Goal: Task Accomplishment & Management: Use online tool/utility

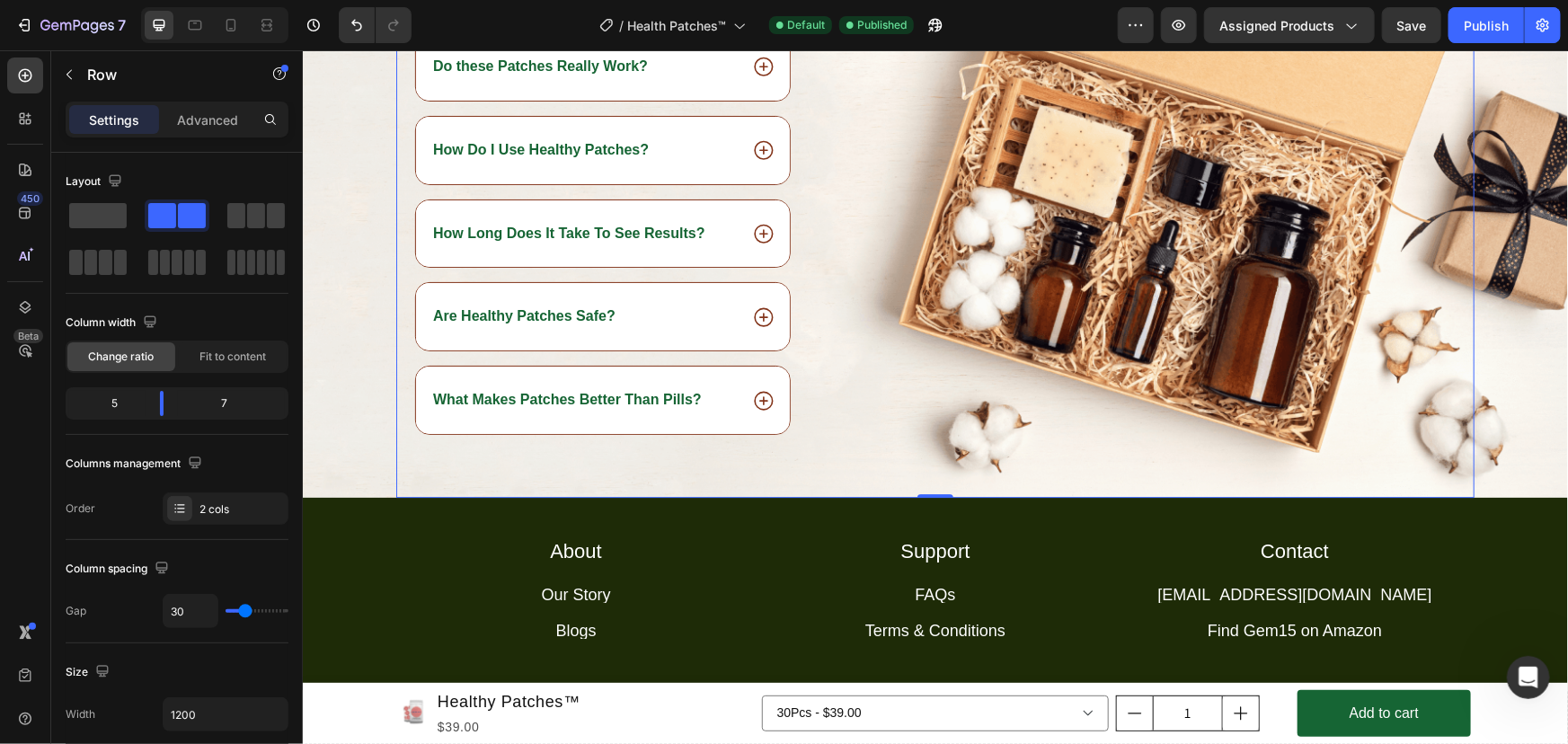
scroll to position [9258, 0]
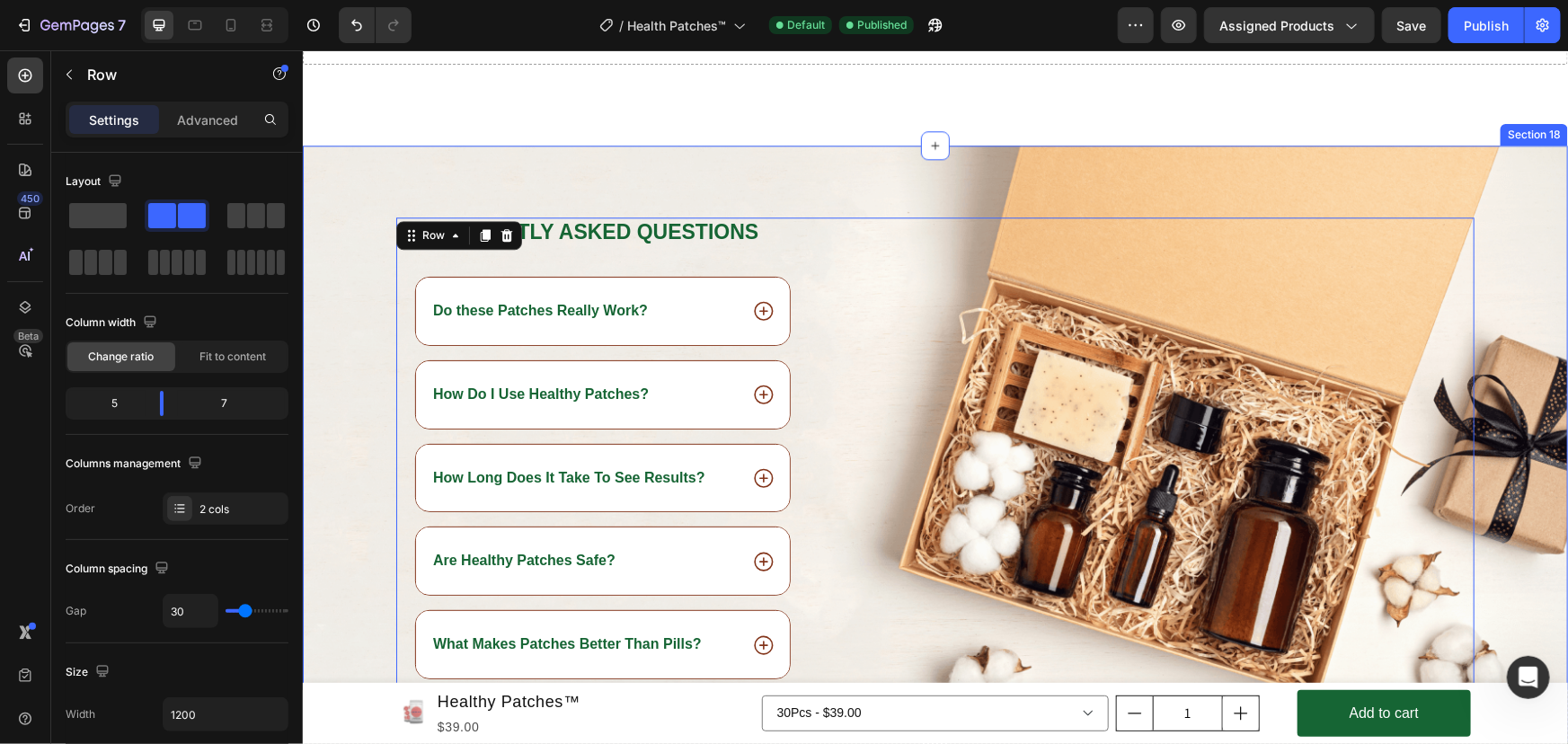
click at [1372, 168] on div "Frequently asked questions Heading Do these Patches Really Work? How Do I Use H…" at bounding box center [935, 443] width 1265 height 597
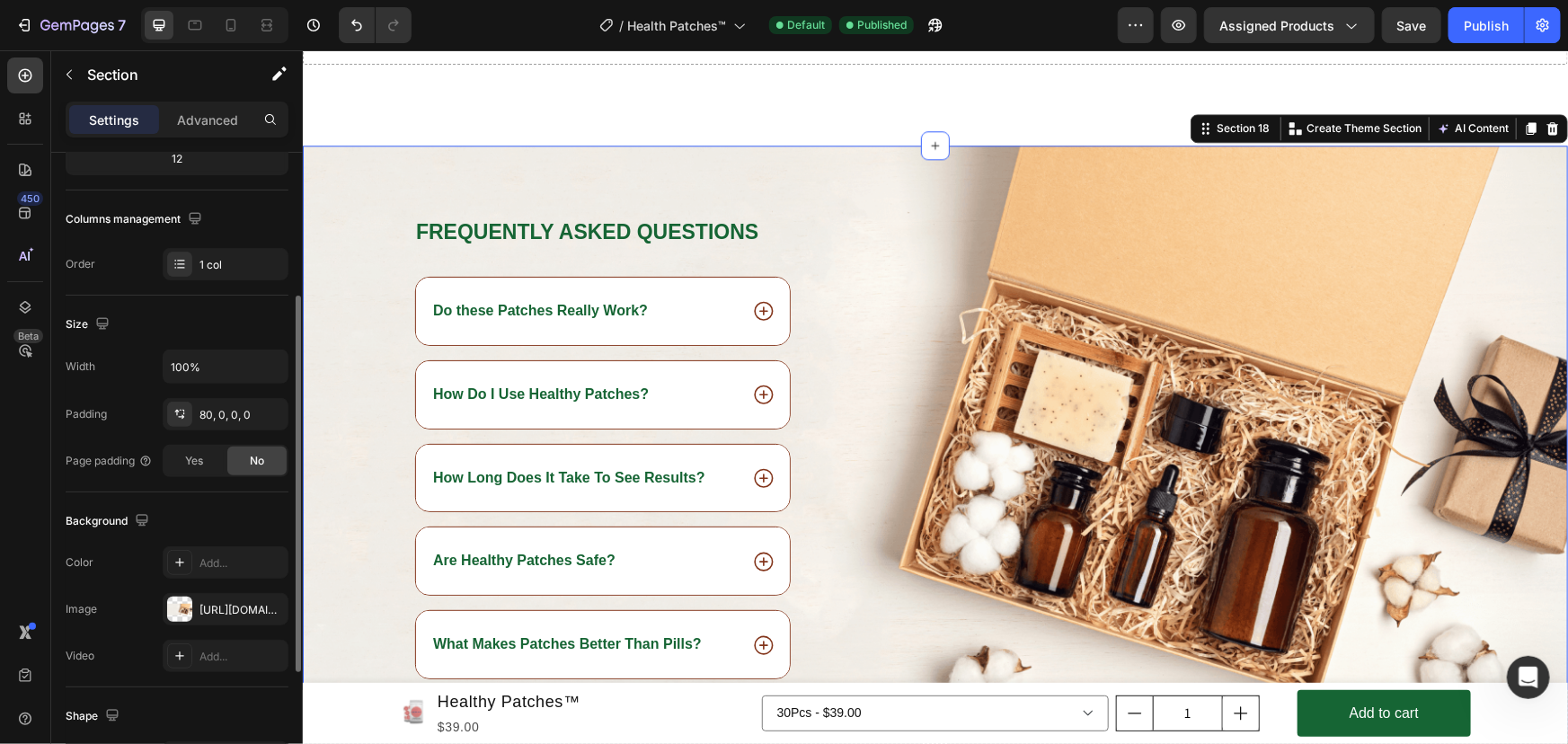
scroll to position [452, 0]
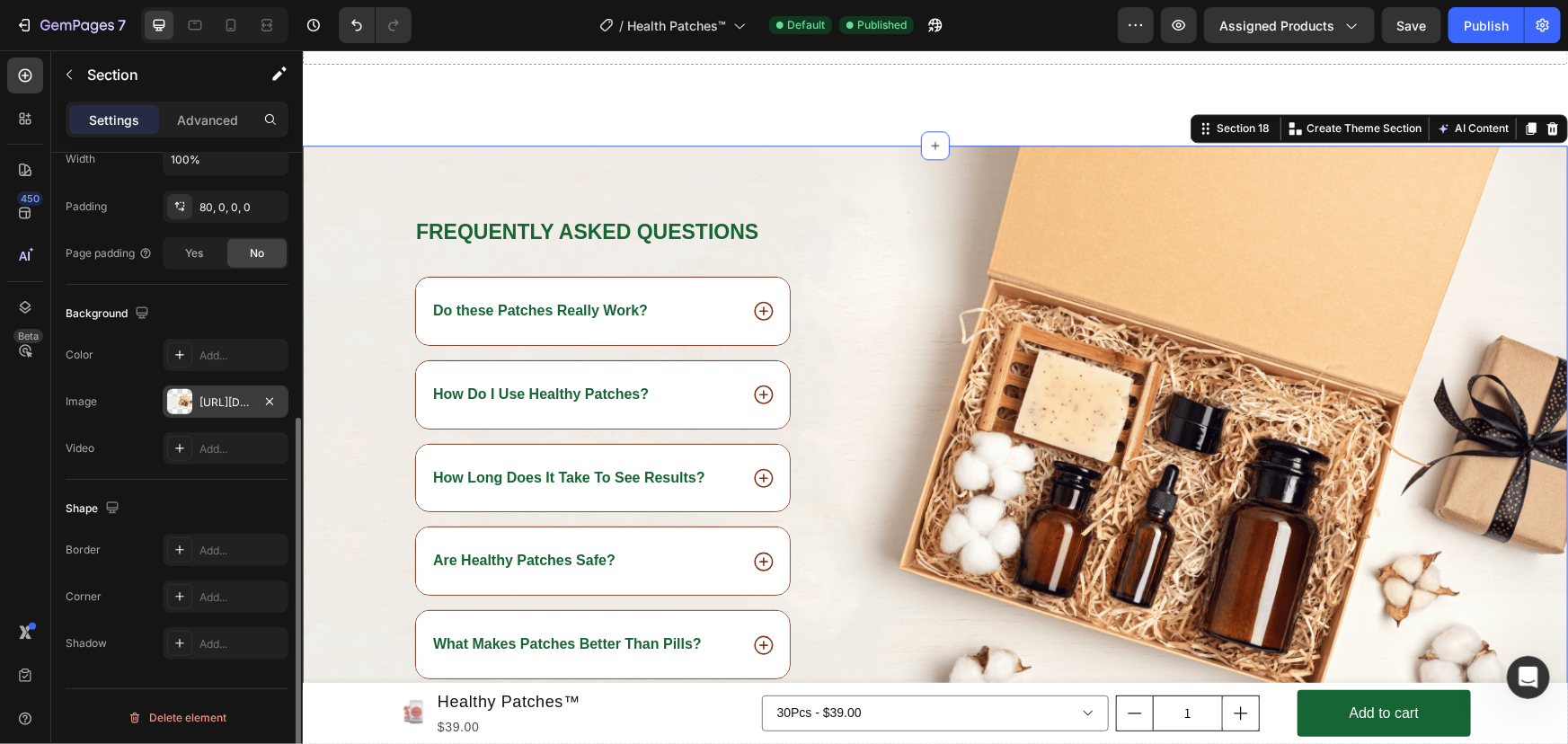
click at [232, 390] on div "[URL][DOMAIN_NAME]" at bounding box center [225, 401] width 125 height 32
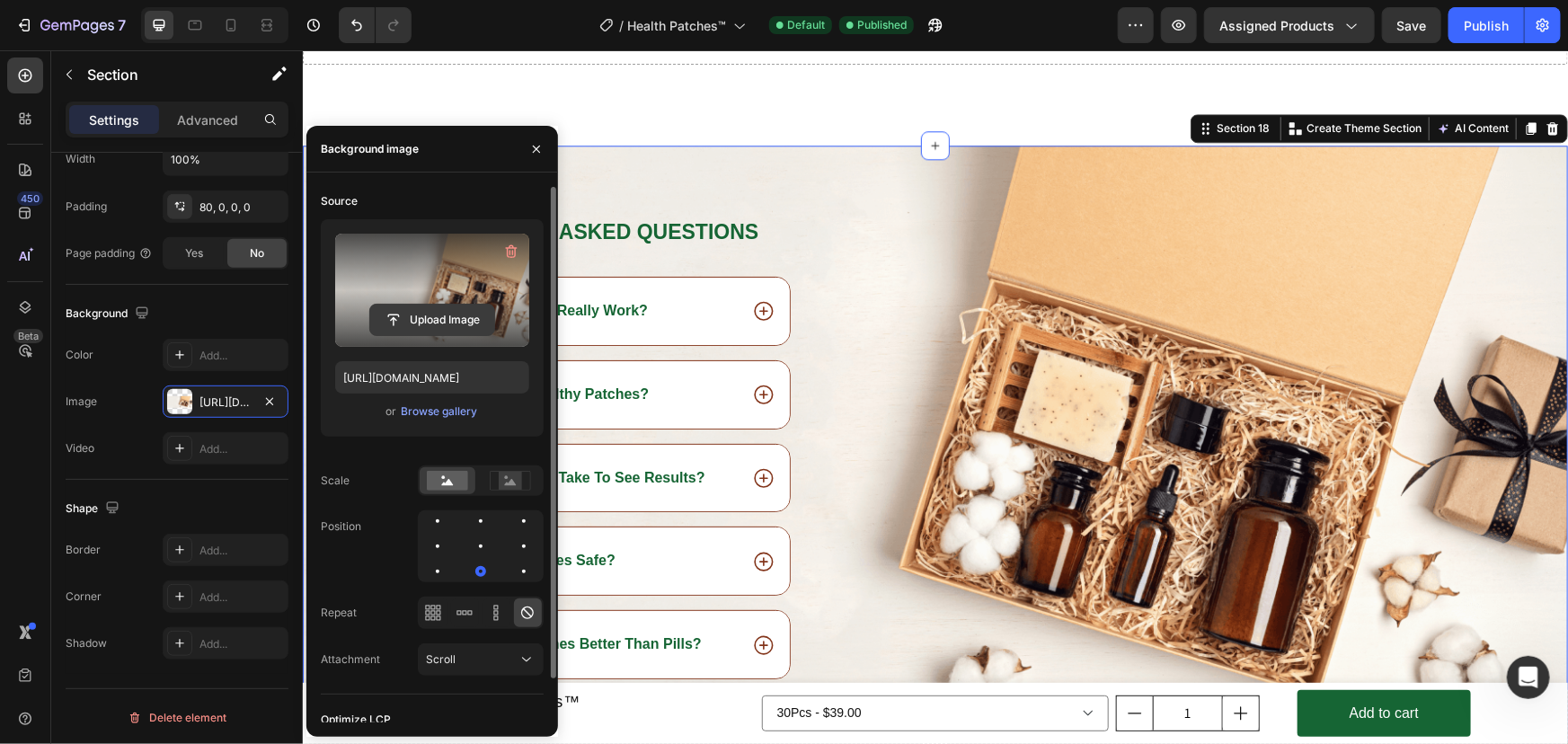
click at [426, 322] on input "file" at bounding box center [431, 319] width 124 height 30
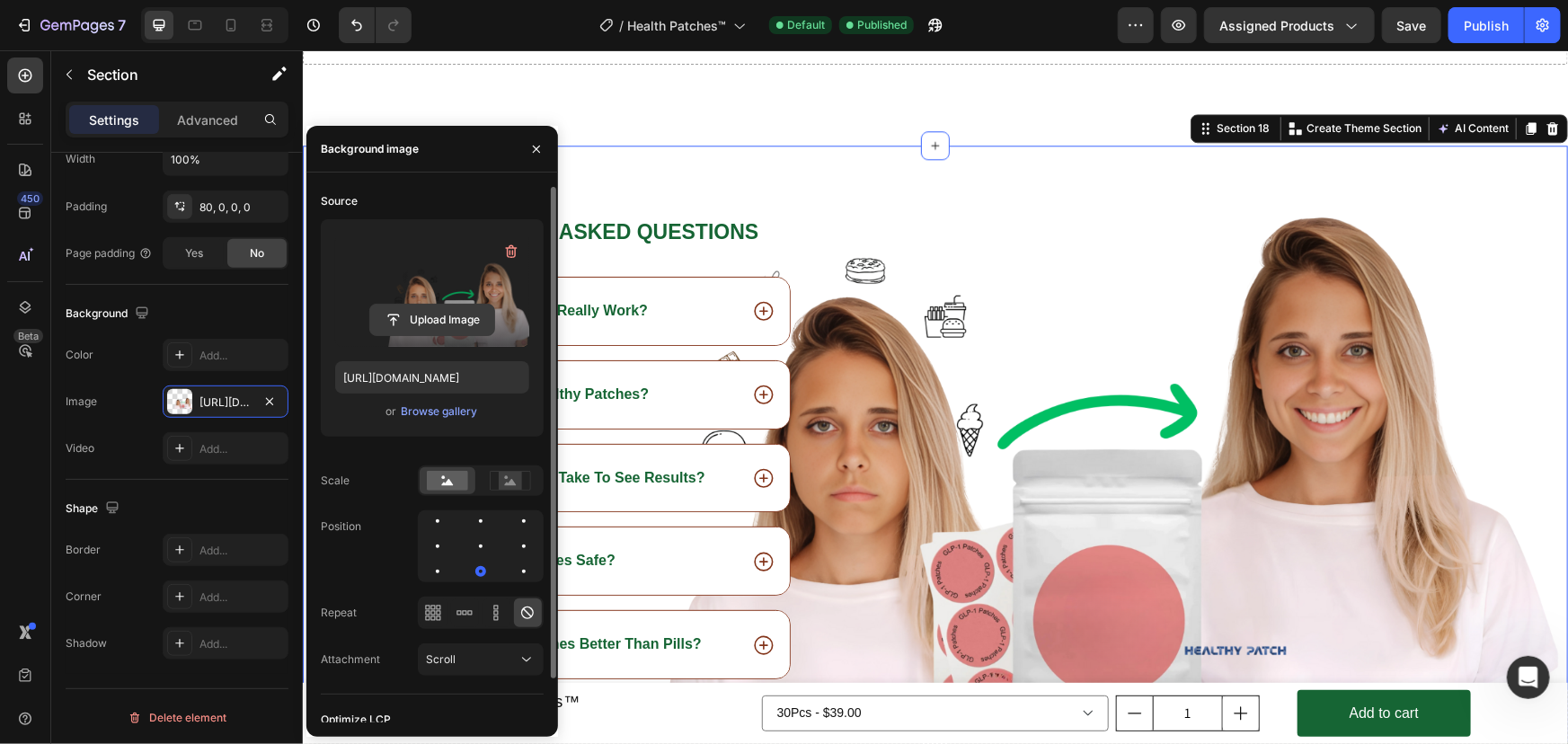
click at [434, 316] on input "file" at bounding box center [431, 319] width 124 height 30
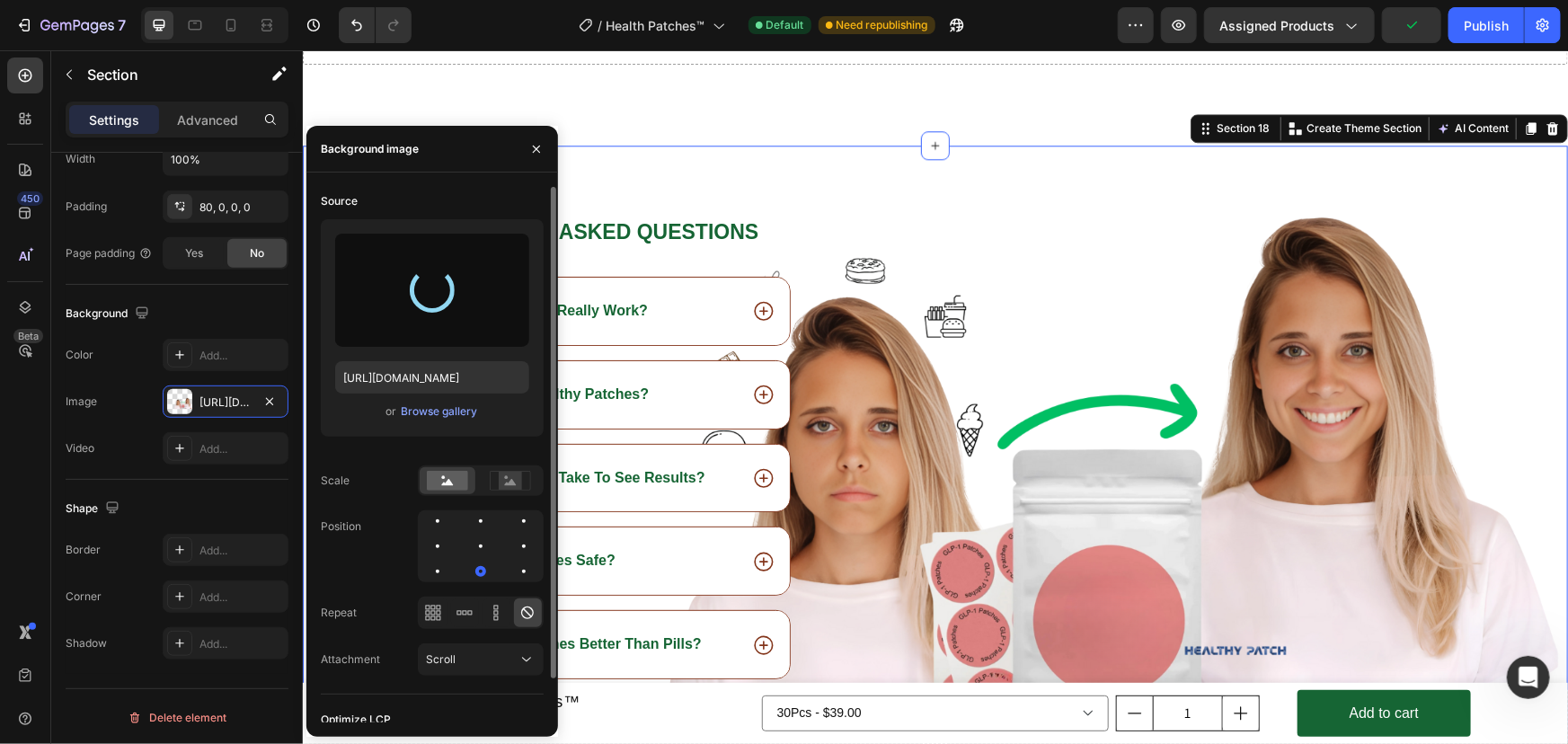
type input "https://cdn.shopify.com/s/files/1/0944/5146/6550/files/gempages_581702142973182…"
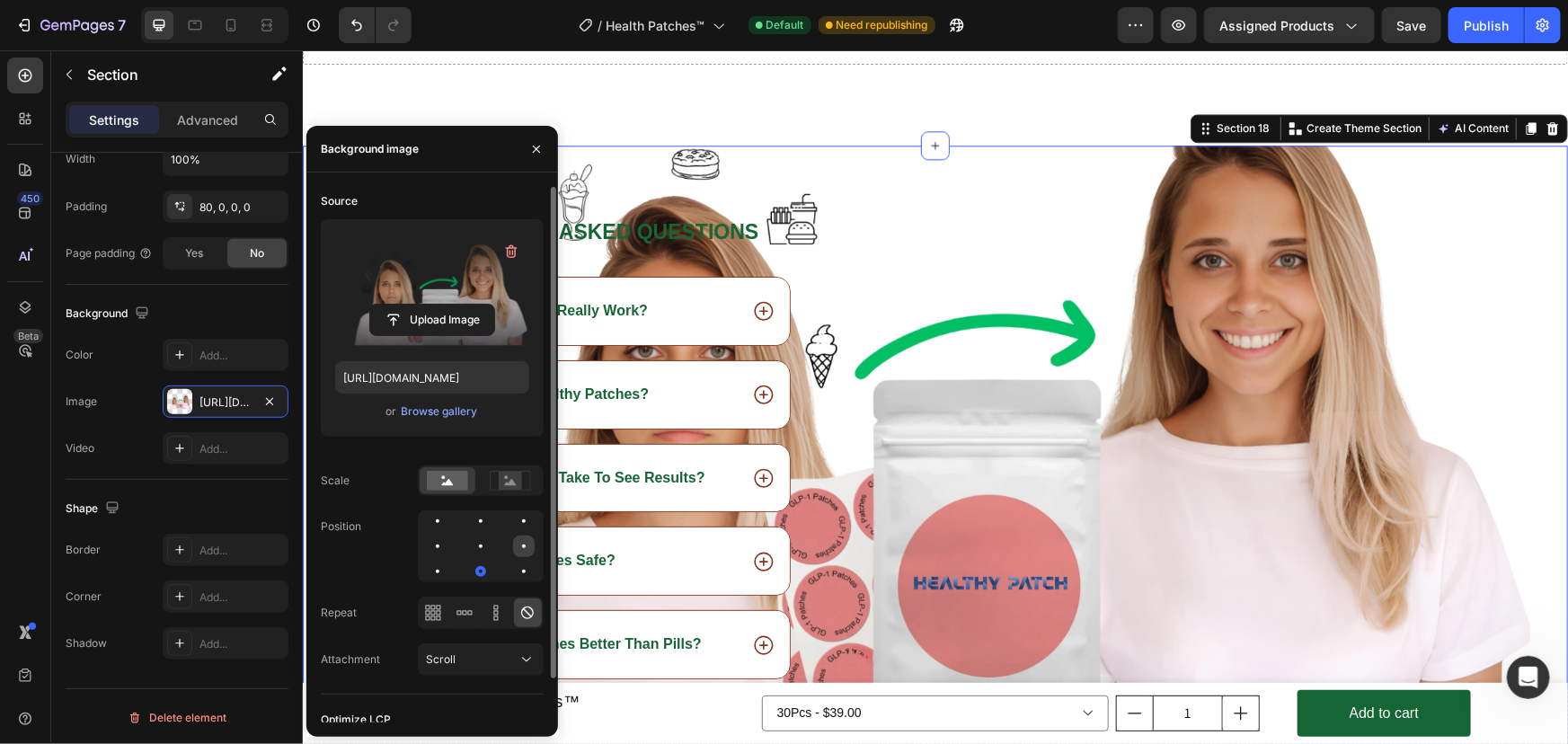
click at [449, 560] on div at bounding box center [438, 571] width 22 height 22
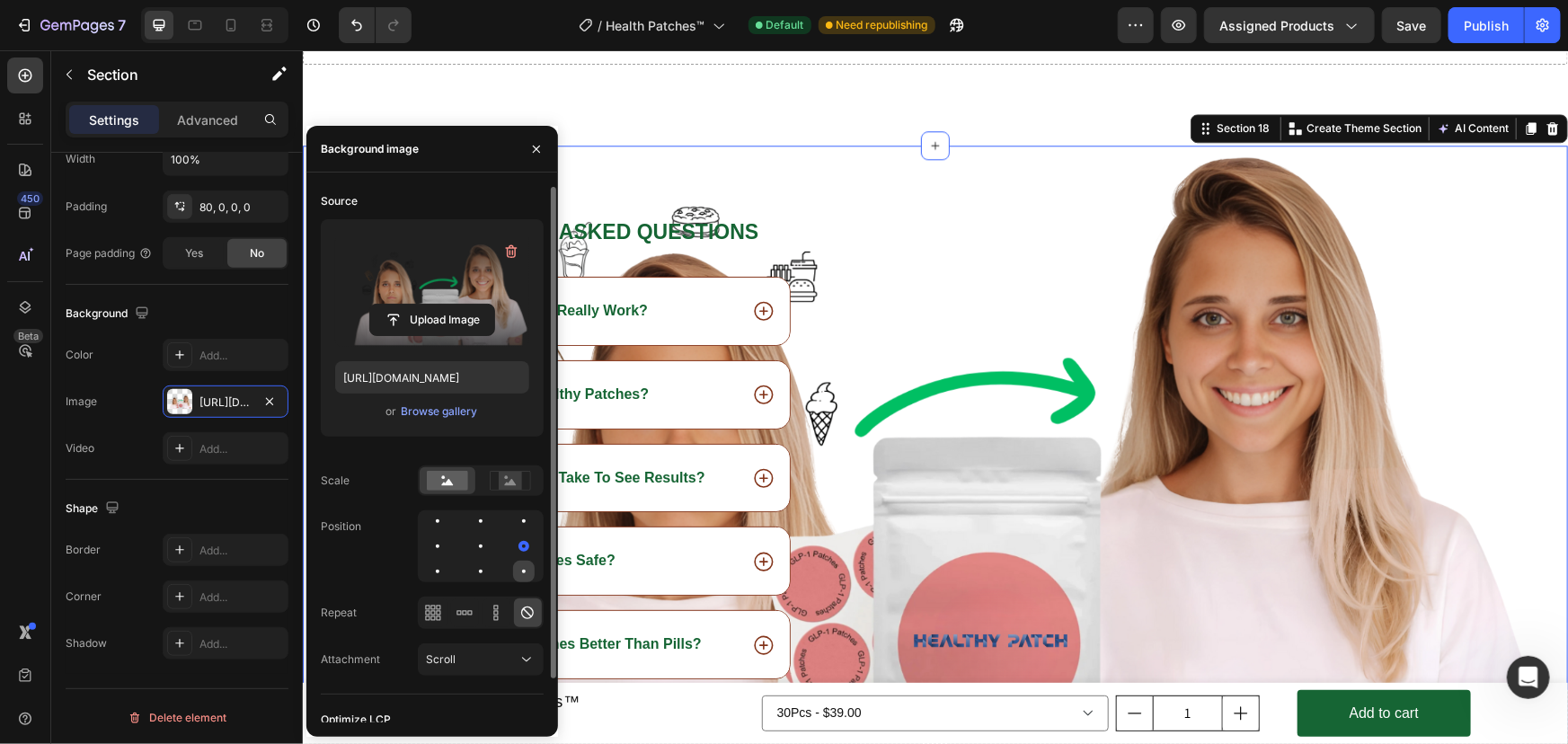
click at [524, 573] on div at bounding box center [524, 571] width 22 height 22
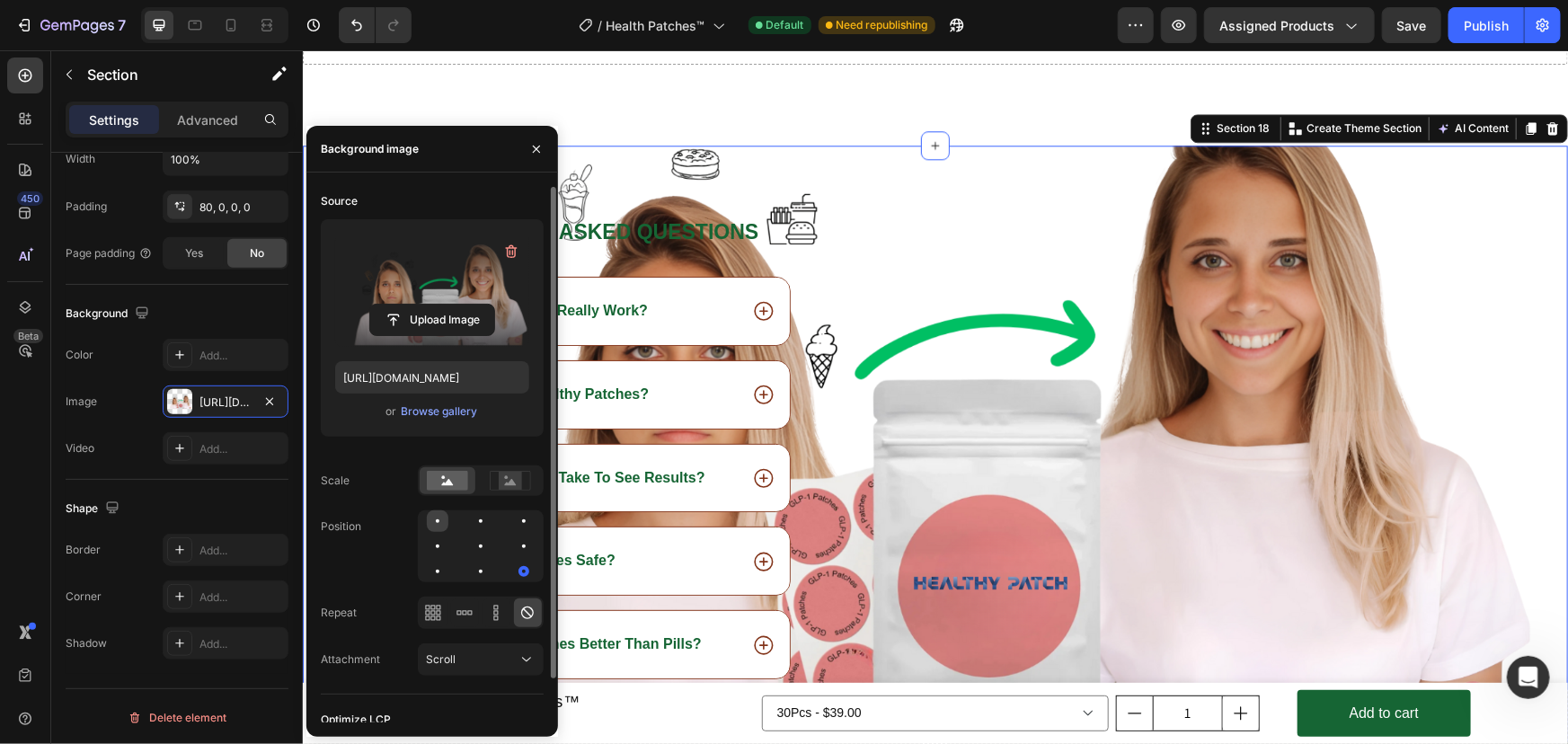
click at [470, 521] on div at bounding box center [481, 521] width 22 height 22
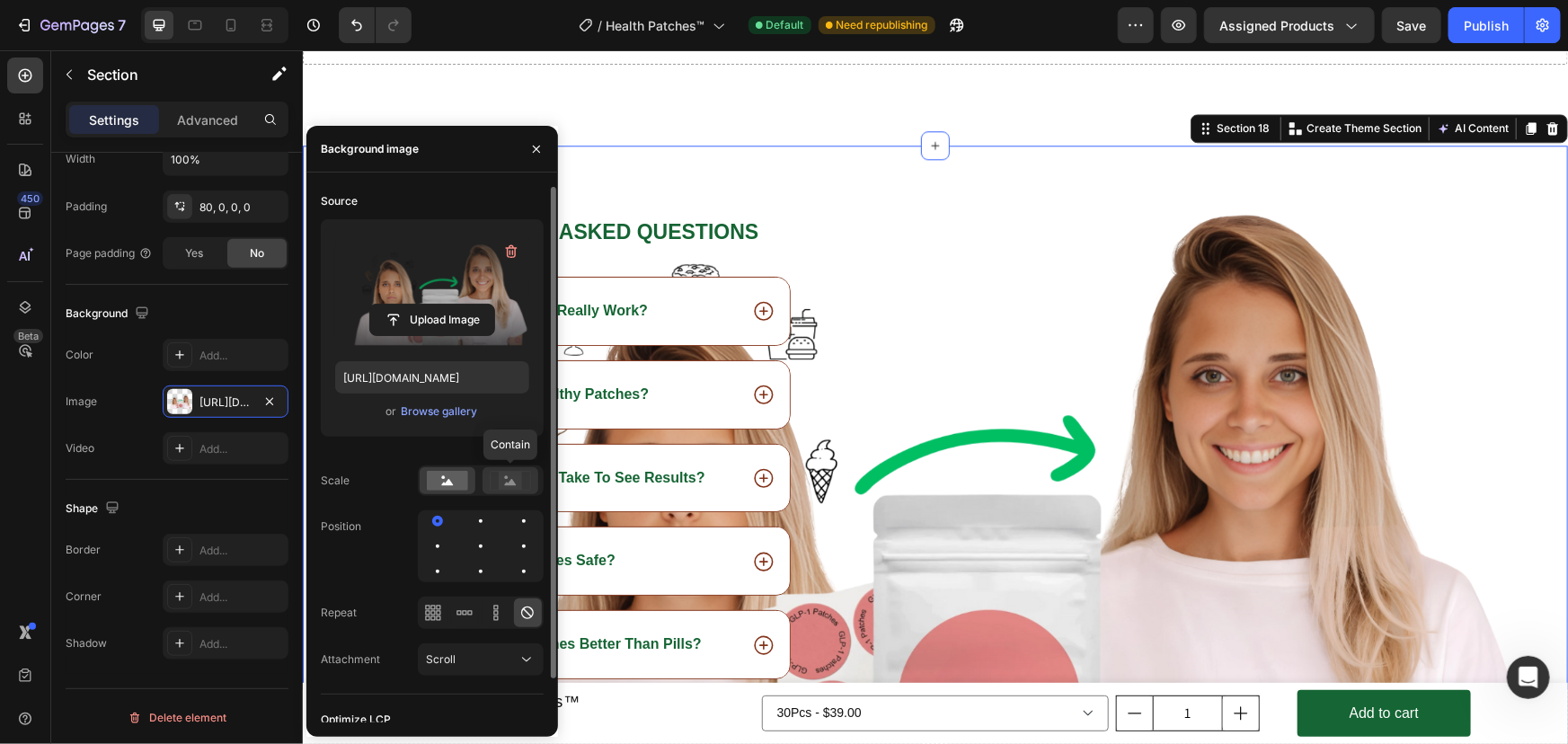
click at [514, 480] on rect at bounding box center [511, 480] width 24 height 18
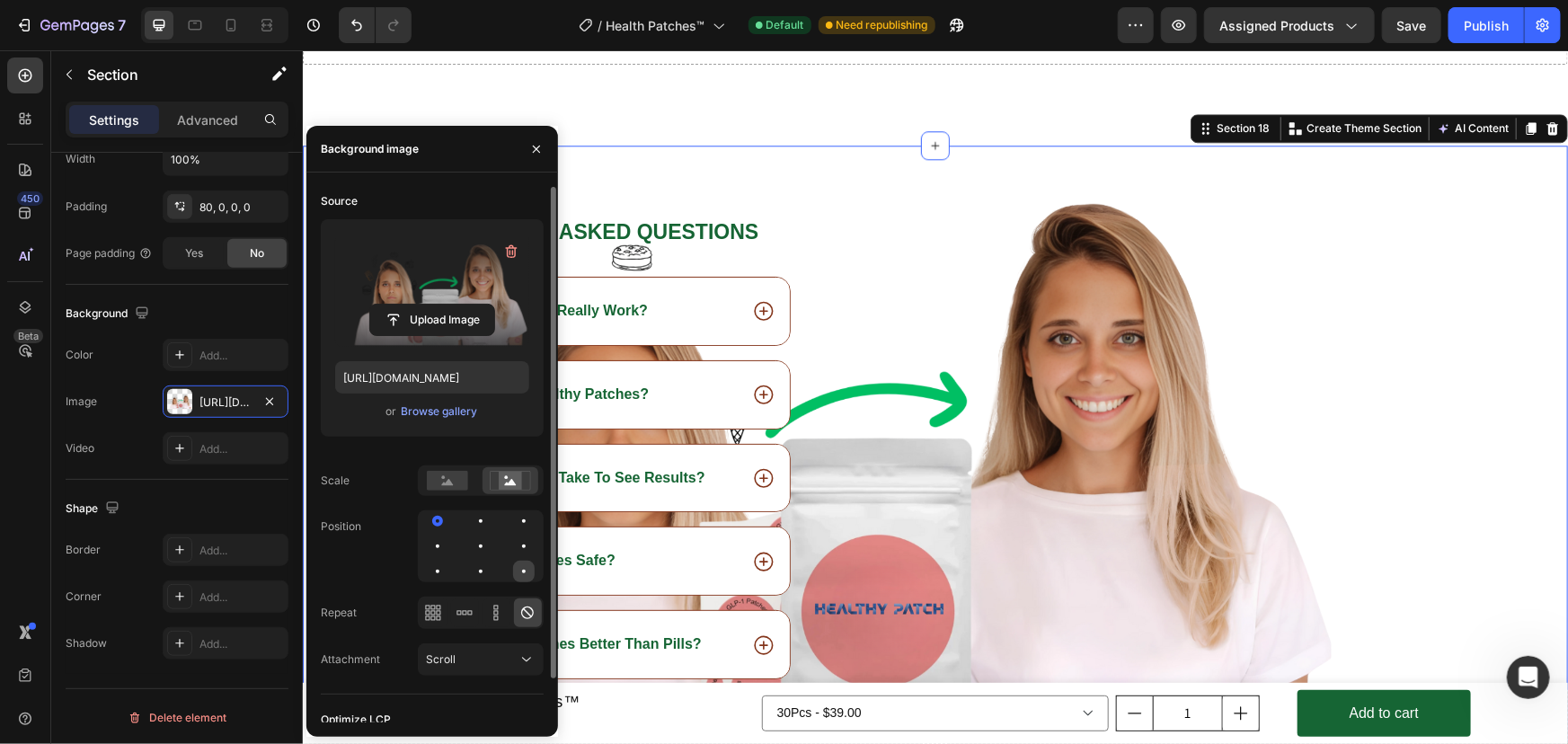
click at [529, 569] on div at bounding box center [524, 571] width 22 height 22
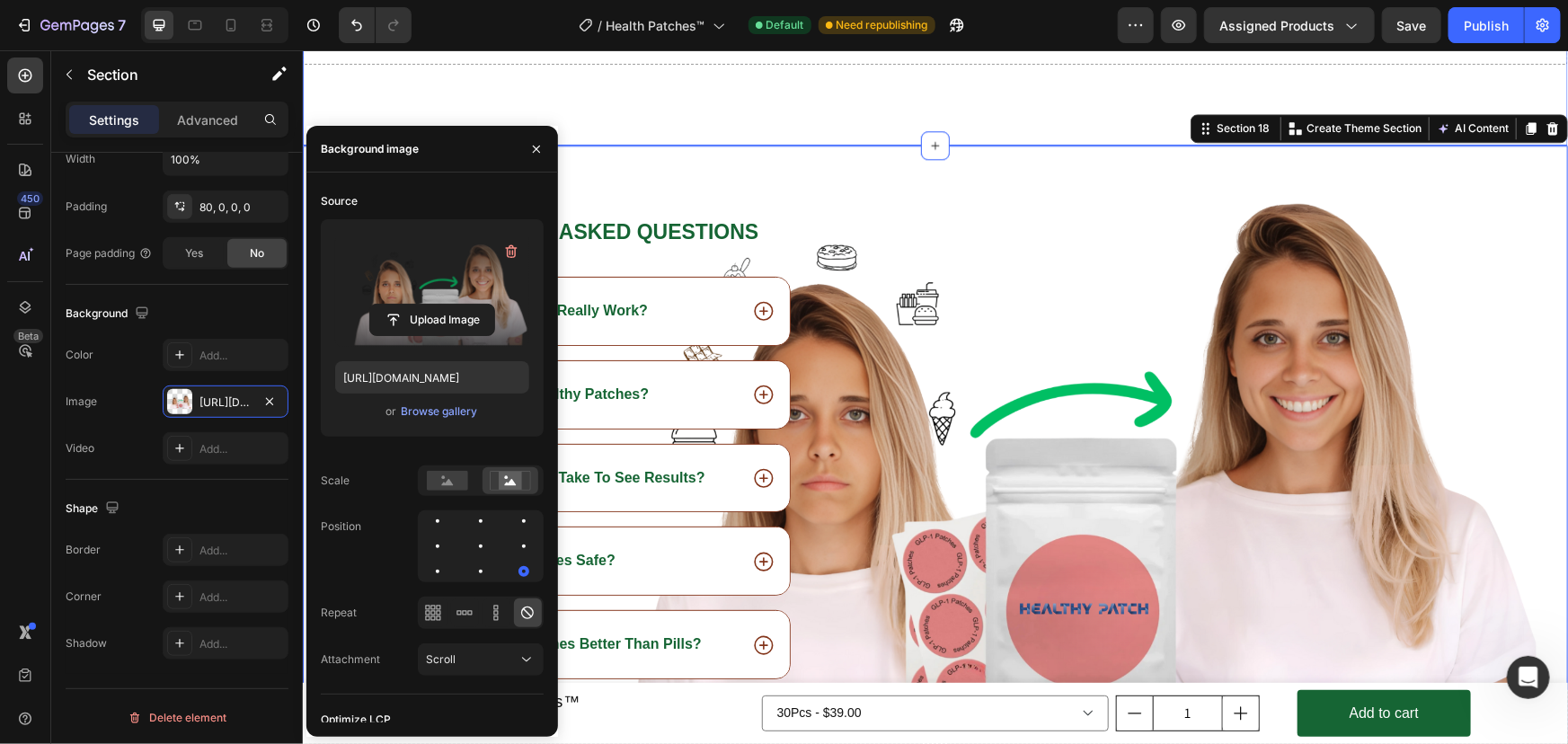
click at [1052, 119] on div "Drop element here Section 17" at bounding box center [935, 77] width 1265 height 135
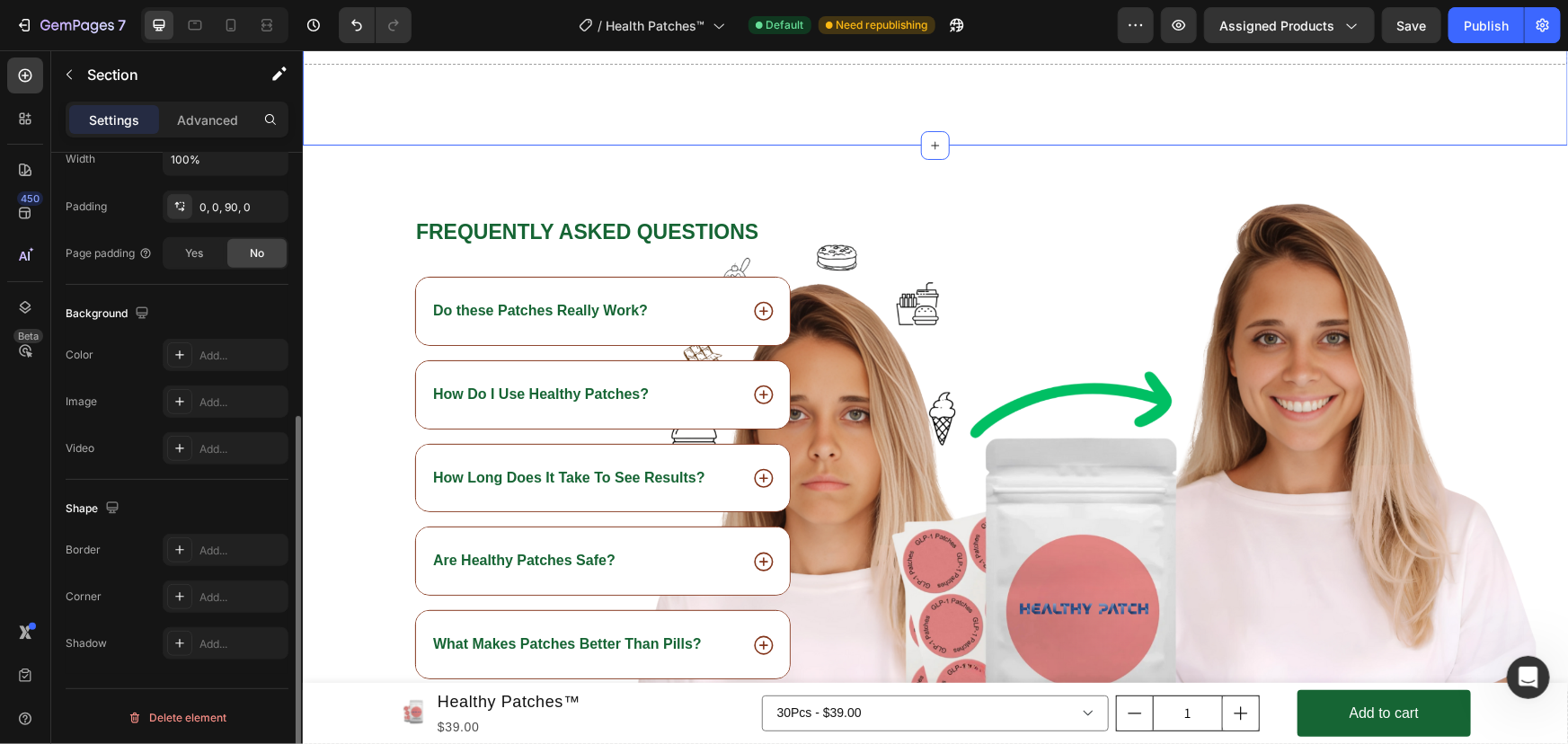
scroll to position [451, 0]
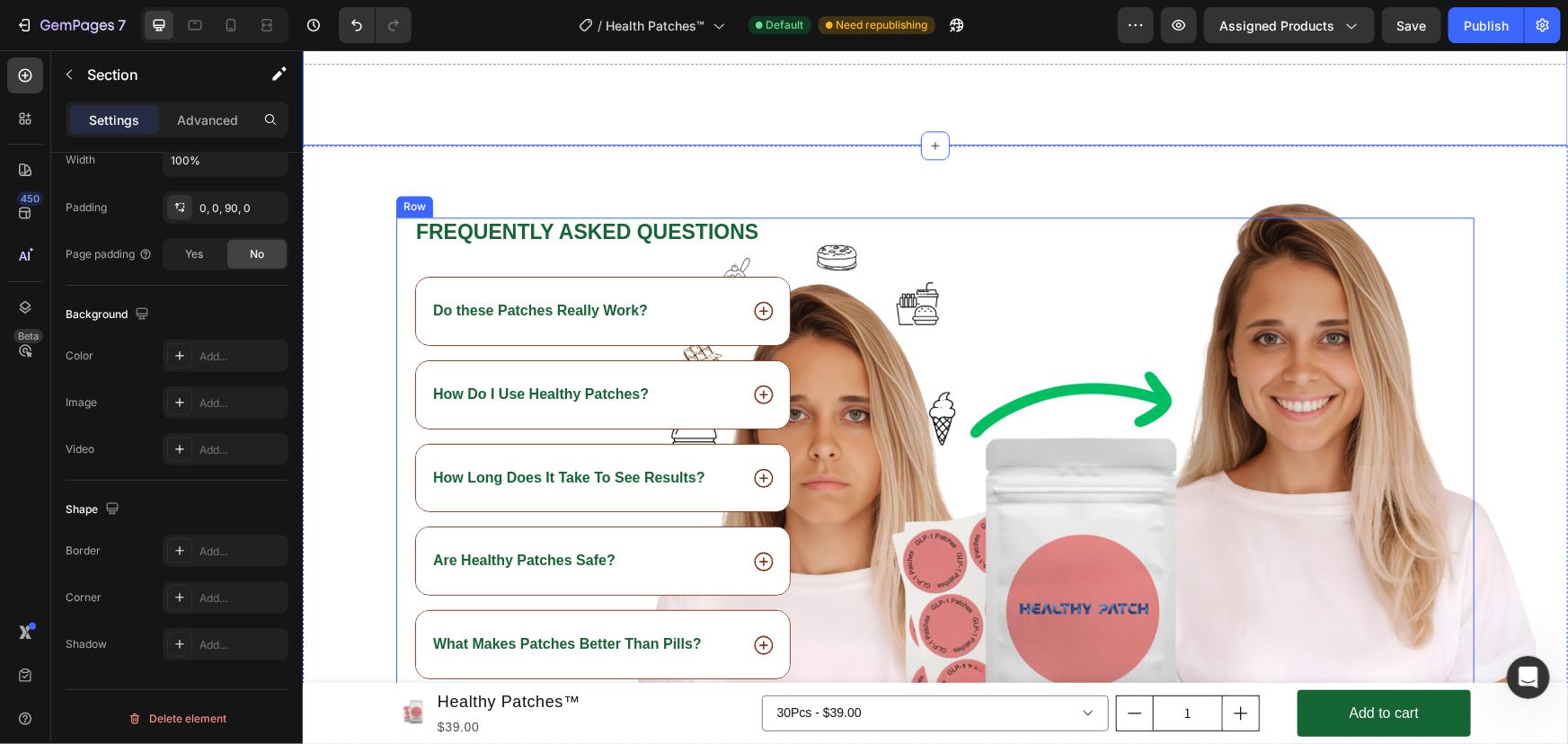
drag, startPoint x: 967, startPoint y: 447, endPoint x: 916, endPoint y: 441, distance: 51.4
click at [965, 448] on div "Image" at bounding box center [1167, 479] width 613 height 524
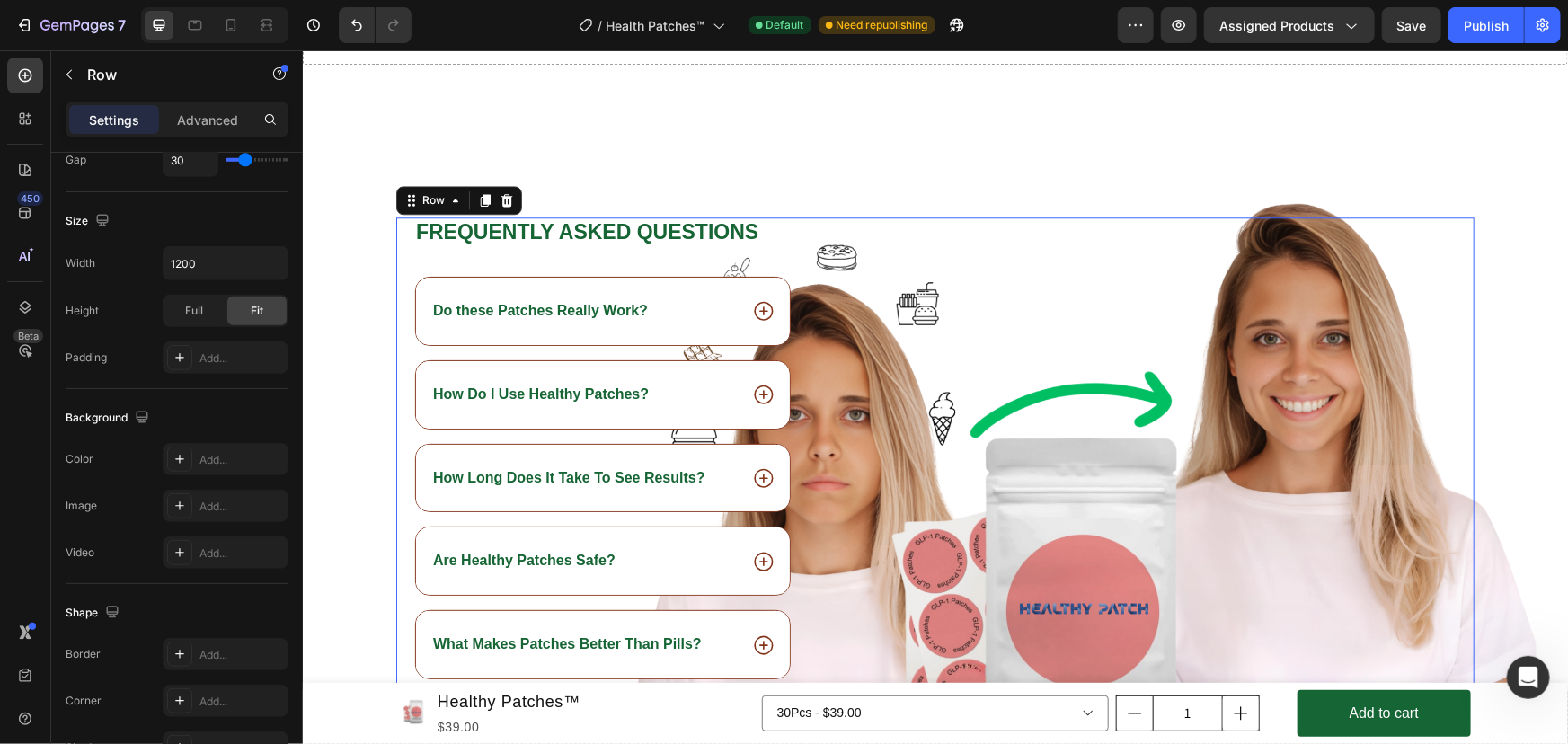
scroll to position [0, 0]
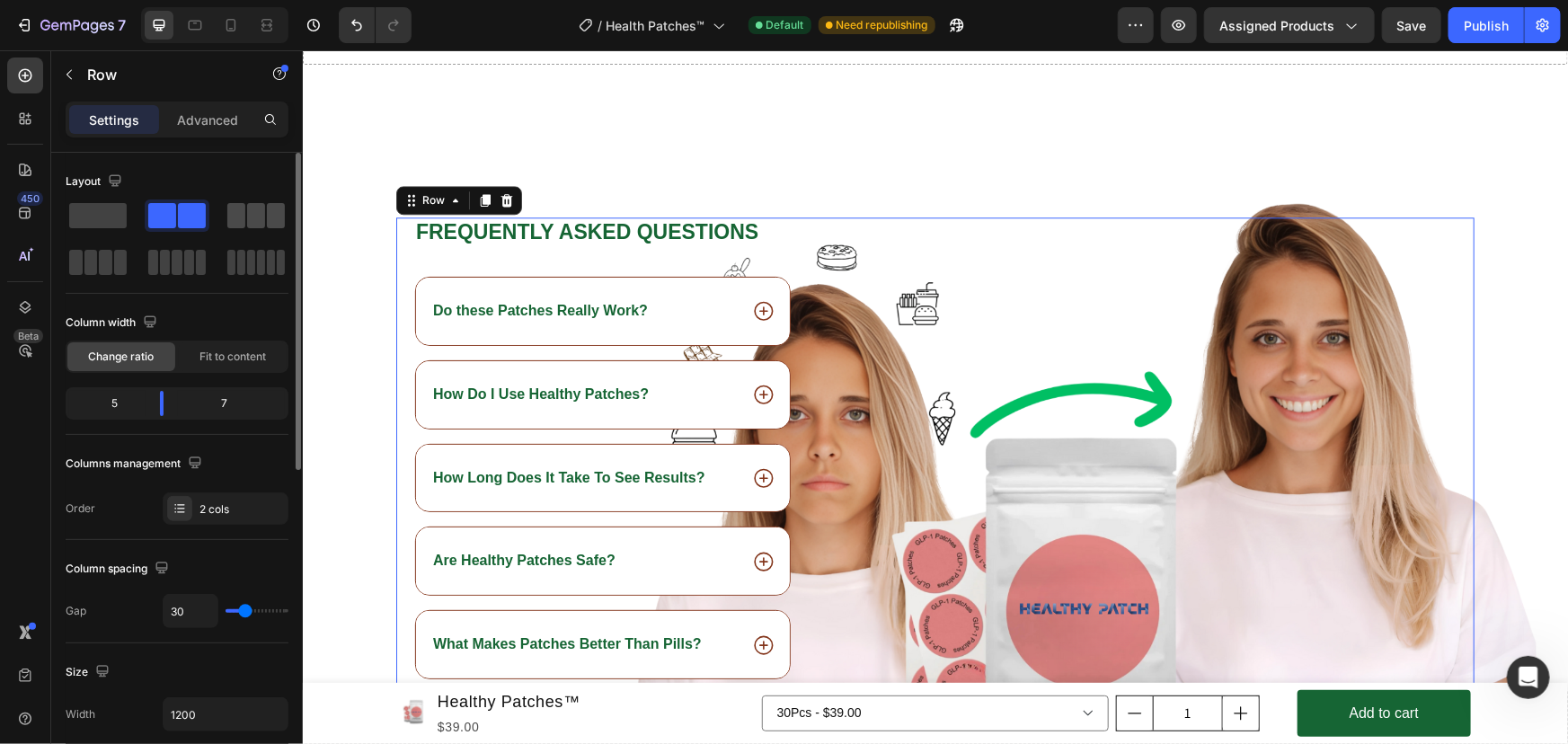
click at [253, 223] on span at bounding box center [256, 215] width 18 height 25
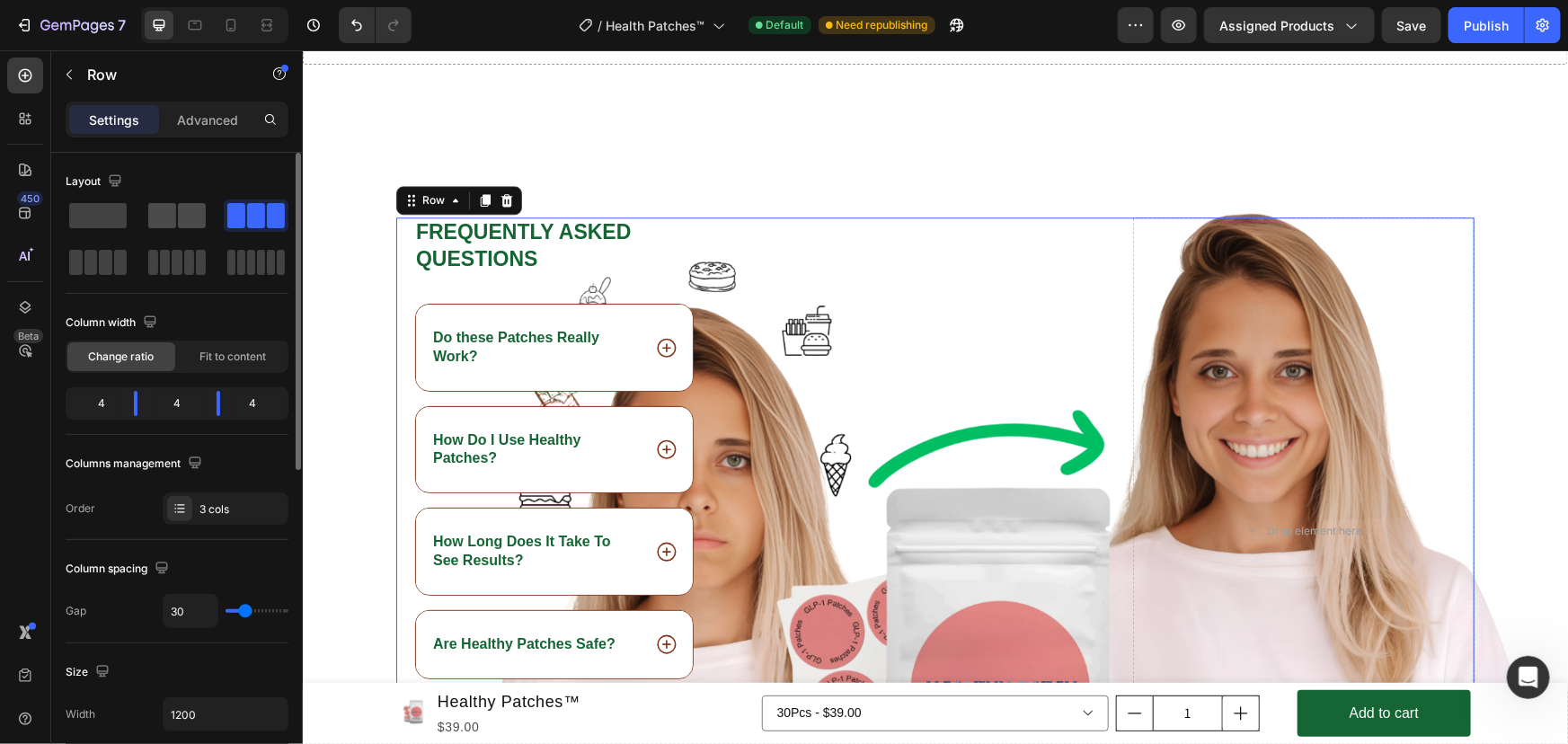
click at [204, 220] on span at bounding box center [191, 215] width 27 height 25
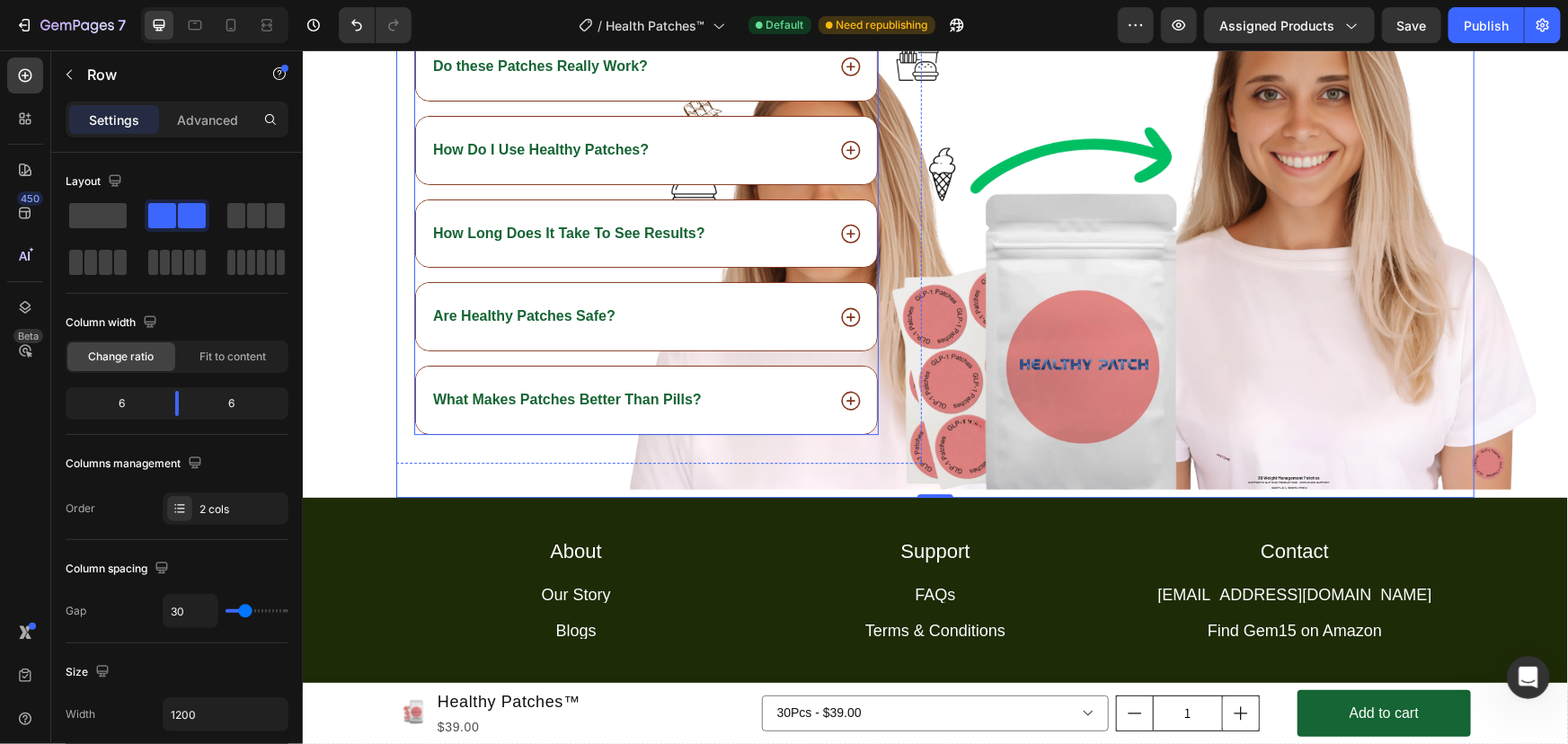
scroll to position [9258, 0]
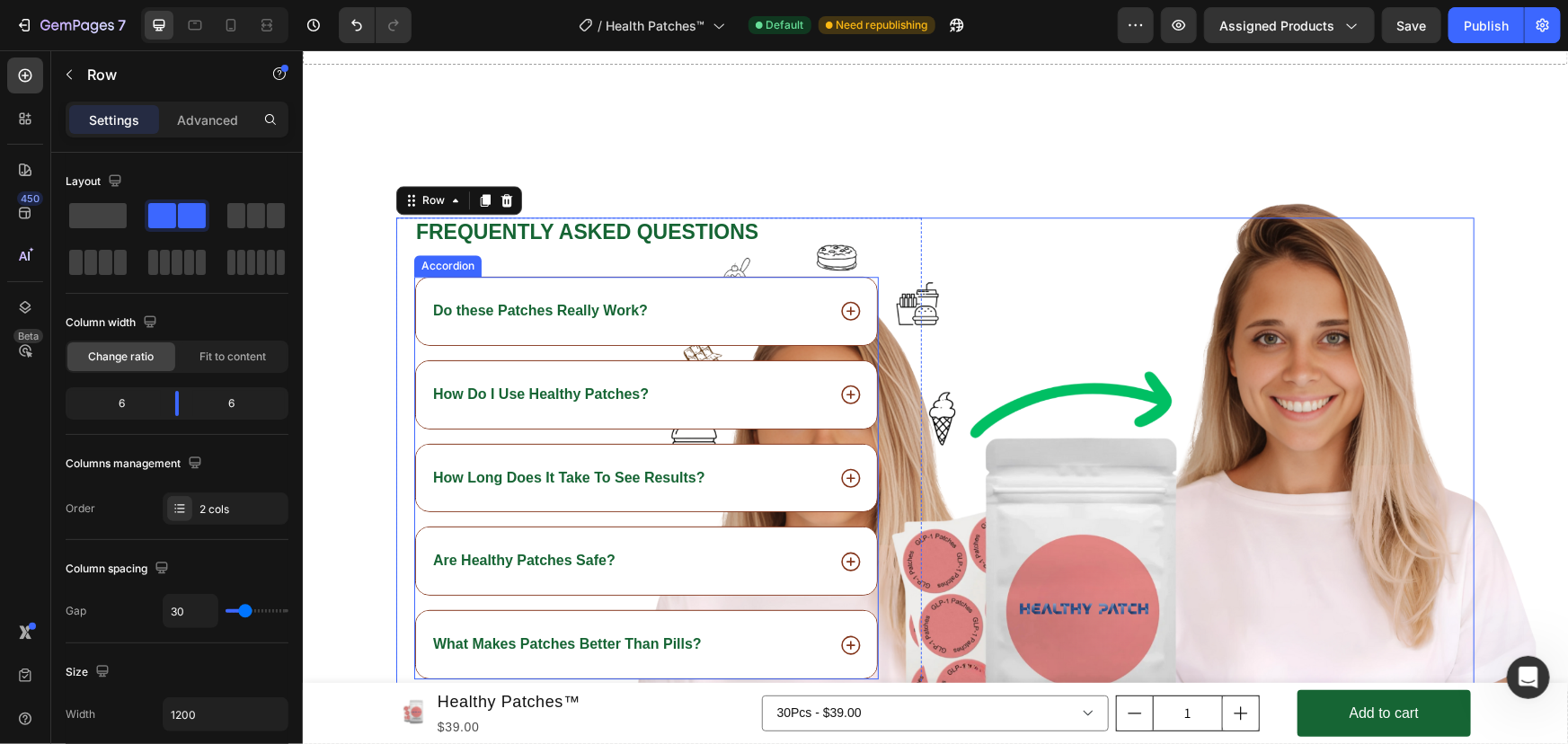
click at [794, 325] on div "Do these Patches Really Work?" at bounding box center [644, 310] width 460 height 68
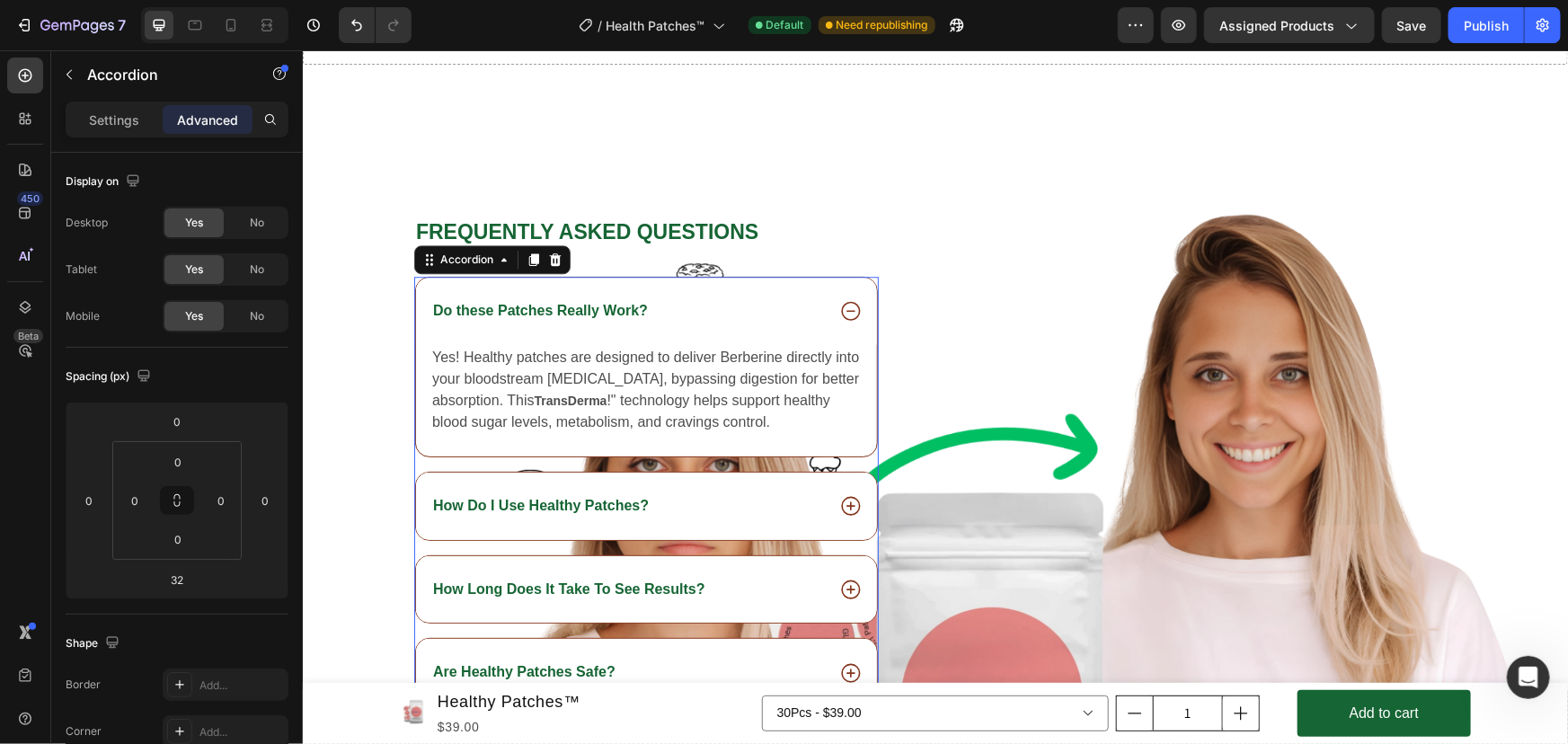
click at [794, 325] on div "Do these Patches Really Work?" at bounding box center [644, 310] width 460 height 68
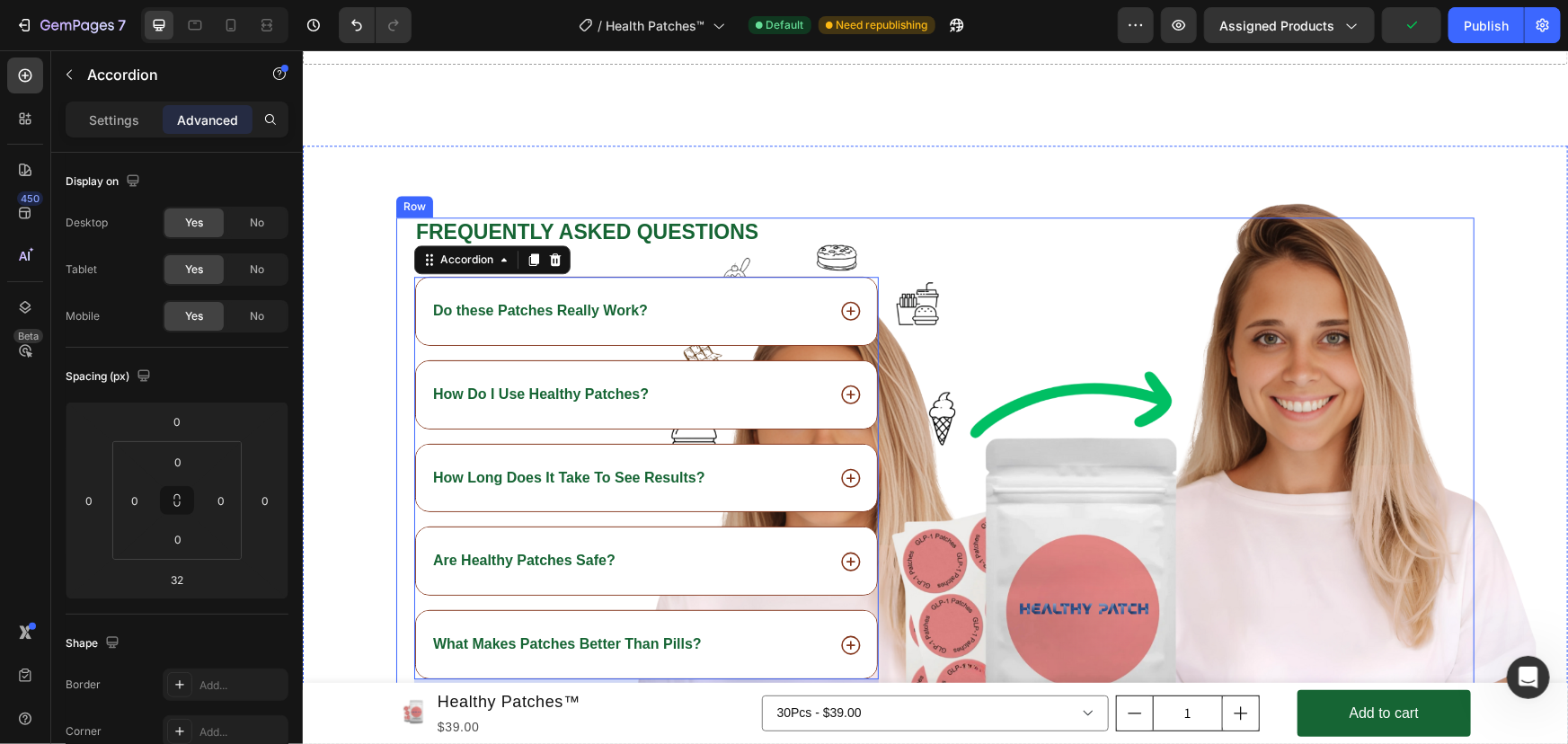
click at [1490, 34] on div "Publish" at bounding box center [1486, 26] width 45 height 19
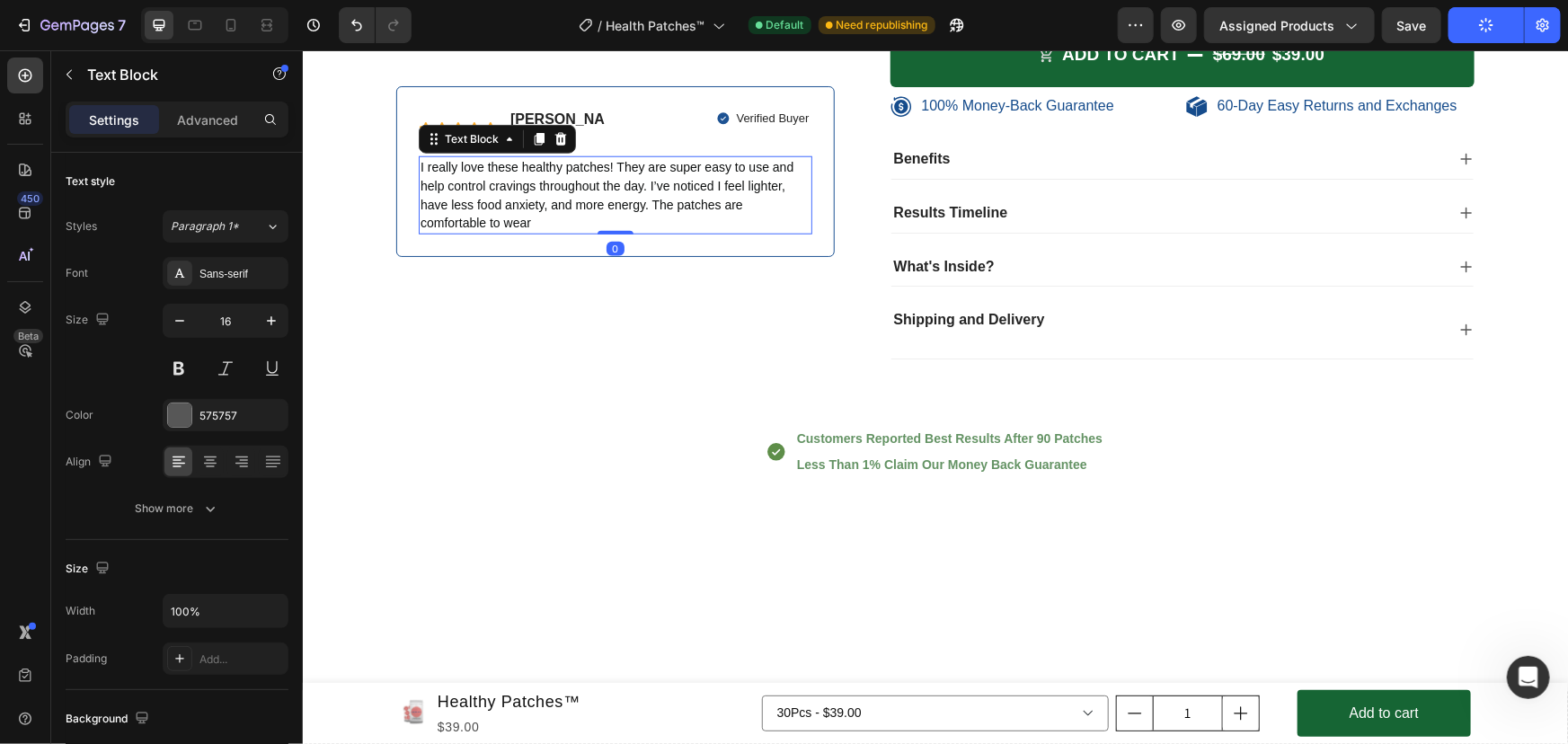
scroll to position [7298, 0]
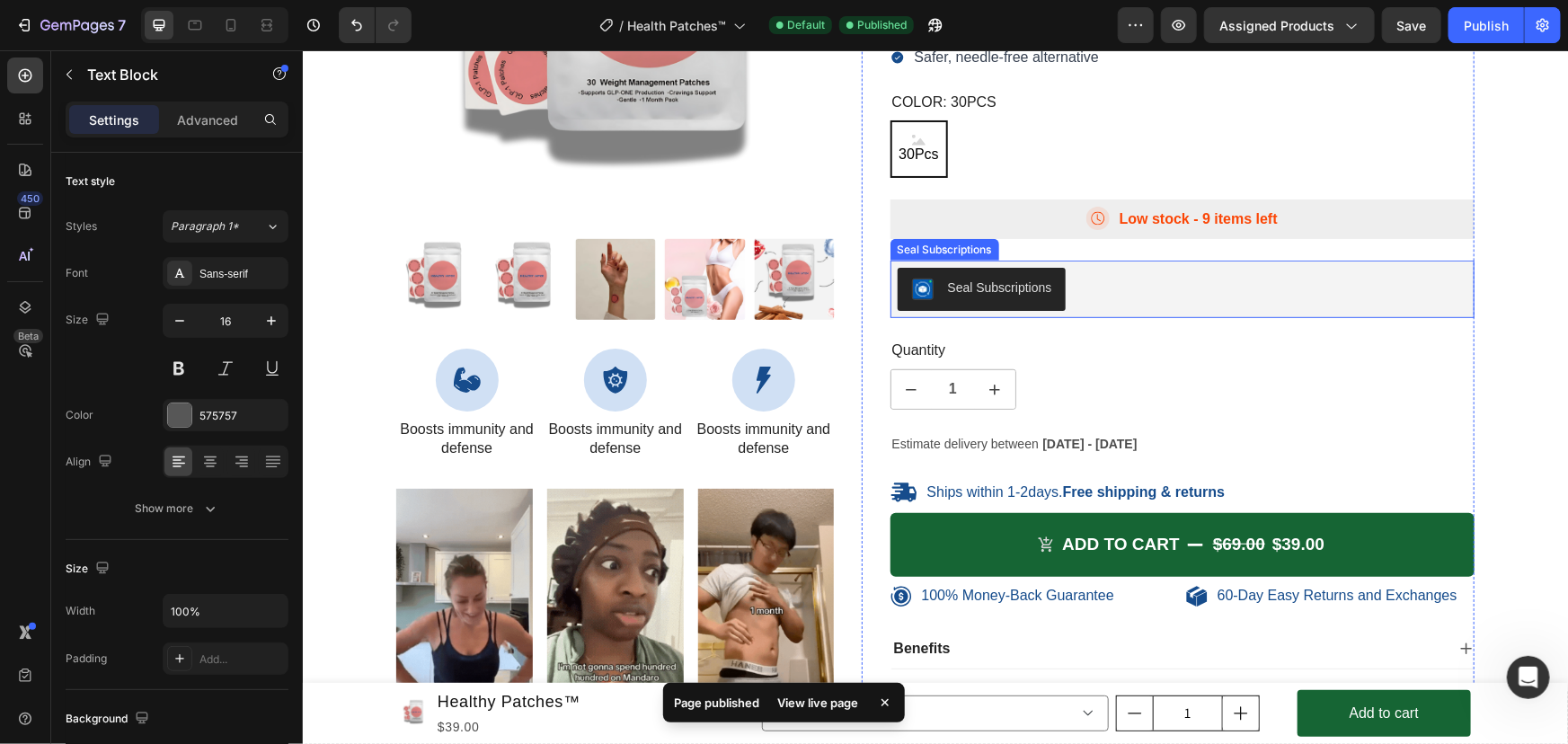
click at [1133, 295] on div "Seal Subscriptions" at bounding box center [1182, 287] width 570 height 43
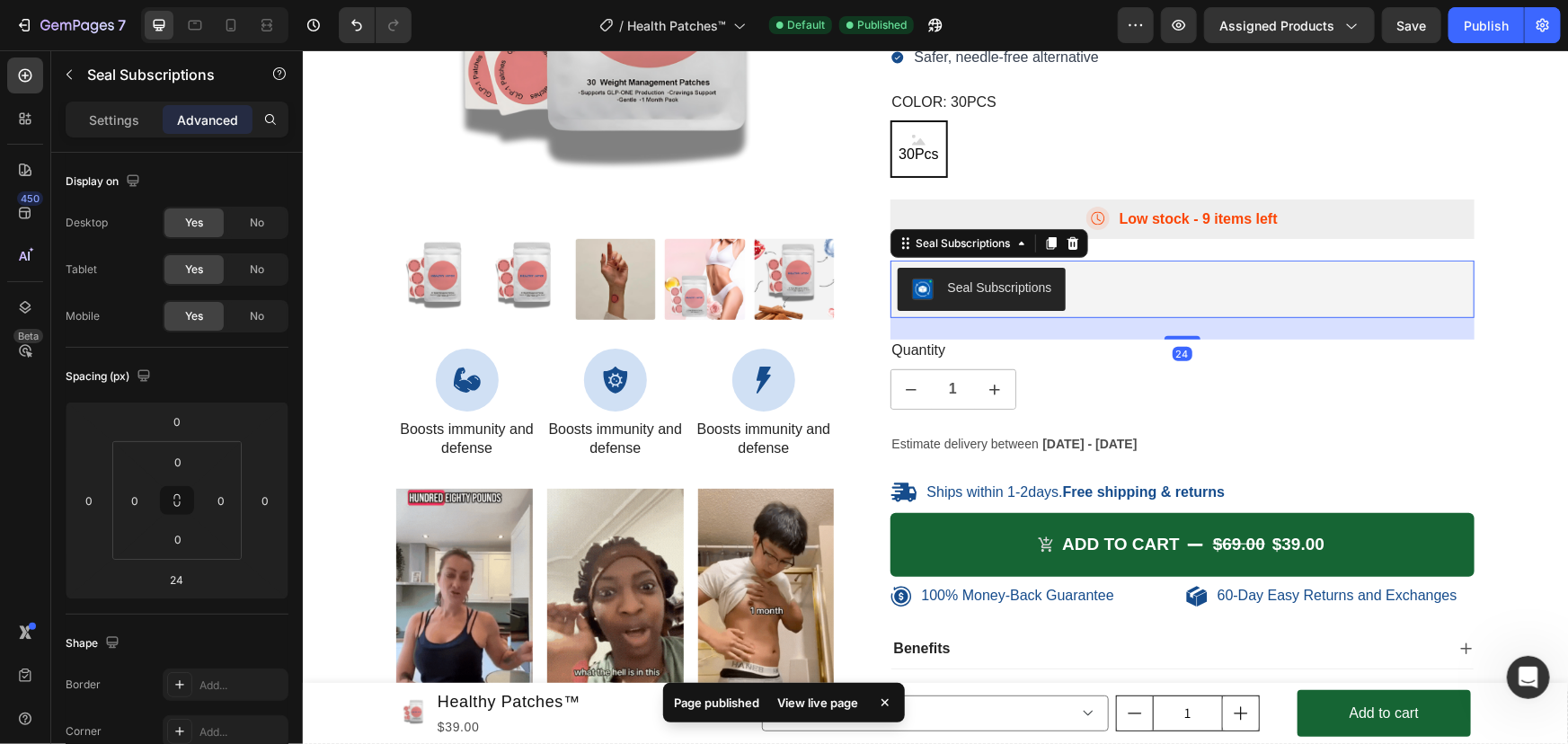
click at [1002, 296] on div "Seal Subscriptions" at bounding box center [980, 288] width 140 height 22
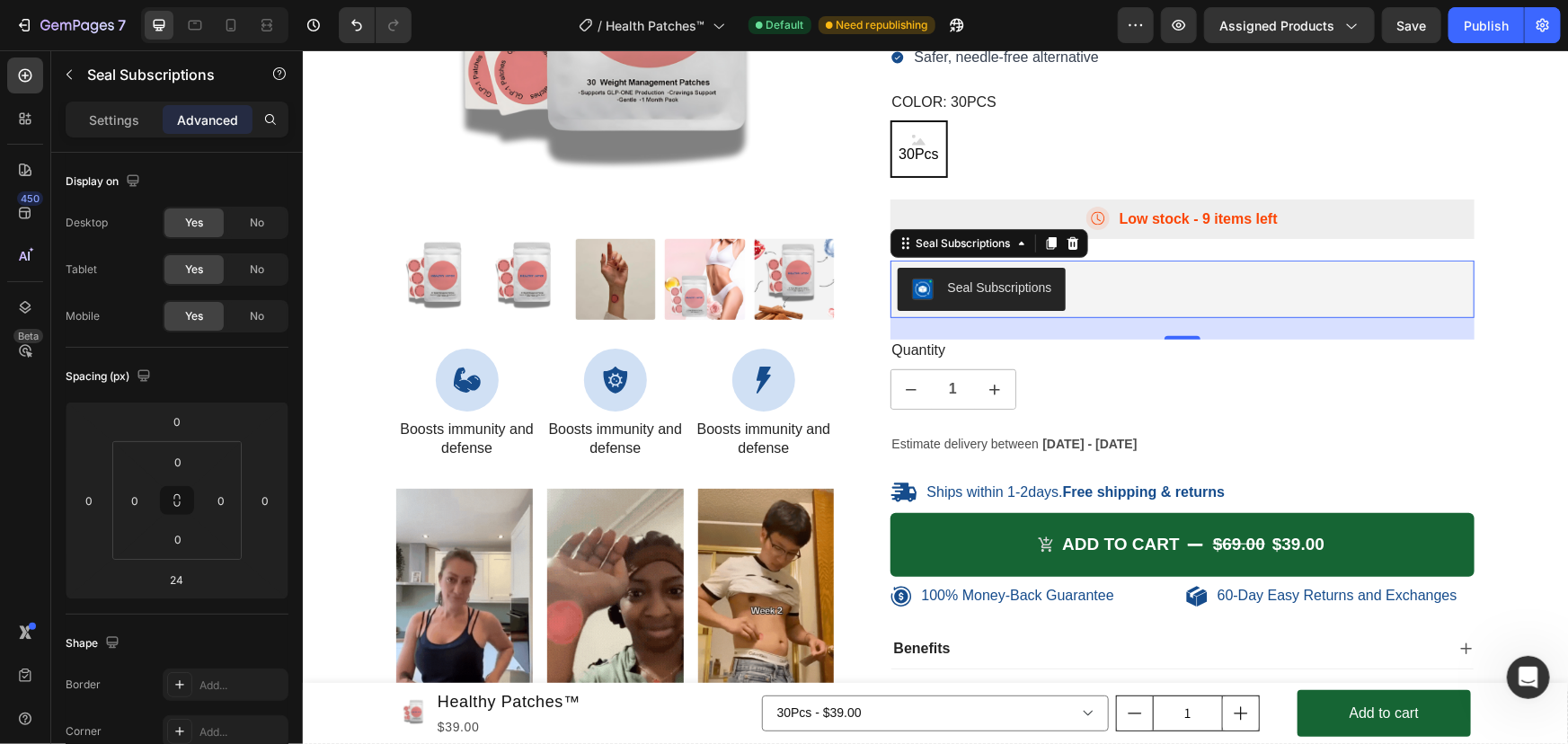
click at [983, 286] on div "Seal Subscriptions" at bounding box center [999, 286] width 104 height 19
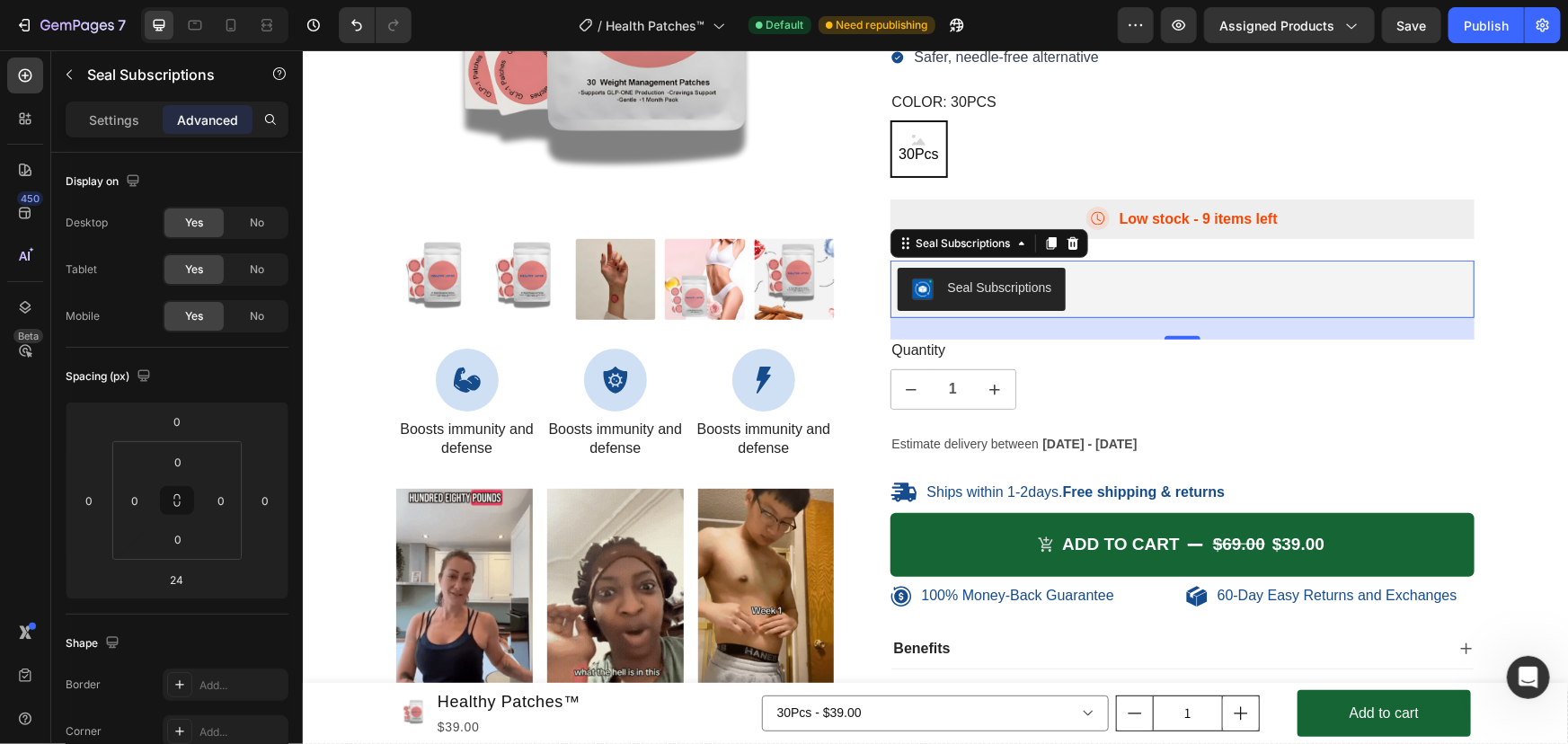
click at [963, 286] on div "Seal Subscriptions" at bounding box center [999, 286] width 104 height 19
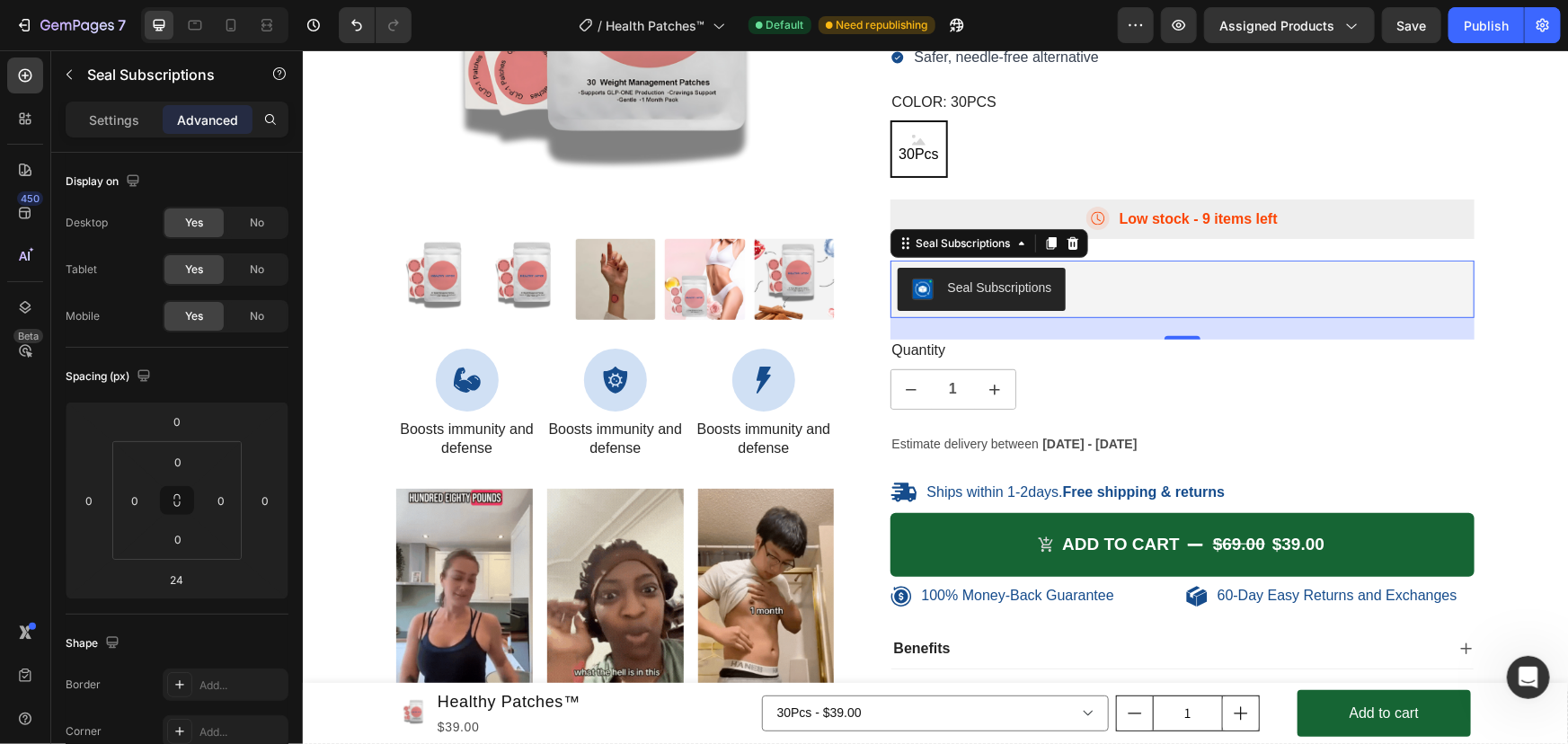
click at [963, 286] on div "Seal Subscriptions" at bounding box center [999, 286] width 104 height 19
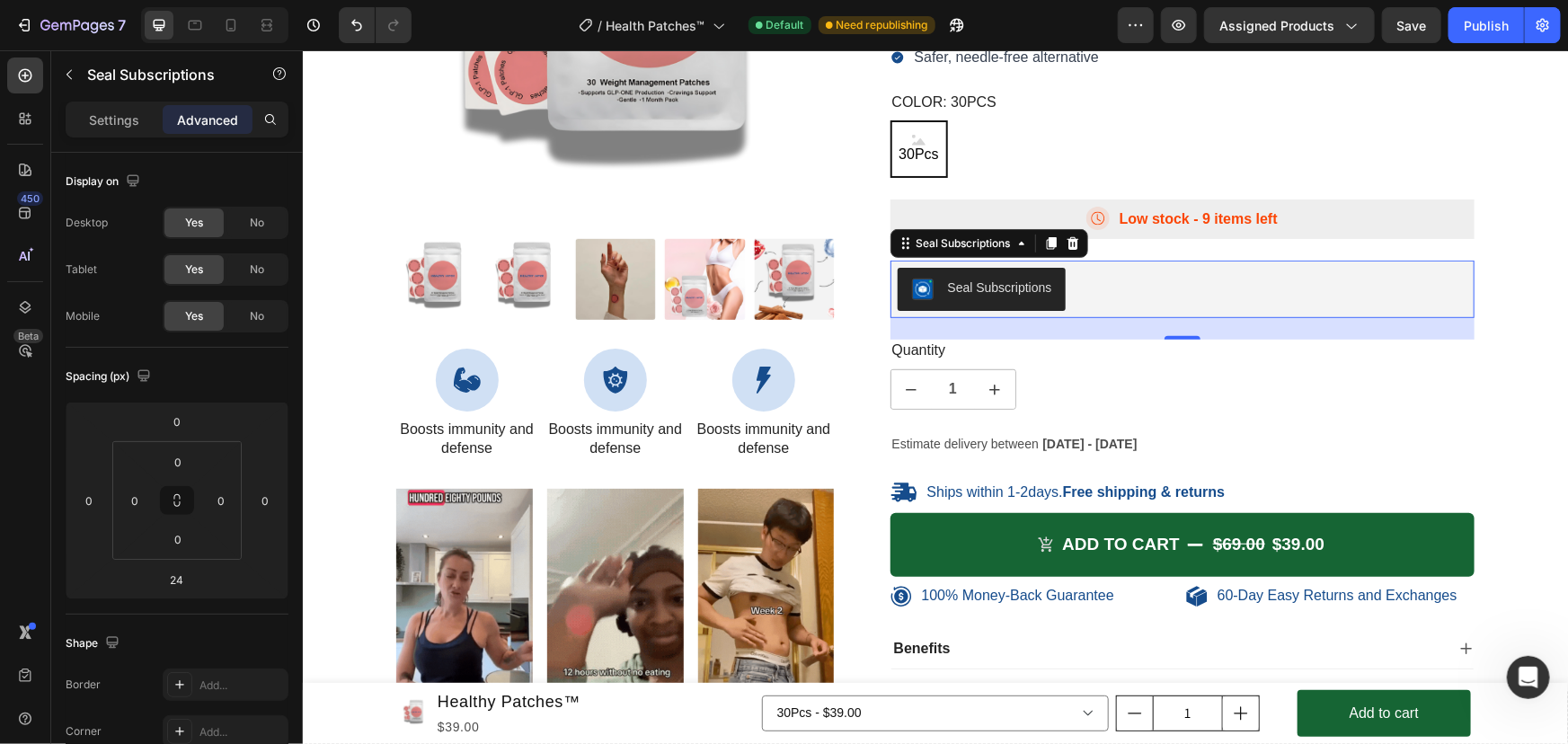
click at [963, 286] on div "Seal Subscriptions" at bounding box center [999, 286] width 104 height 19
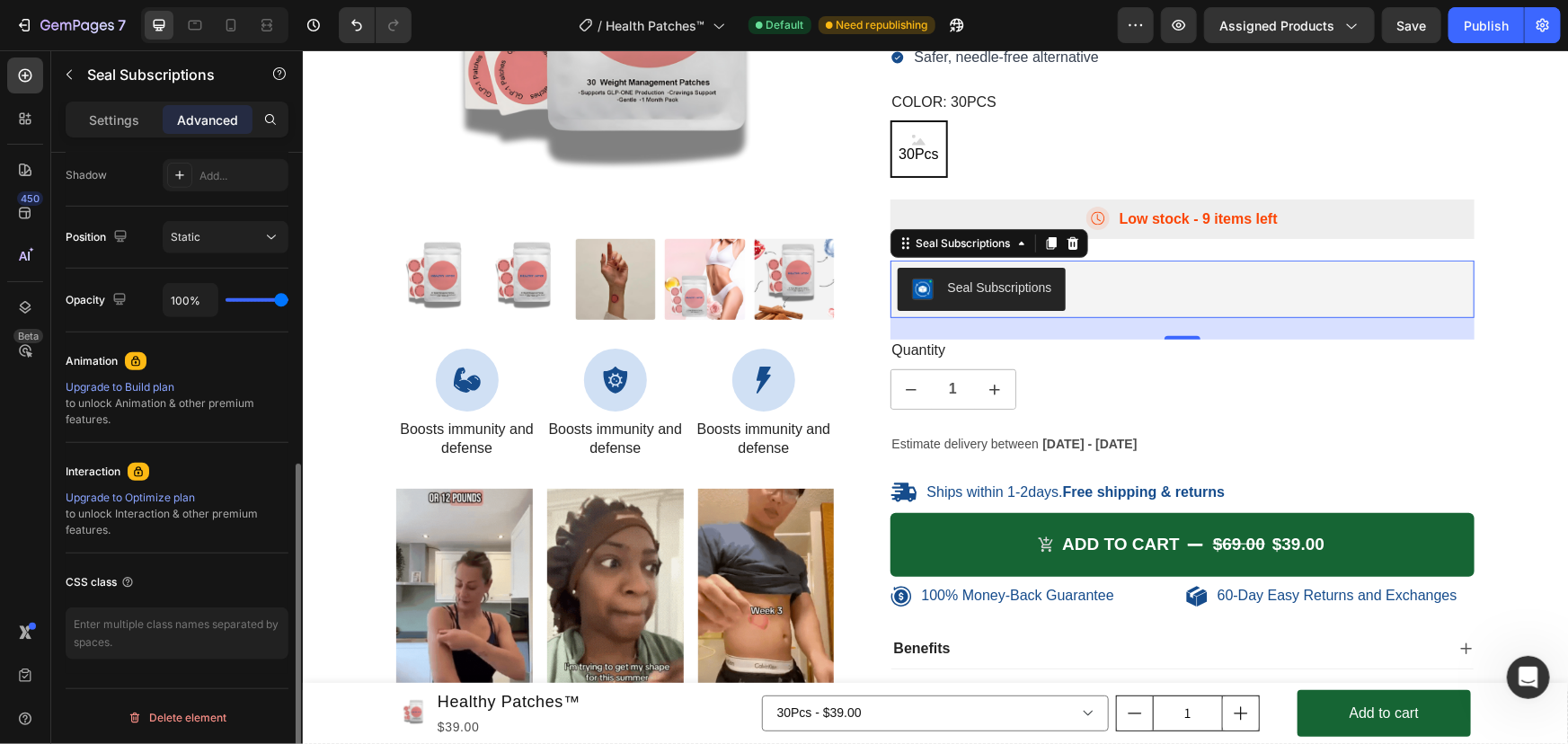
scroll to position [0, 0]
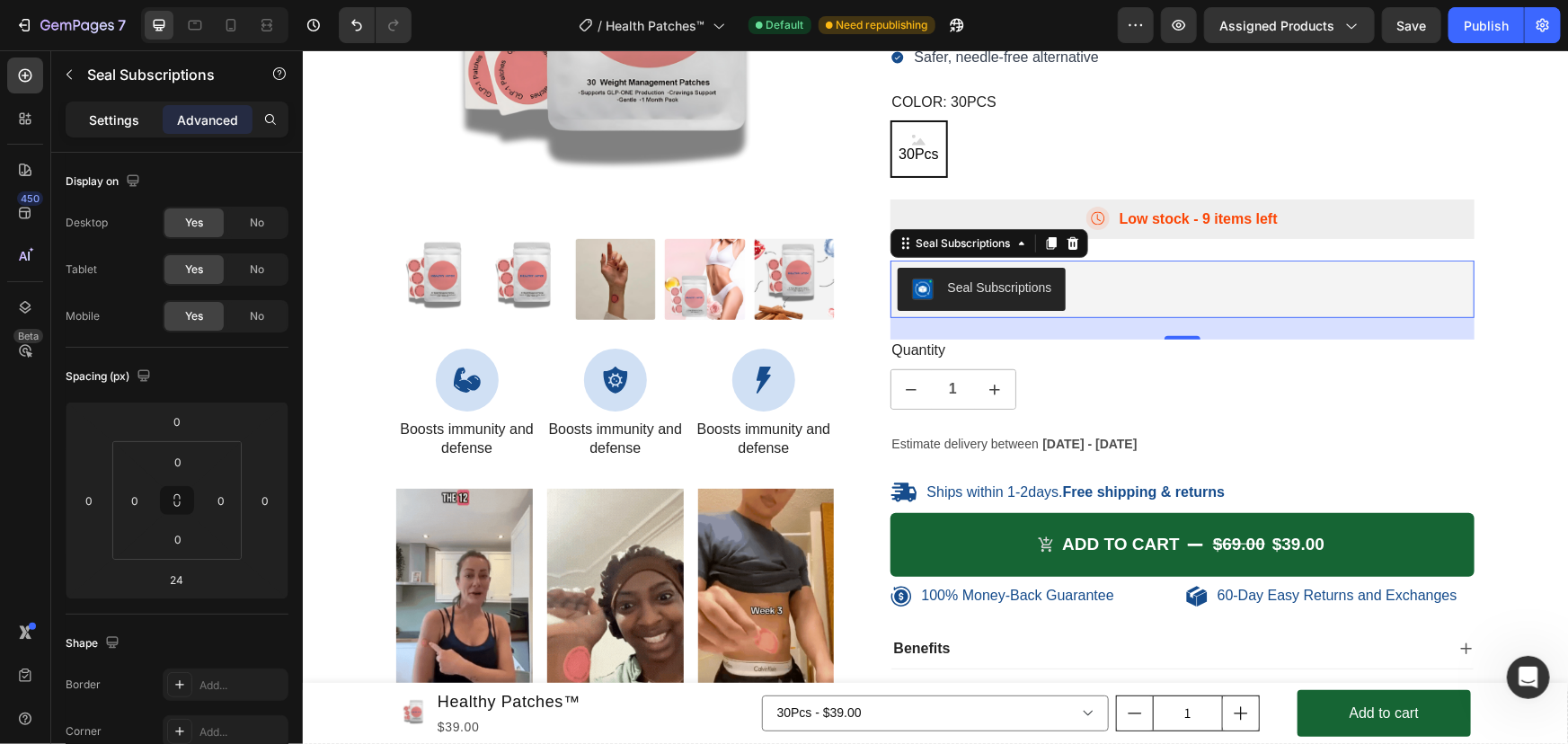
click at [130, 129] on div "Settings" at bounding box center [114, 119] width 90 height 28
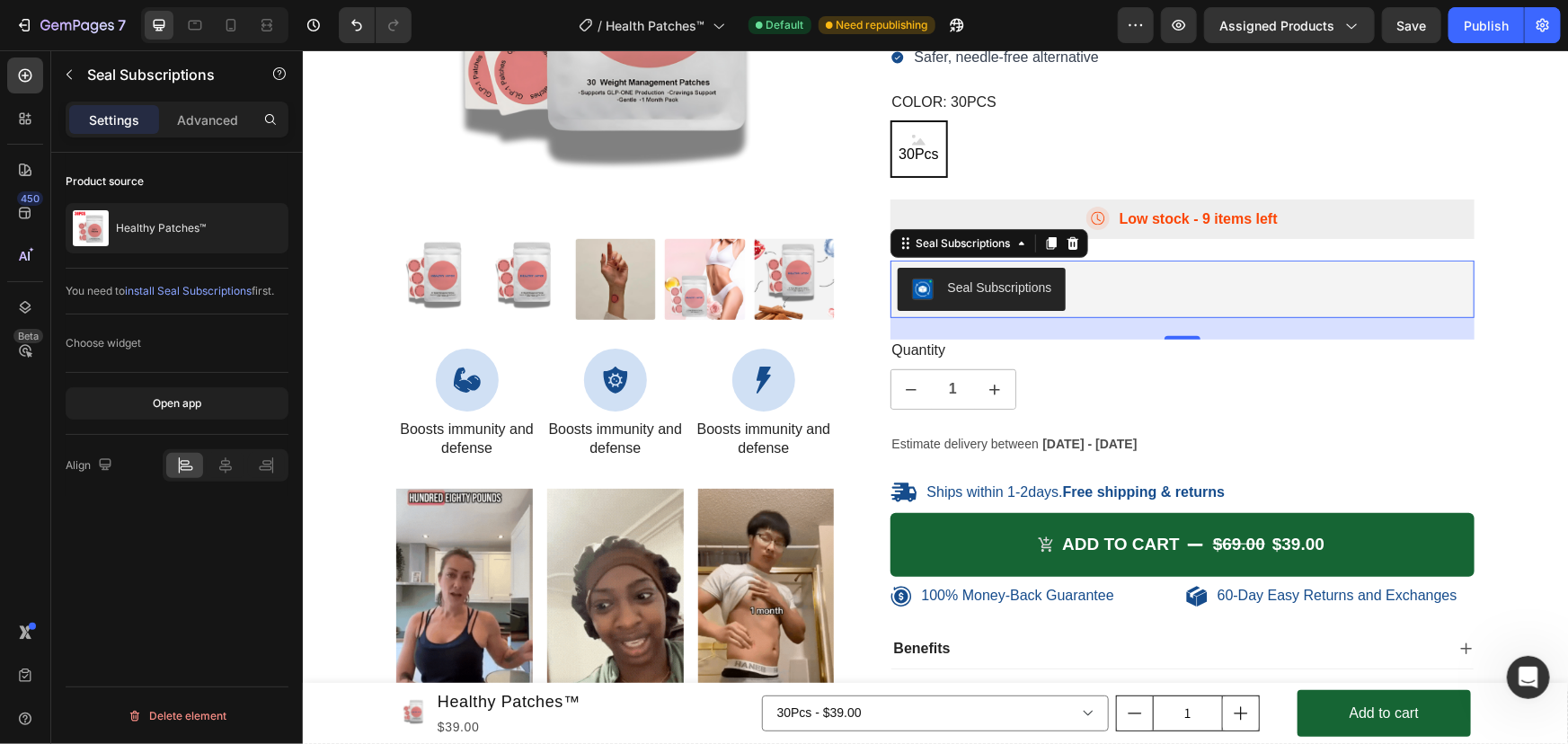
click at [208, 290] on span "install Seal Subscriptions" at bounding box center [188, 290] width 126 height 14
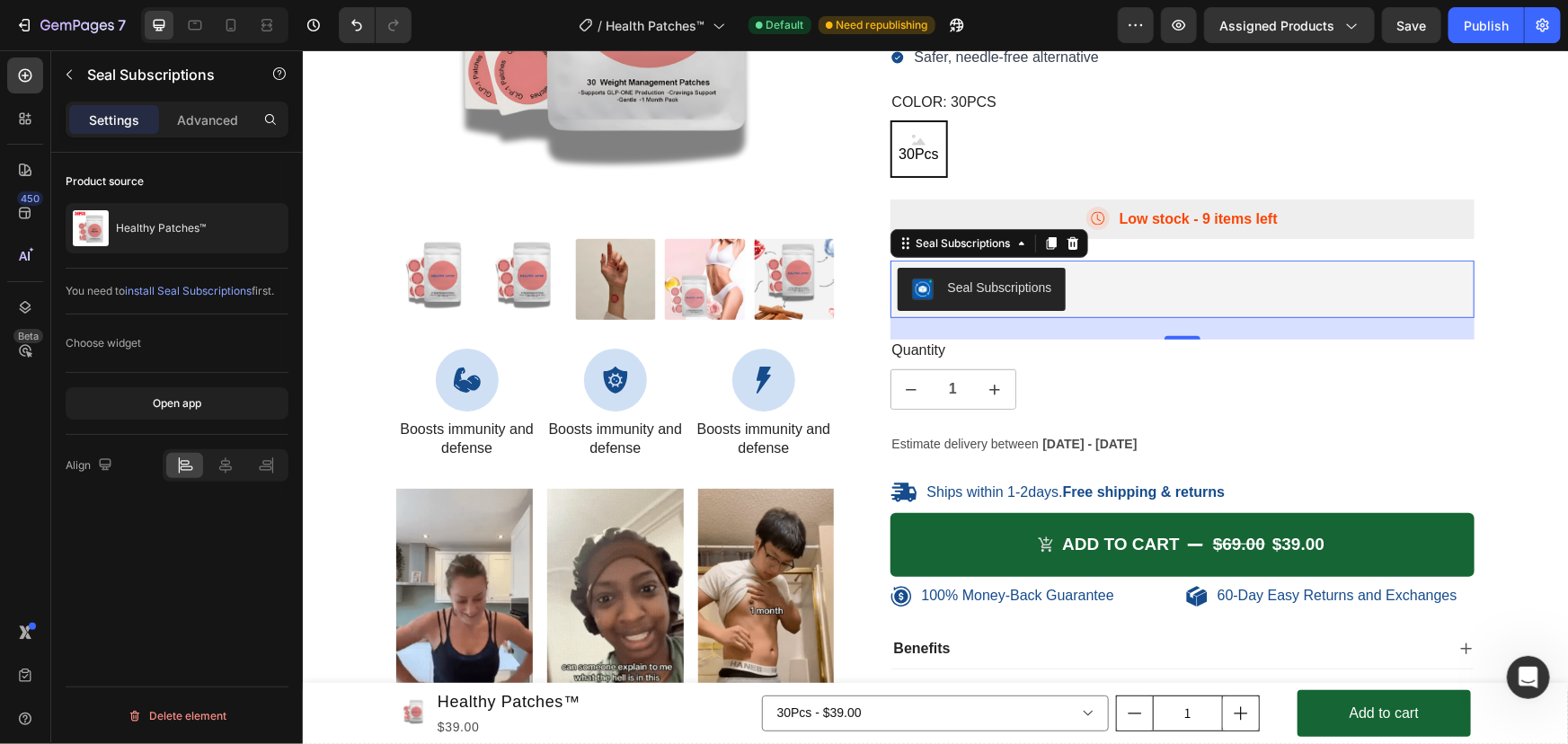
scroll to position [7298, 0]
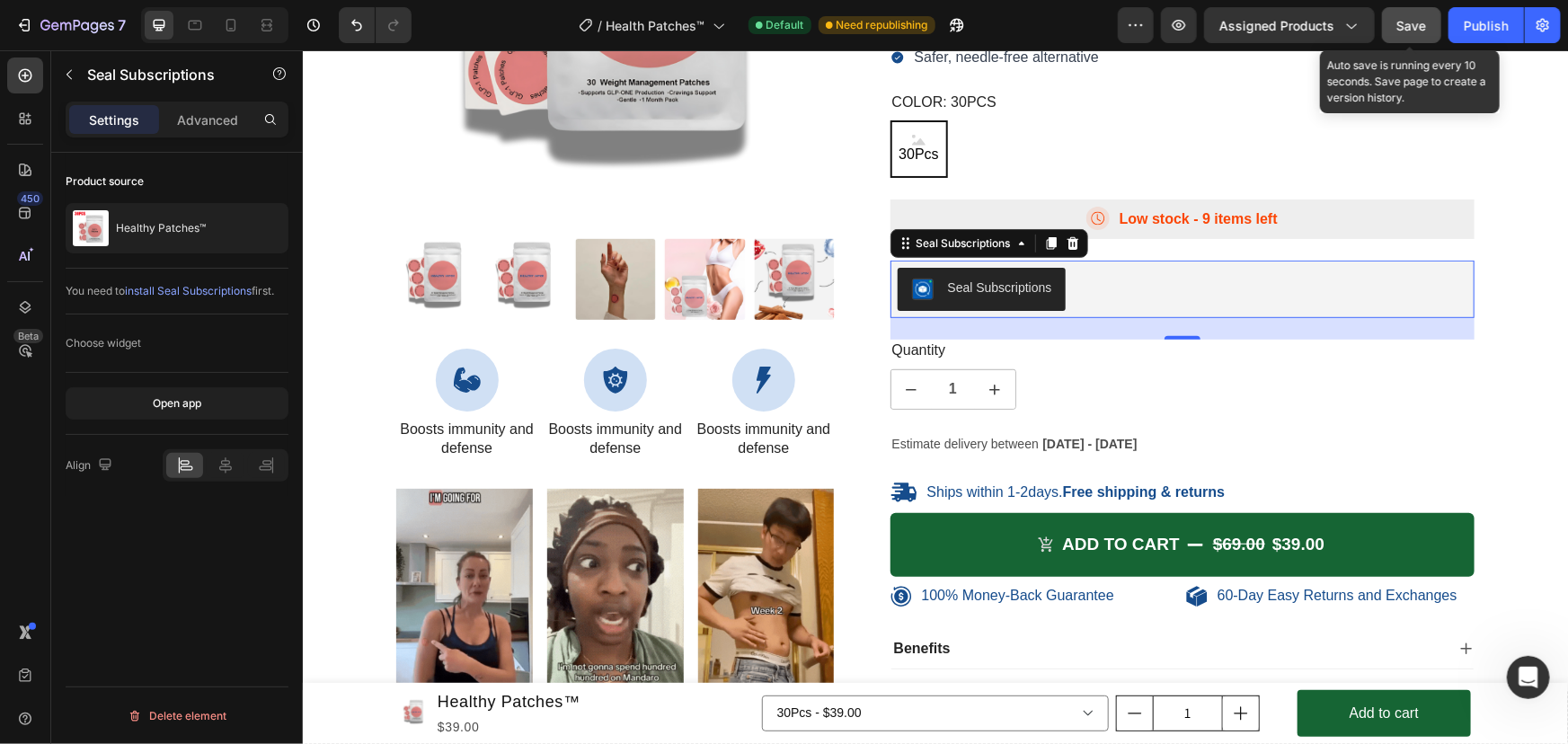
click at [1436, 25] on button "Save" at bounding box center [1411, 25] width 59 height 36
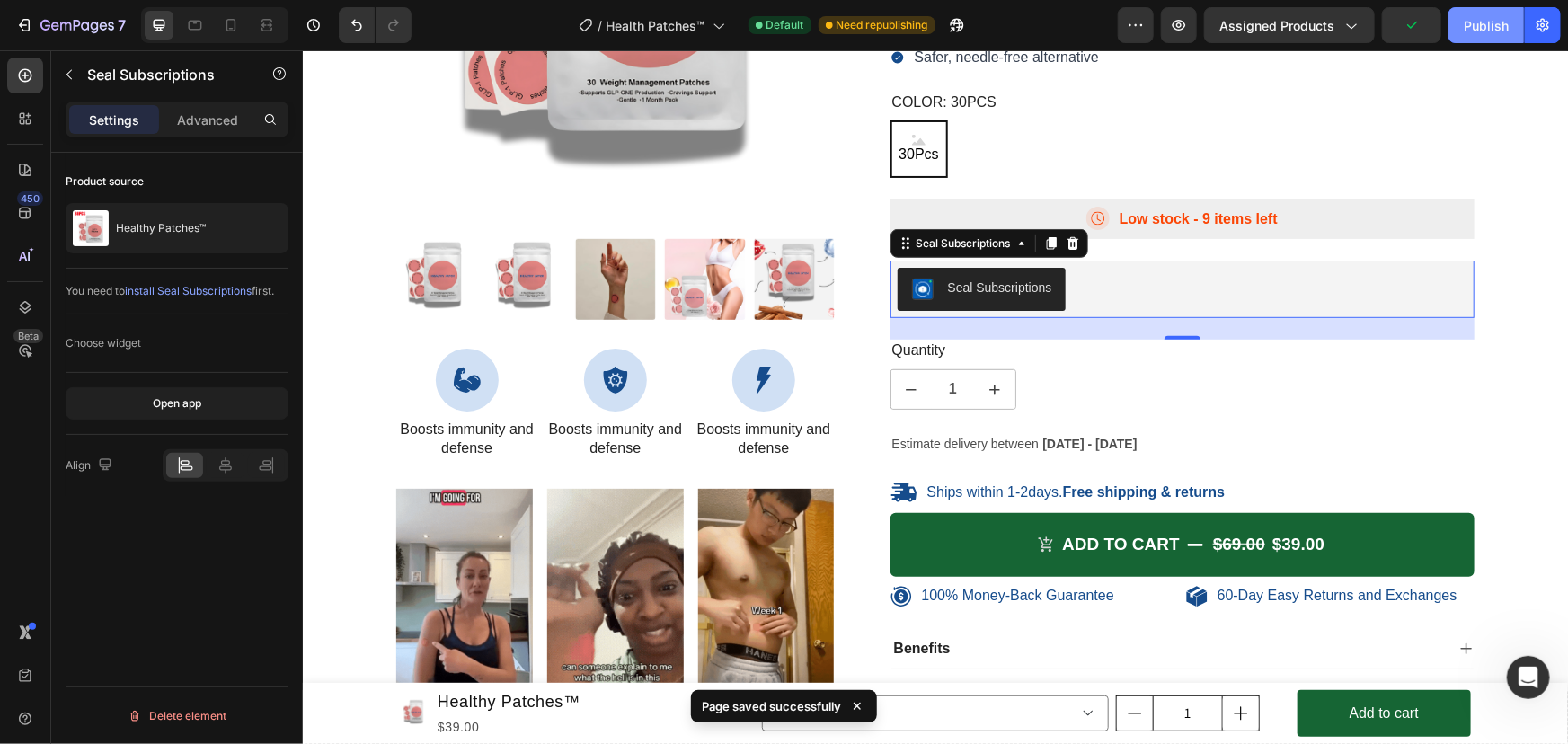
click at [1457, 25] on button "Publish" at bounding box center [1486, 25] width 75 height 36
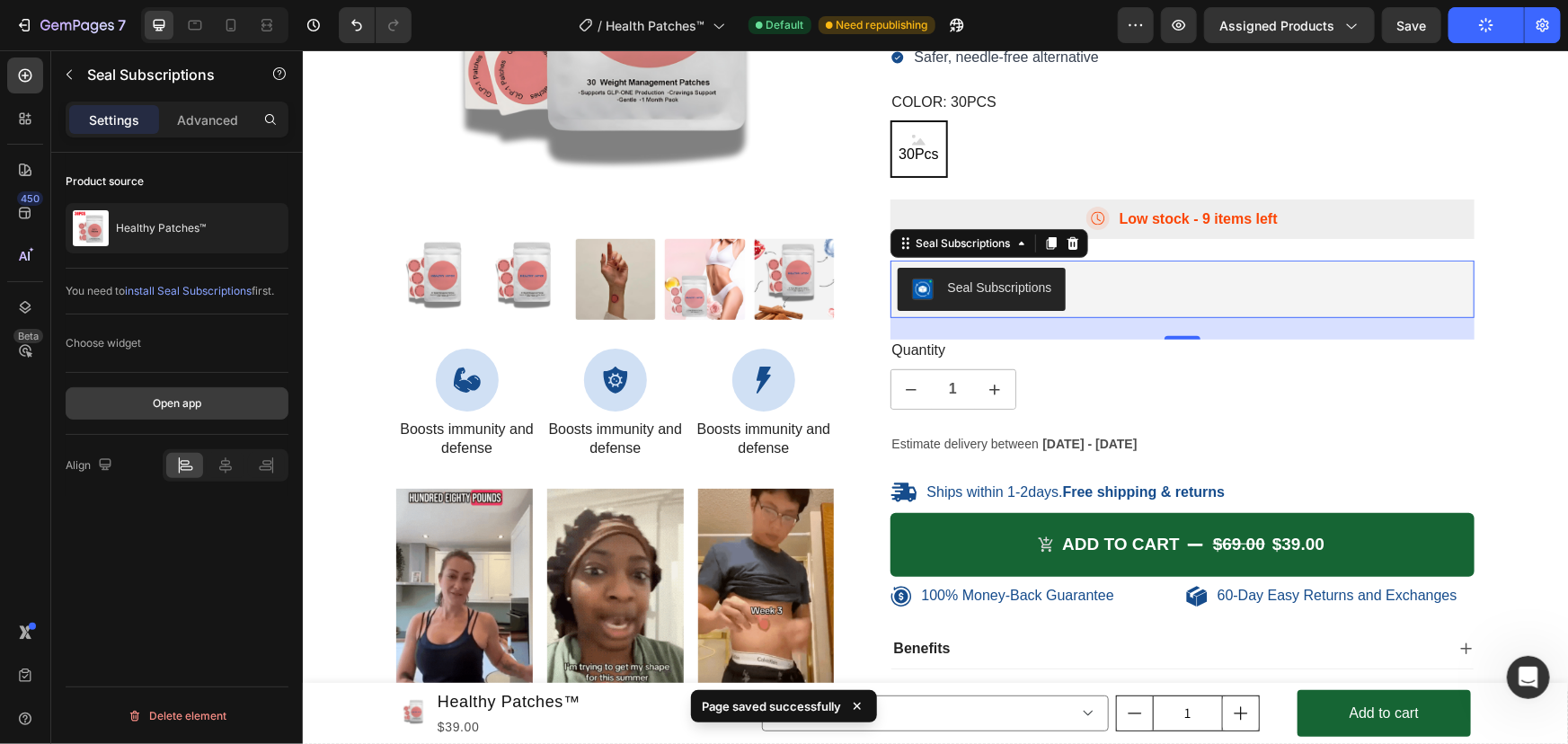
click at [227, 411] on button "Open app" at bounding box center [177, 403] width 222 height 32
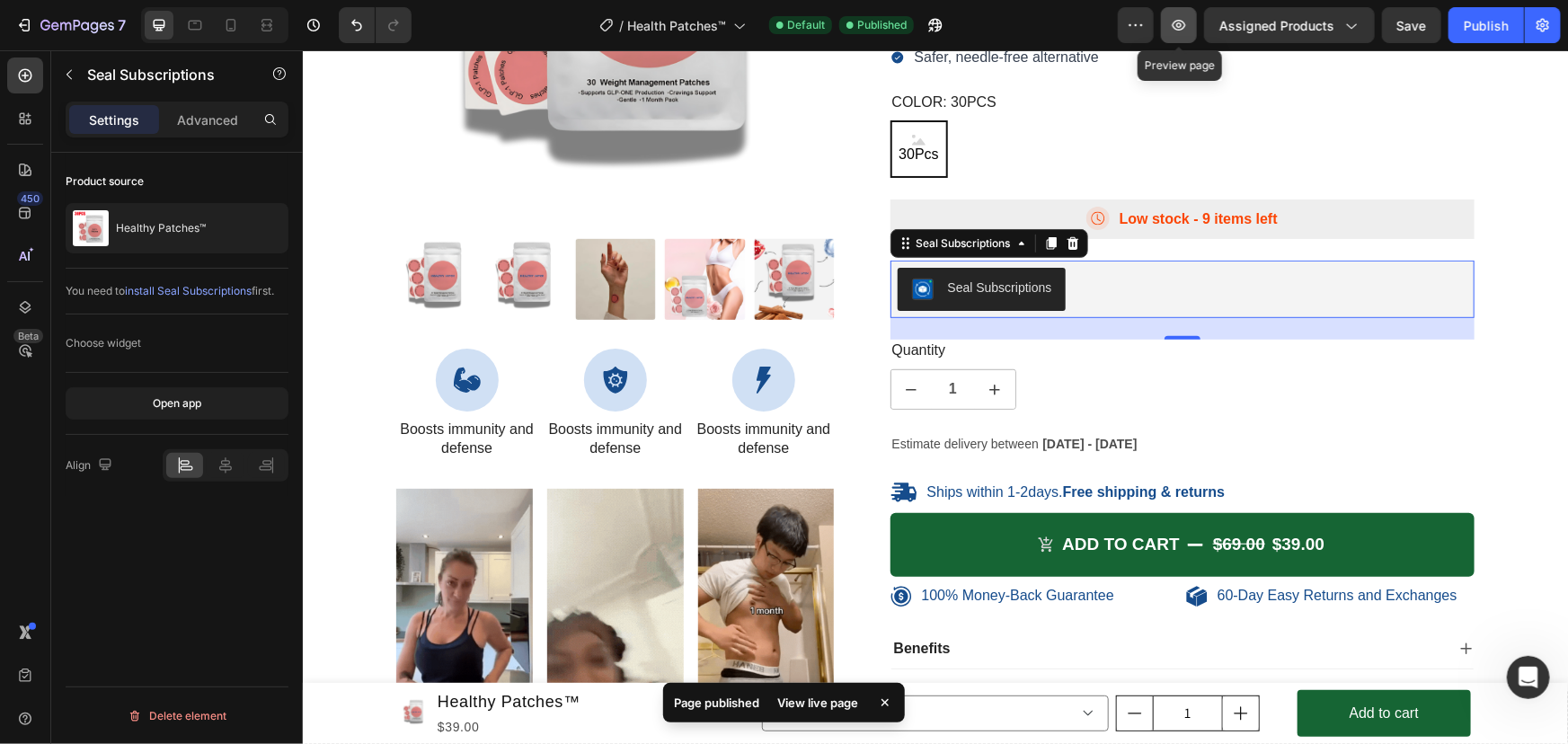
click at [1185, 32] on icon "button" at bounding box center [1179, 26] width 18 height 18
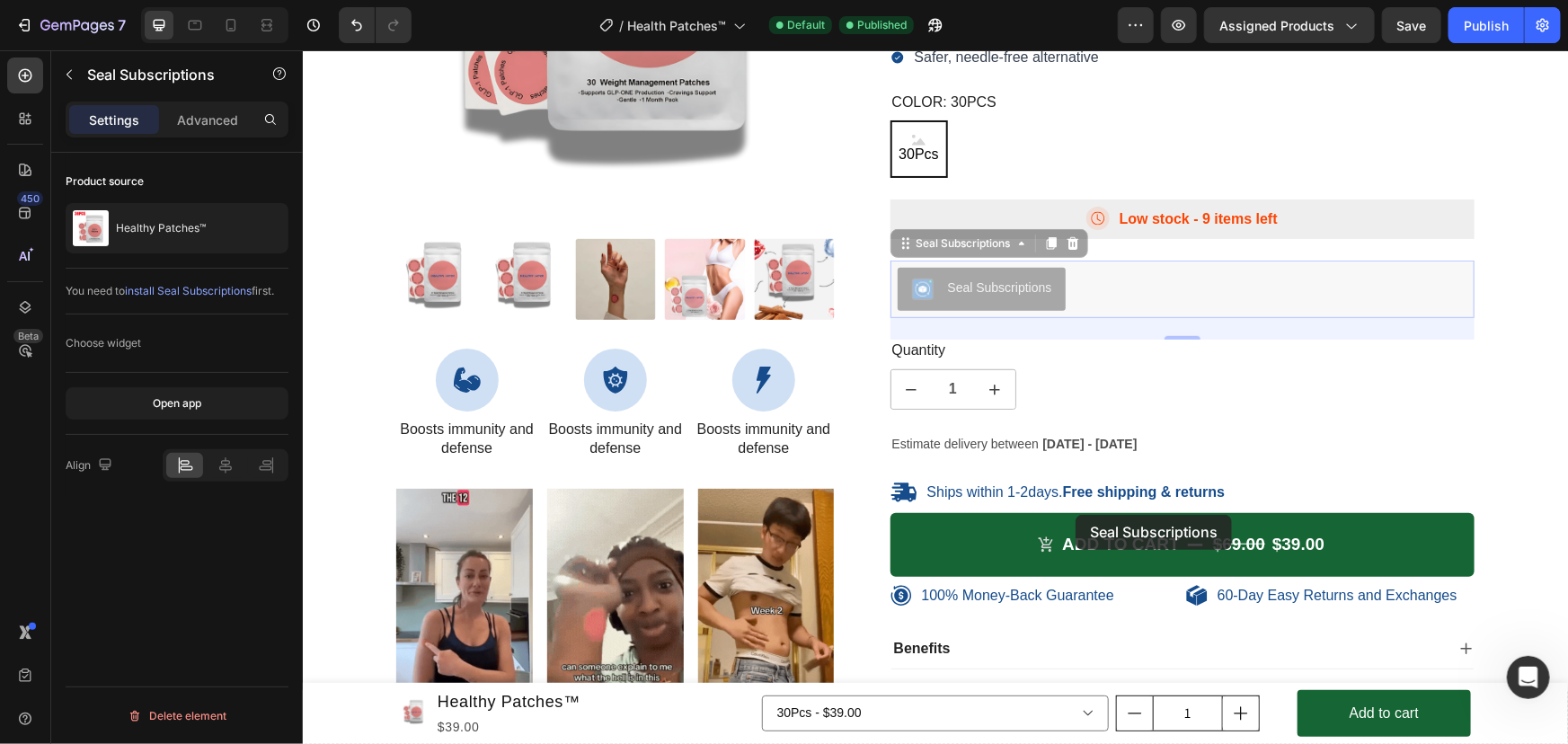
drag, startPoint x: 1104, startPoint y: 289, endPoint x: 1054, endPoint y: 502, distance: 218.8
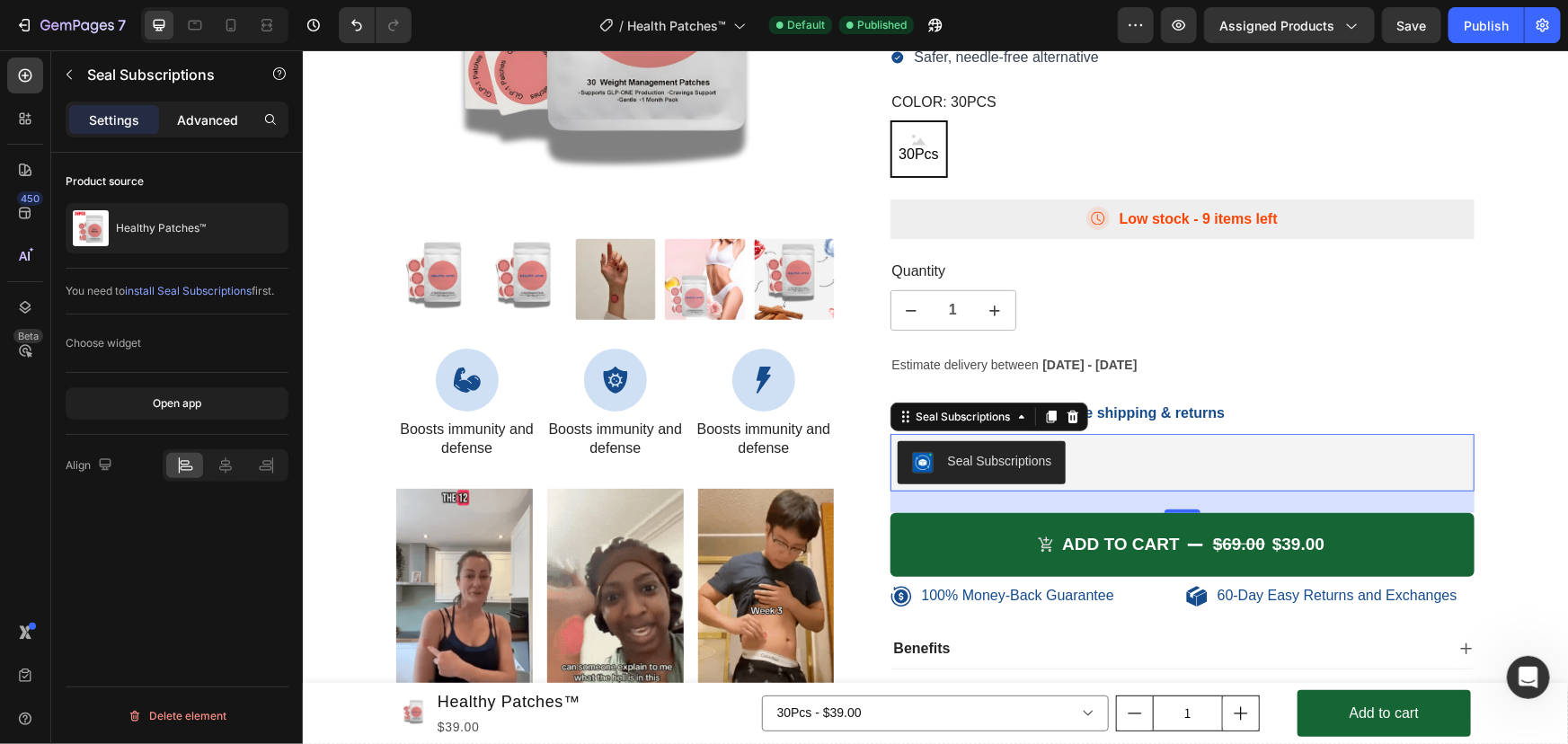
click at [236, 122] on p "Advanced" at bounding box center [207, 120] width 61 height 19
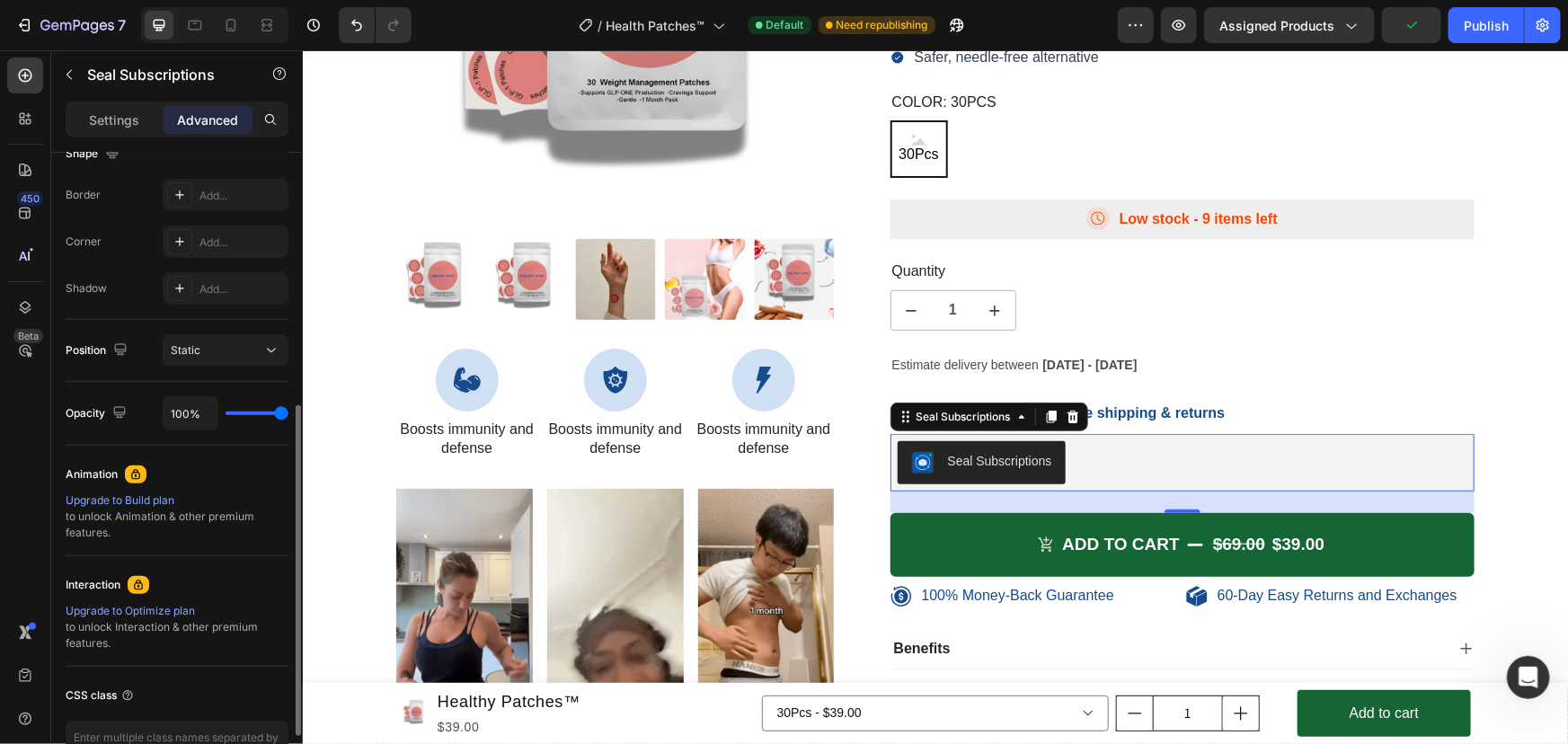
scroll to position [603, 0]
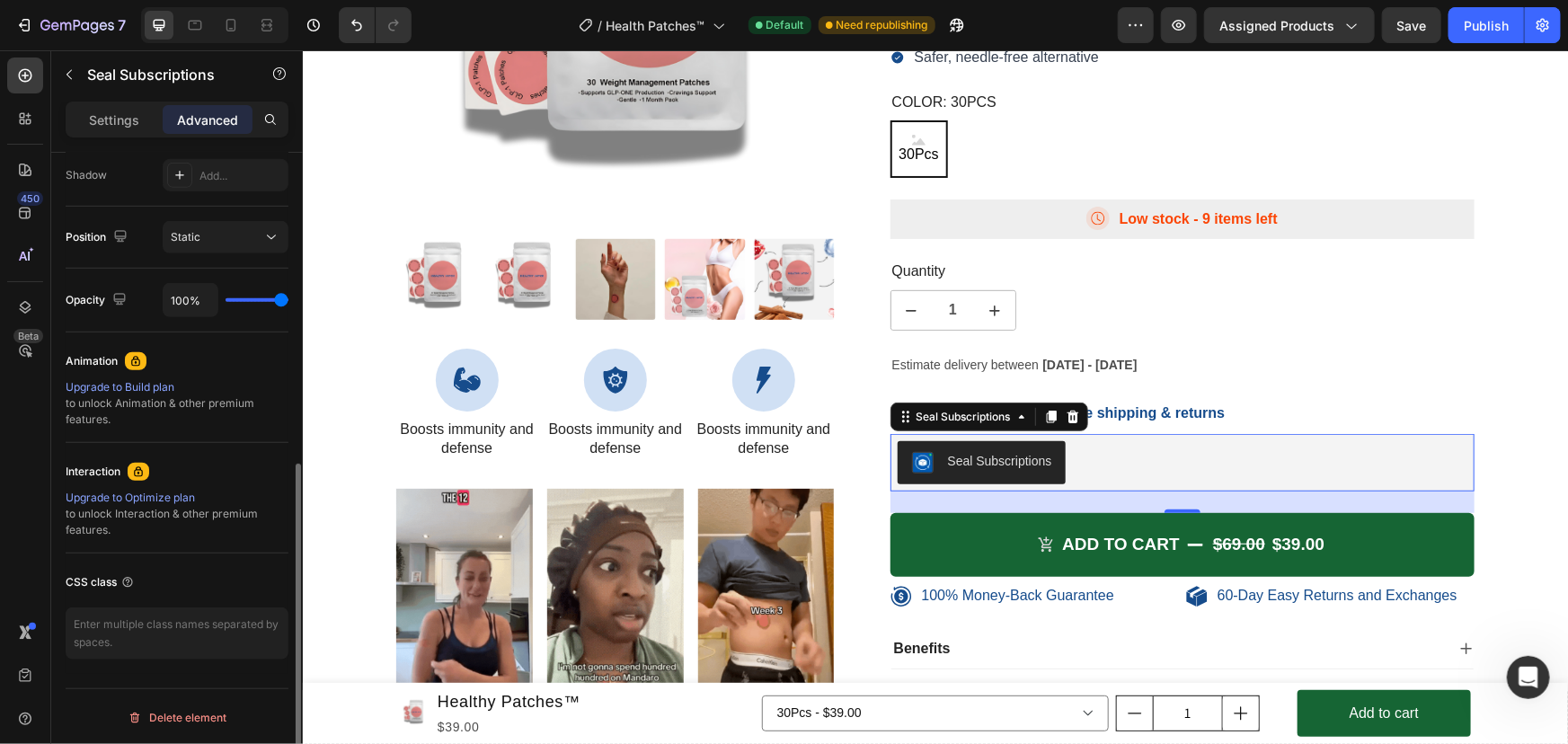
type input "52%"
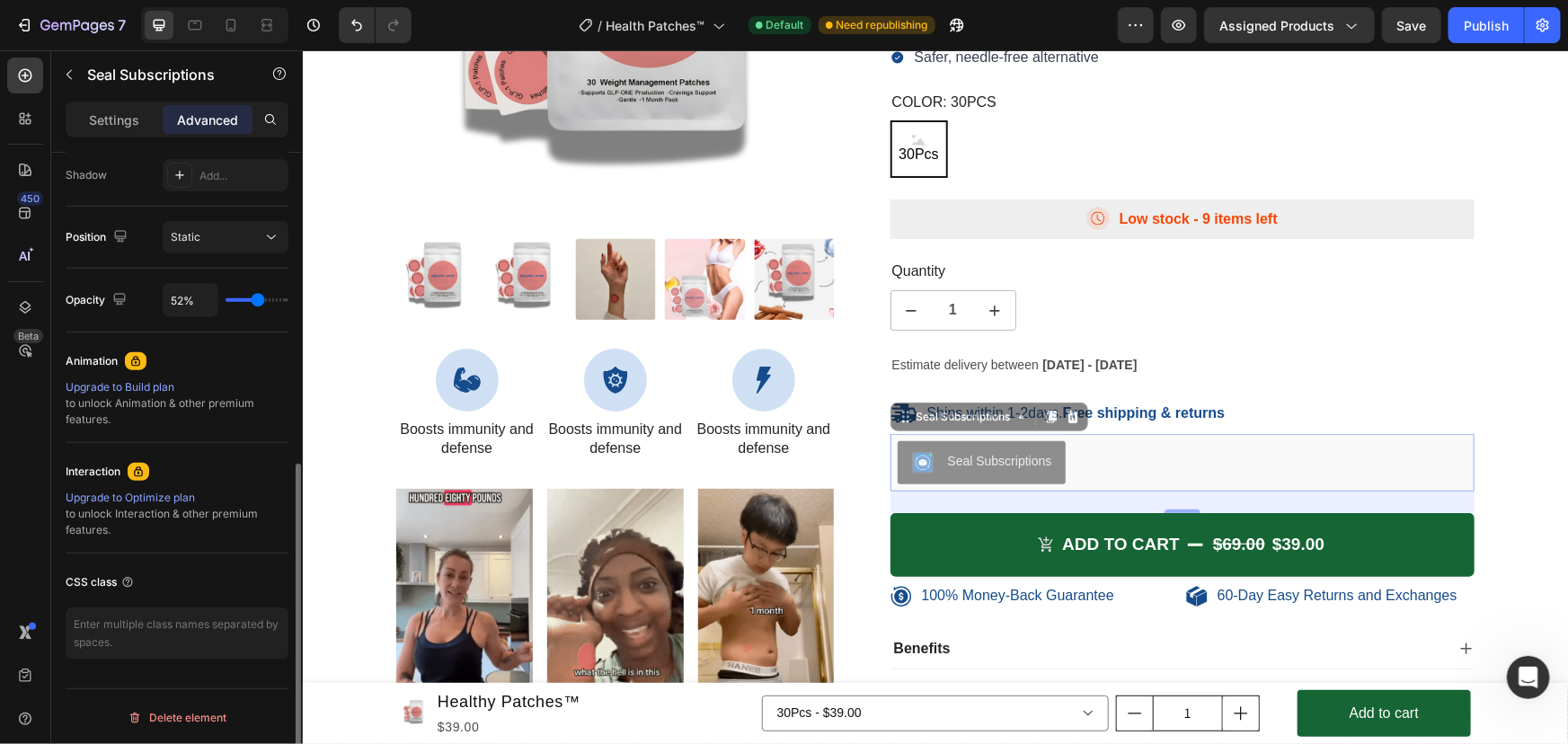
type input "52"
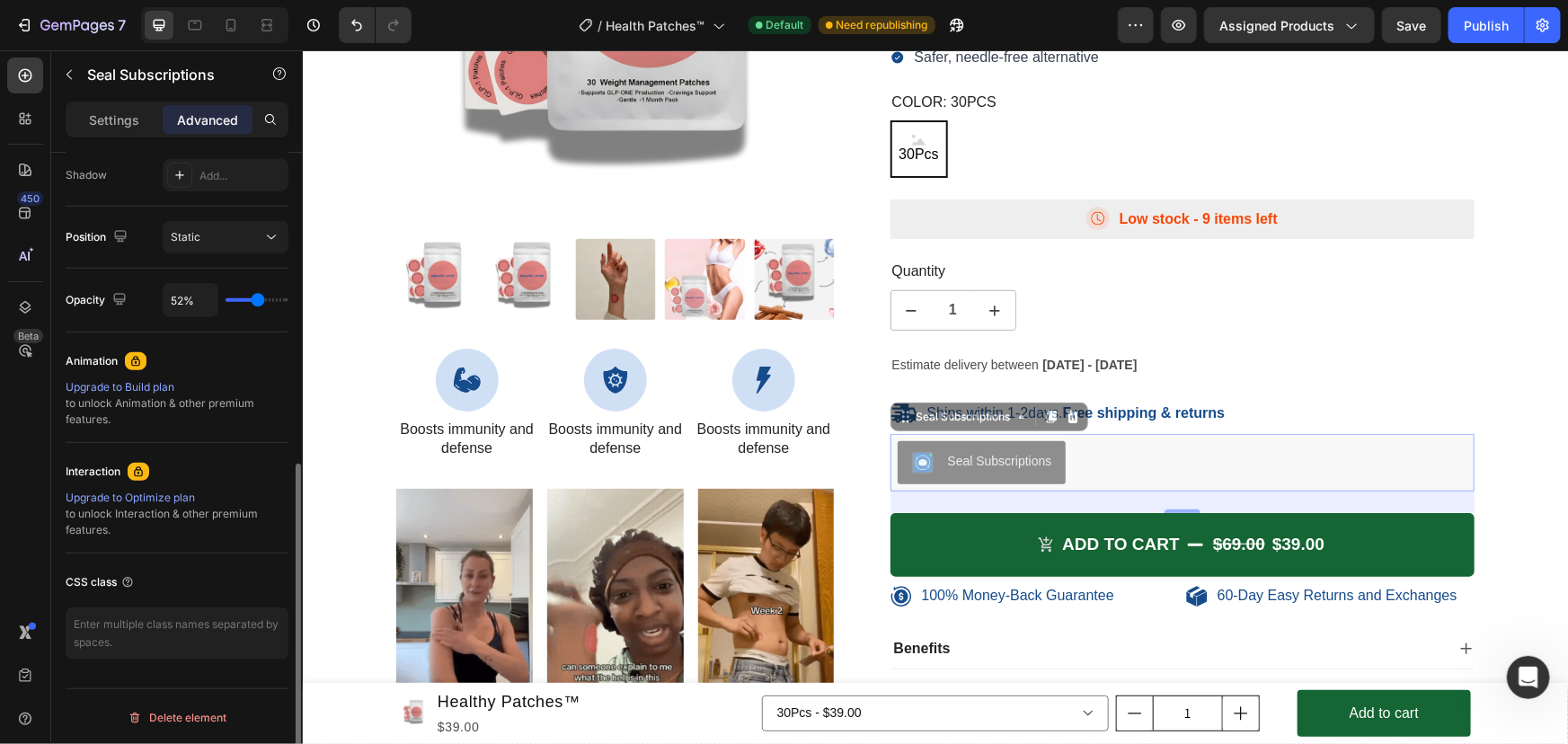
click at [258, 298] on input "range" at bounding box center [256, 300] width 63 height 4
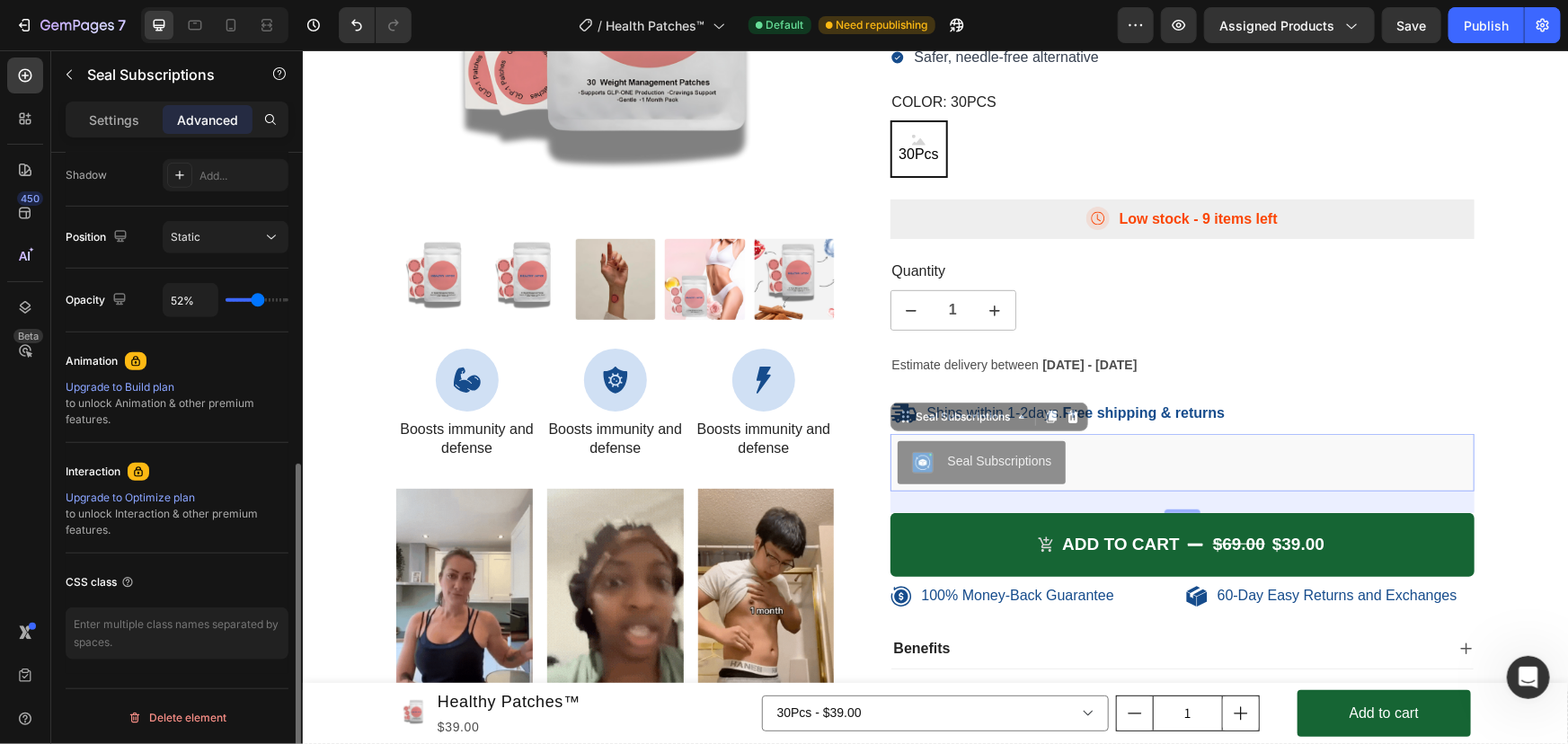
type input "54%"
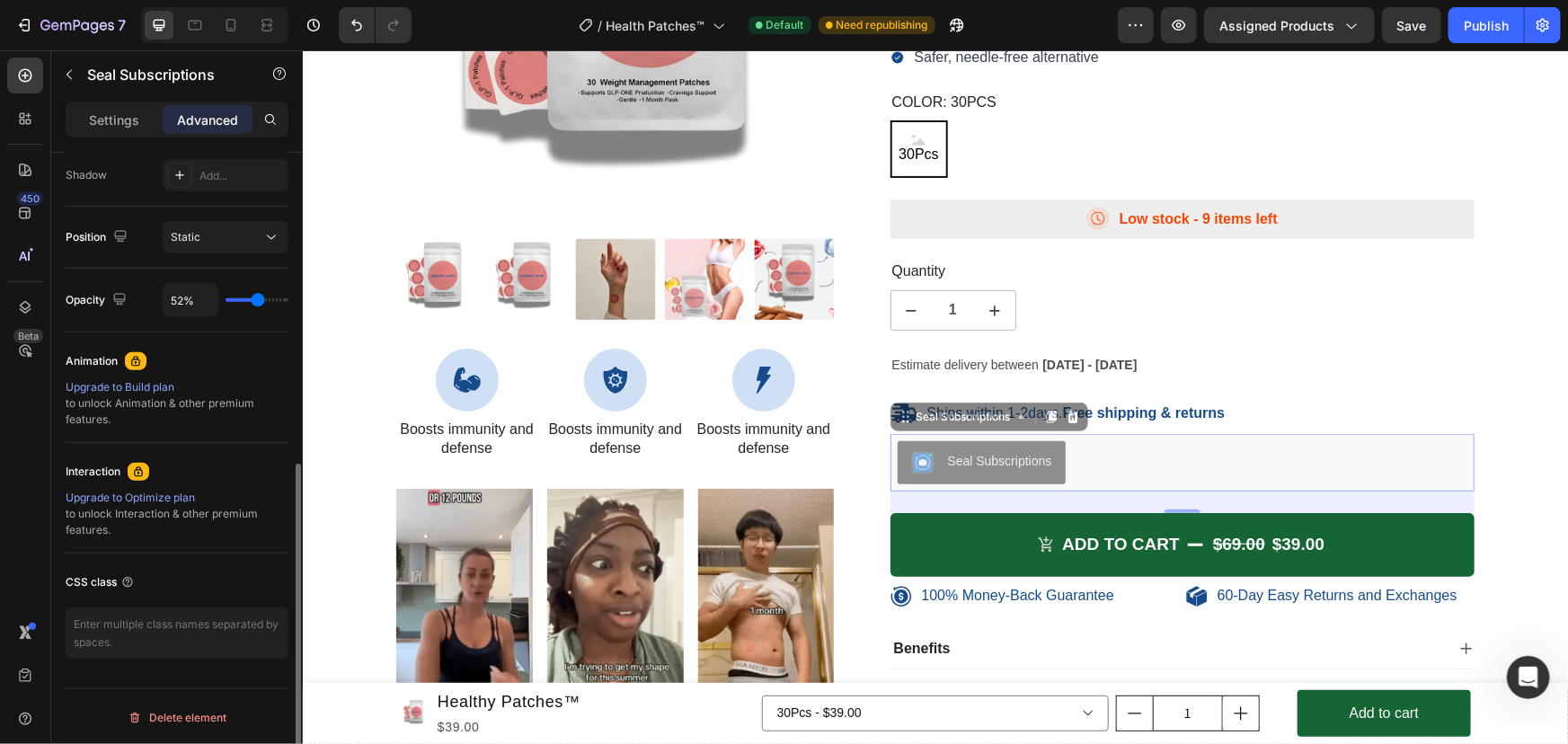
type input "54"
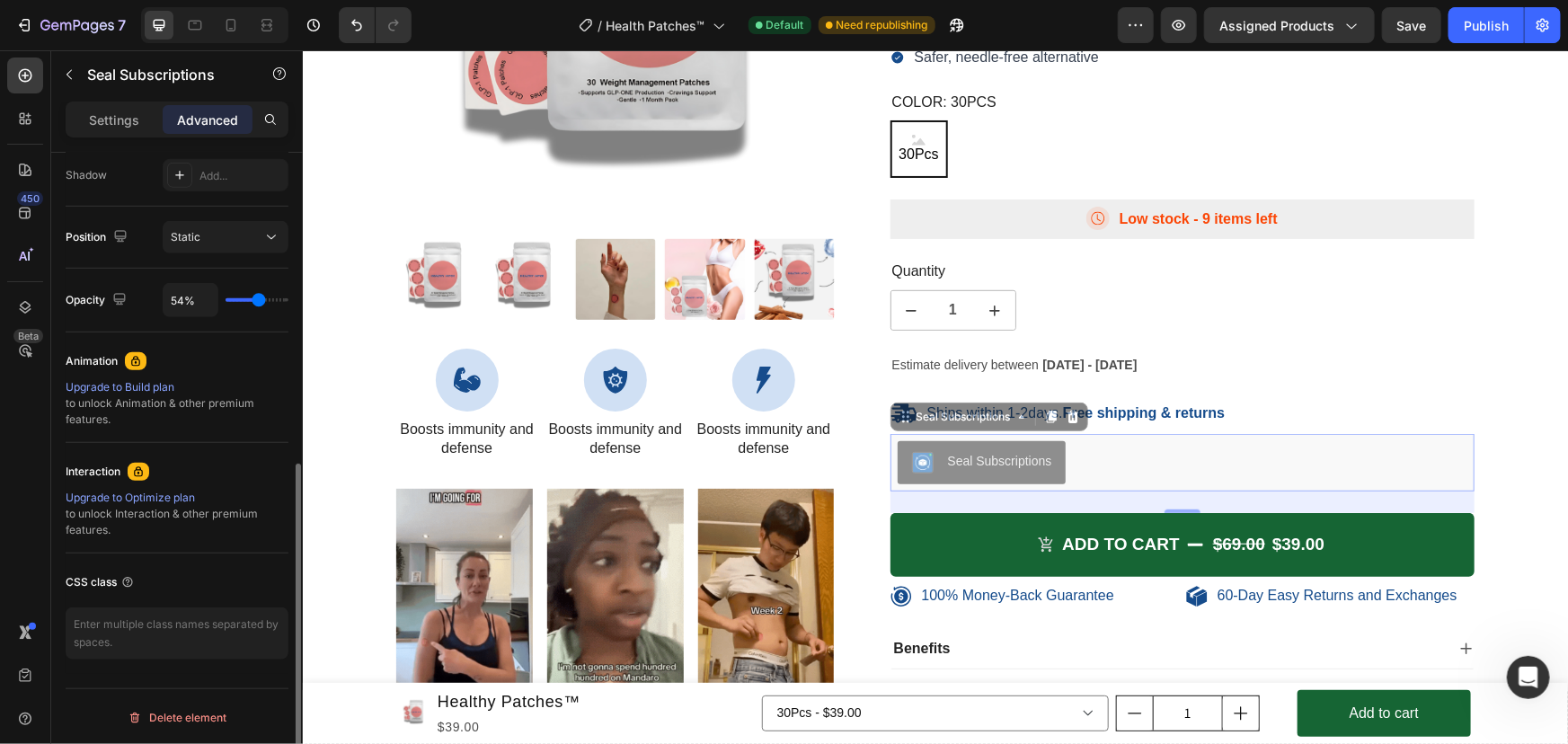
type input "69%"
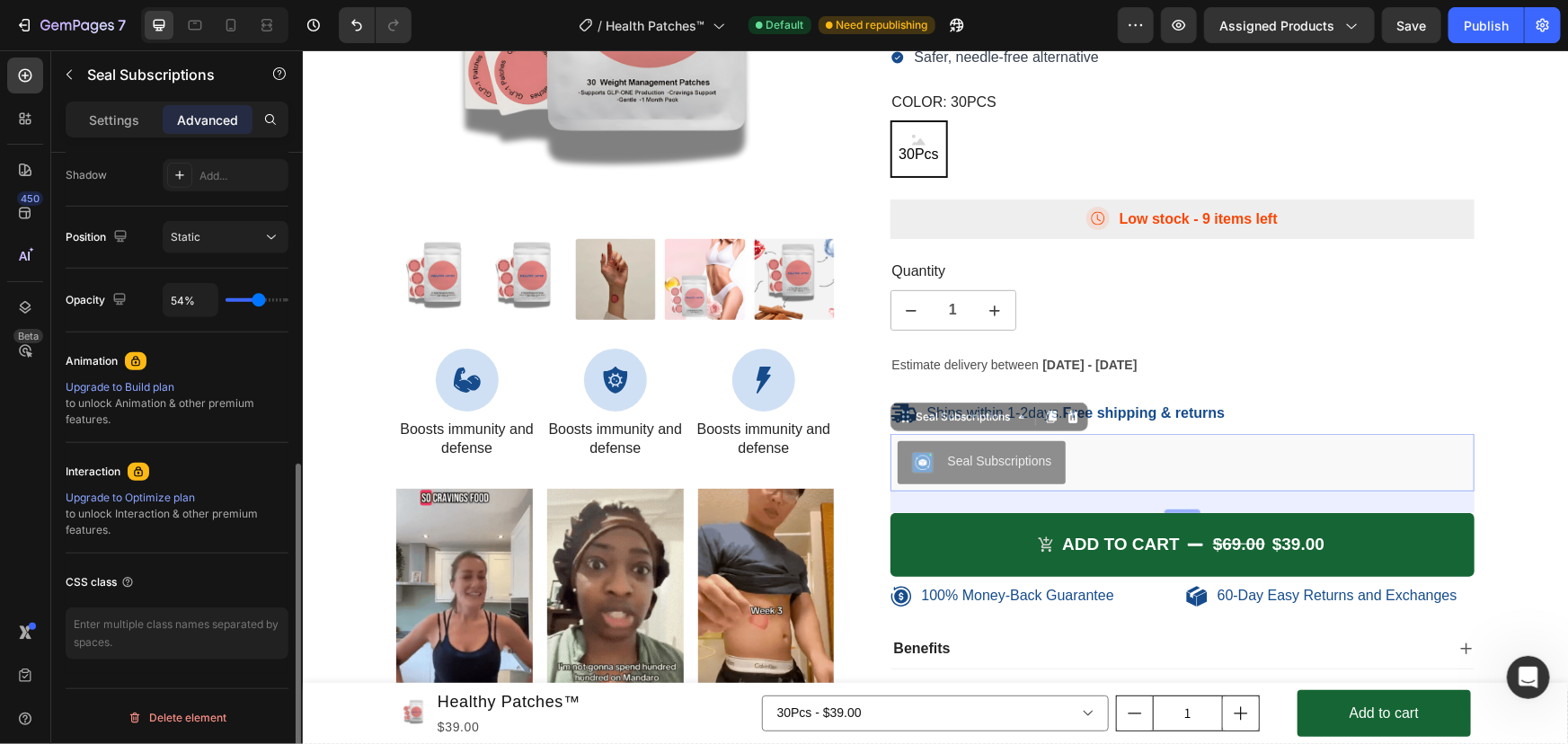
type input "69"
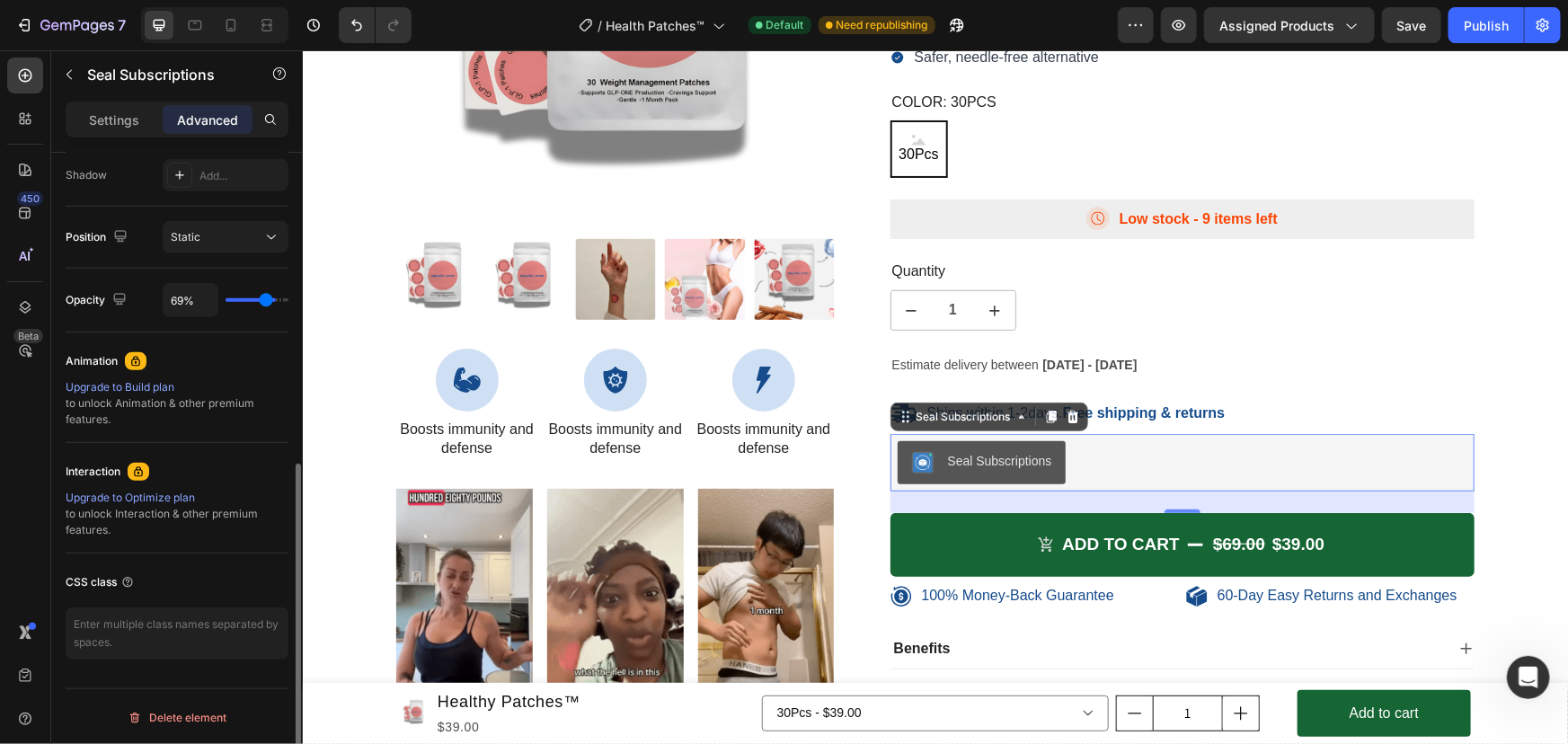
type input "78%"
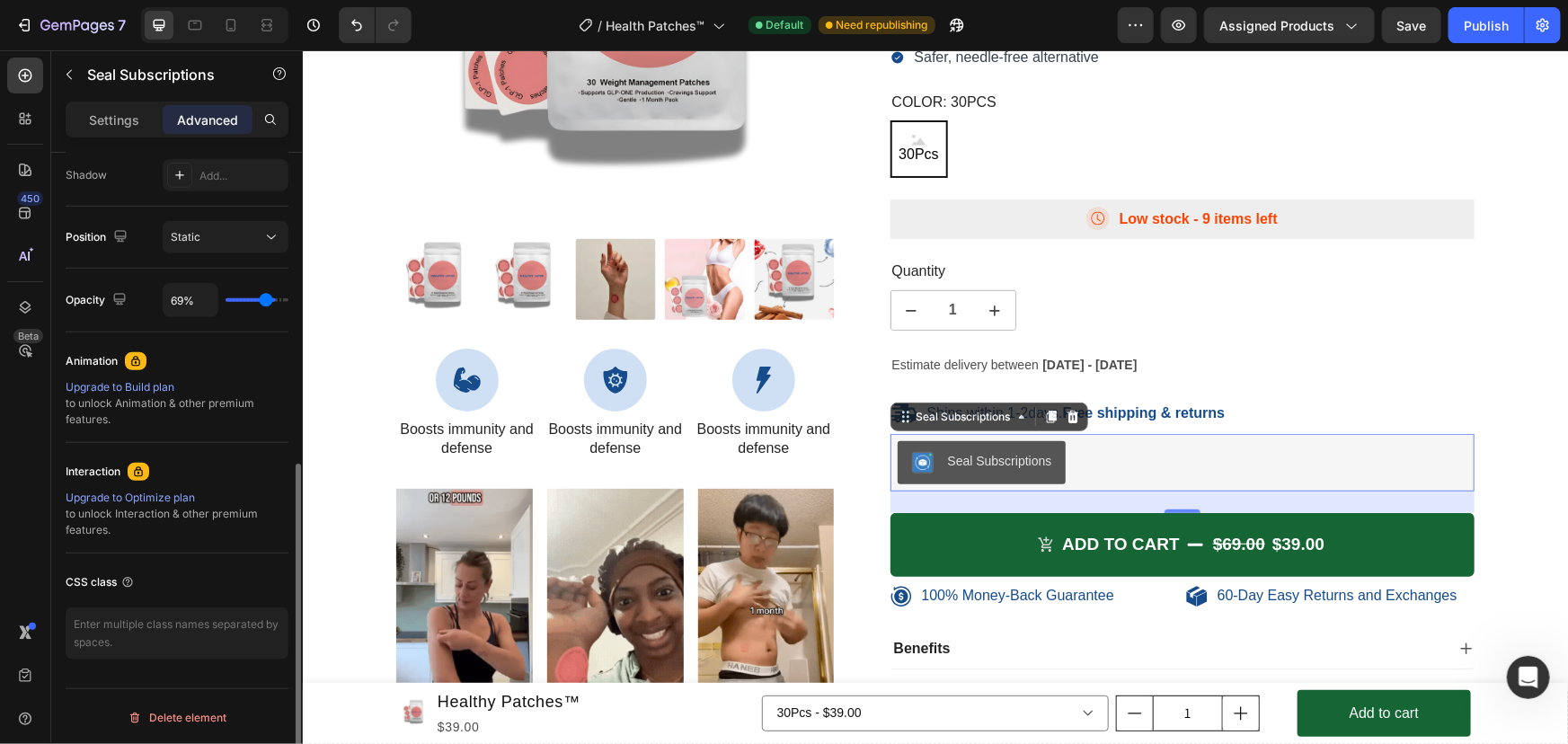
type input "78"
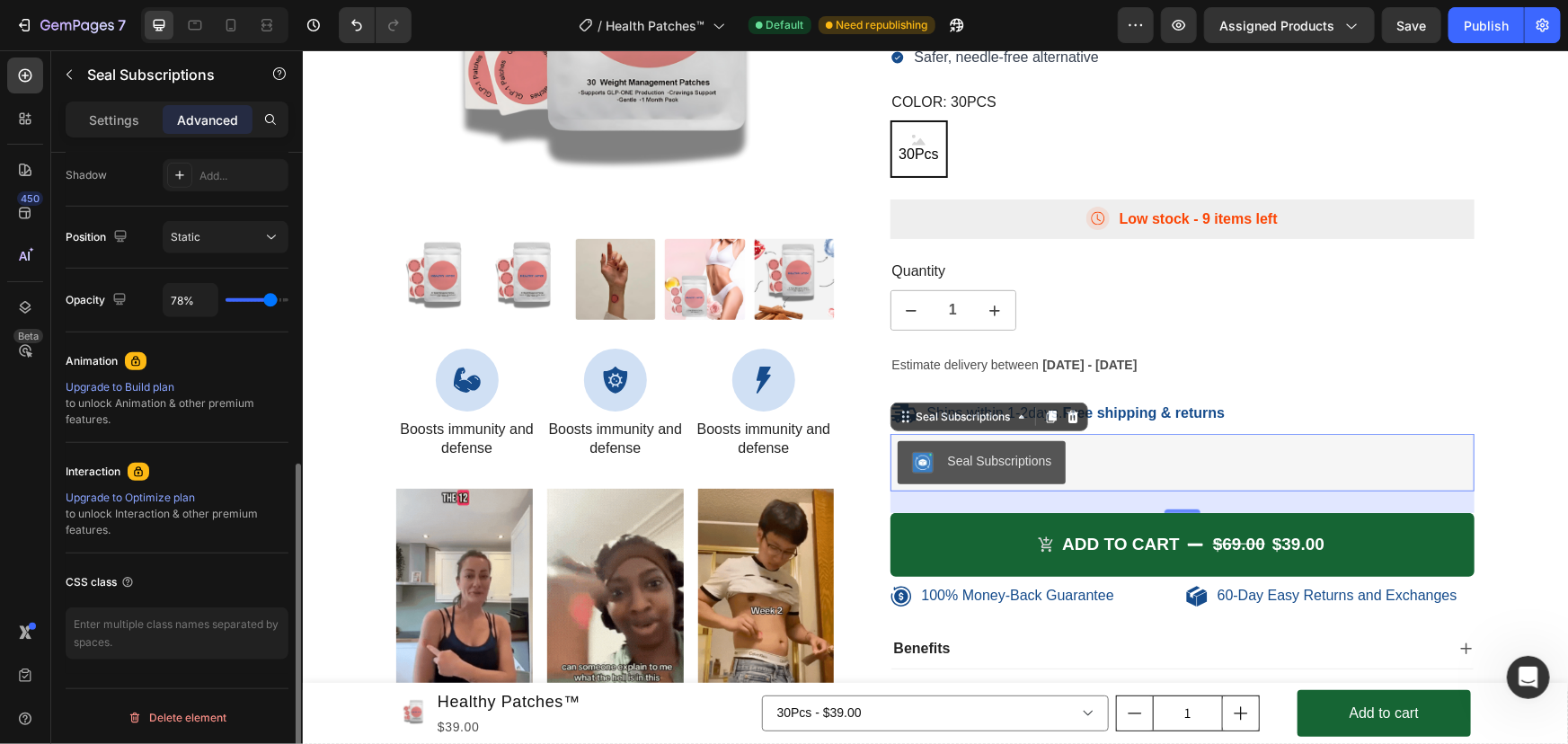
type input "83%"
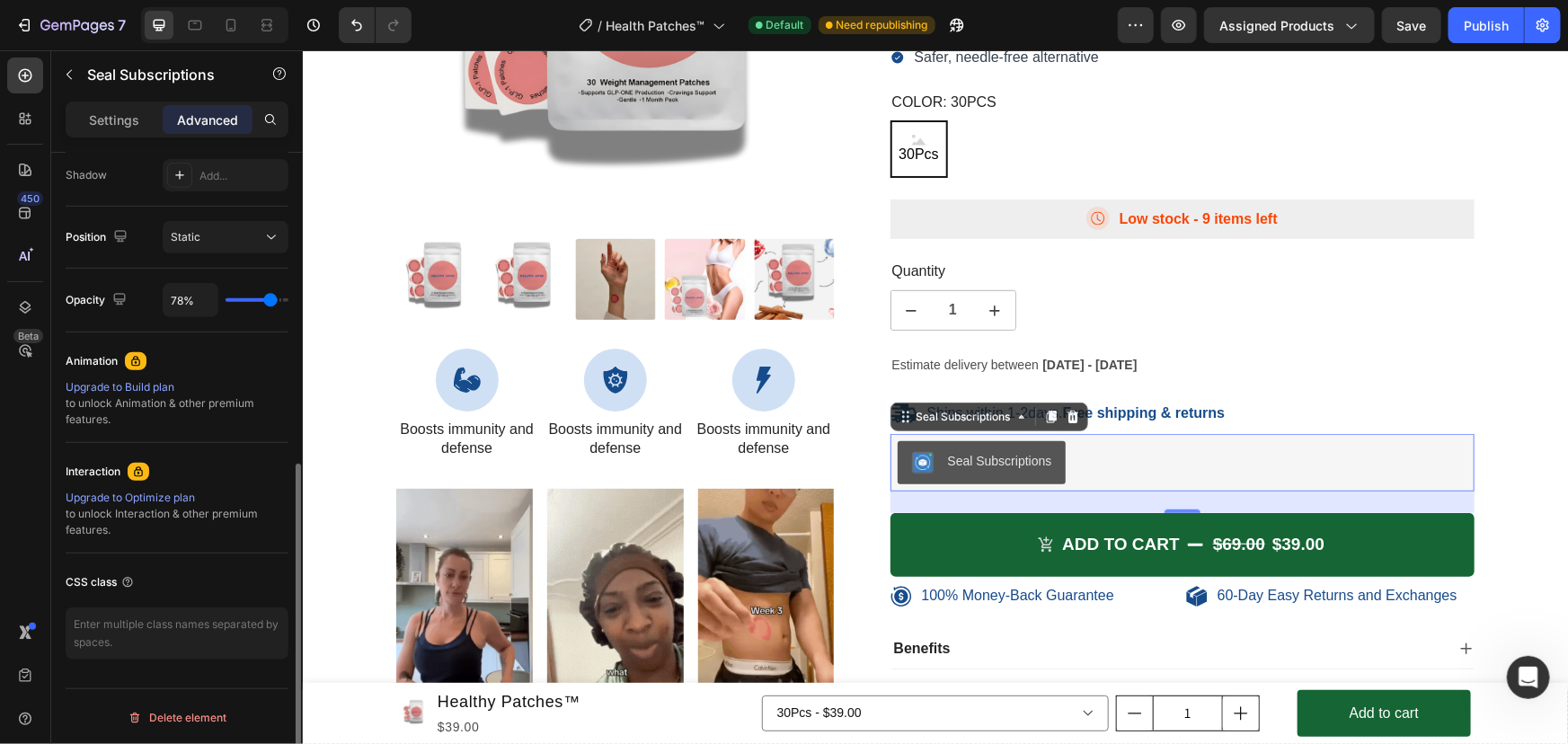
type input "83"
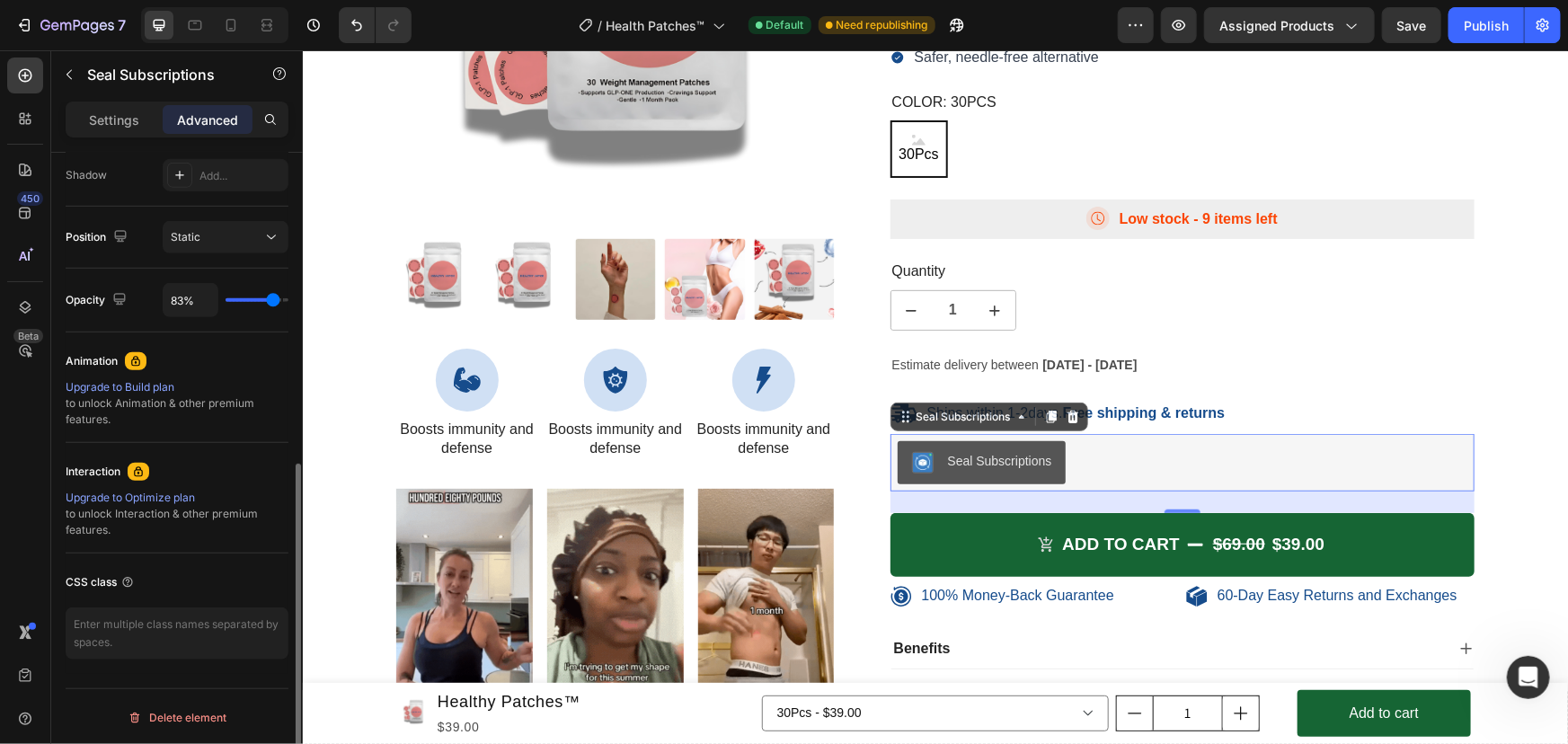
type input "86%"
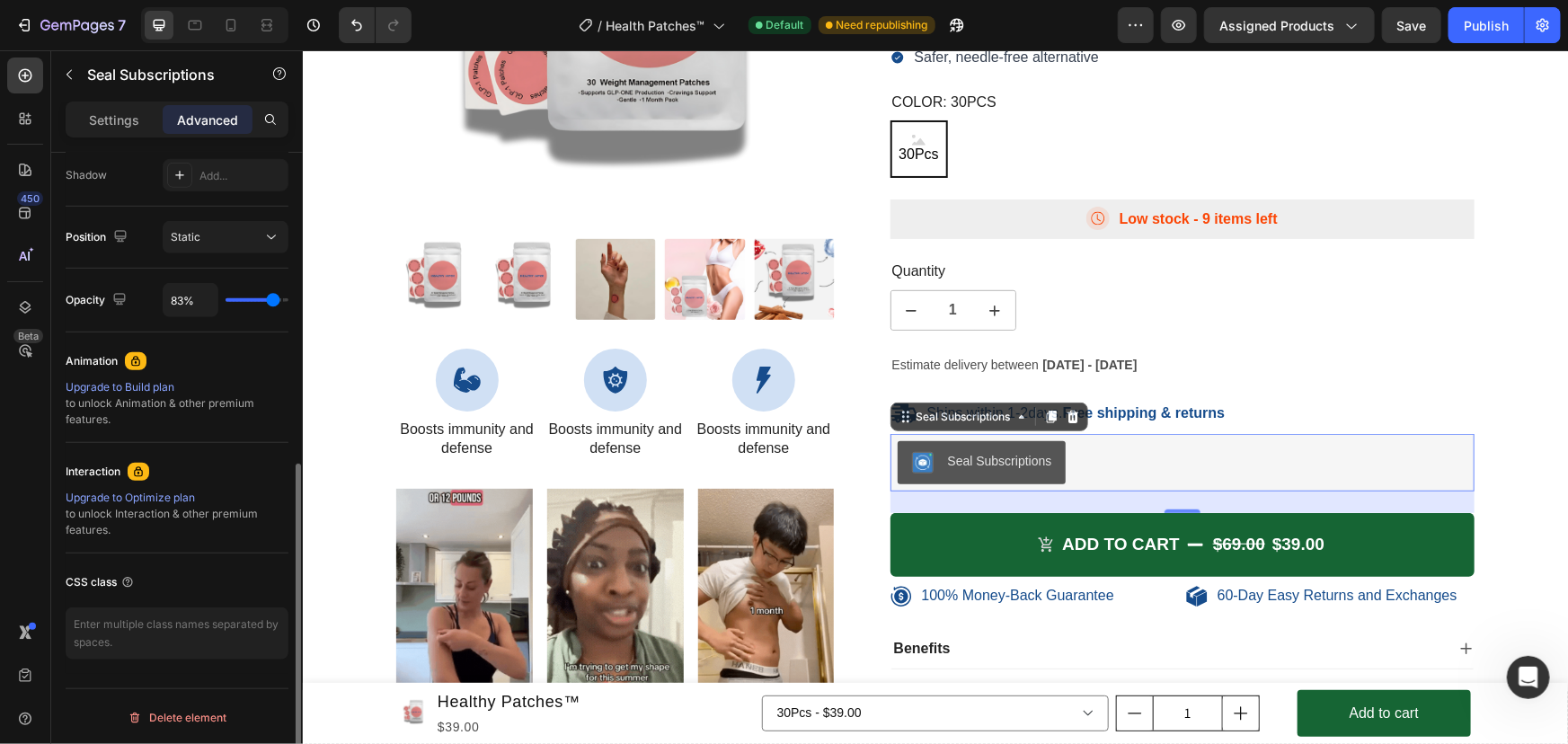
type input "86"
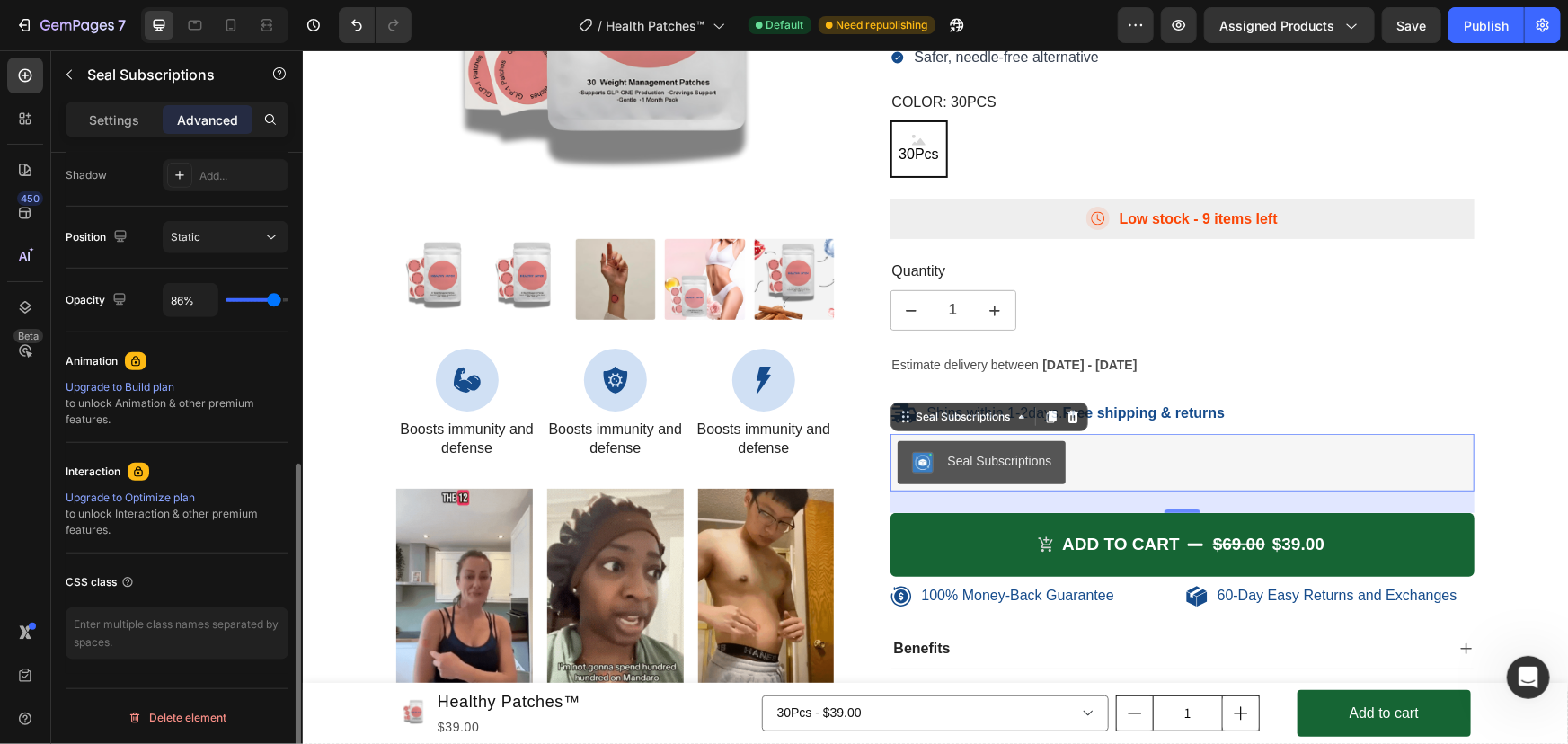
type input "88%"
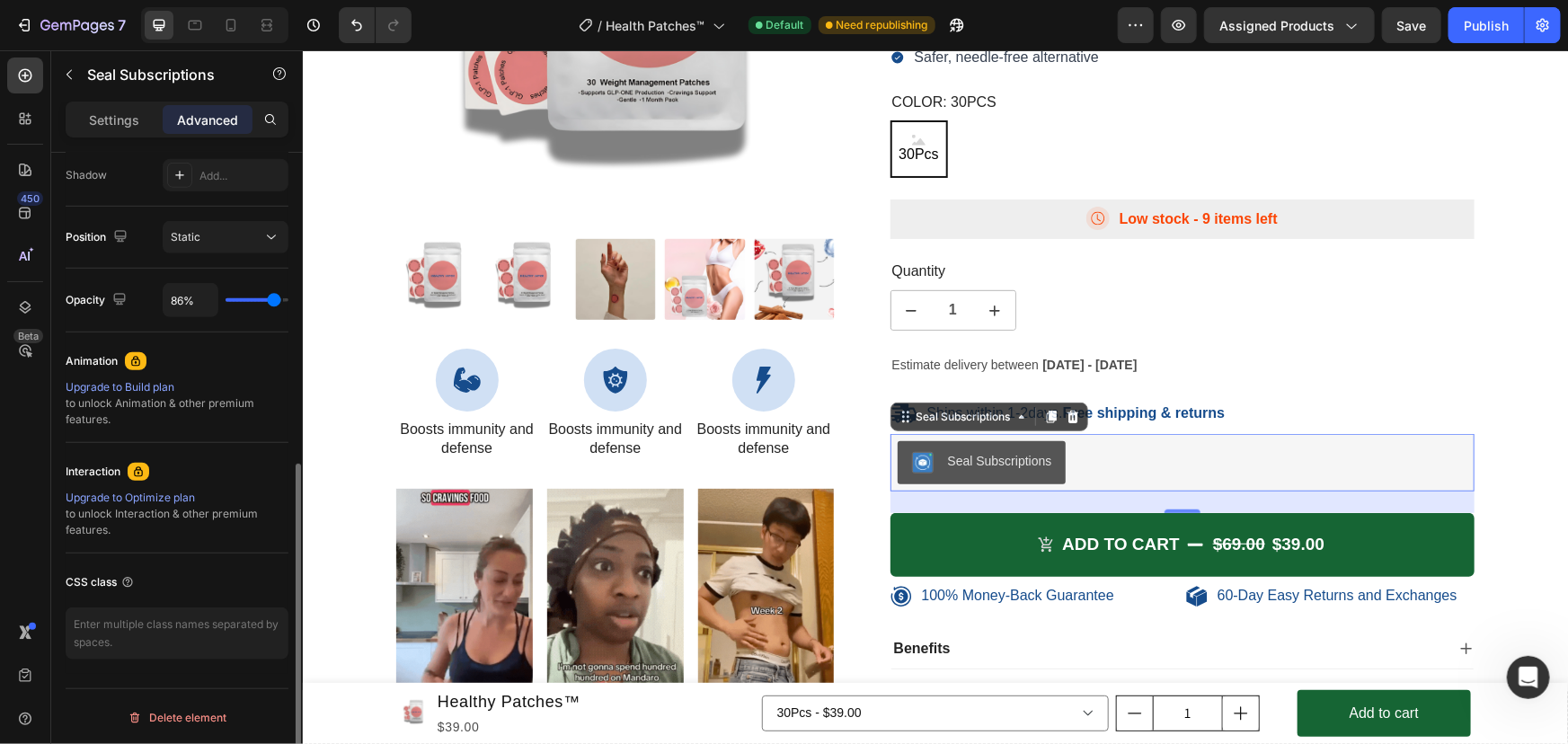
type input "88"
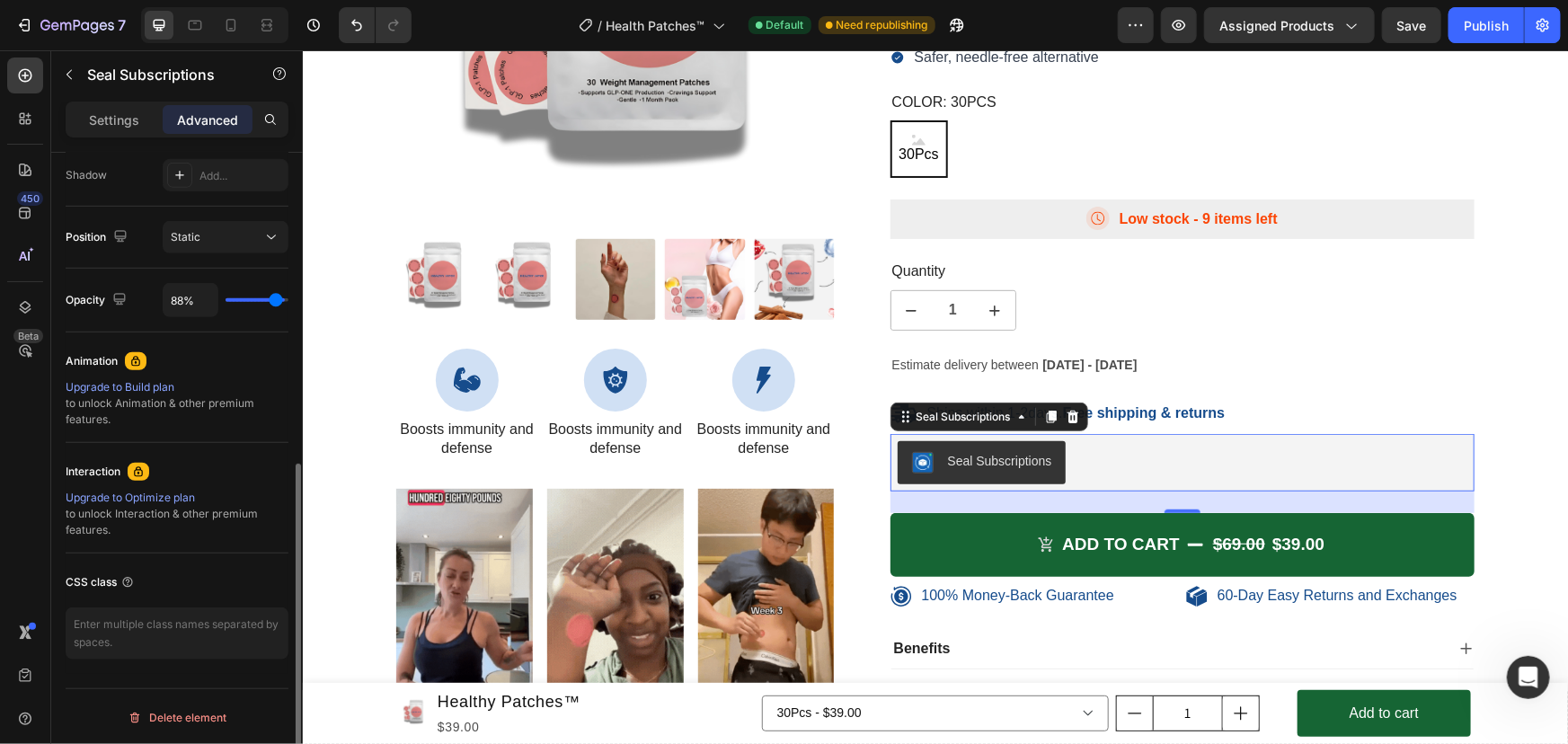
type input "93%"
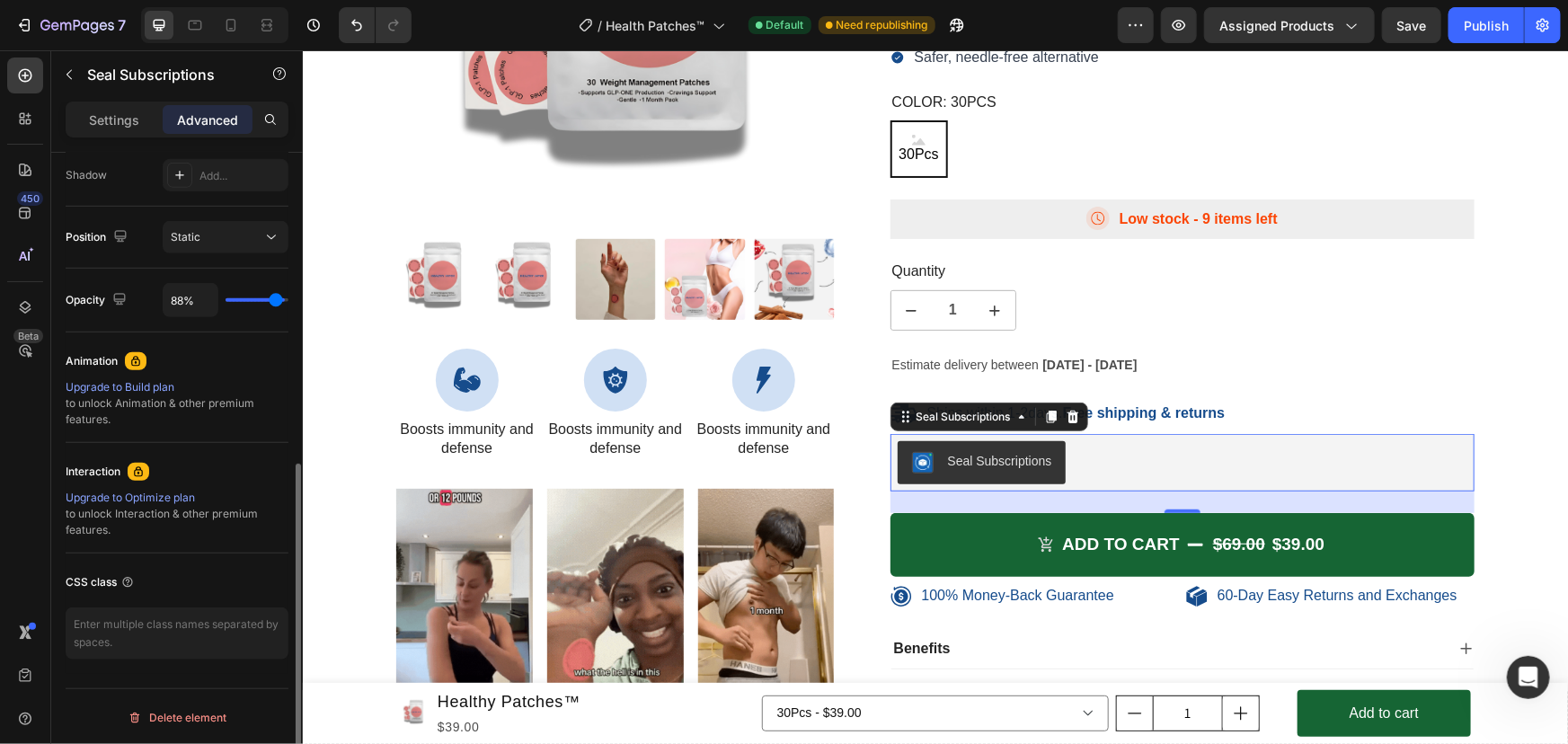
type input "93"
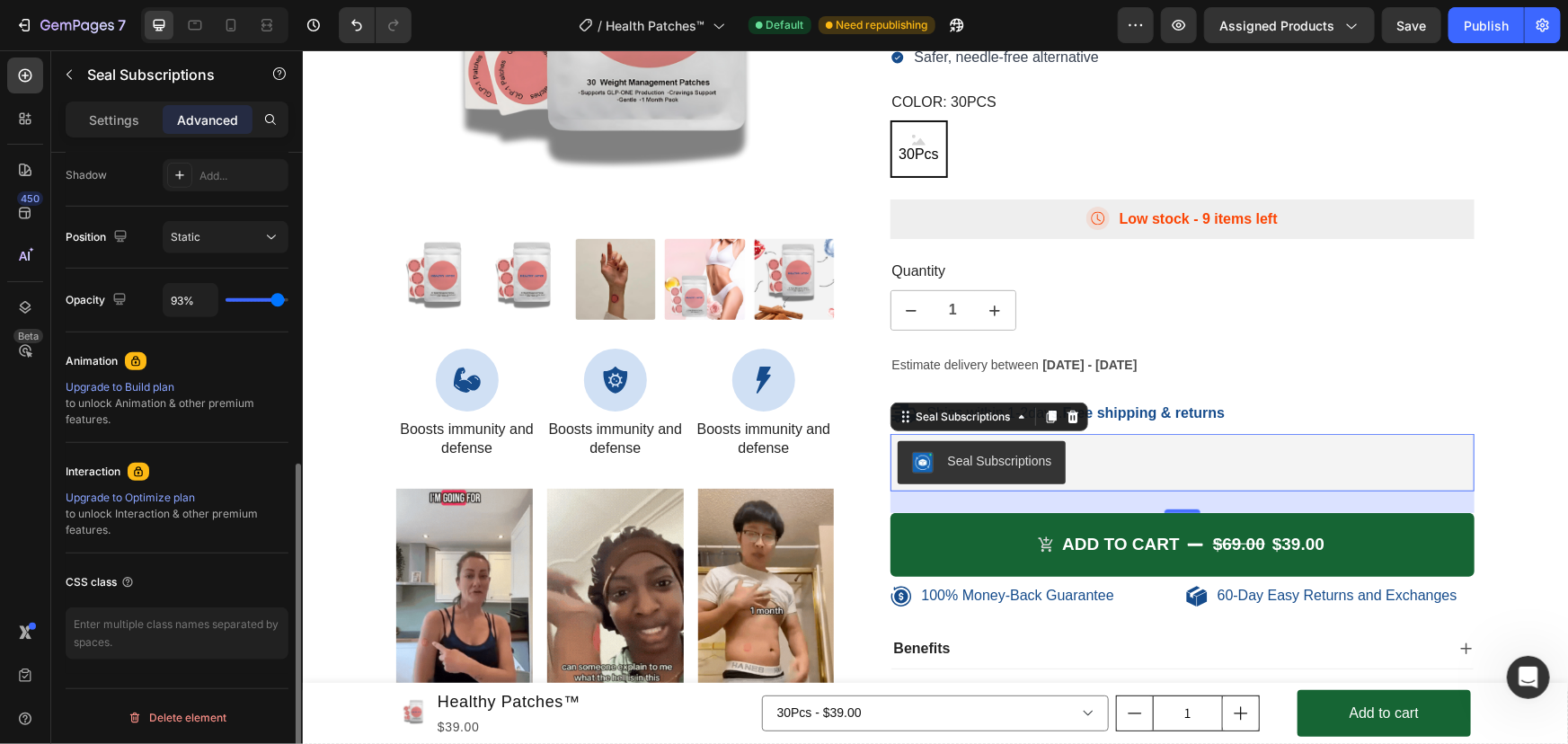
type input "91%"
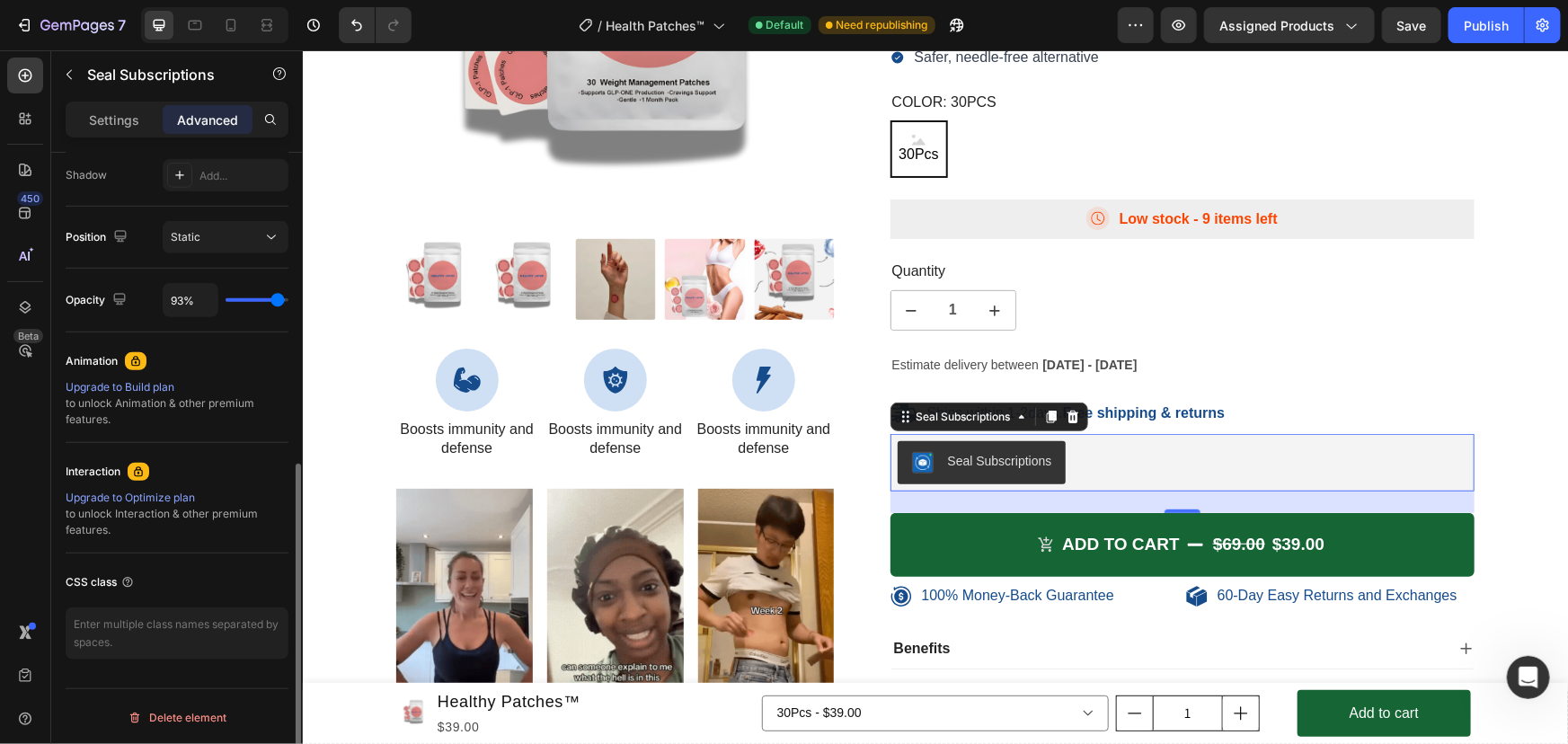
type input "91"
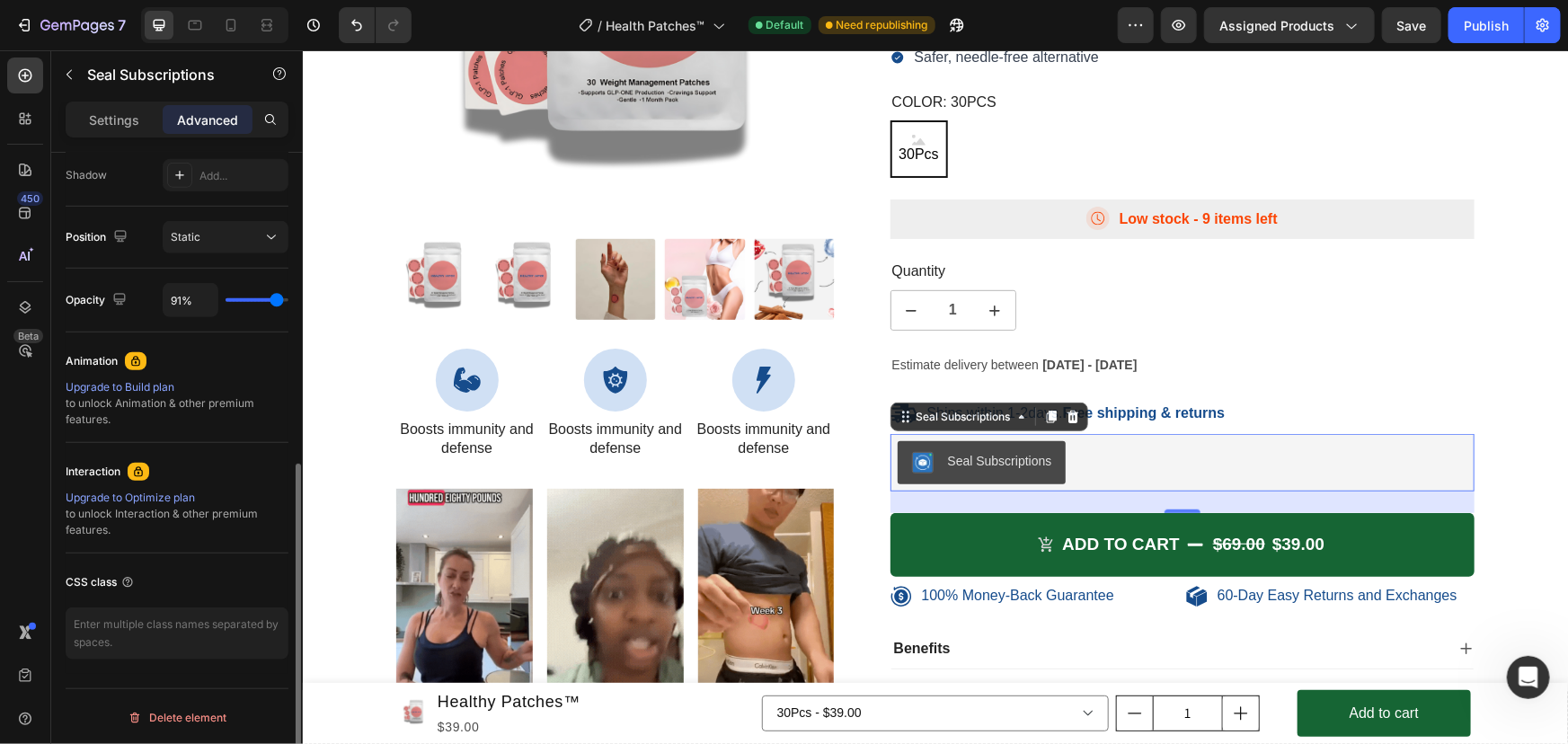
type input "84%"
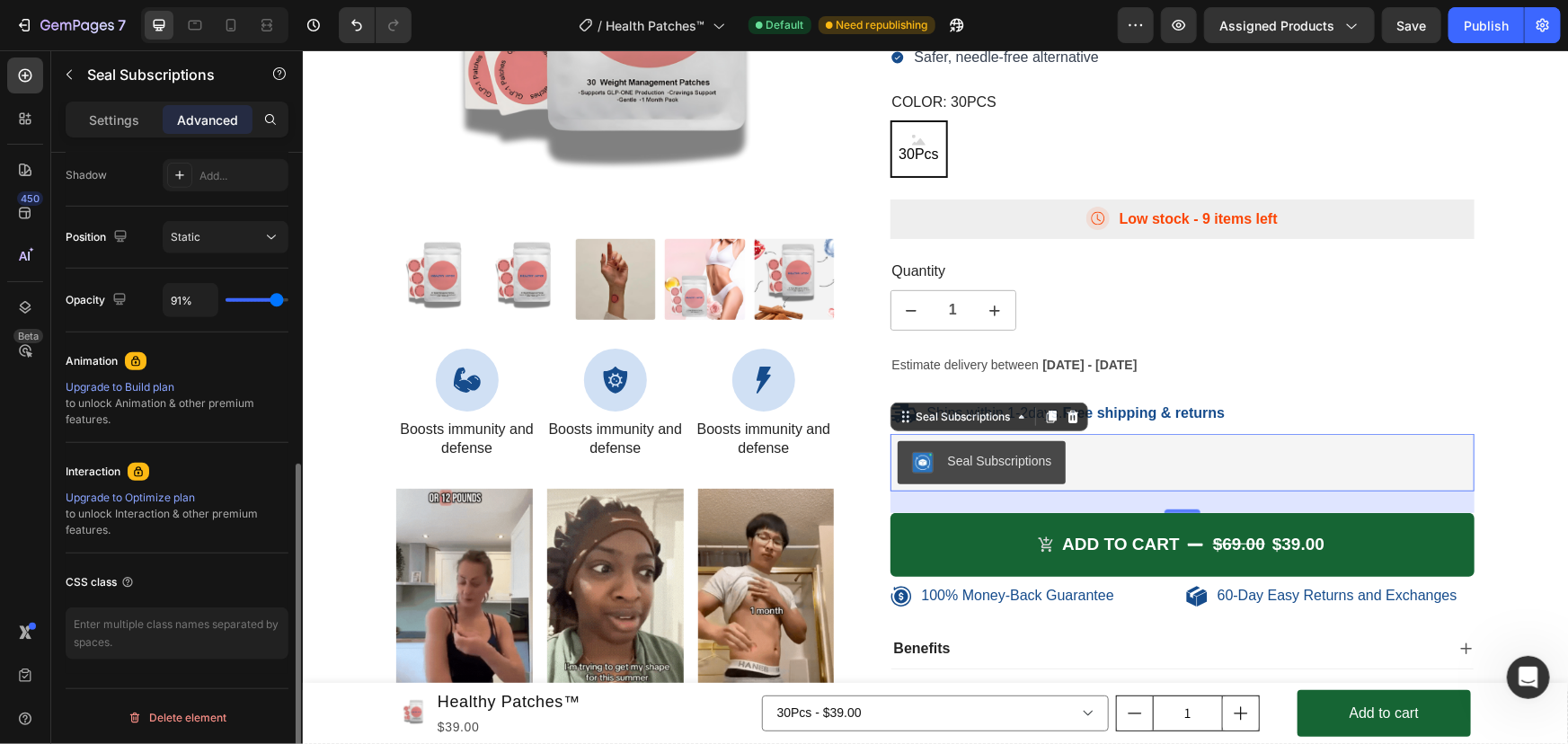
type input "84"
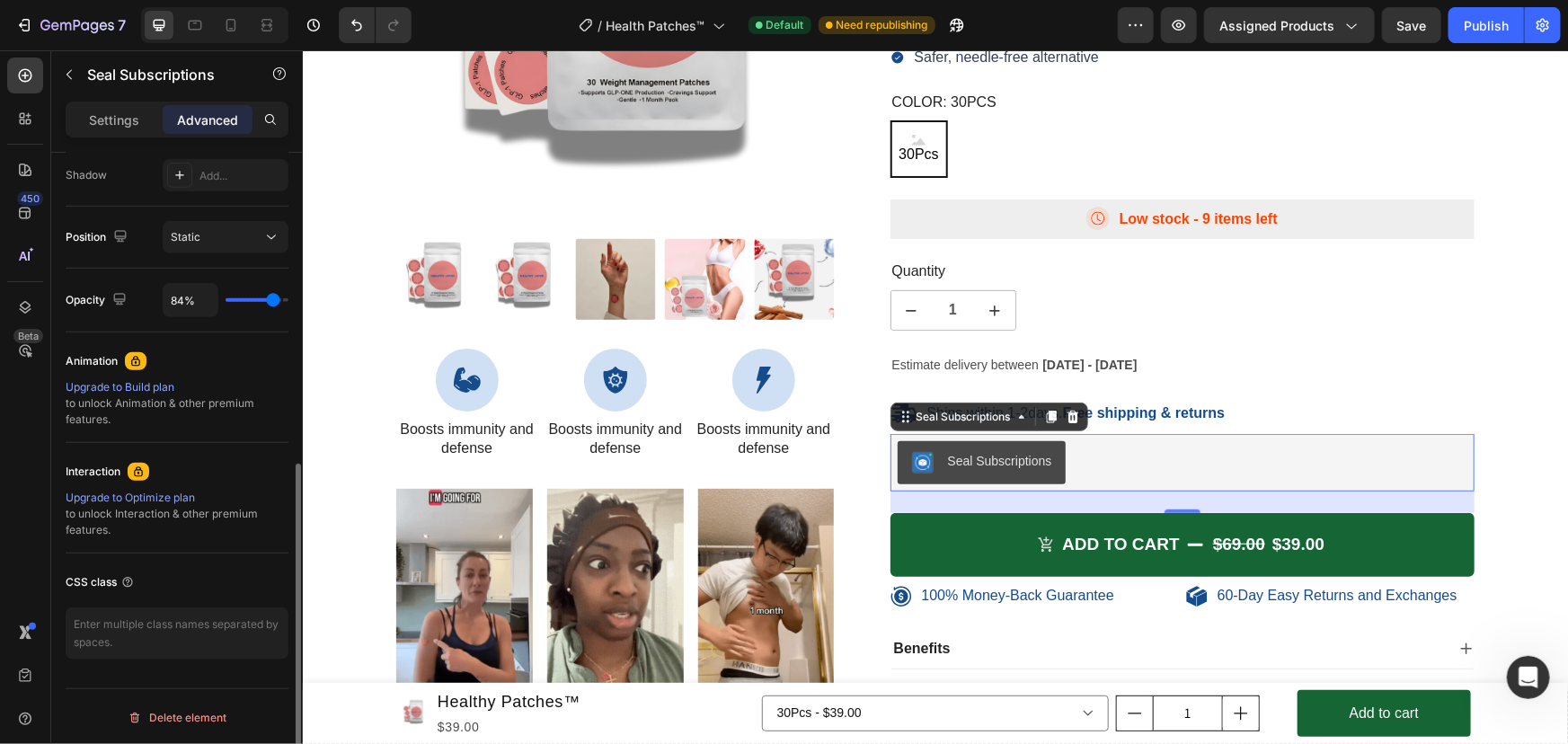
type input "81%"
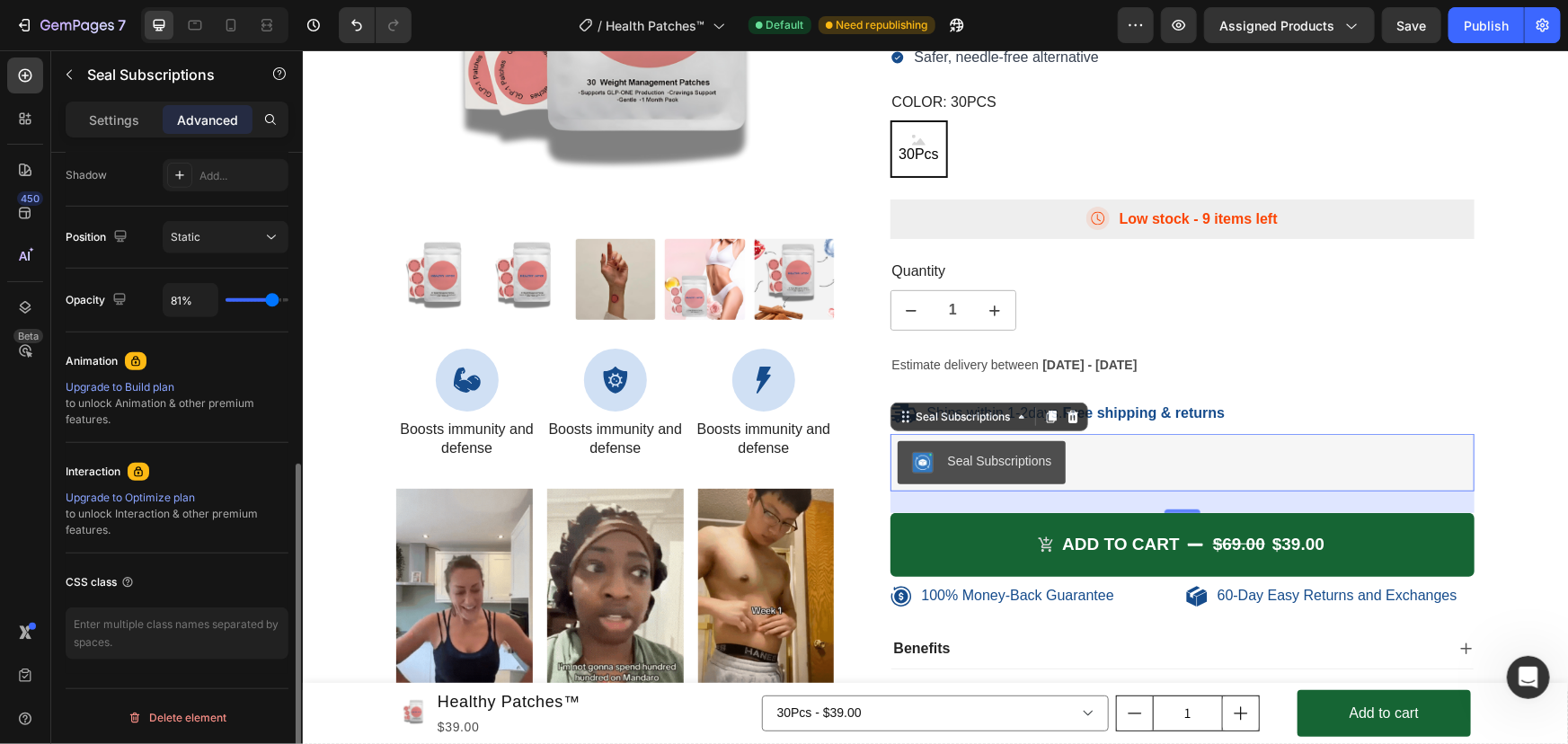
drag, startPoint x: 258, startPoint y: 297, endPoint x: 271, endPoint y: 297, distance: 13.0
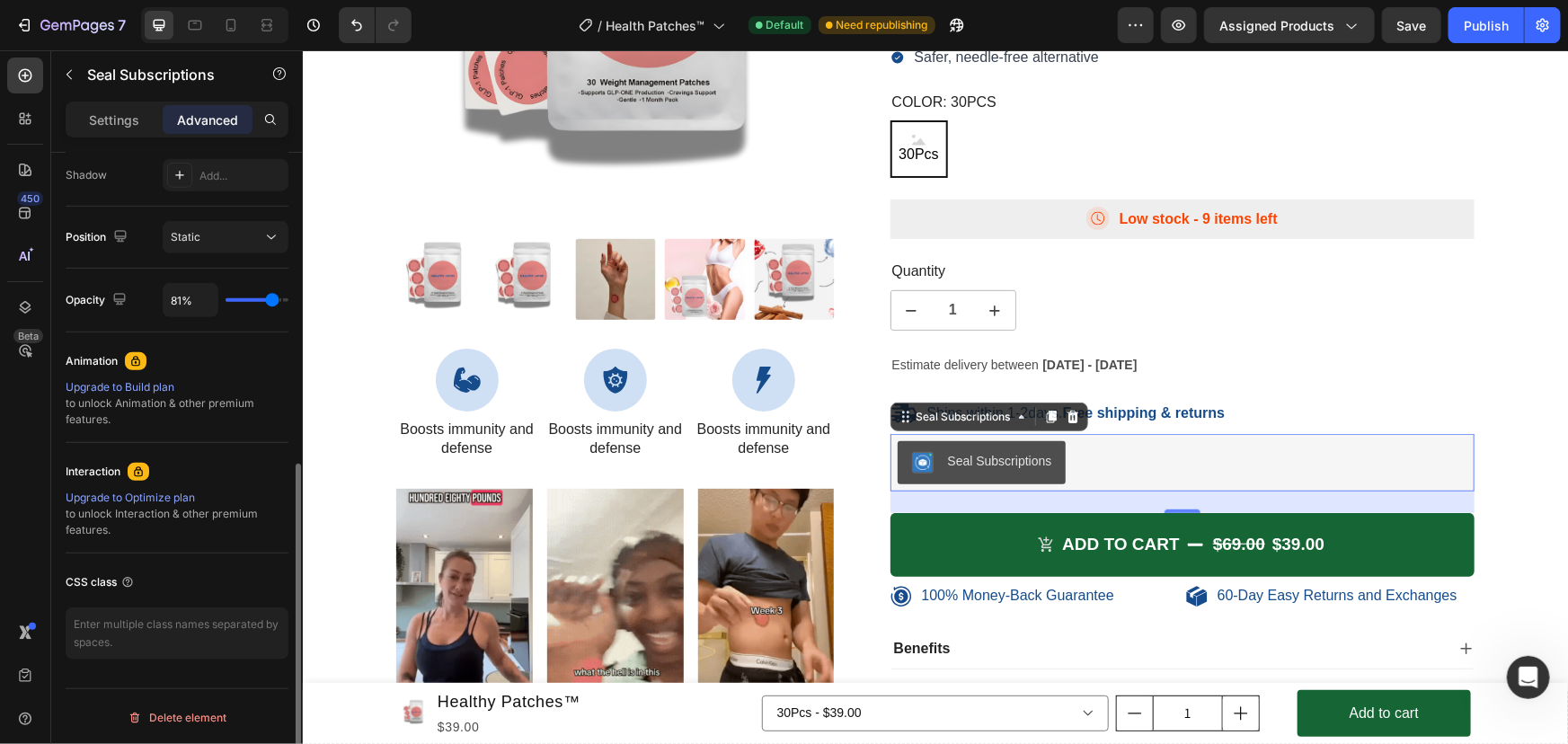
type input "81"
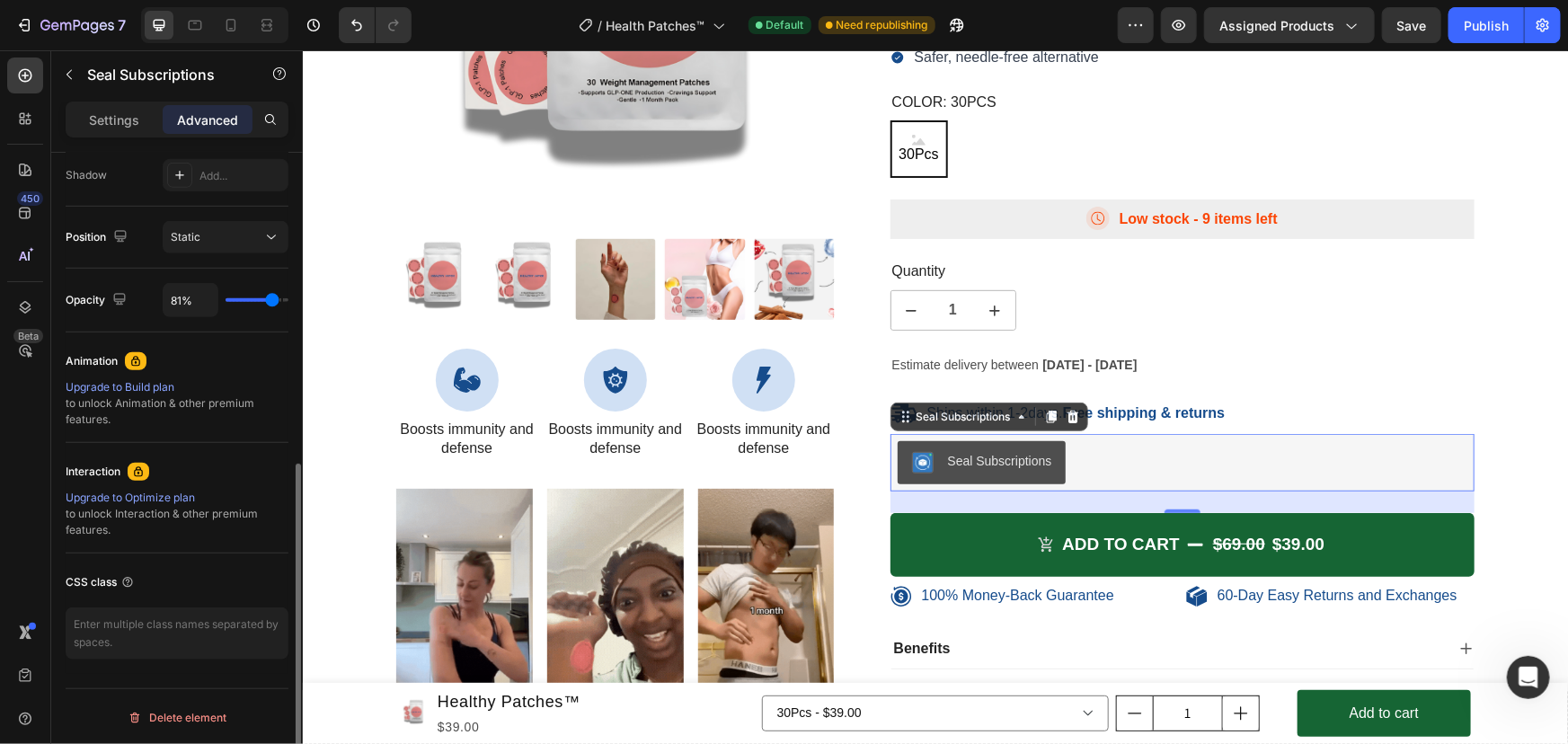
click at [271, 298] on input "range" at bounding box center [256, 300] width 63 height 4
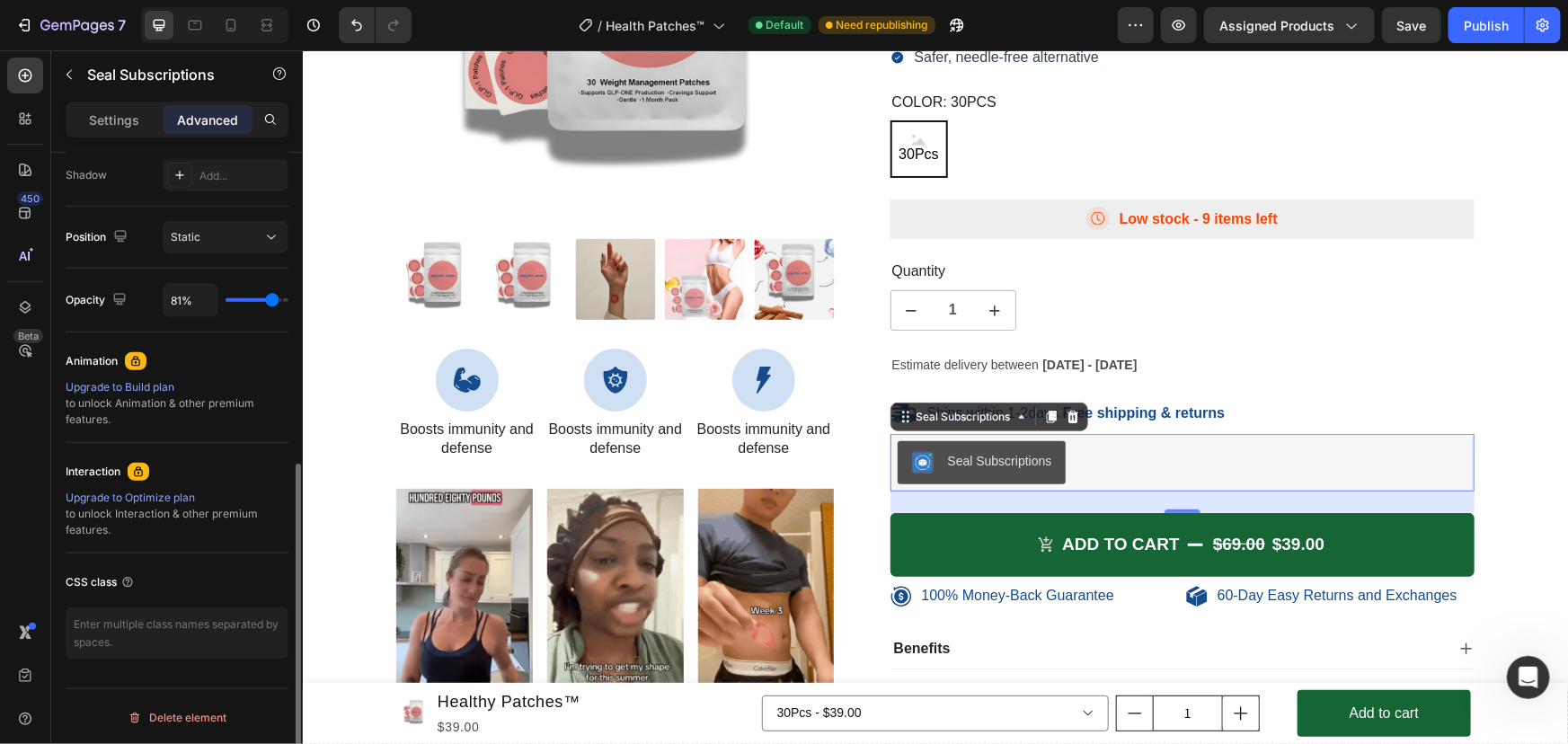
click at [264, 362] on div "Animation" at bounding box center [177, 361] width 222 height 28
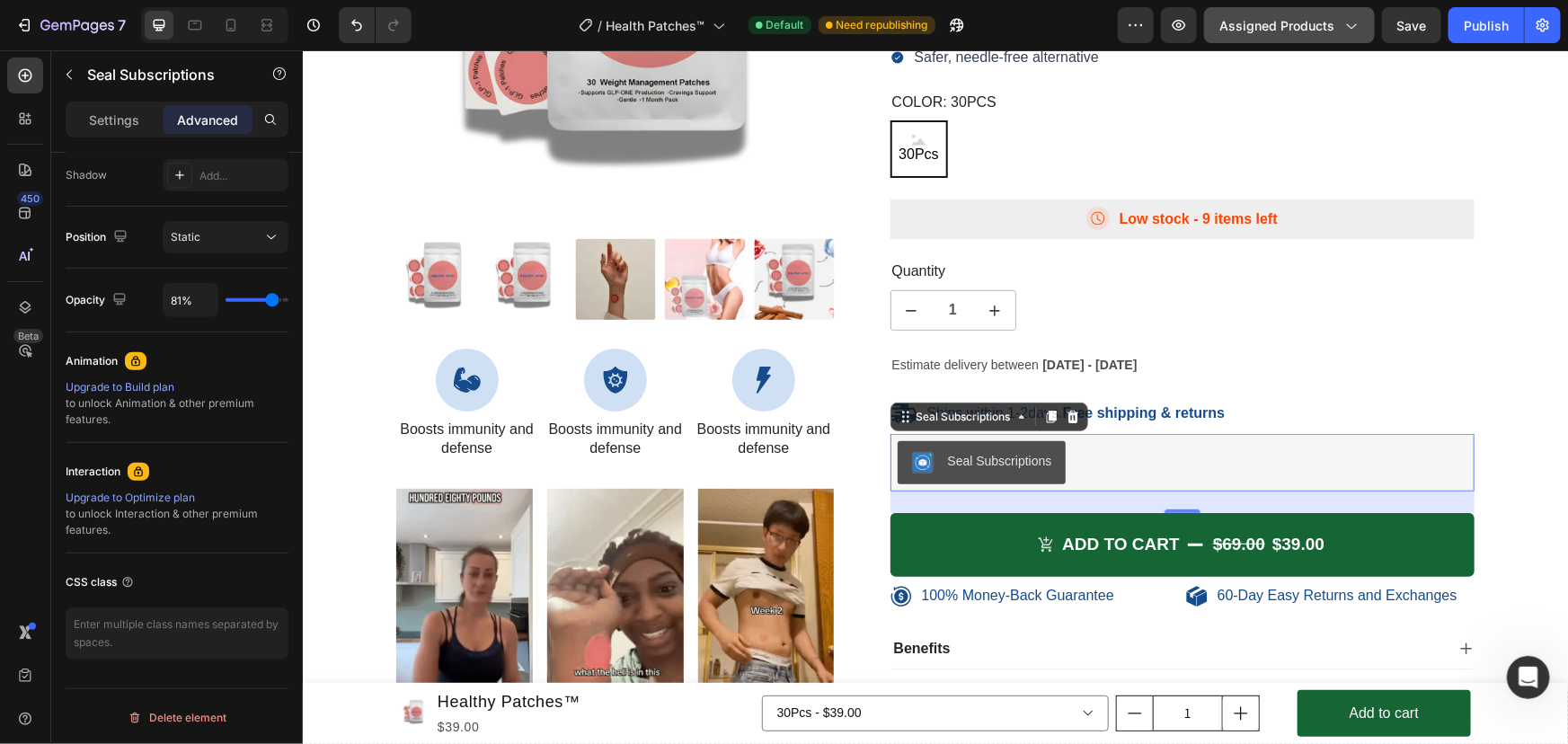
click at [1337, 26] on div "Assigned Products" at bounding box center [1289, 26] width 140 height 19
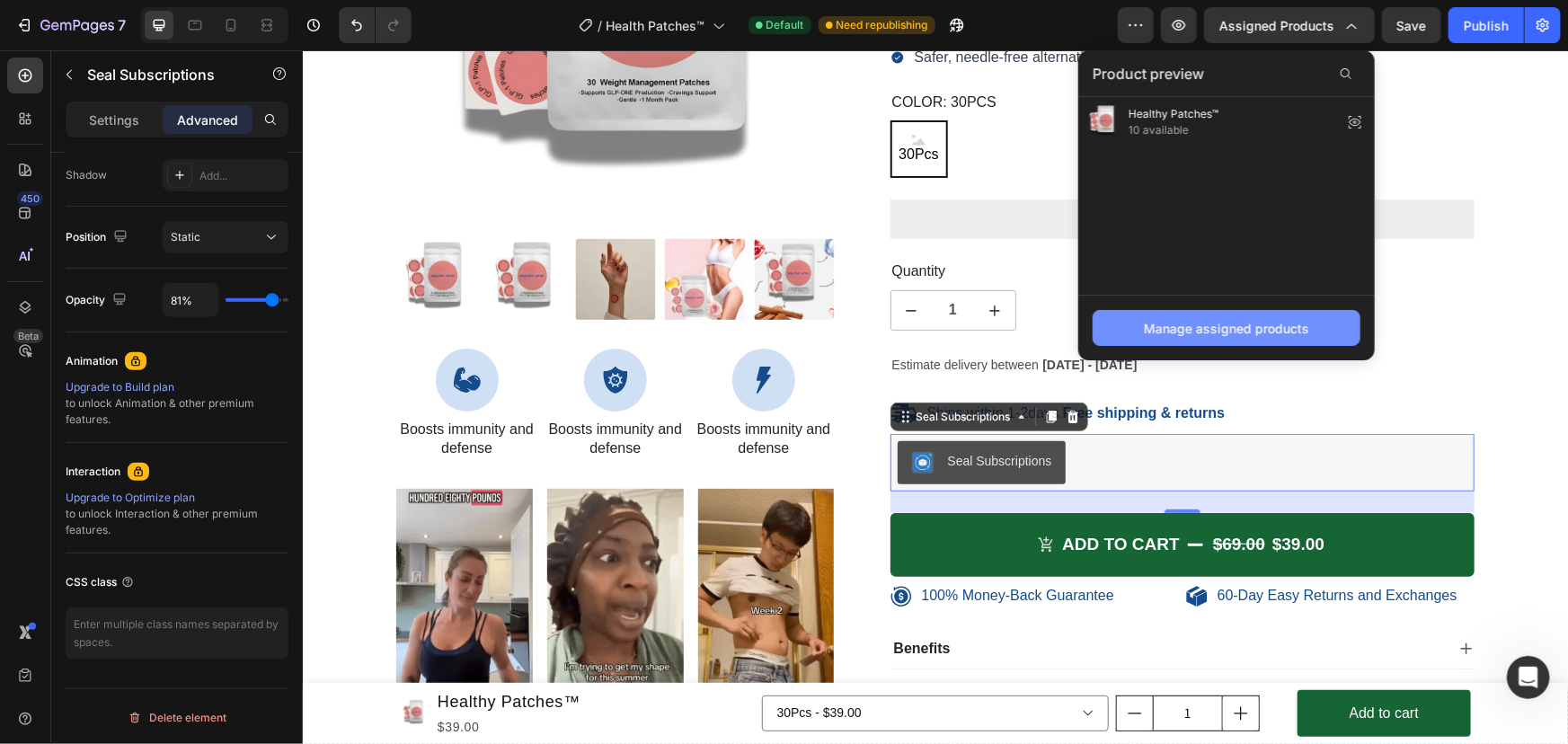
click at [1175, 323] on div "Manage assigned products" at bounding box center [1226, 328] width 166 height 19
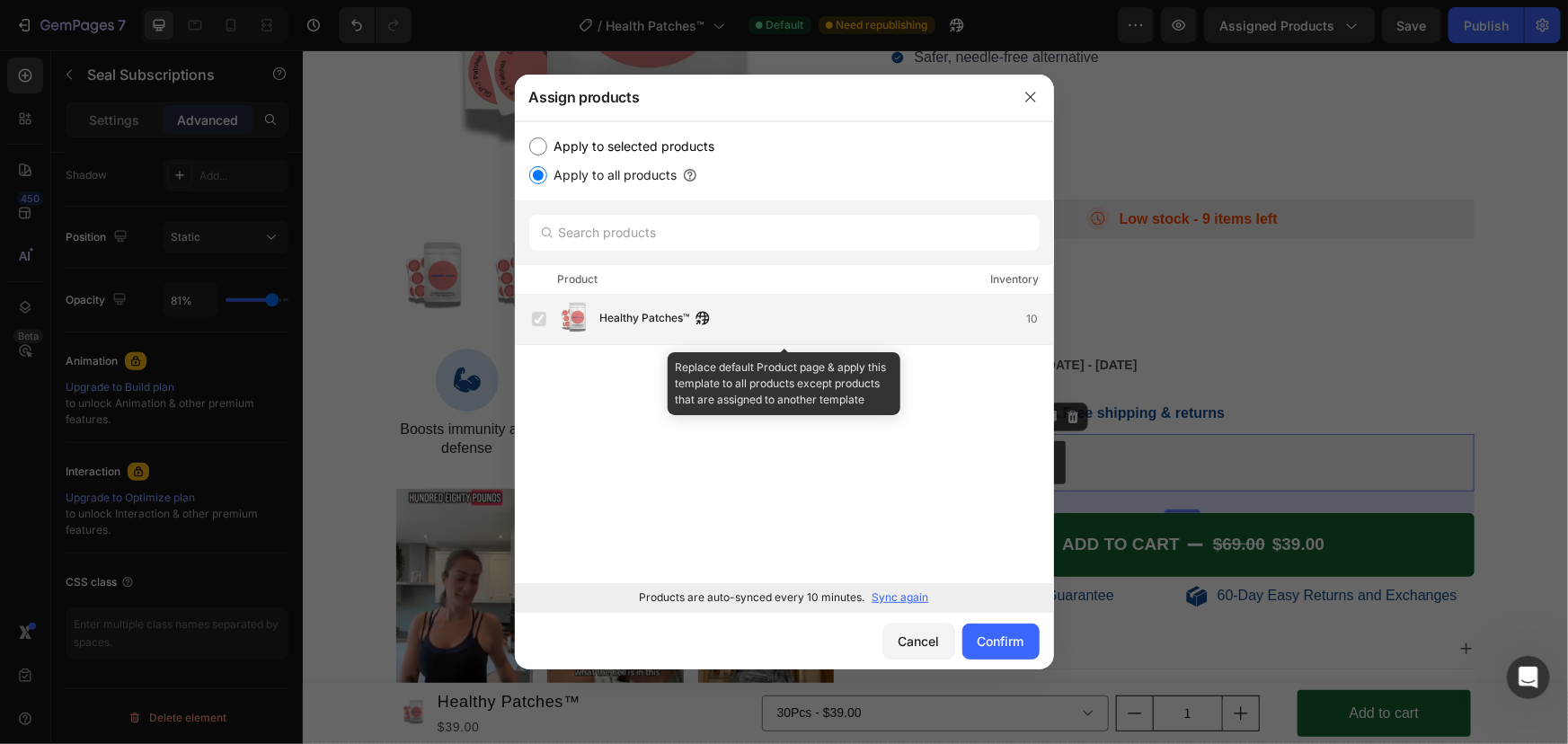
click at [845, 324] on div "Healthy Patches™ 10" at bounding box center [827, 319] width 453 height 20
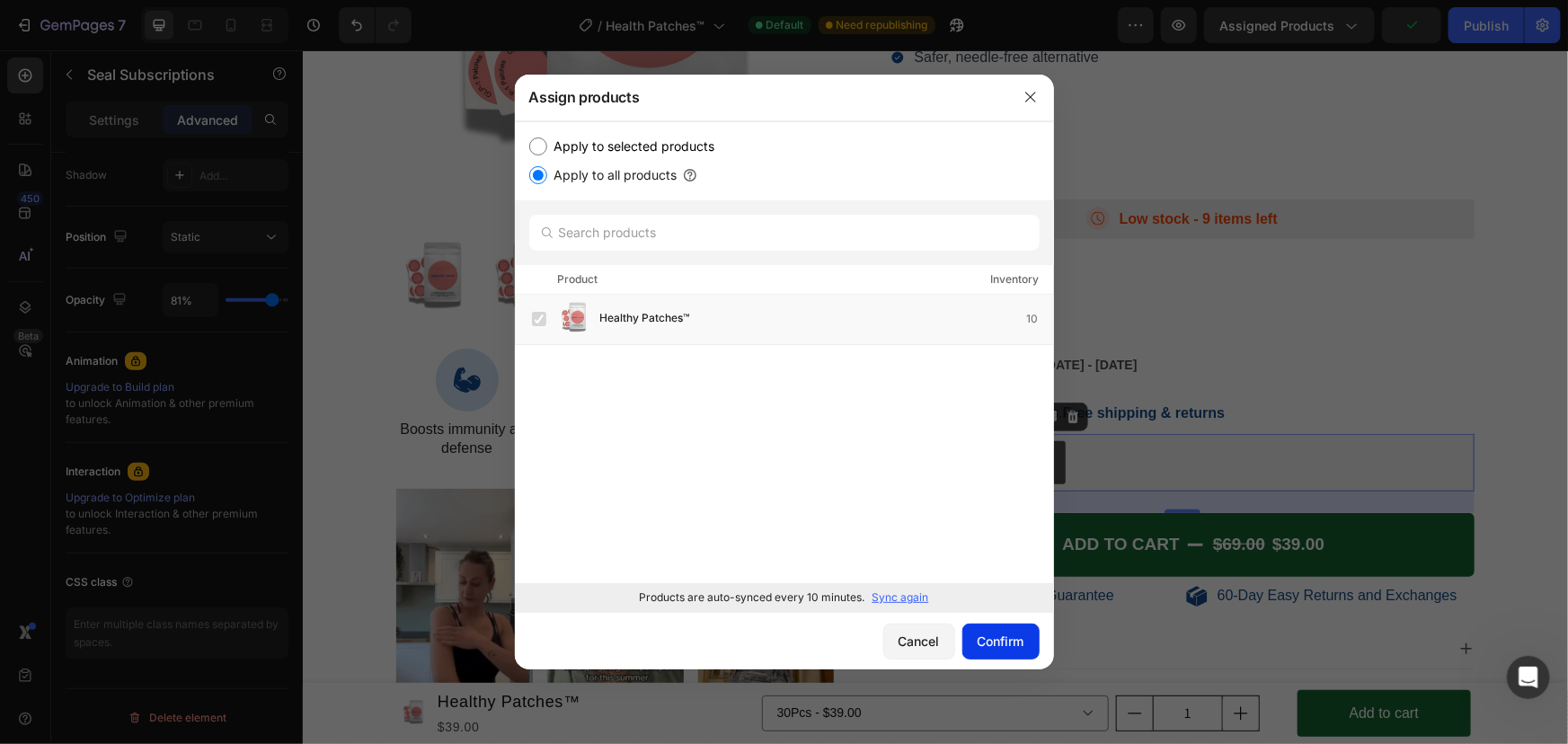
click at [1021, 637] on div "Confirm" at bounding box center [1000, 641] width 47 height 19
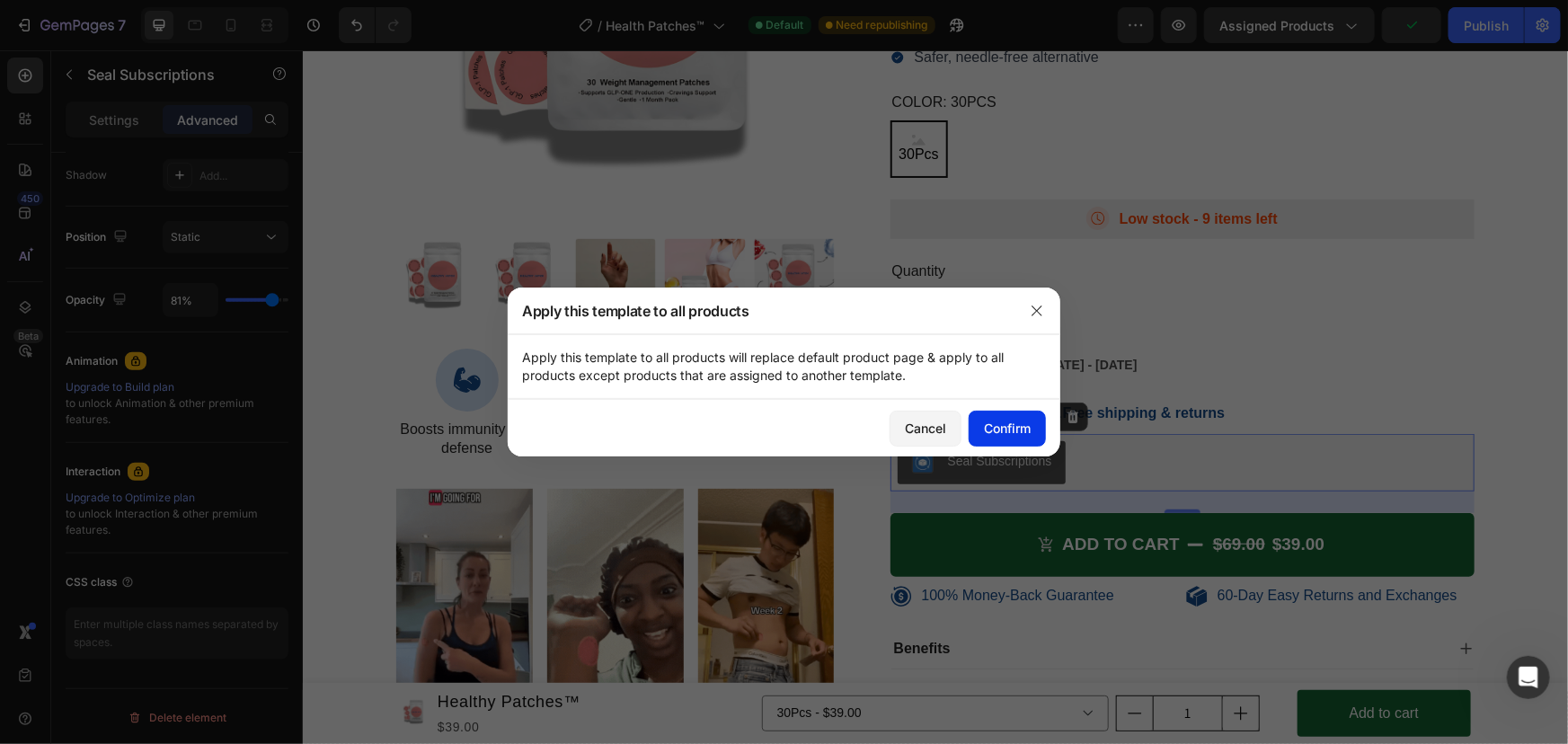
click at [1013, 412] on button "Confirm" at bounding box center [1007, 428] width 77 height 36
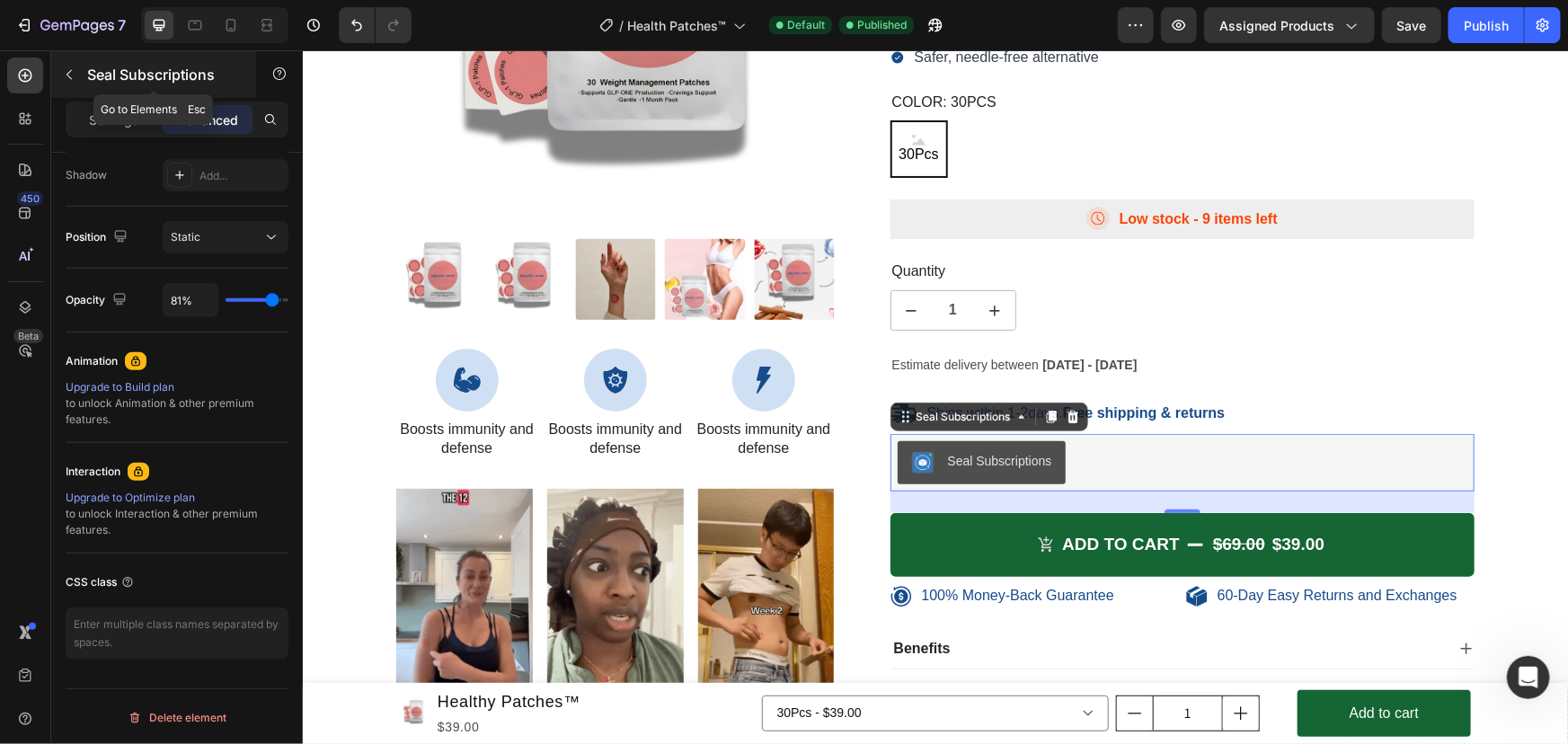
click at [69, 74] on icon "button" at bounding box center [70, 75] width 15 height 15
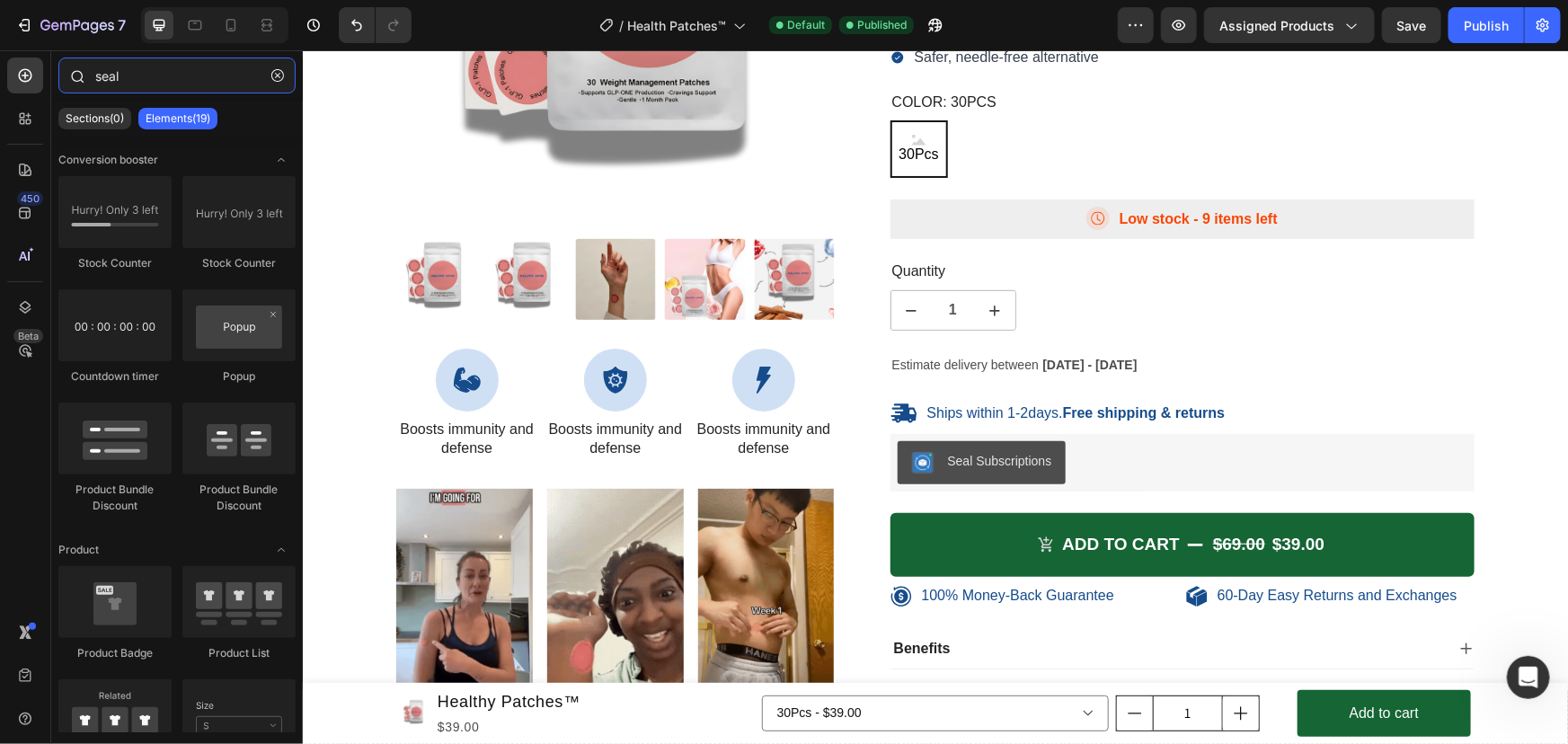
click at [144, 72] on input "seal" at bounding box center [177, 75] width 237 height 36
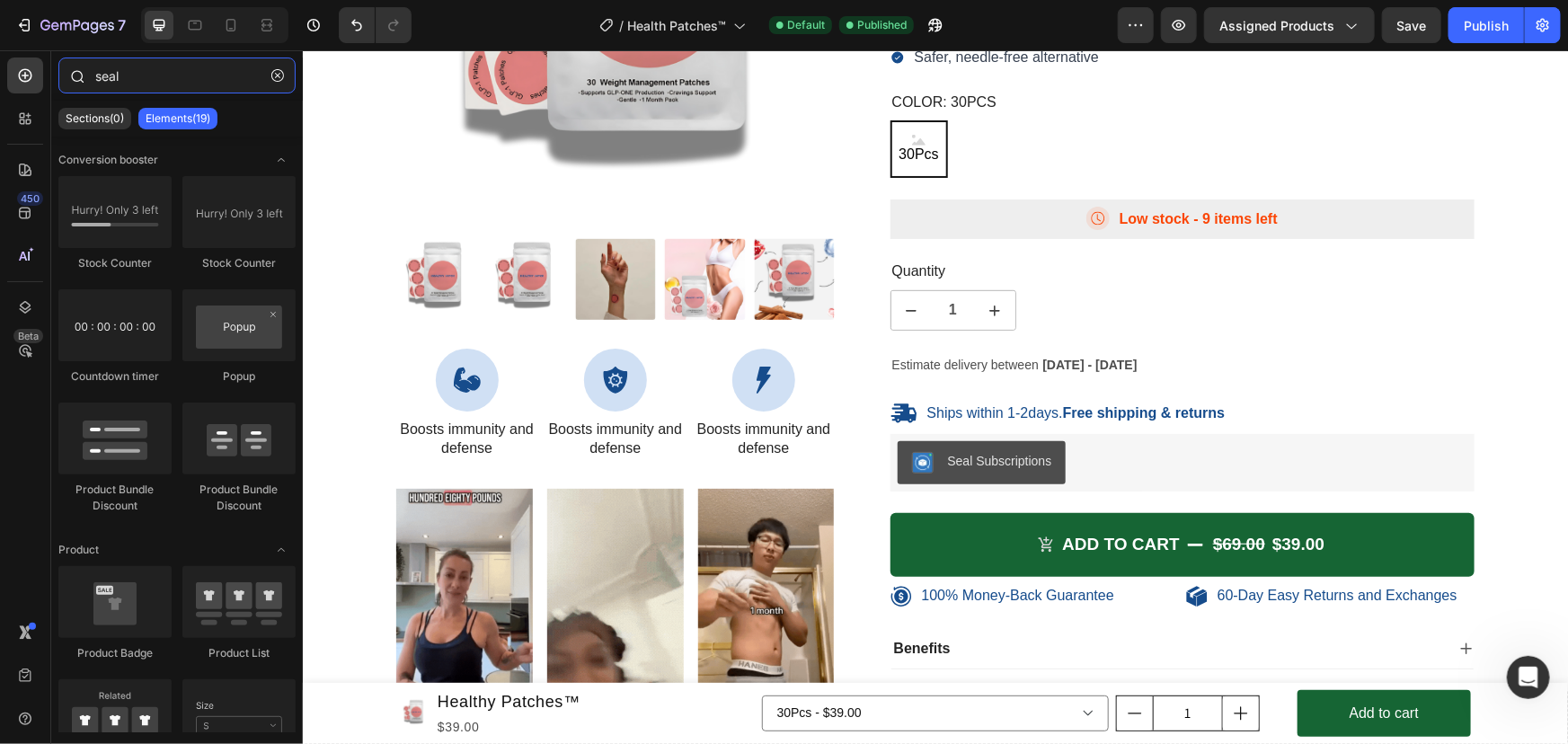
click at [144, 72] on input "seal" at bounding box center [177, 75] width 237 height 36
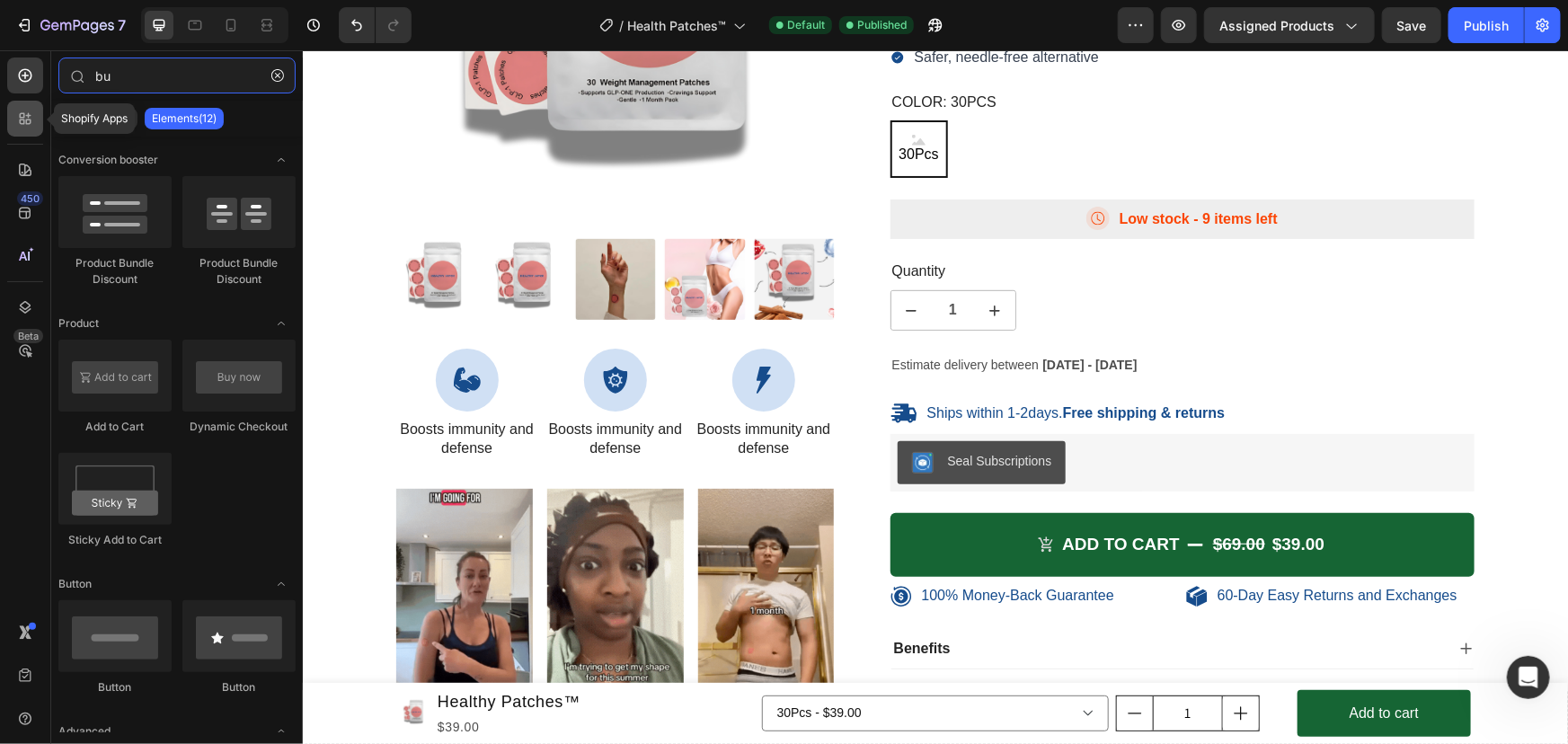
type input "bu"
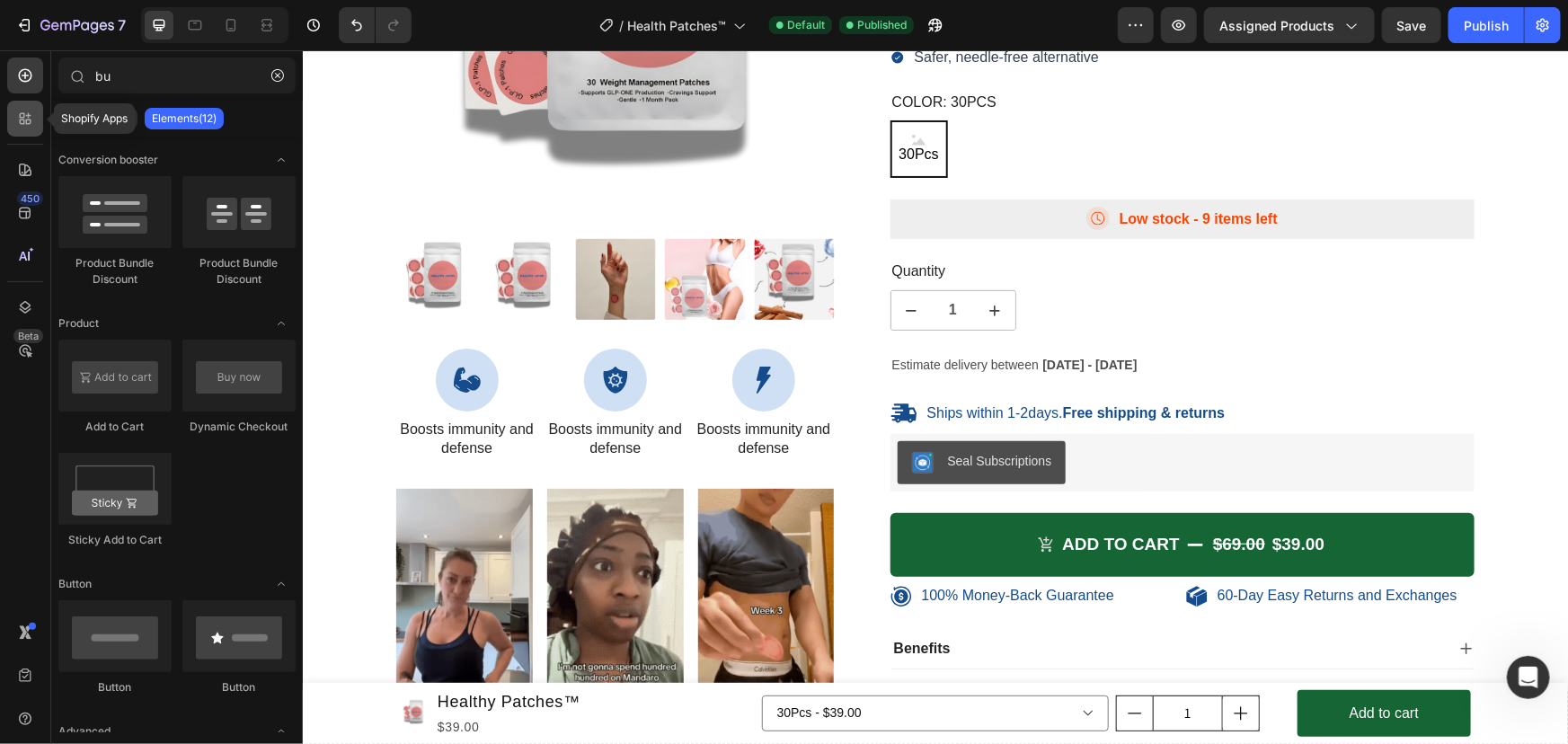
click at [36, 119] on div at bounding box center [25, 118] width 36 height 36
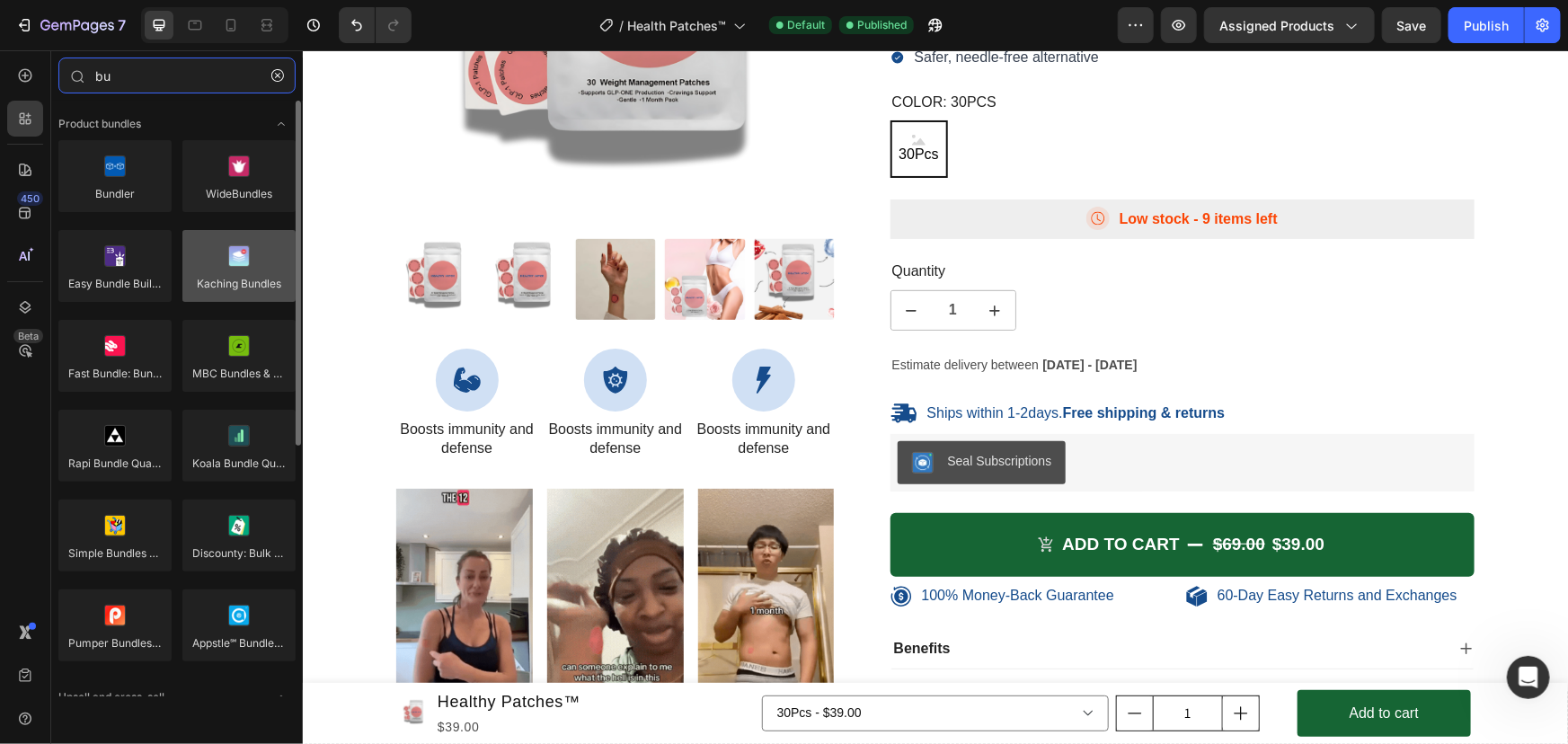
type input "bu"
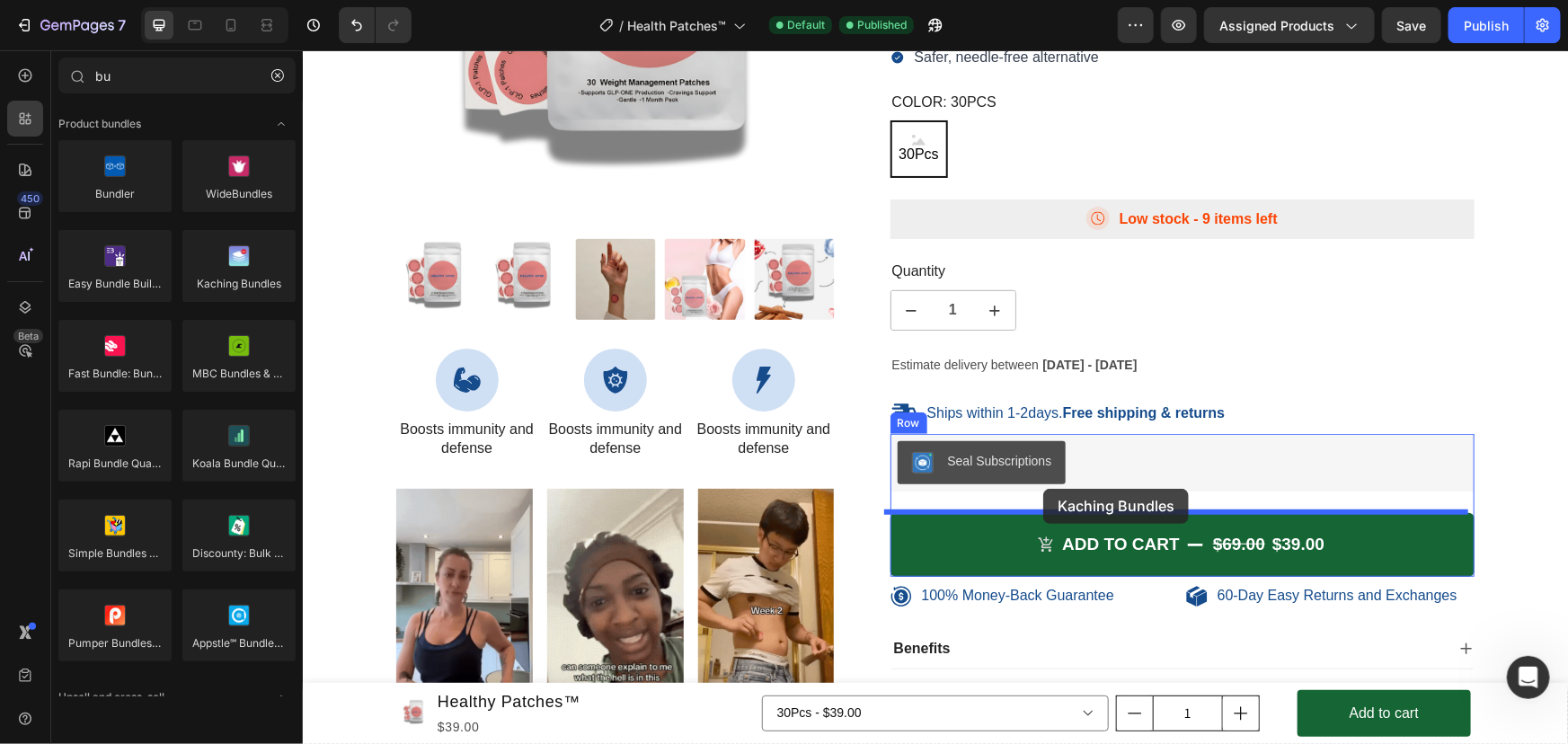
drag, startPoint x: 1060, startPoint y: 428, endPoint x: 1043, endPoint y: 488, distance: 62.4
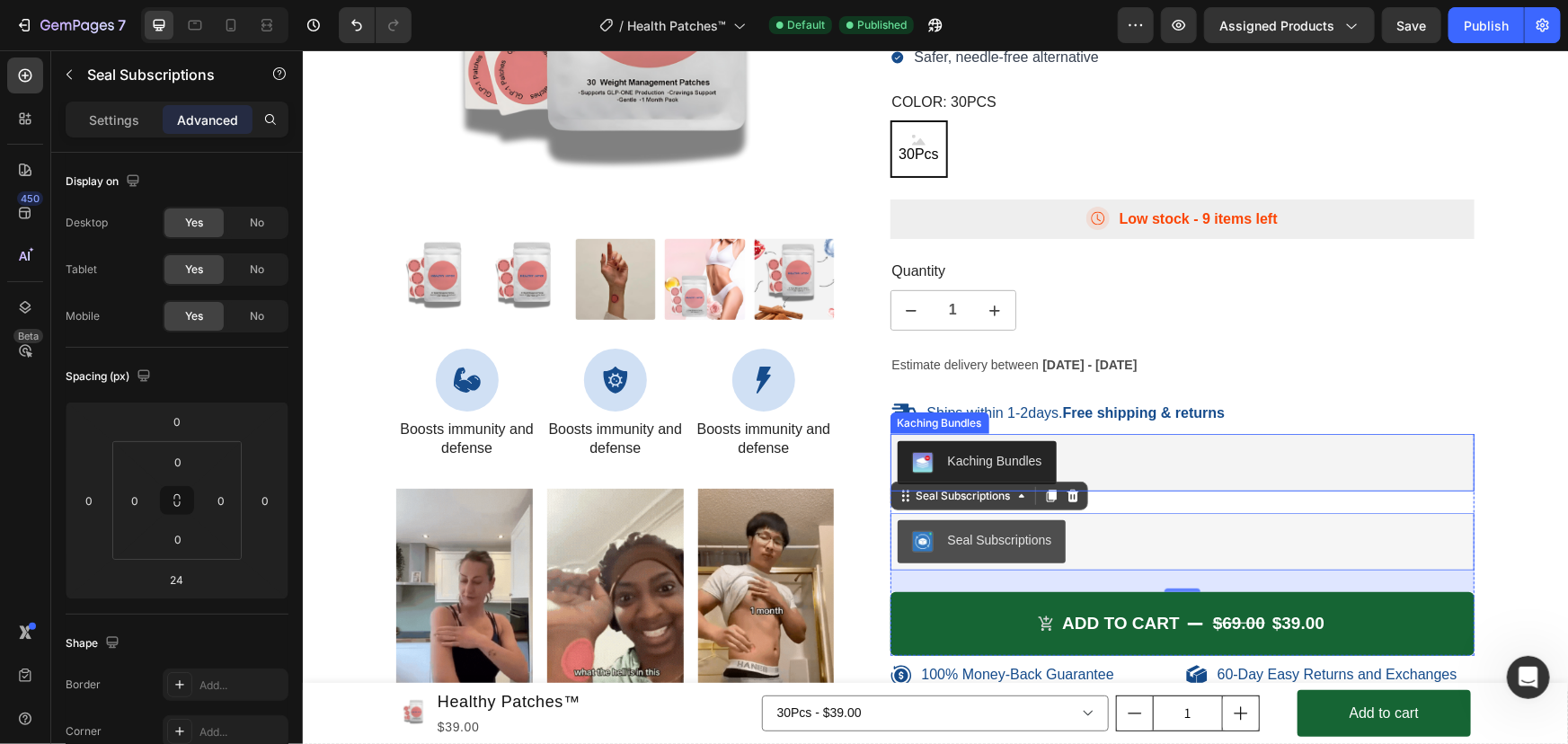
click at [1000, 448] on button "Kaching Bundles" at bounding box center [977, 461] width 159 height 43
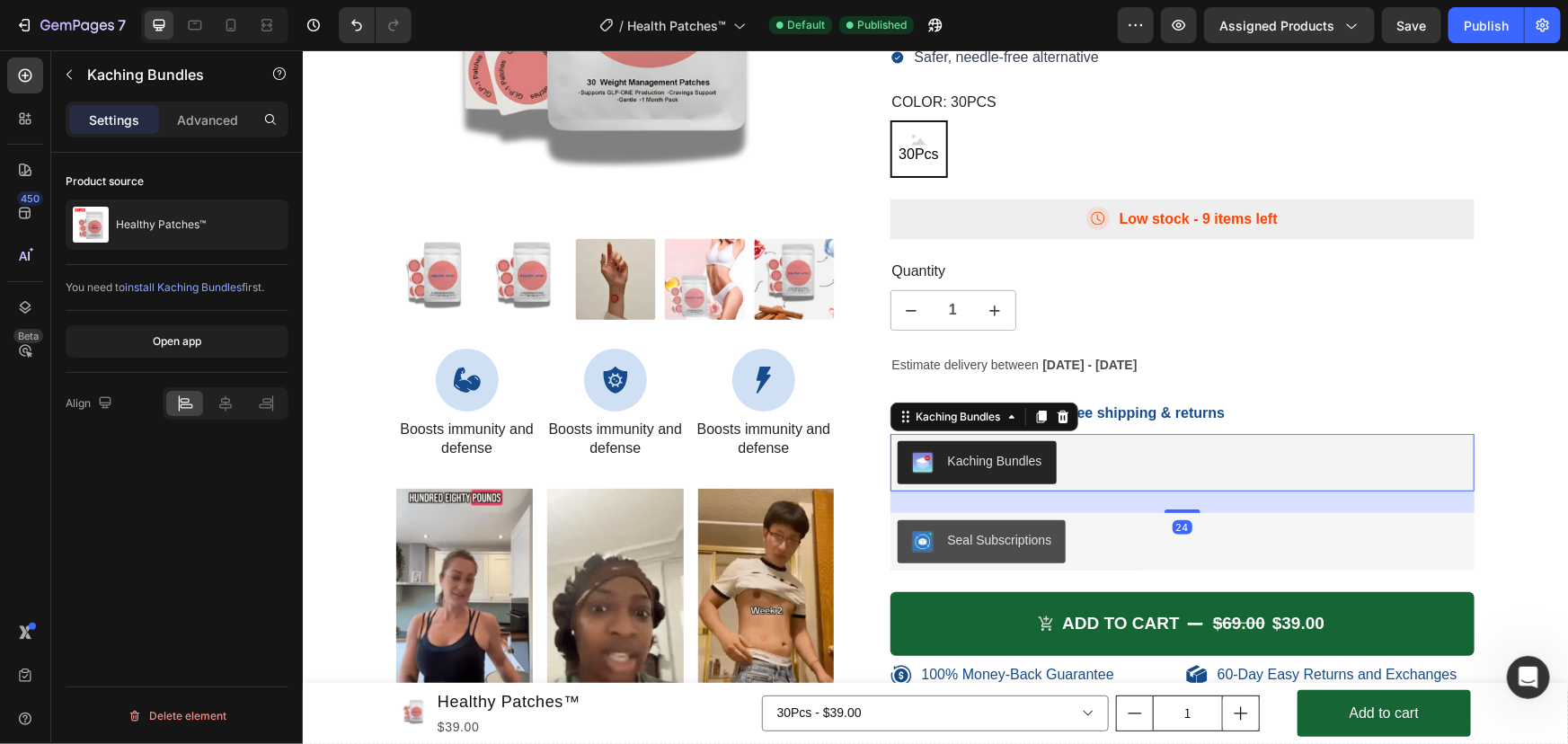
click at [171, 285] on span "install Kaching Bundles" at bounding box center [183, 286] width 117 height 14
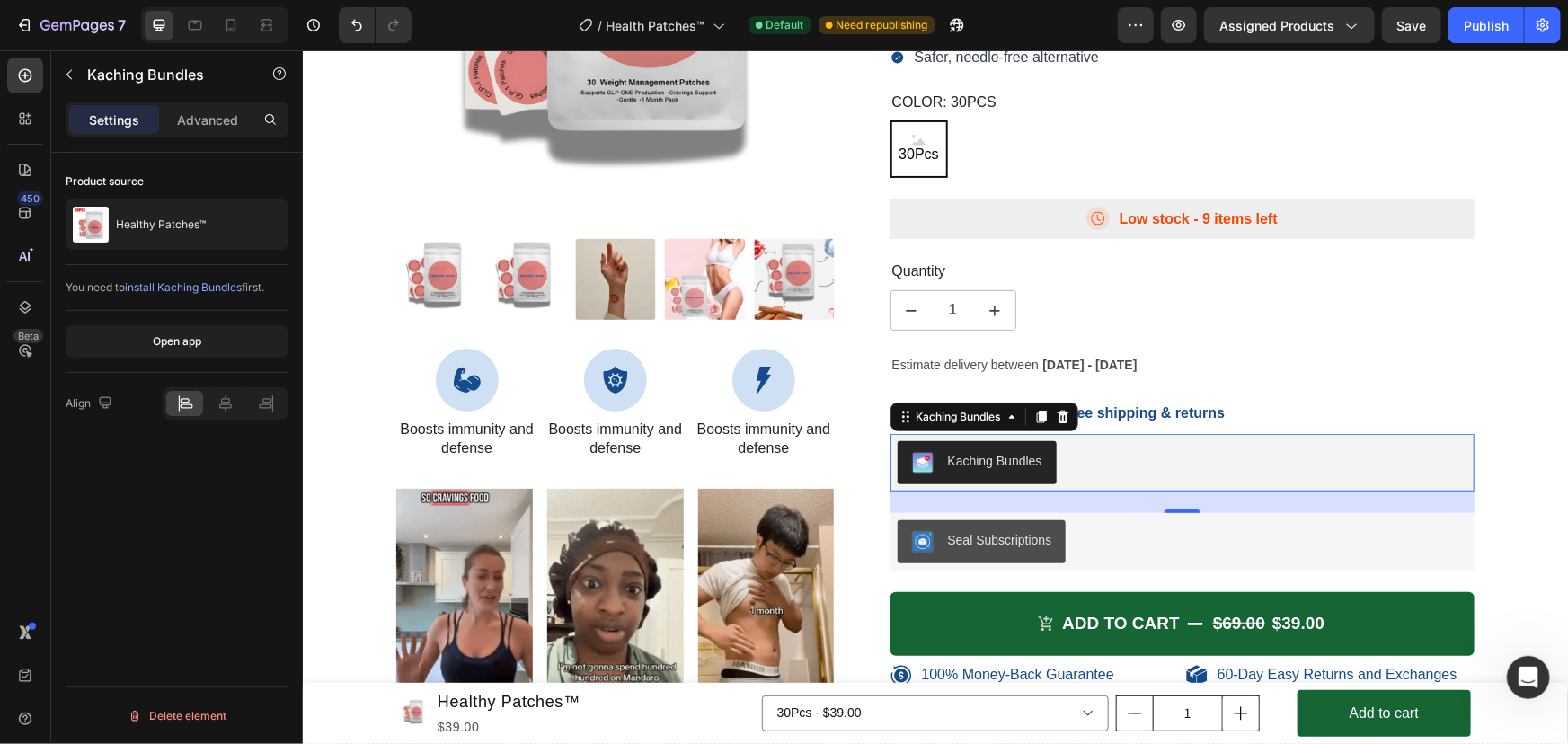
scroll to position [7298, 0]
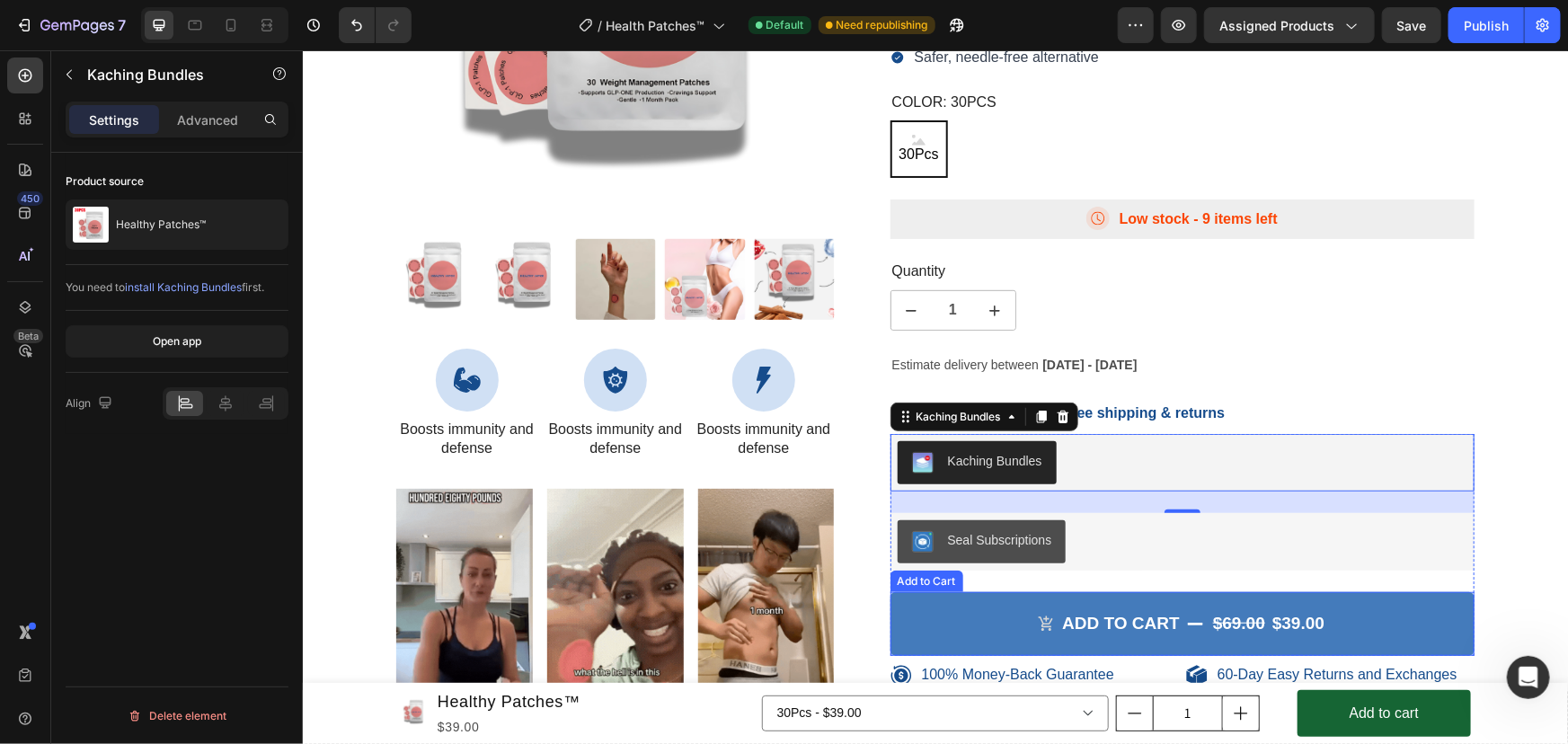
click at [939, 619] on button "Add to cart $69.00 $39.00" at bounding box center [1182, 623] width 585 height 64
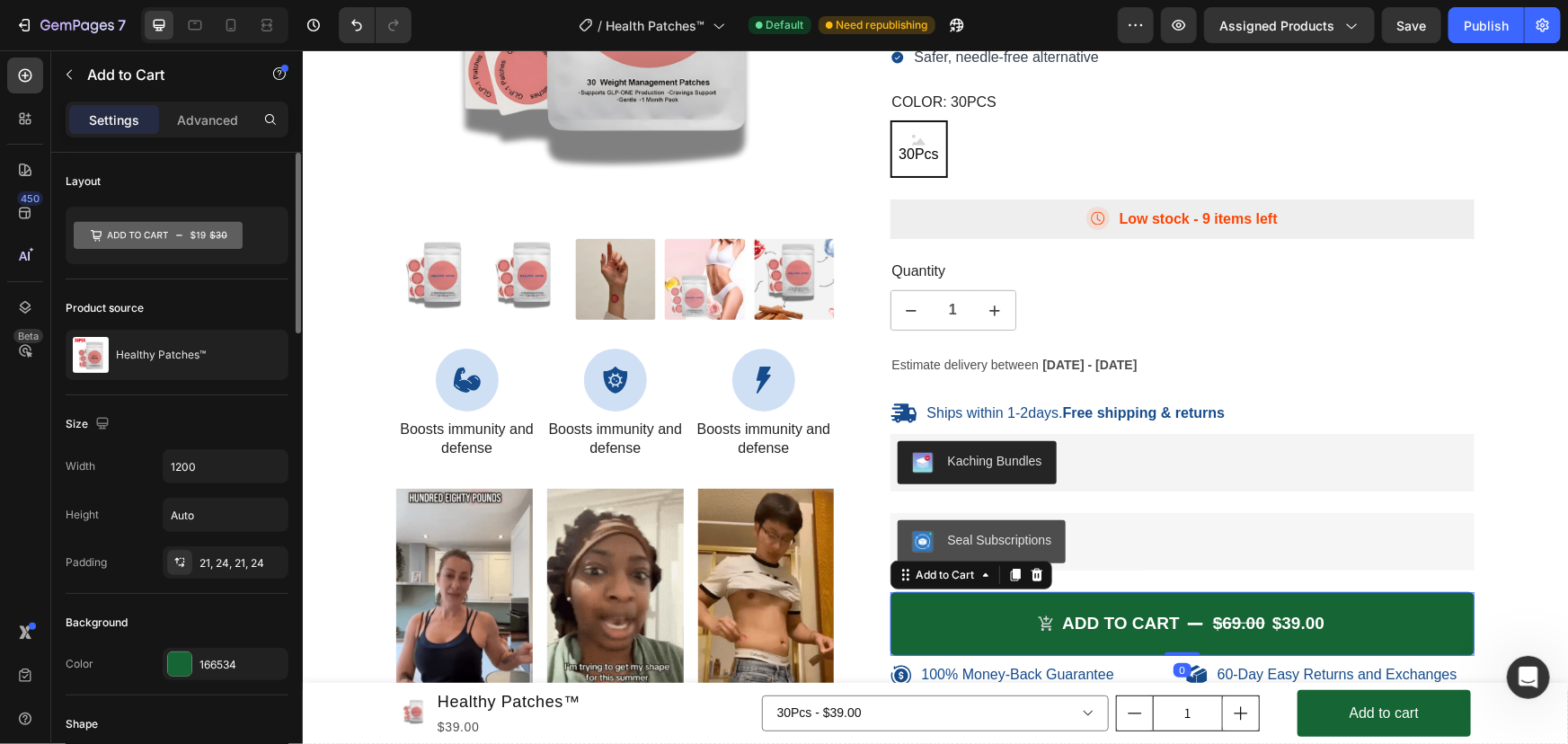
click at [218, 660] on div "166534" at bounding box center [242, 664] width 84 height 16
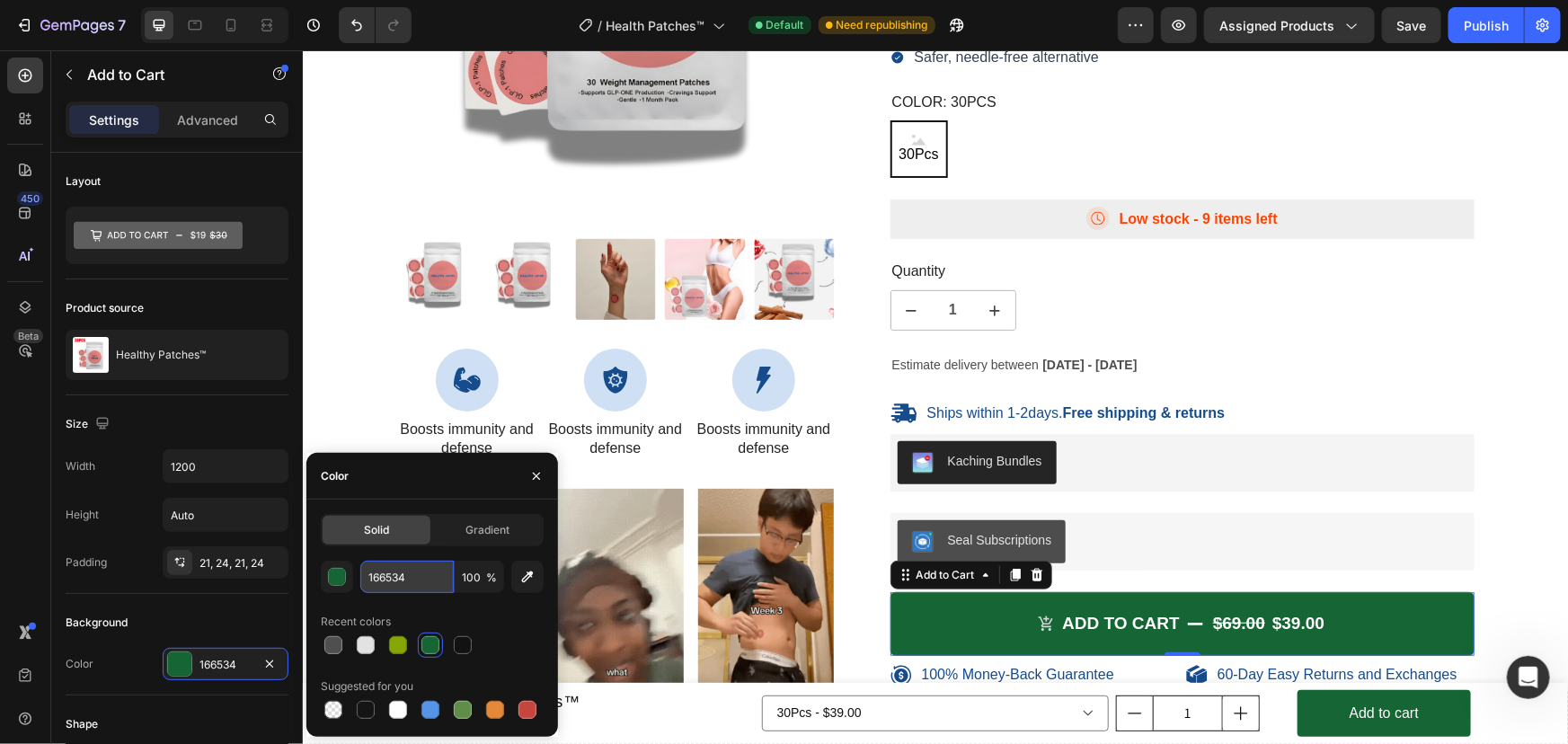
click at [411, 574] on input "166534" at bounding box center [407, 576] width 93 height 32
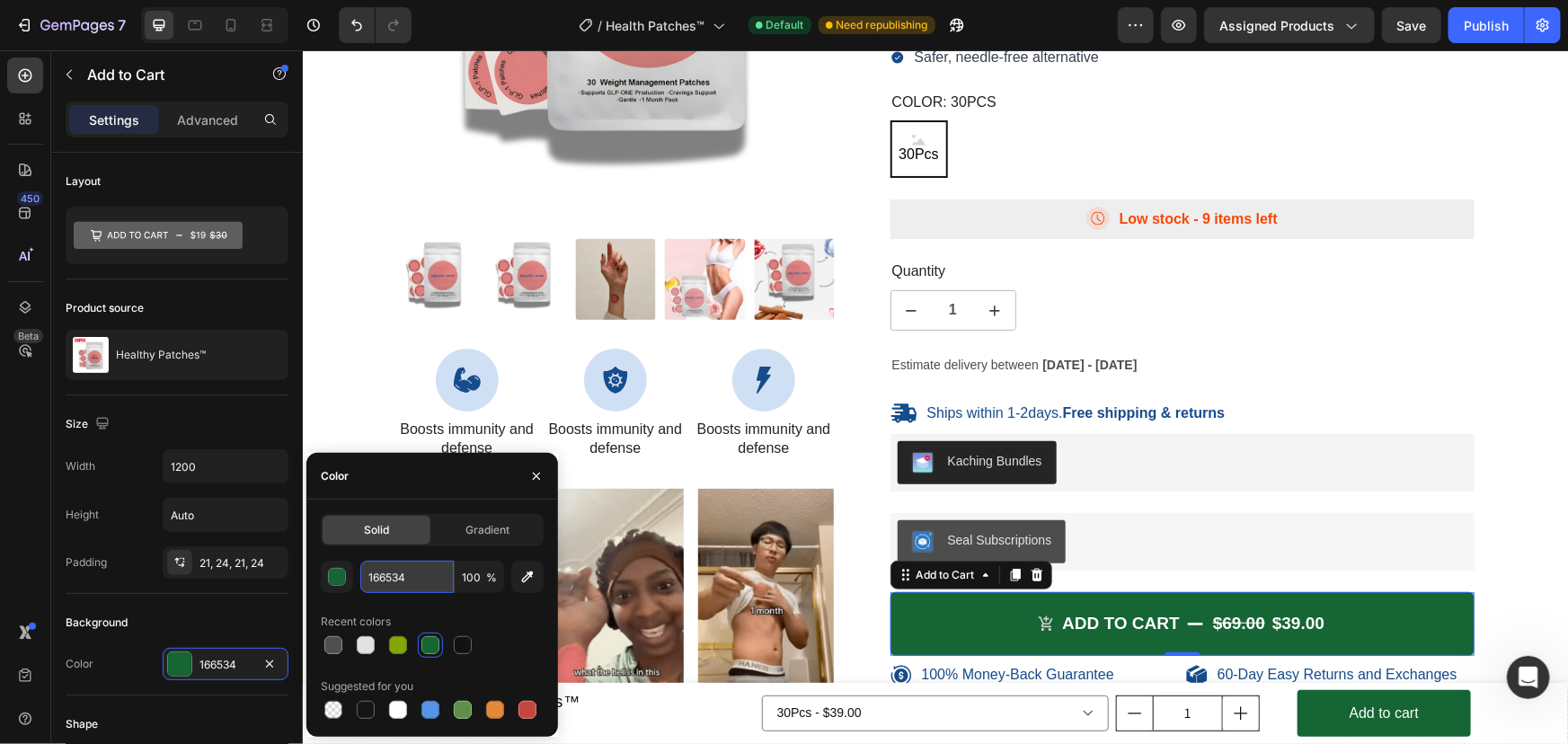
click at [411, 574] on input "166534" at bounding box center [407, 576] width 93 height 32
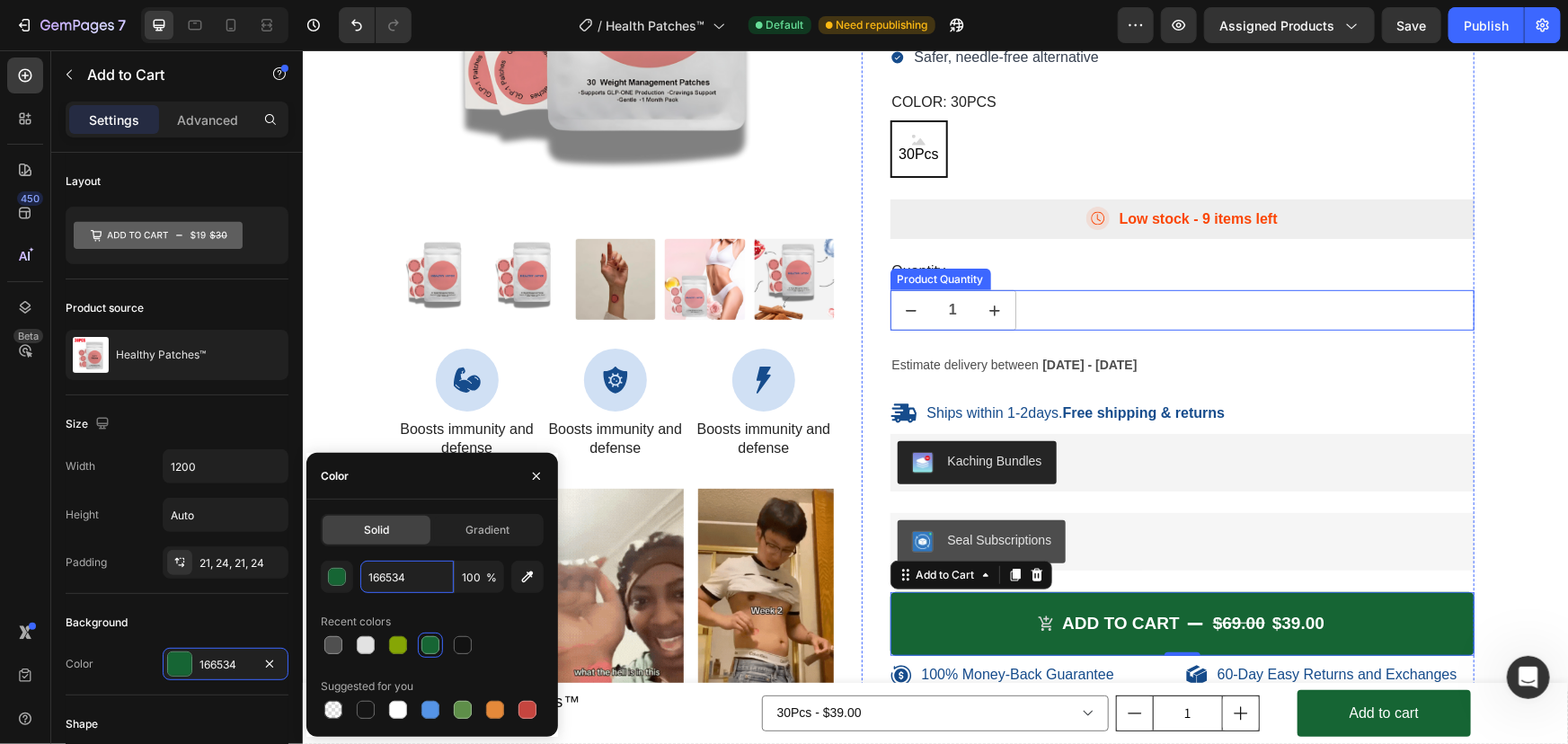
scroll to position [7298, 0]
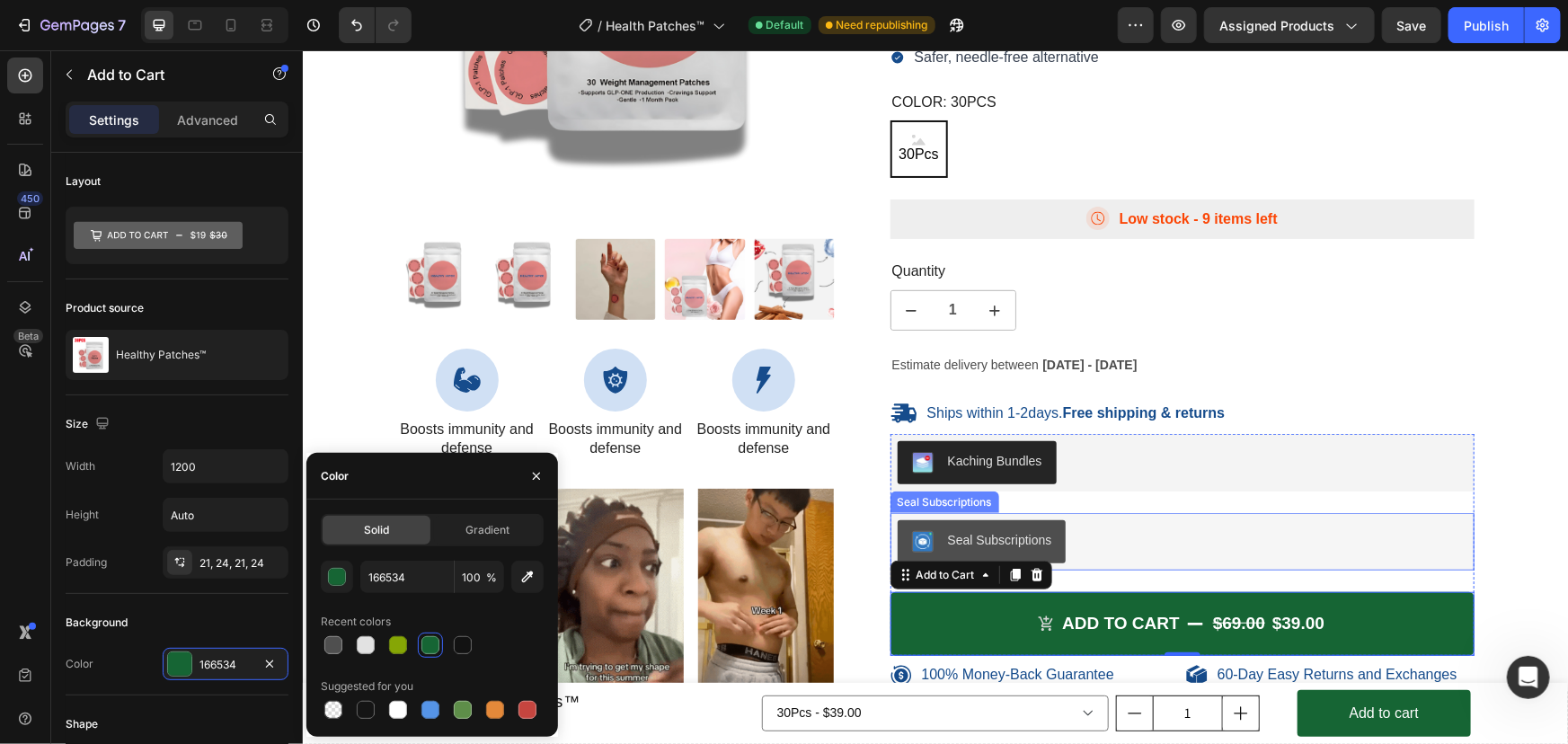
click at [1253, 543] on div "Seal Subscriptions" at bounding box center [1182, 540] width 570 height 43
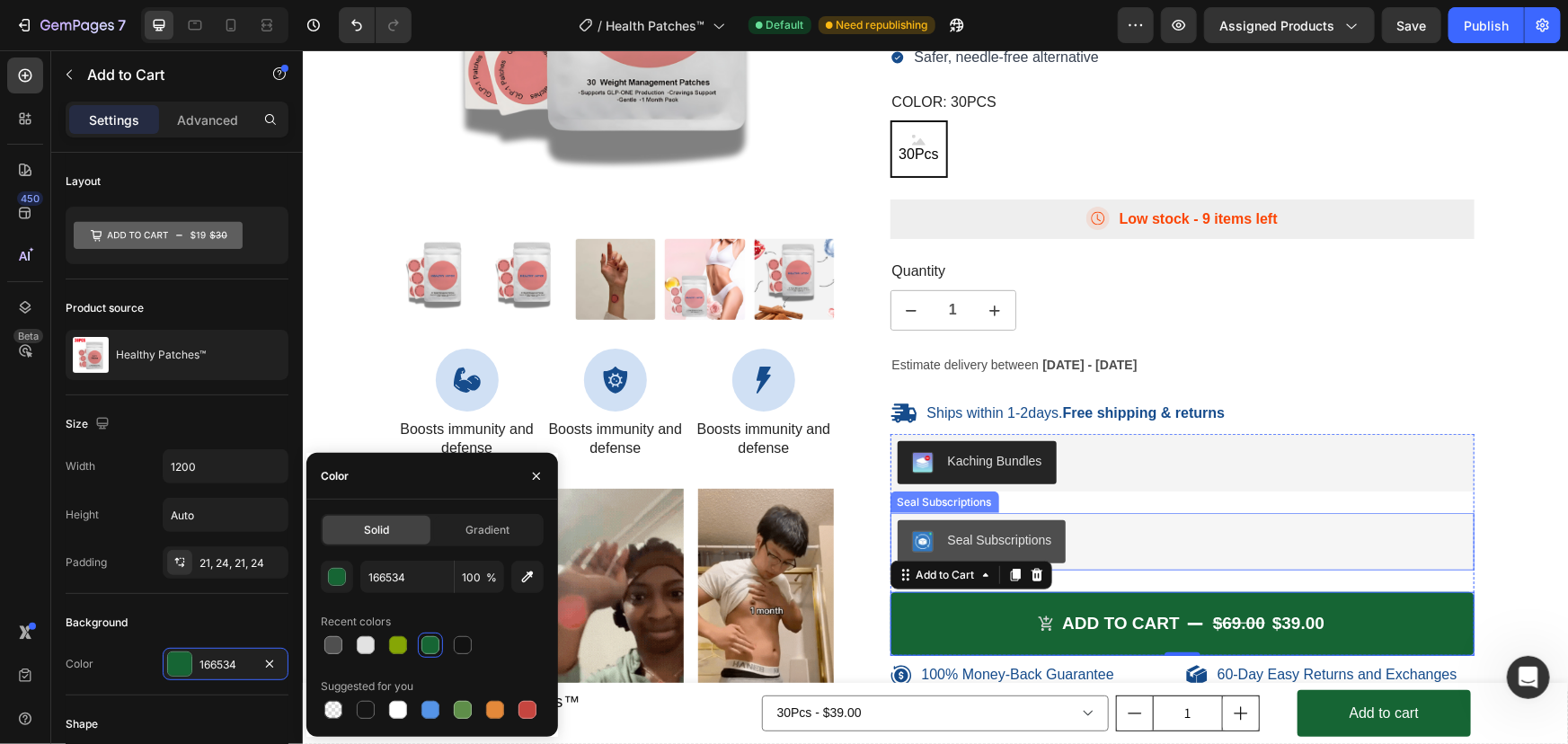
click at [534, 474] on div "100% Money-Back Guarantee Item List 60-Day Easy Returns Item List Row Sale 43% …" at bounding box center [614, 358] width 438 height 1260
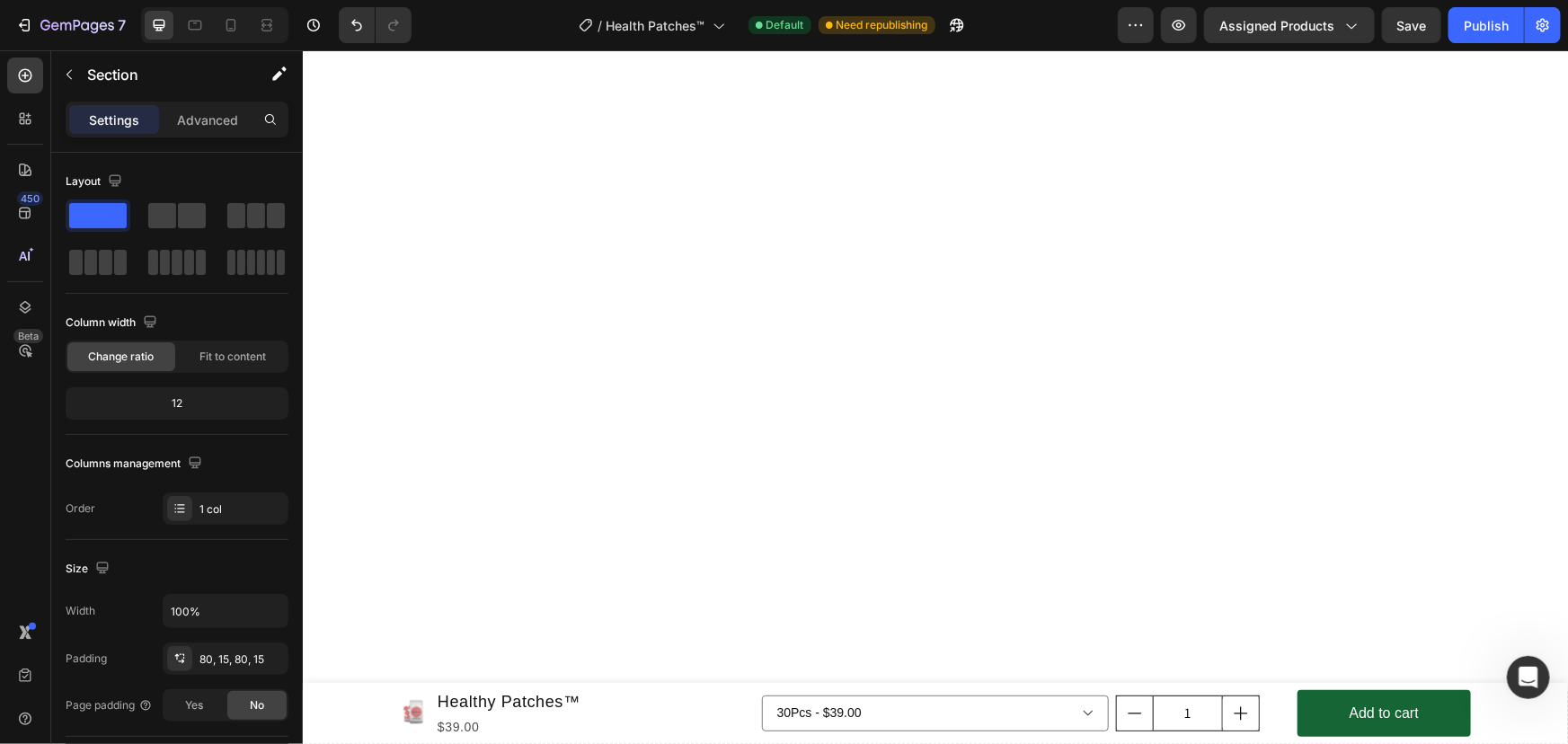
click at [1504, 499] on div at bounding box center [934, 686] width 1238 height 1572
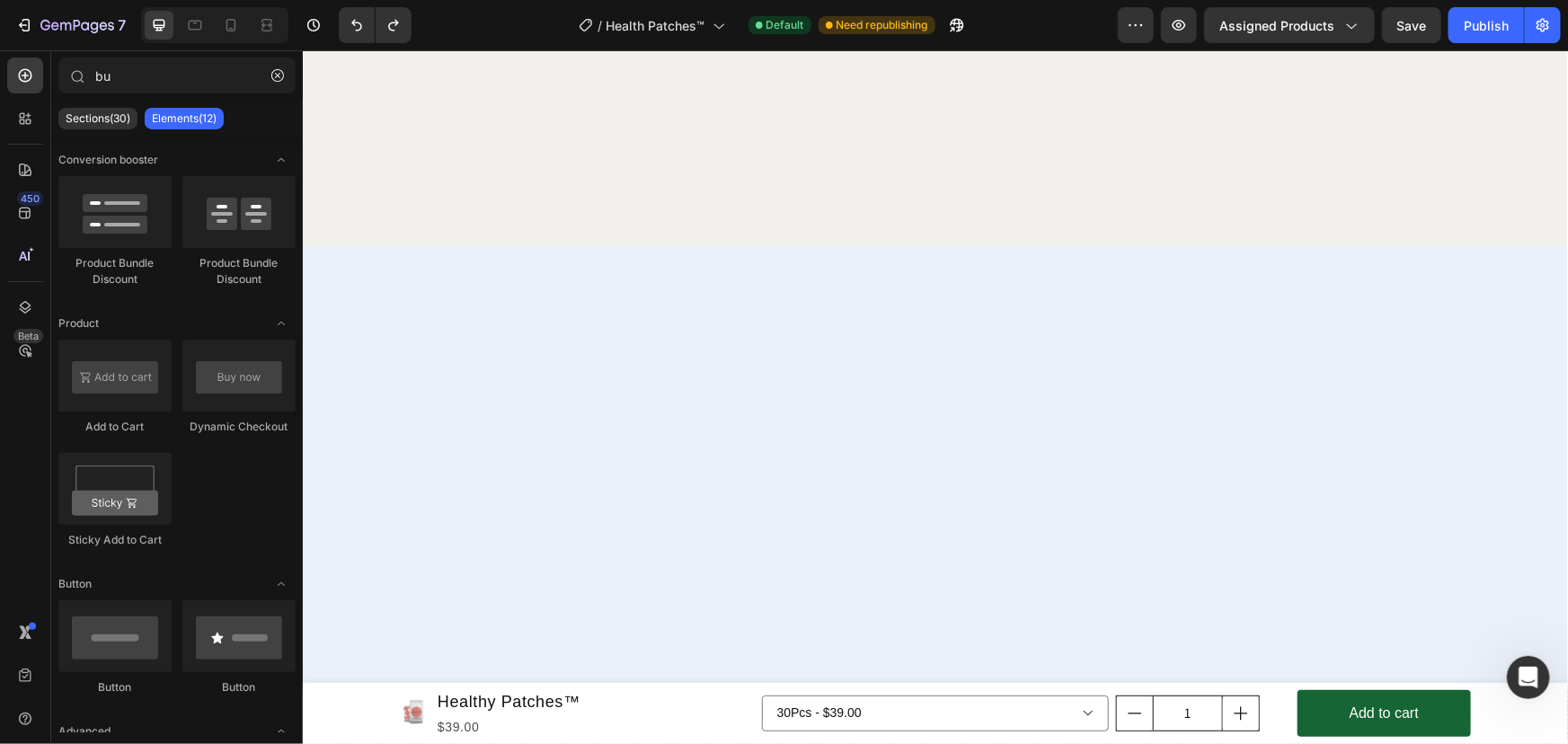
scroll to position [7104, 0]
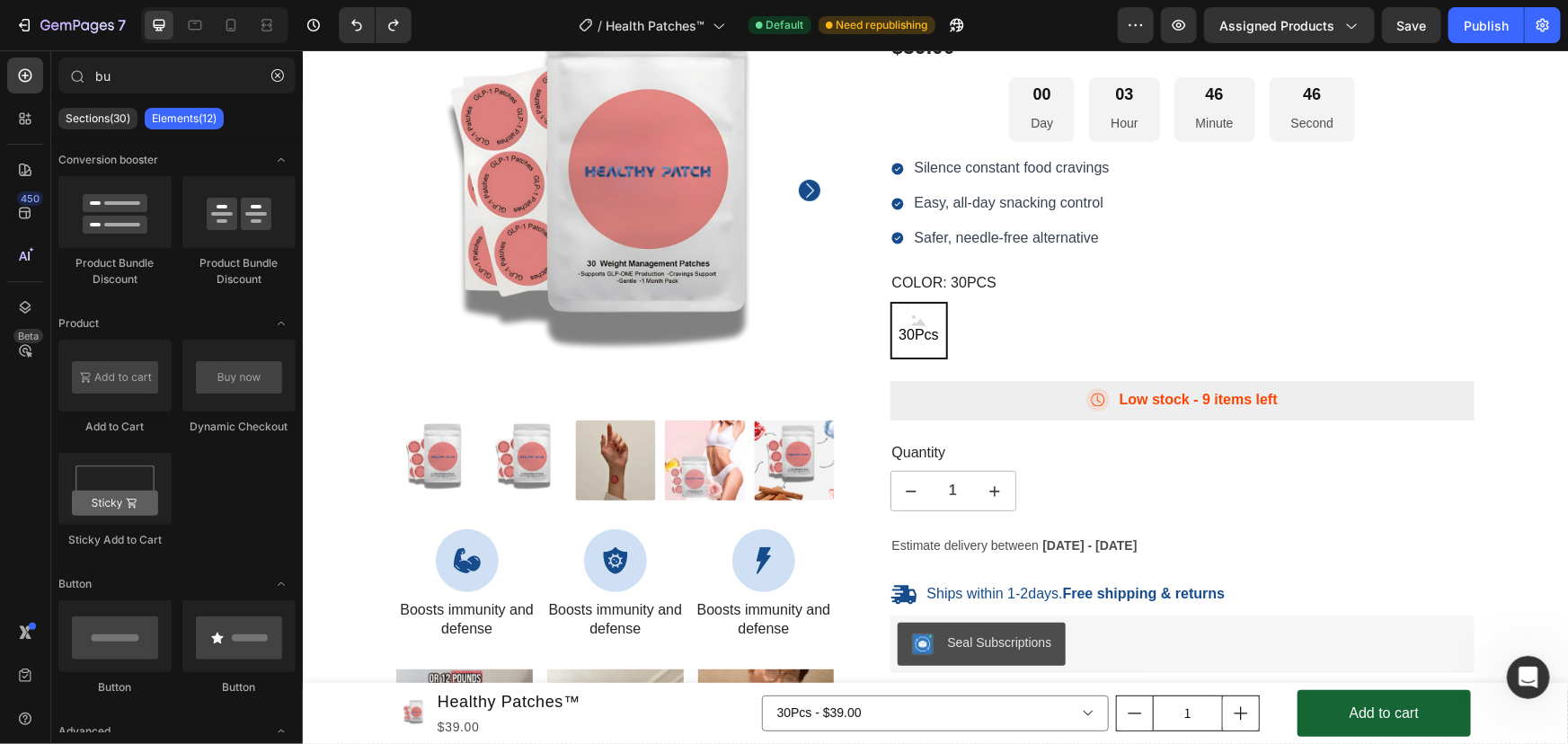
scroll to position [7348, 0]
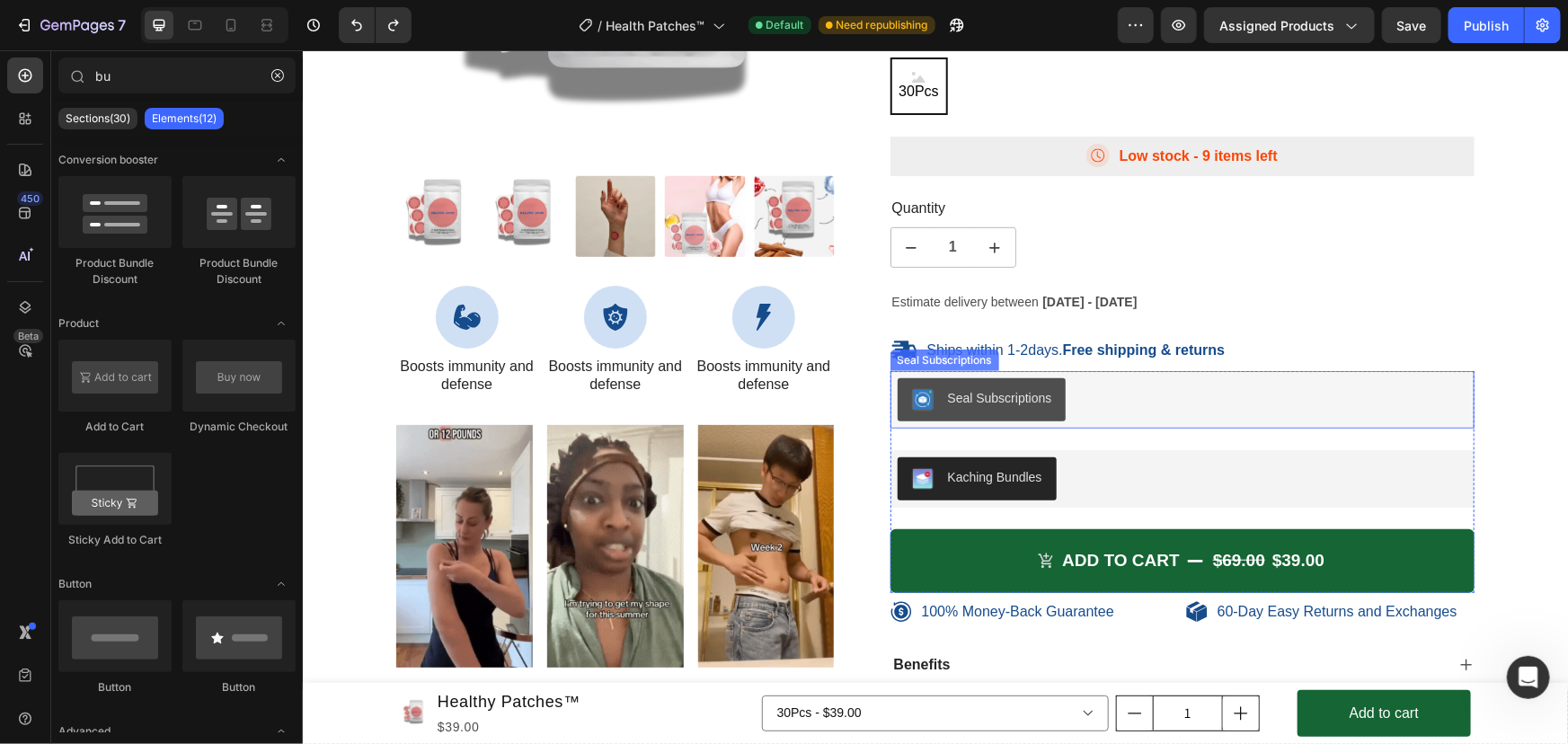
click at [1139, 397] on div "Seal Subscriptions" at bounding box center [1182, 398] width 570 height 43
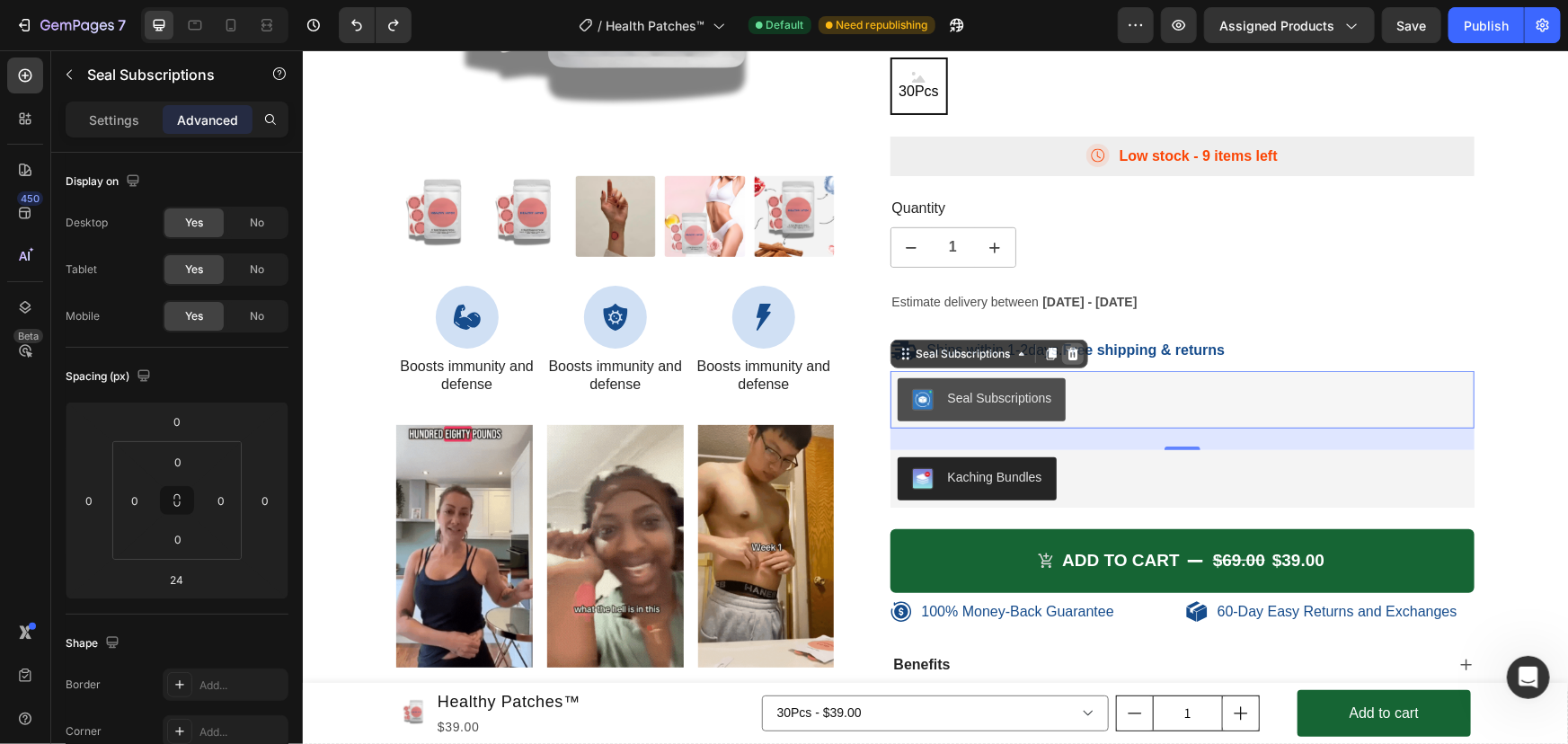
click at [1066, 348] on icon at bounding box center [1071, 353] width 12 height 13
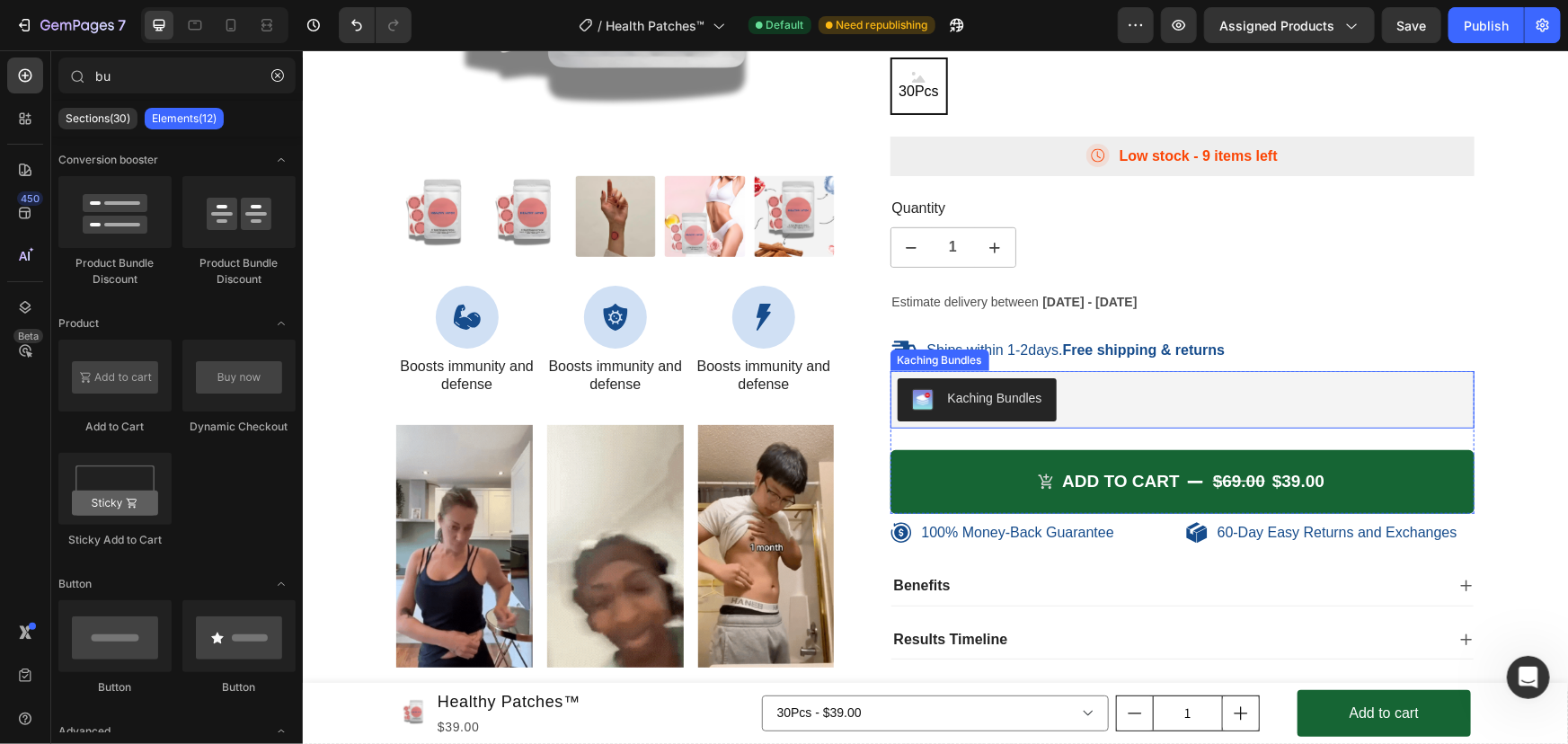
click at [1064, 404] on div "Kaching Bundles" at bounding box center [1182, 398] width 570 height 43
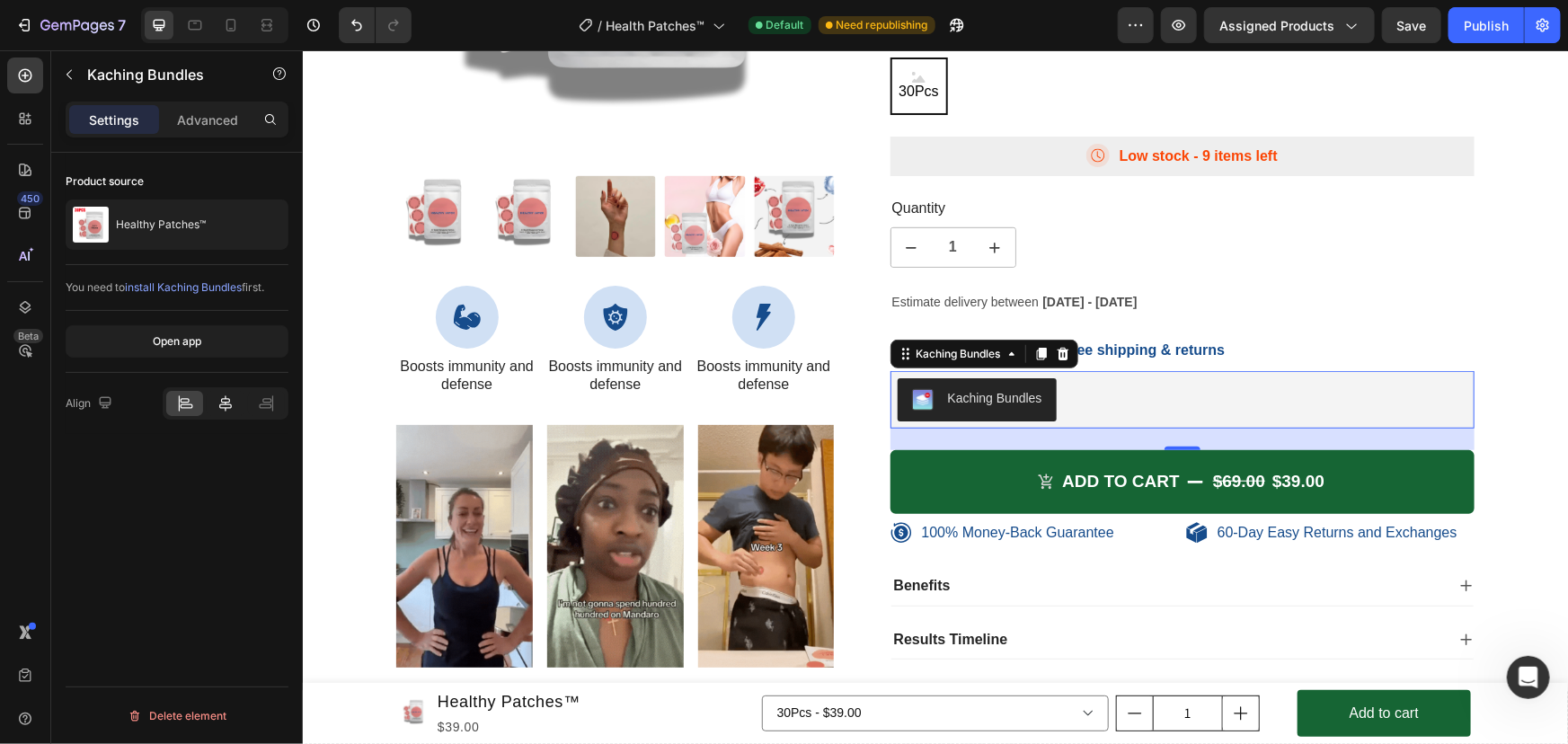
click at [221, 397] on icon at bounding box center [226, 404] width 18 height 18
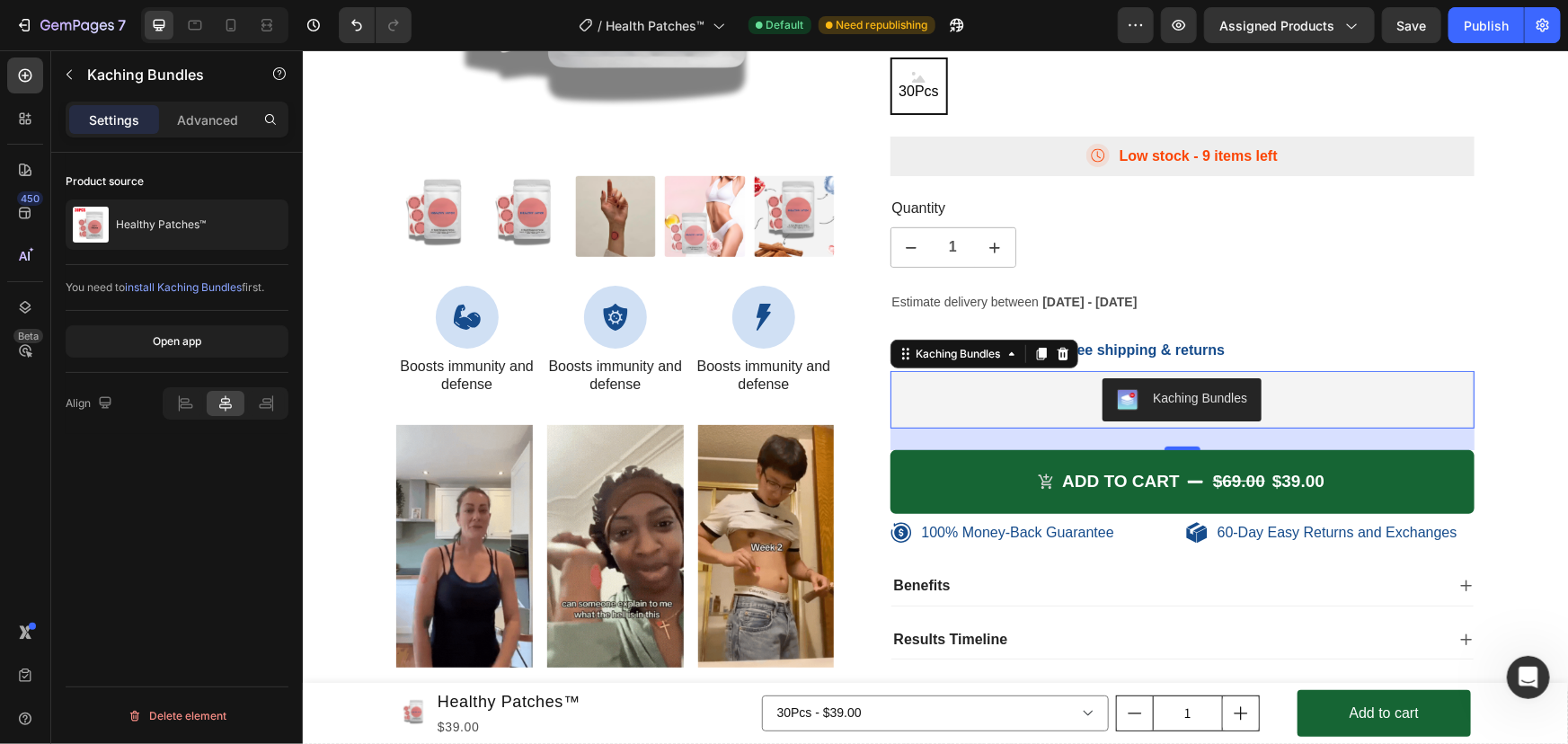
click at [198, 287] on span "install Kaching Bundles" at bounding box center [183, 286] width 117 height 14
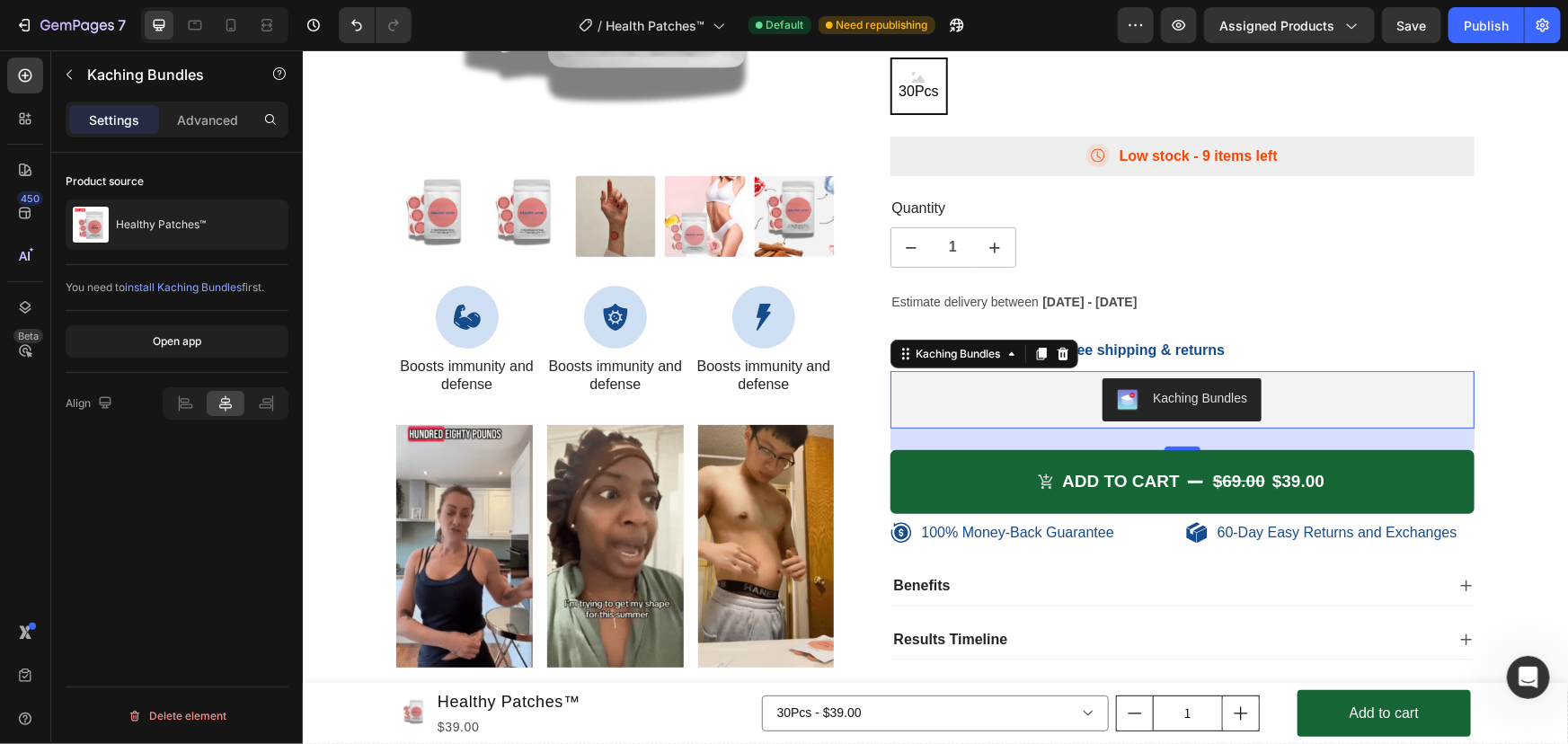
scroll to position [7348, 0]
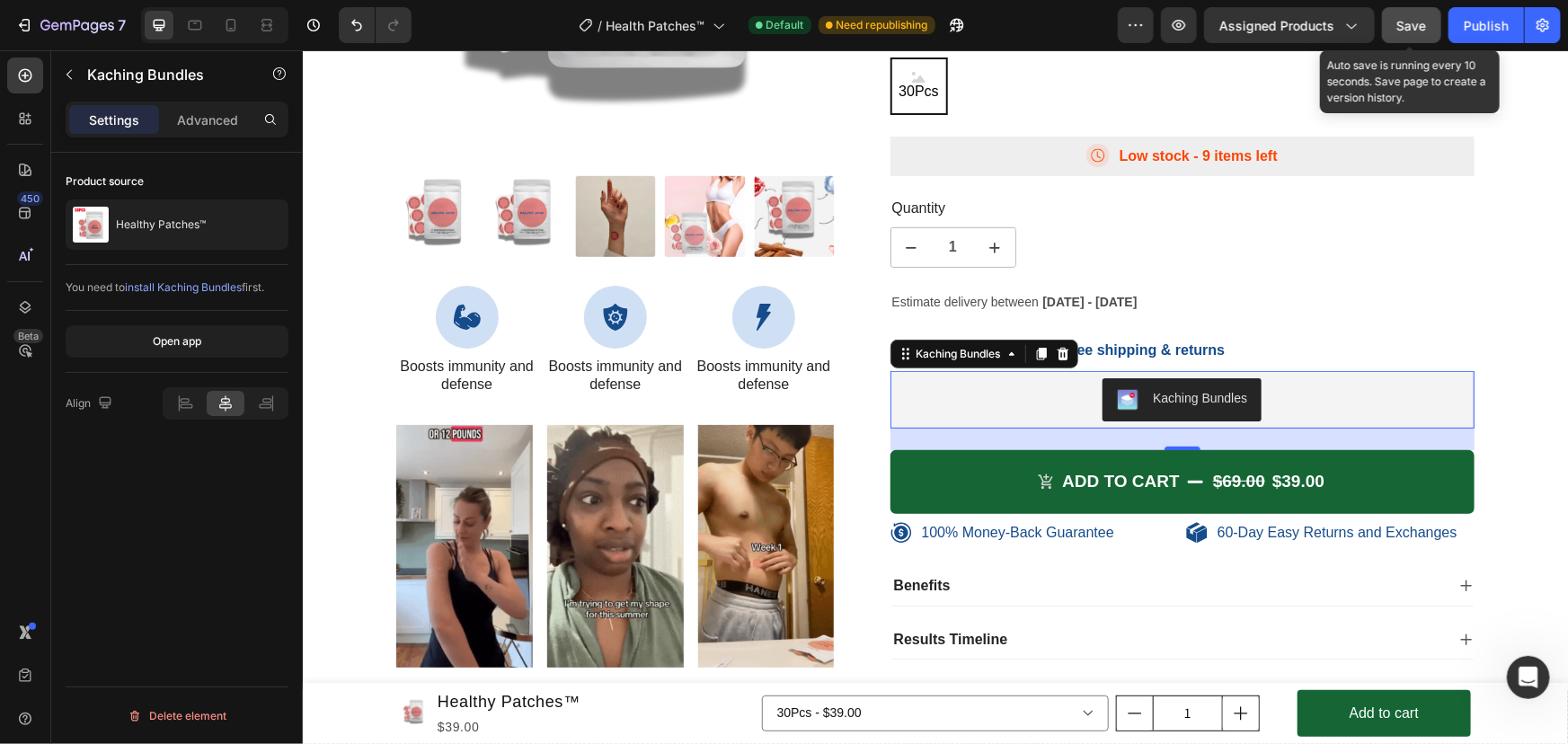
click at [1433, 28] on button "Save" at bounding box center [1411, 25] width 59 height 36
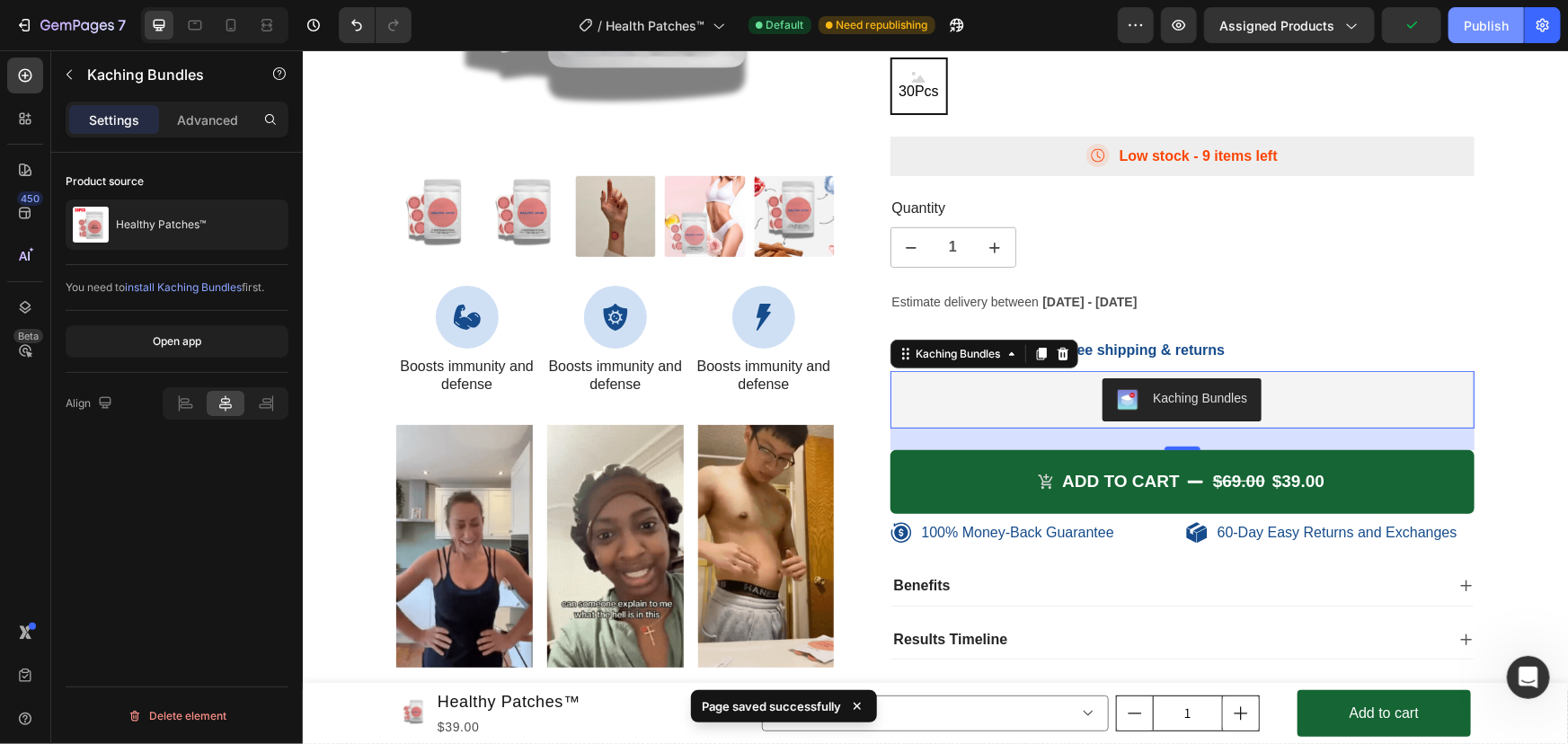
click at [1479, 27] on div "Publish" at bounding box center [1486, 26] width 45 height 19
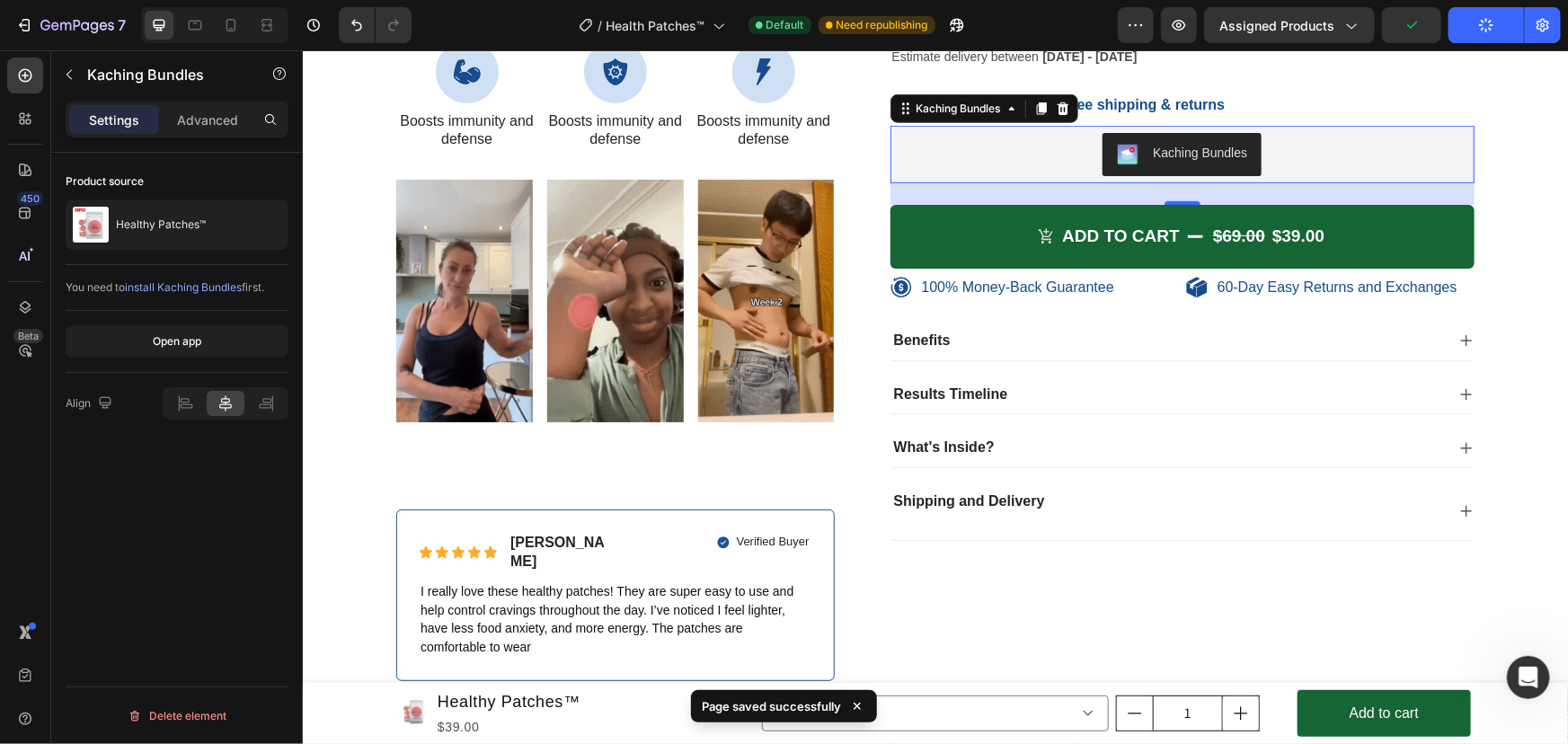
scroll to position [8329, 0]
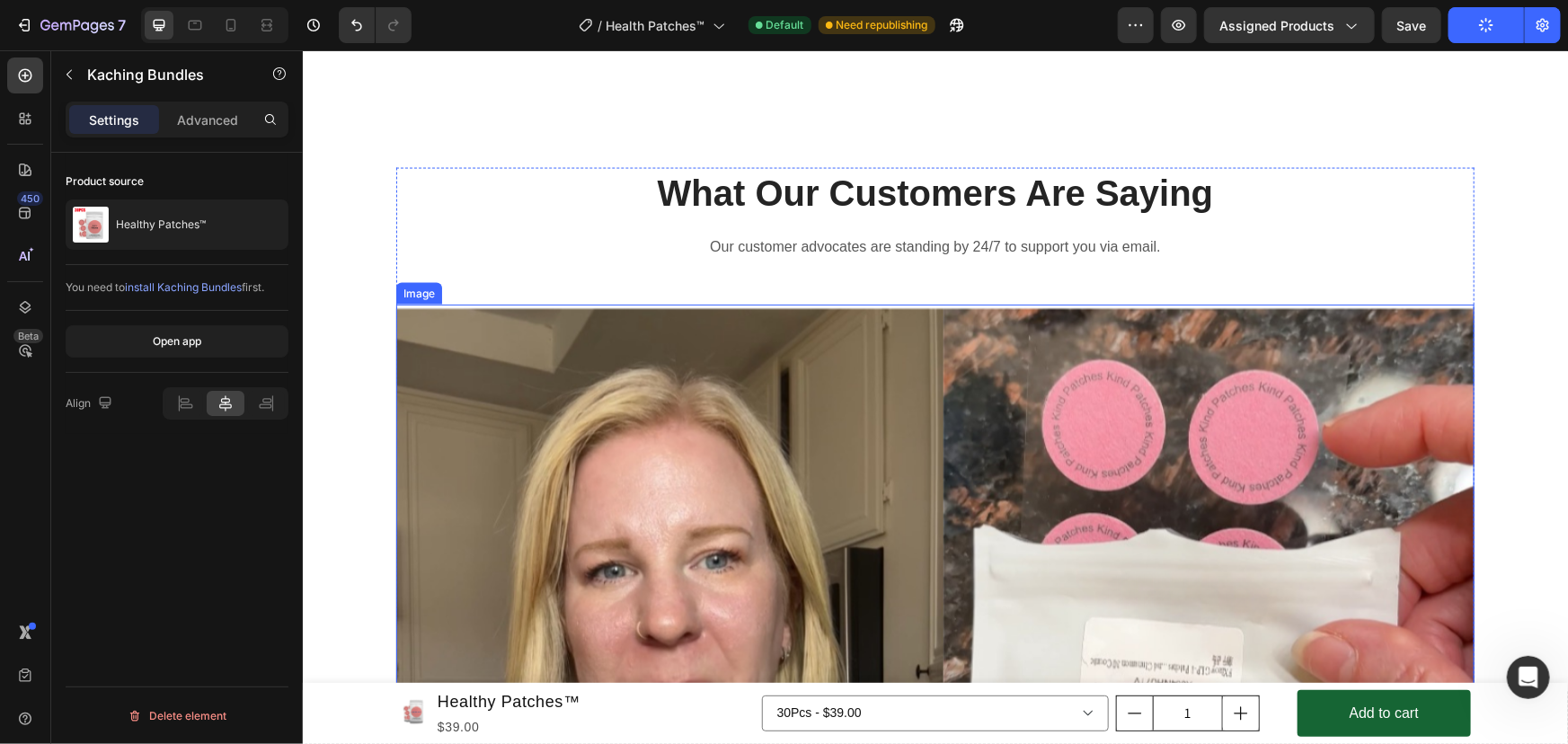
click at [1052, 415] on img at bounding box center [935, 712] width 1078 height 816
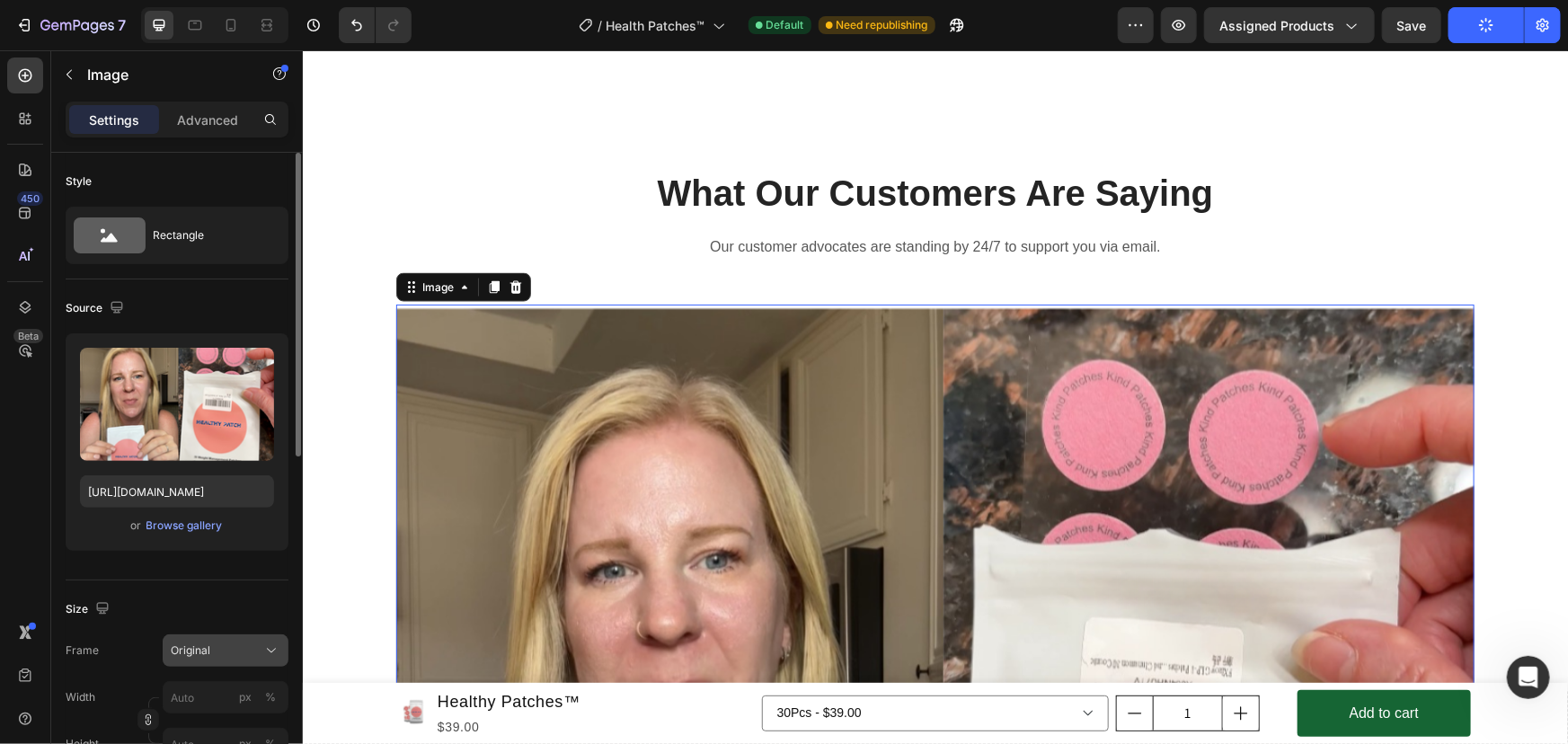
click at [231, 649] on div "Original" at bounding box center [214, 651] width 88 height 16
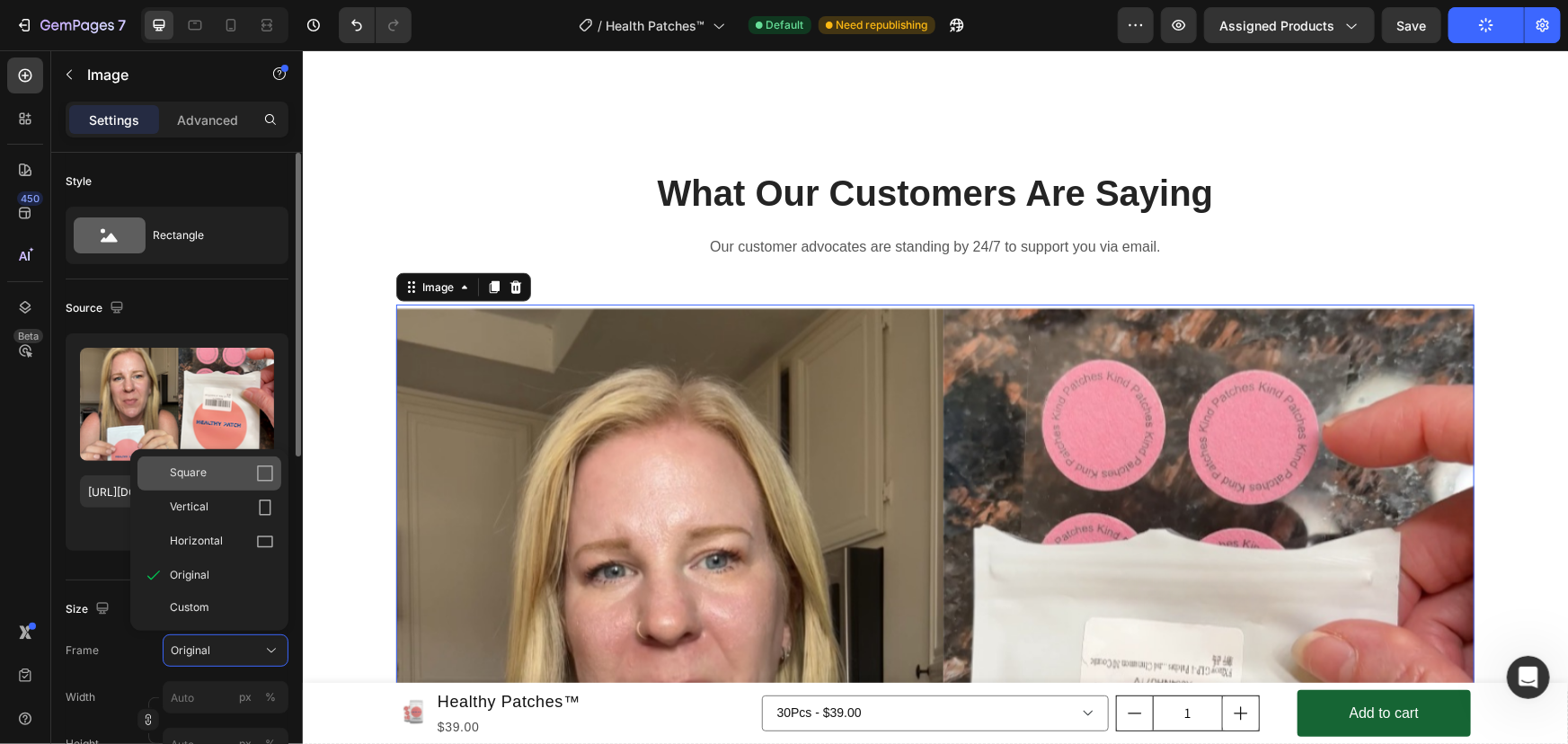
click at [243, 480] on div "Square" at bounding box center [222, 473] width 104 height 18
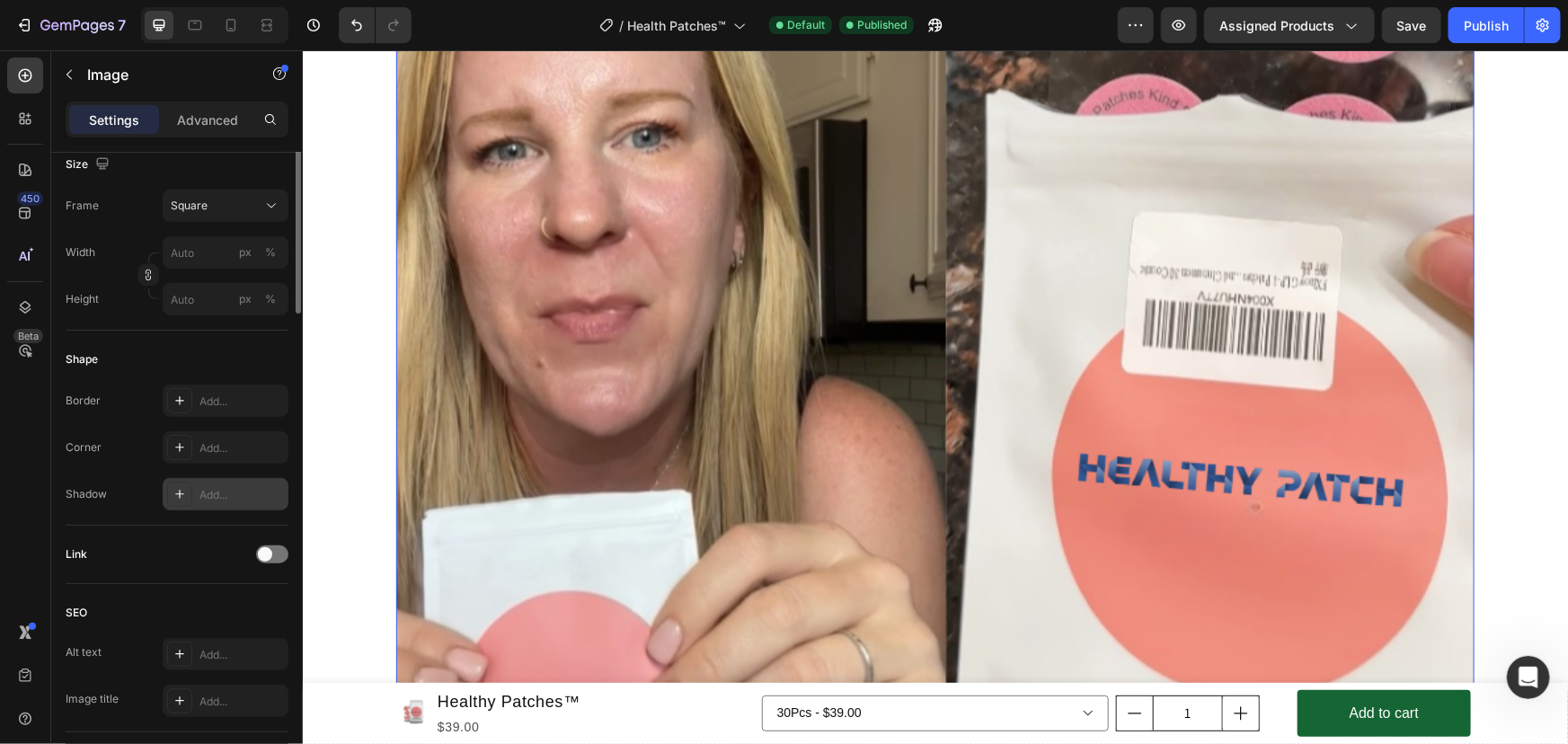
scroll to position [244, 0]
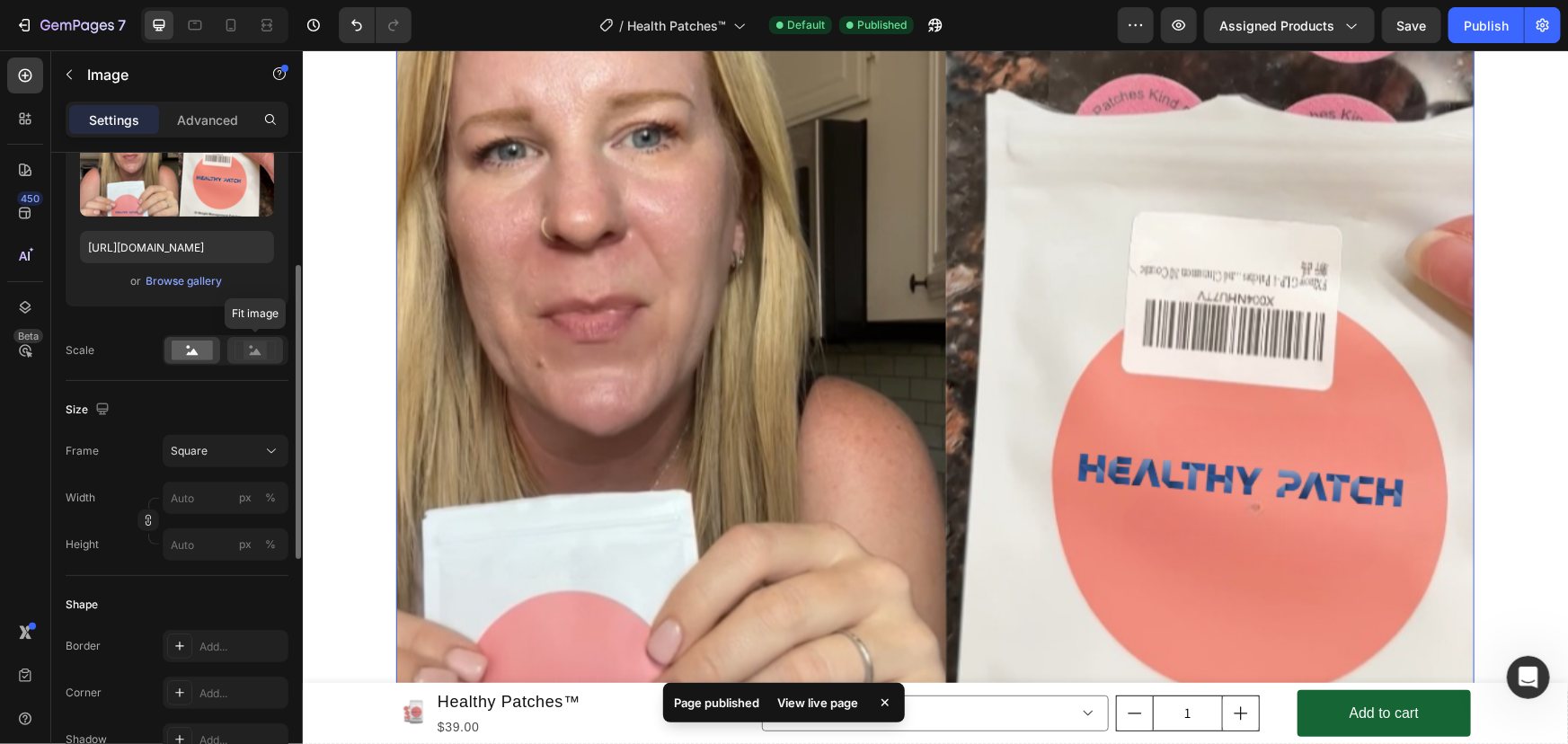
click at [252, 349] on rect at bounding box center [255, 350] width 24 height 18
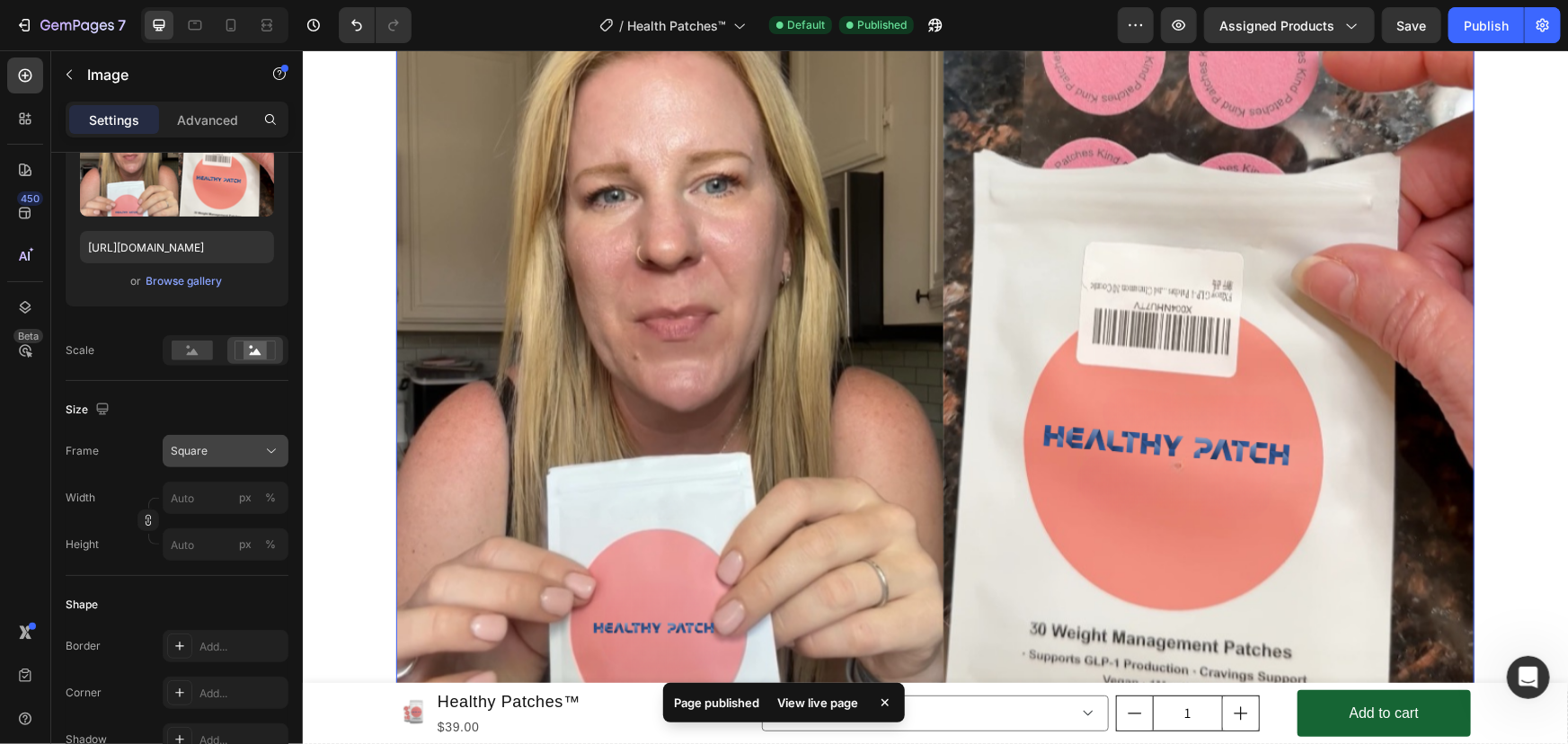
click at [223, 458] on div "Square" at bounding box center [214, 451] width 88 height 16
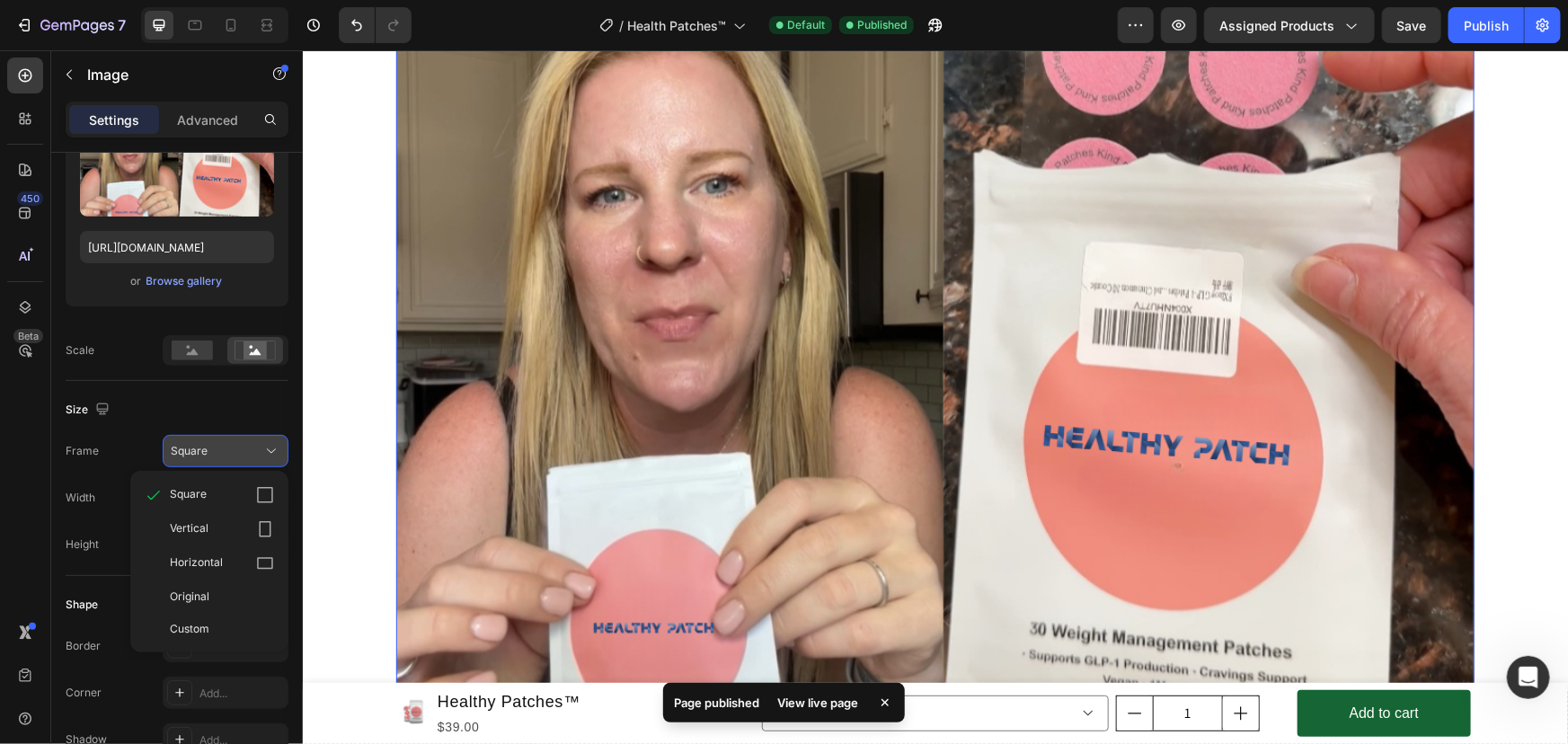
click at [223, 458] on div "Square" at bounding box center [214, 451] width 88 height 16
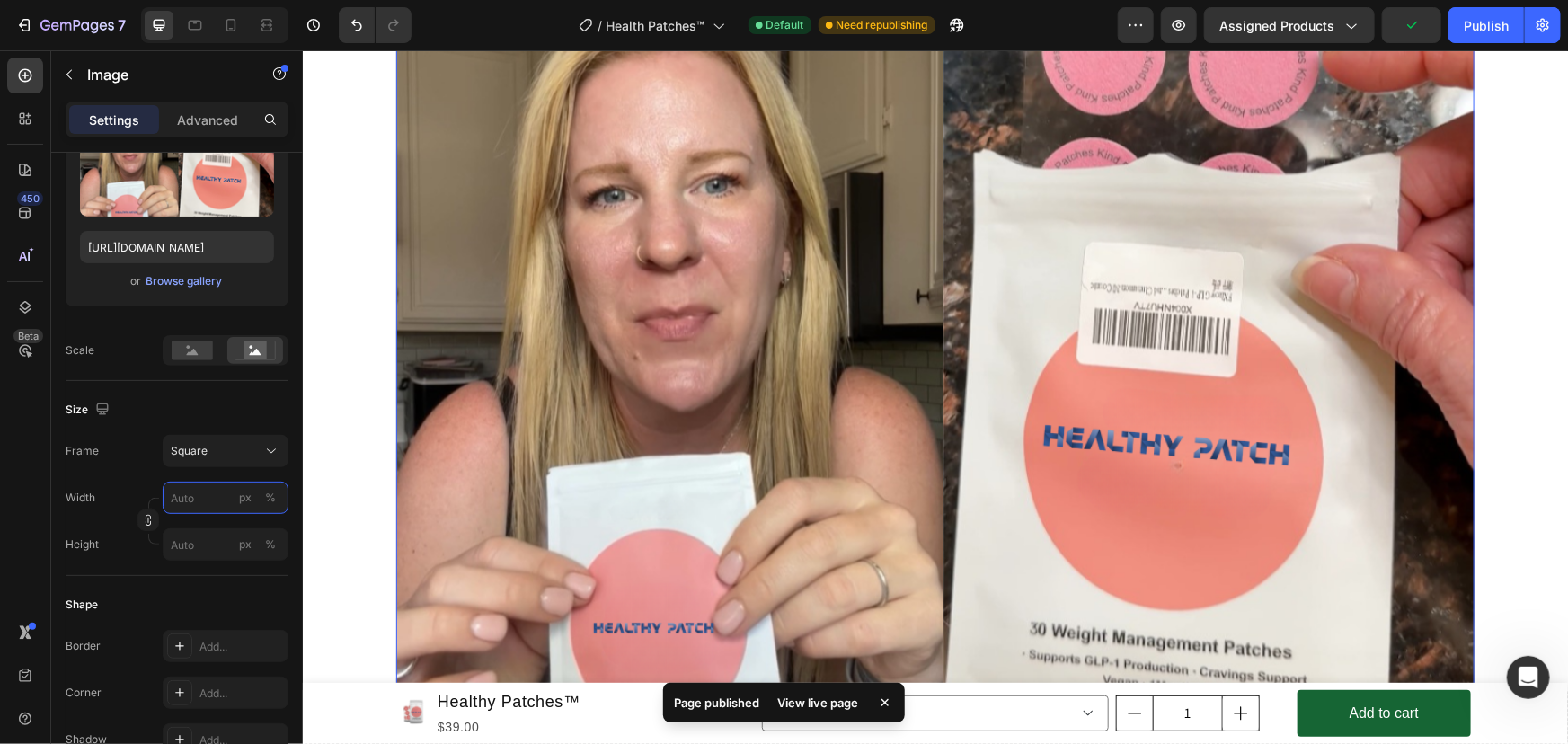
click at [217, 499] on input "px %" at bounding box center [225, 497] width 125 height 32
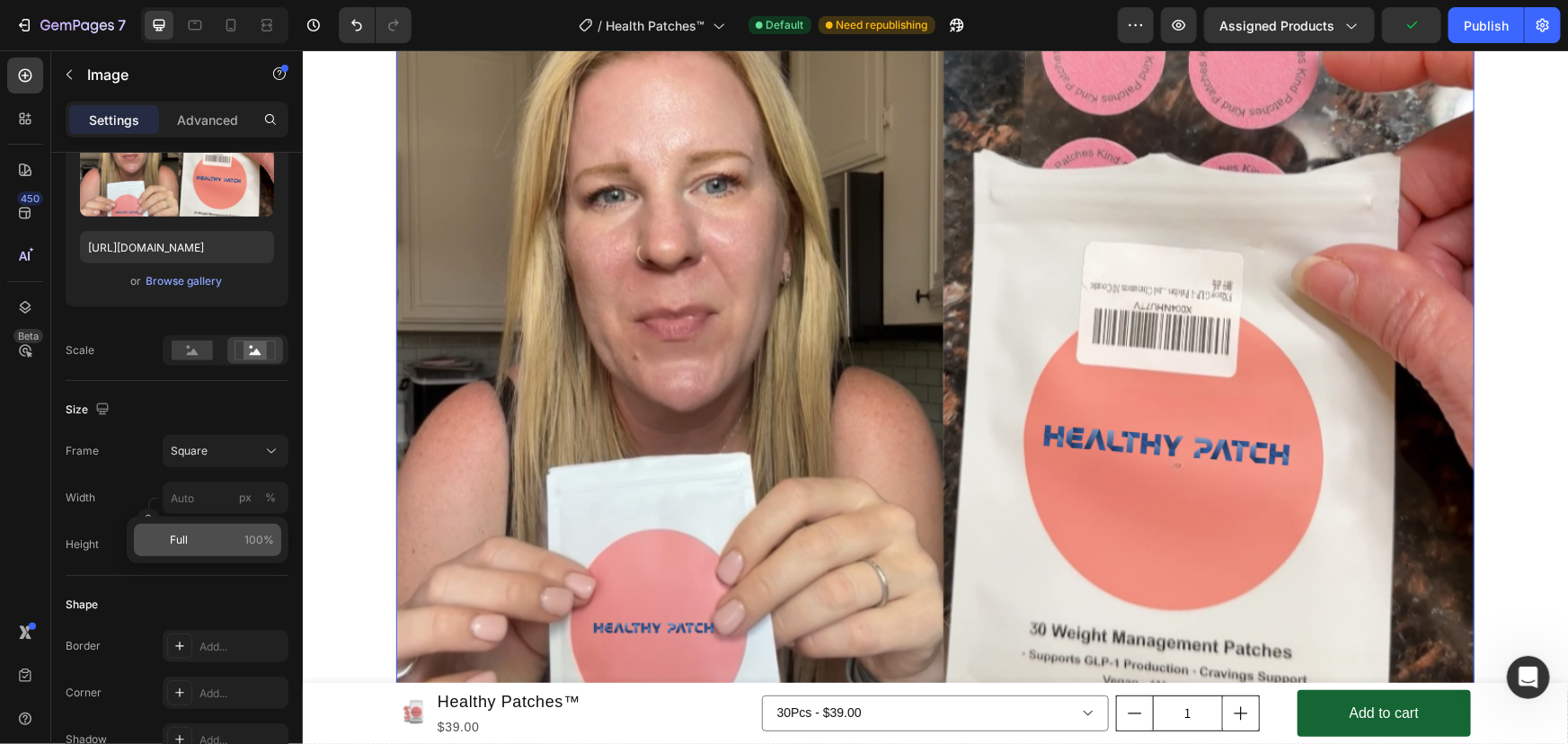
click at [252, 538] on span "100%" at bounding box center [259, 540] width 29 height 16
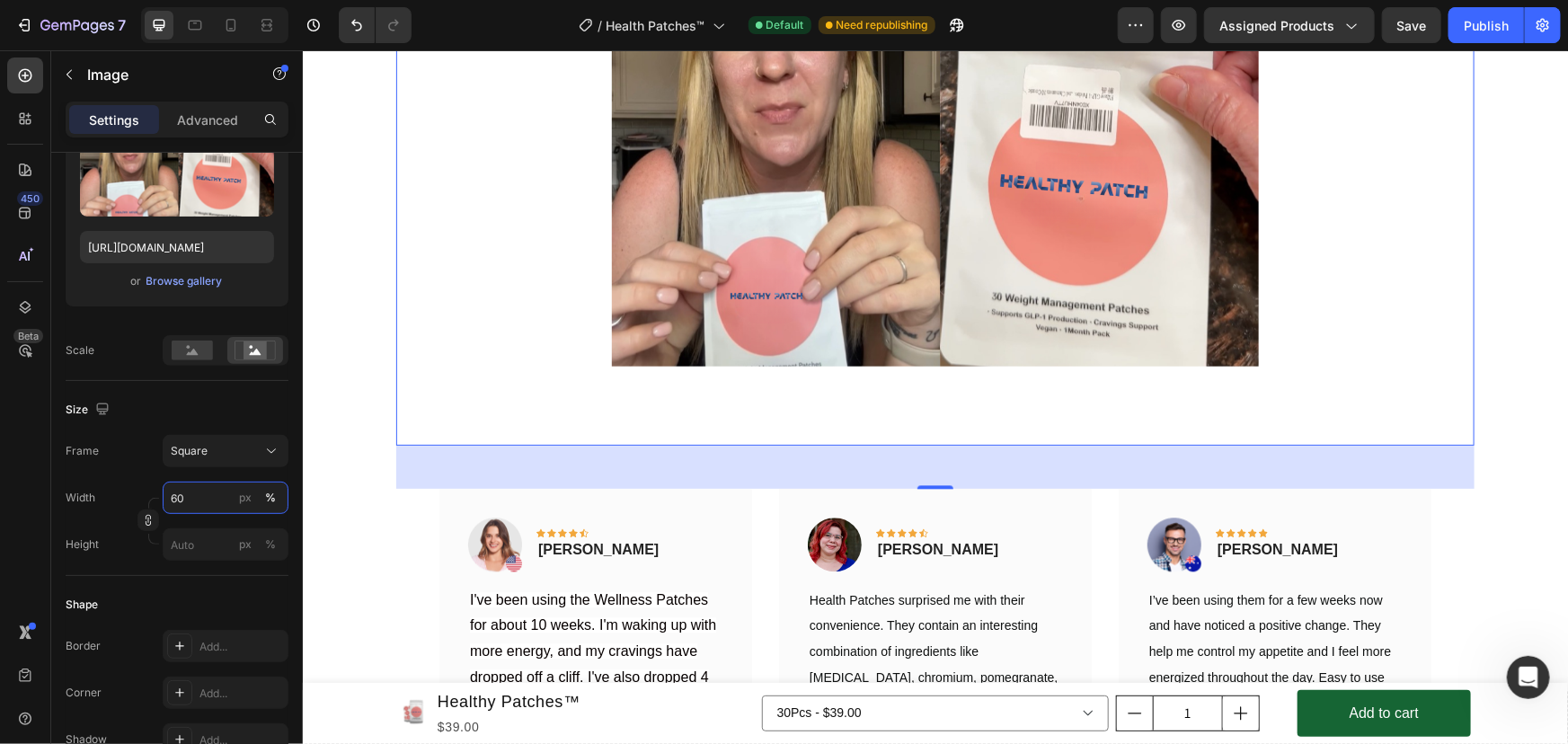
scroll to position [8574, 0]
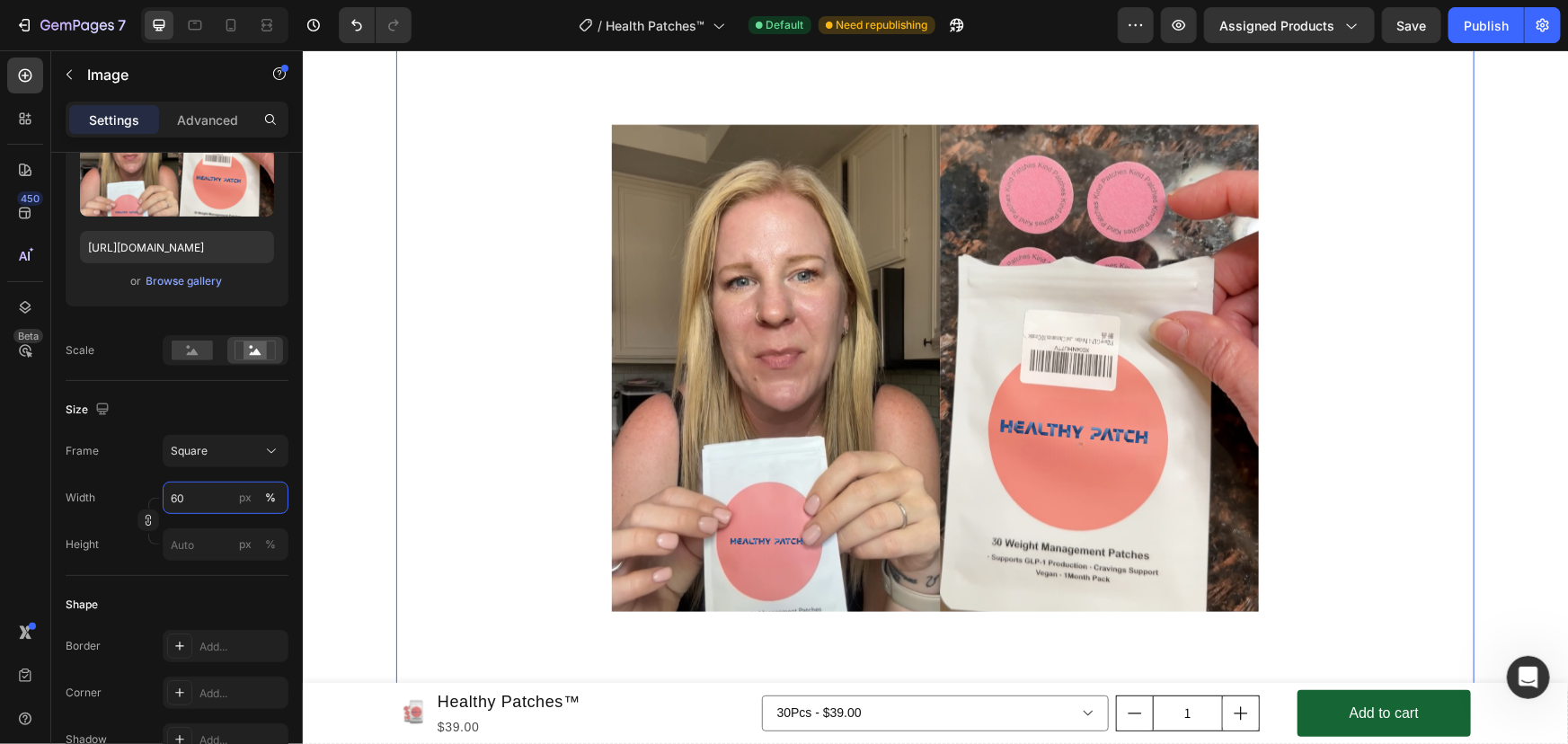
type input "60"
click at [1491, 31] on div "Publish" at bounding box center [1486, 26] width 45 height 19
click at [1484, 24] on icon "button" at bounding box center [1487, 26] width 15 height 15
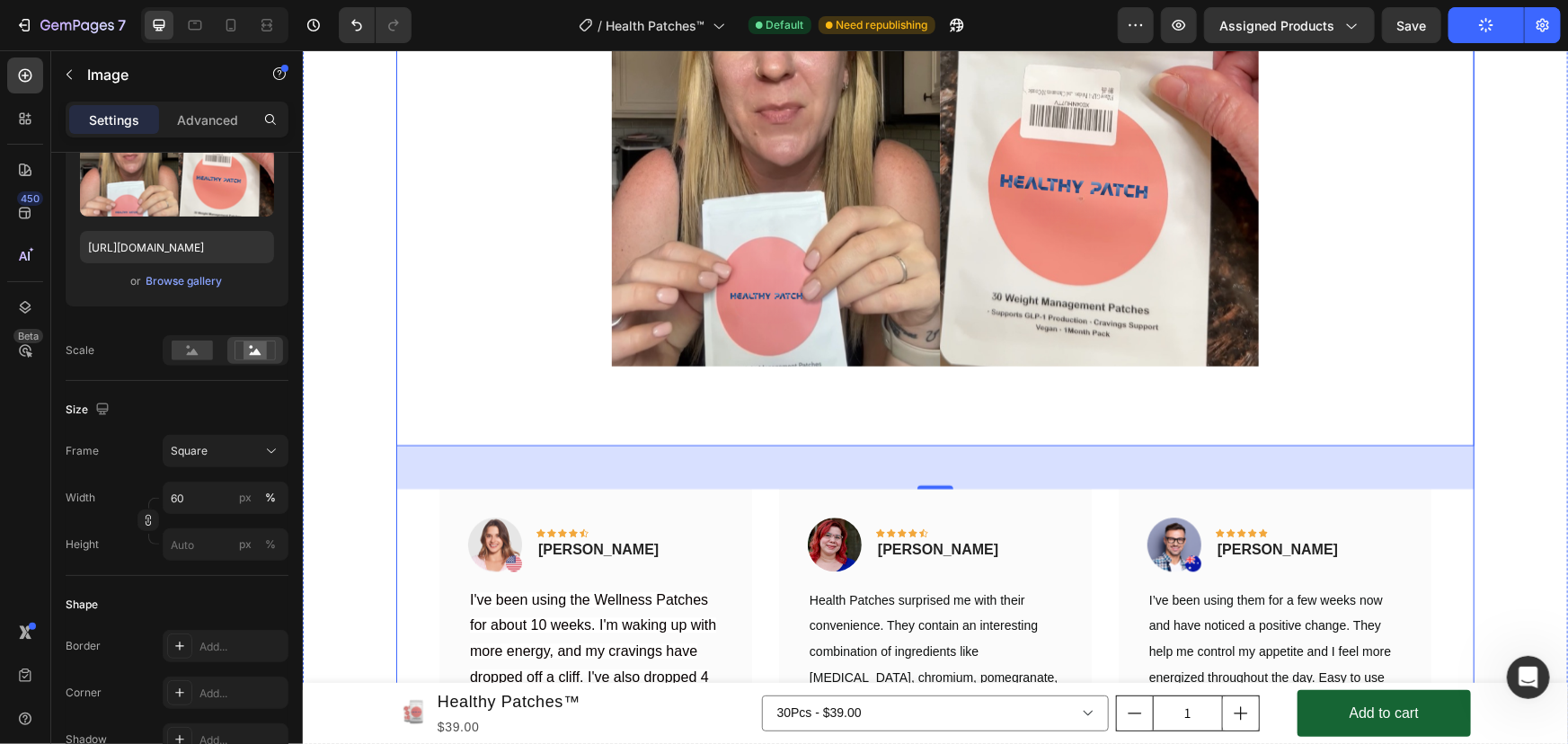
scroll to position [9063, 0]
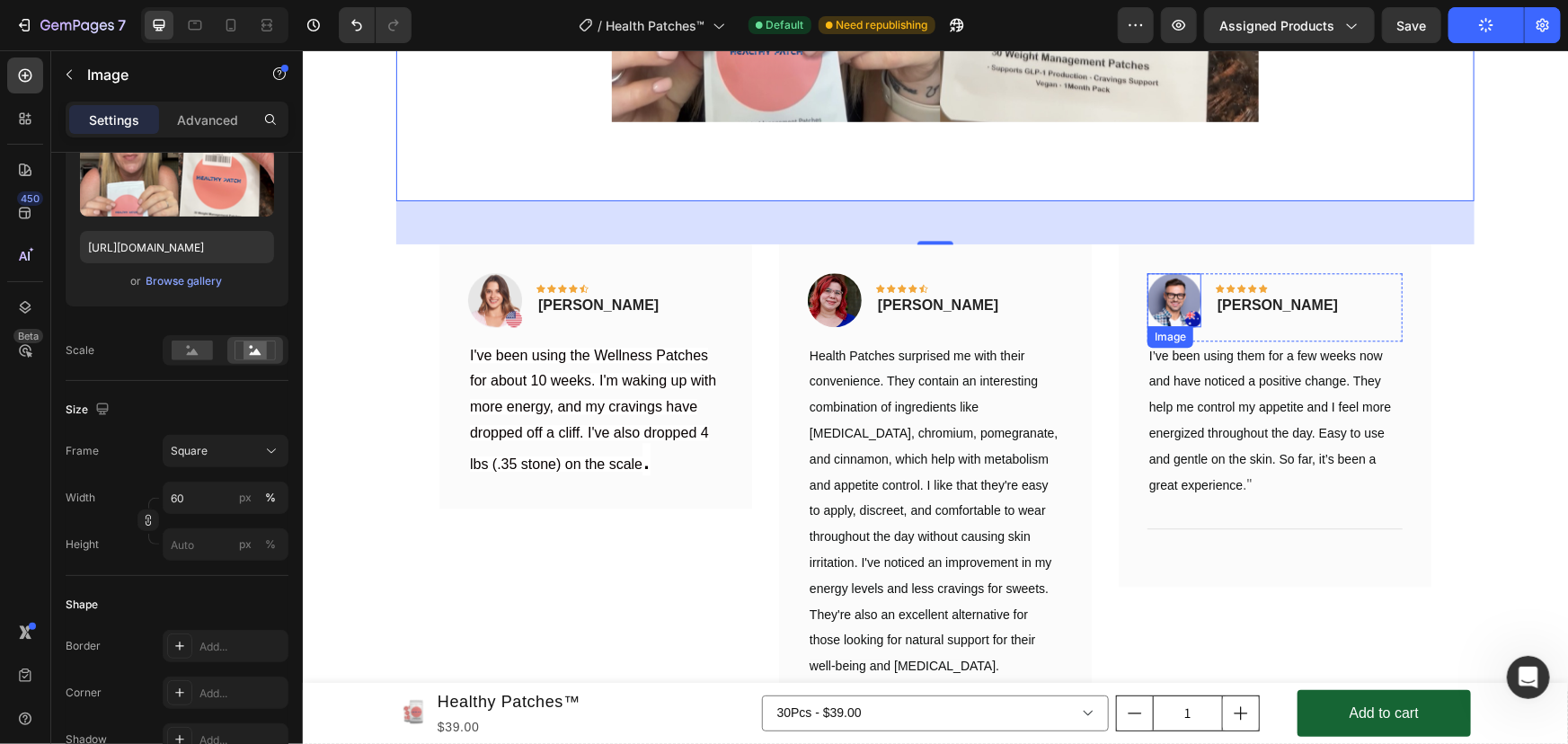
click at [1177, 297] on img at bounding box center [1173, 298] width 54 height 54
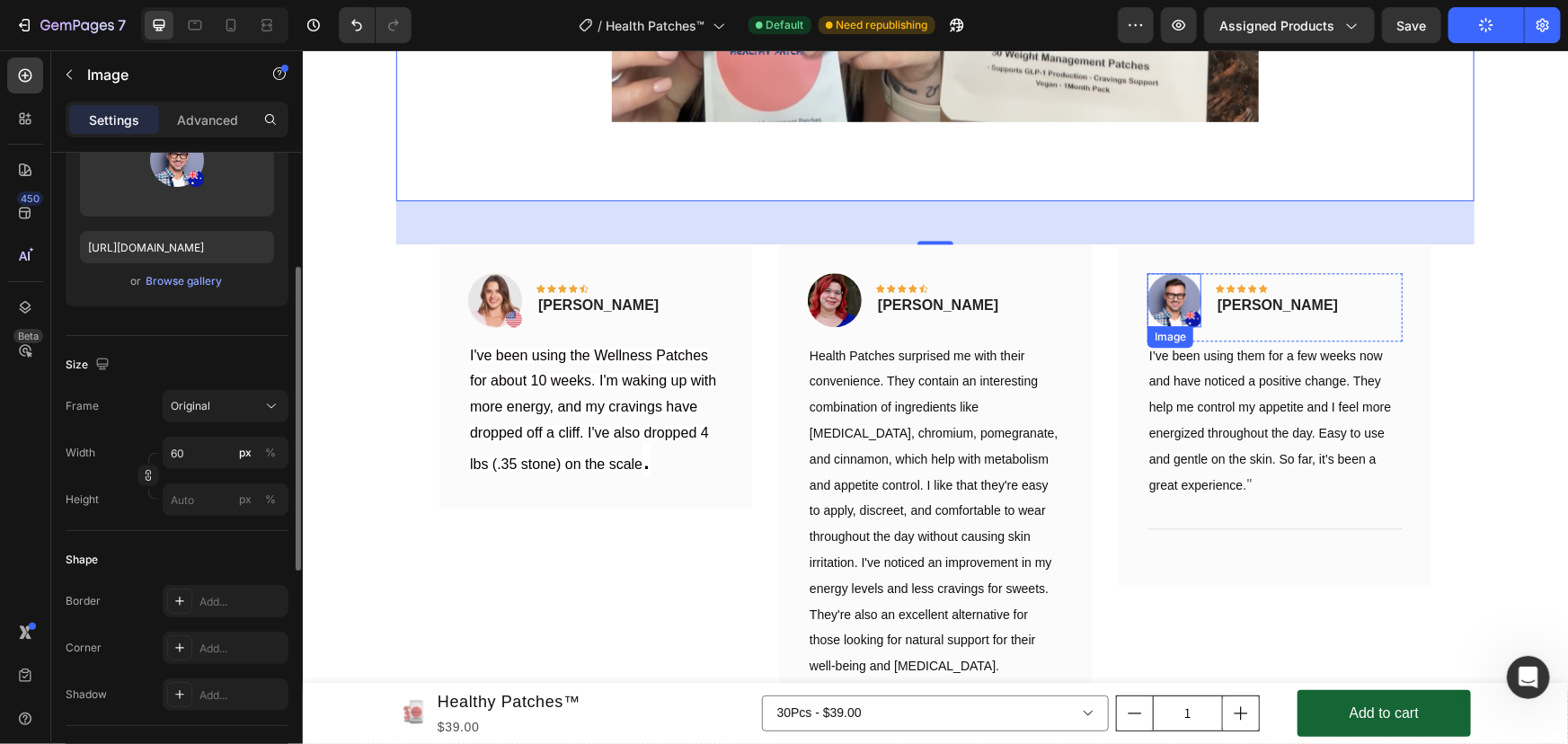
scroll to position [243, 0]
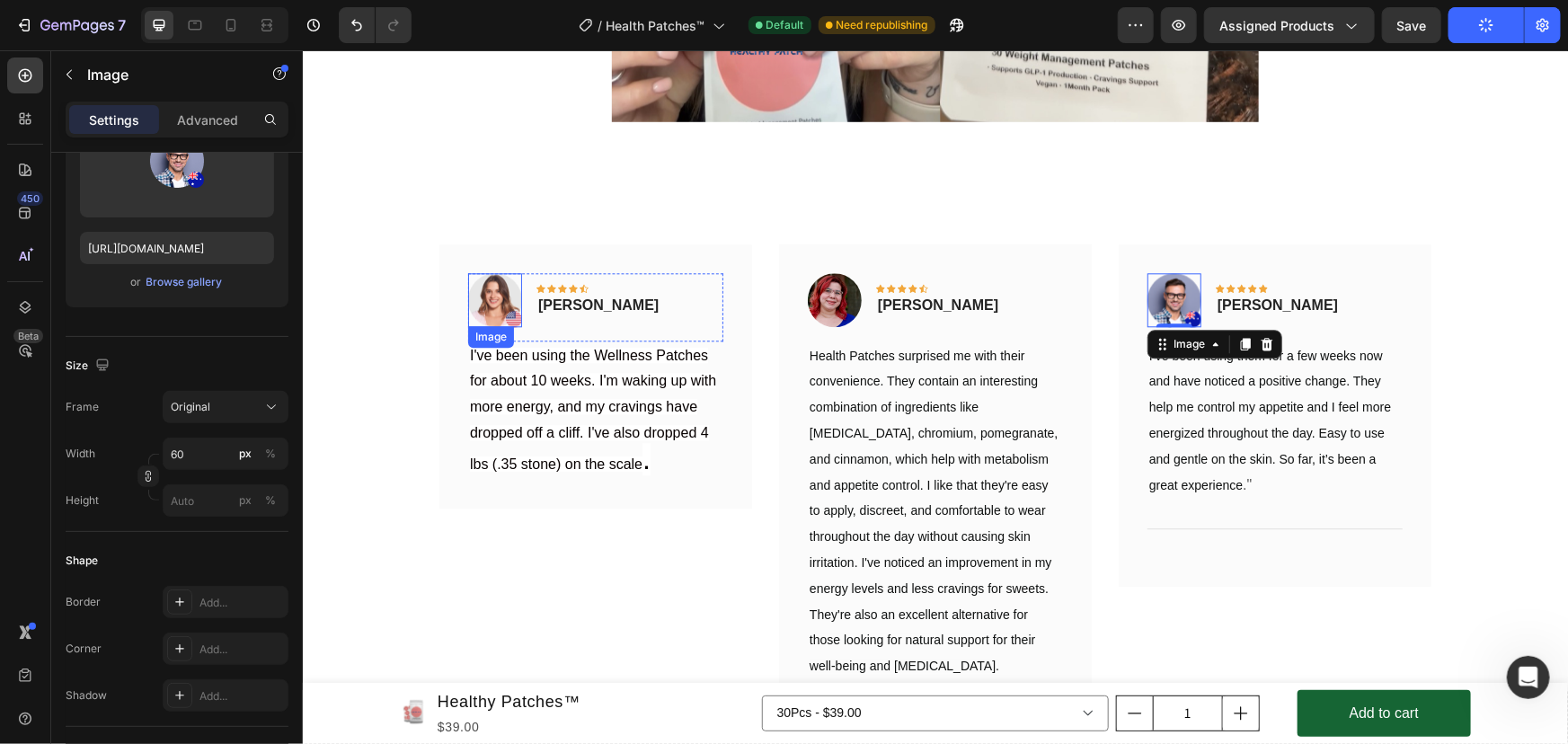
click at [484, 296] on img at bounding box center [493, 298] width 54 height 54
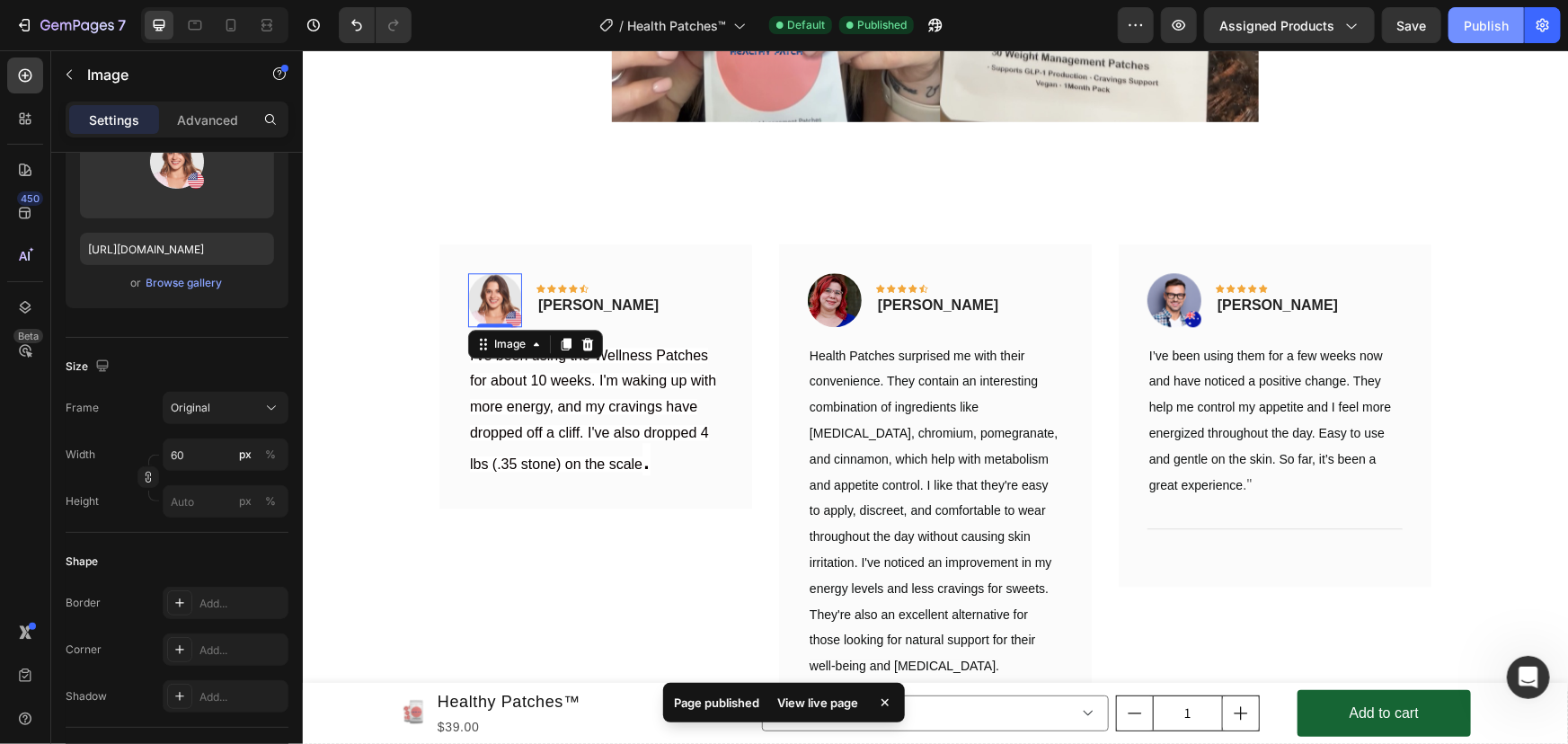
click at [1484, 33] on div "Publish" at bounding box center [1486, 26] width 45 height 19
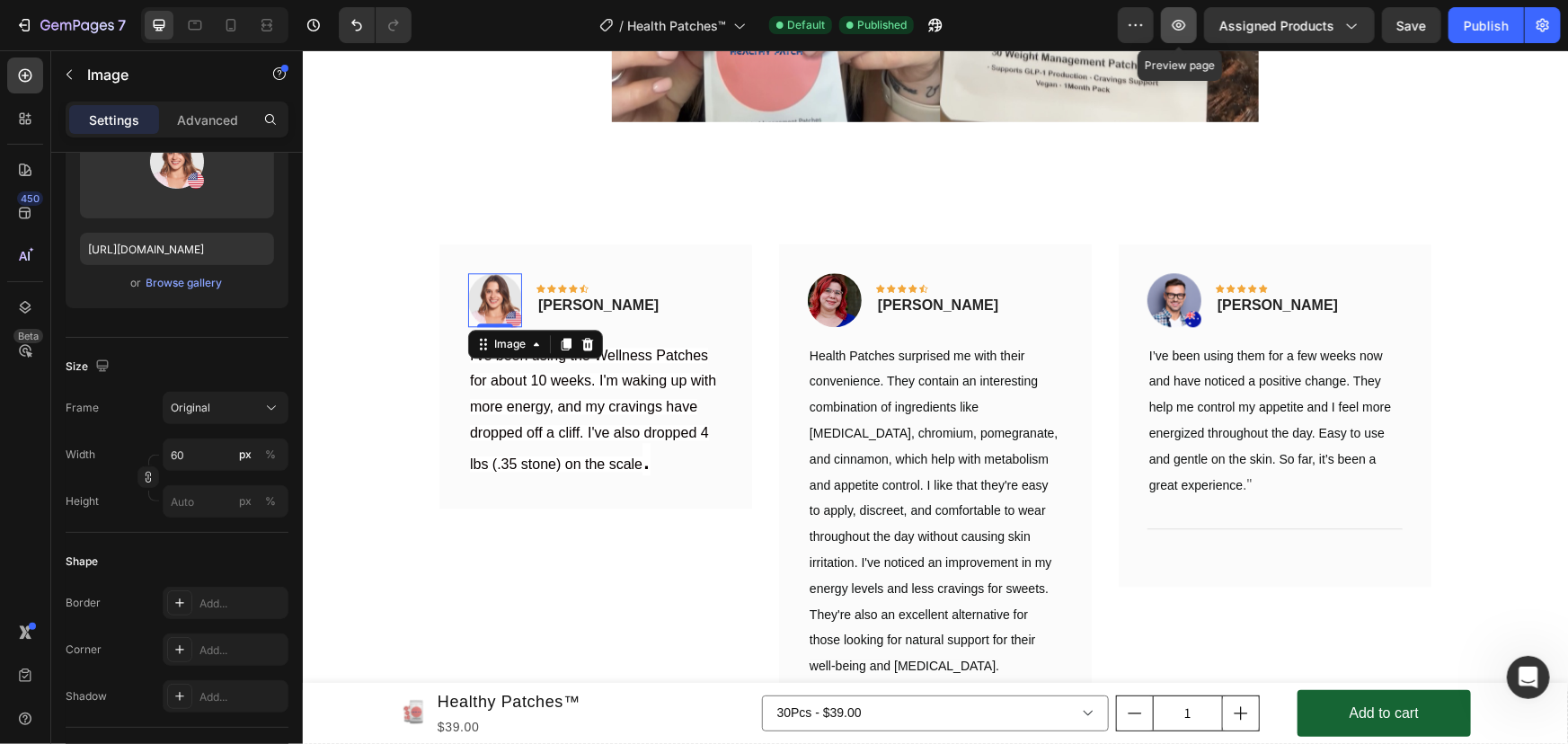
click at [1168, 24] on button "button" at bounding box center [1178, 25] width 36 height 36
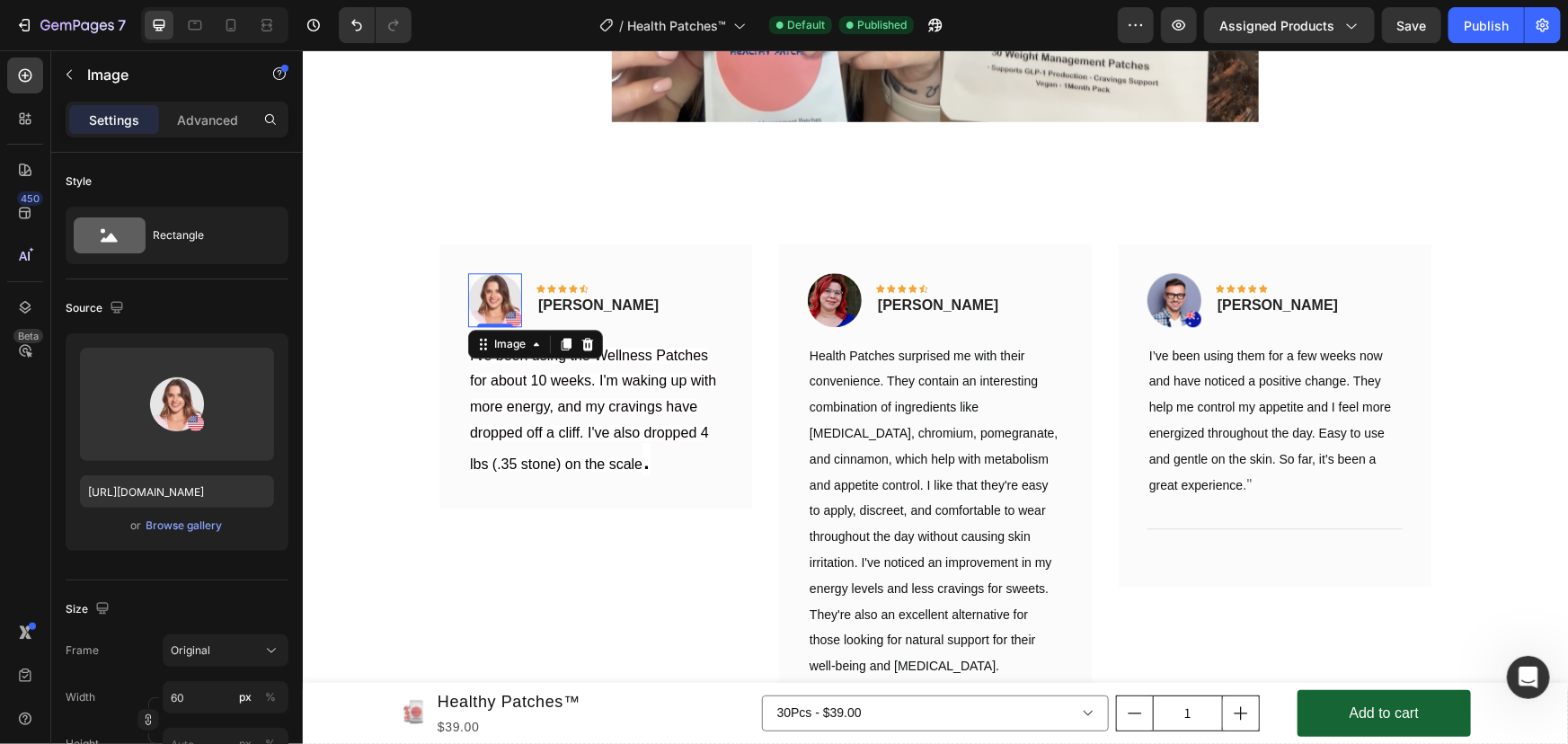
scroll to position [243, 0]
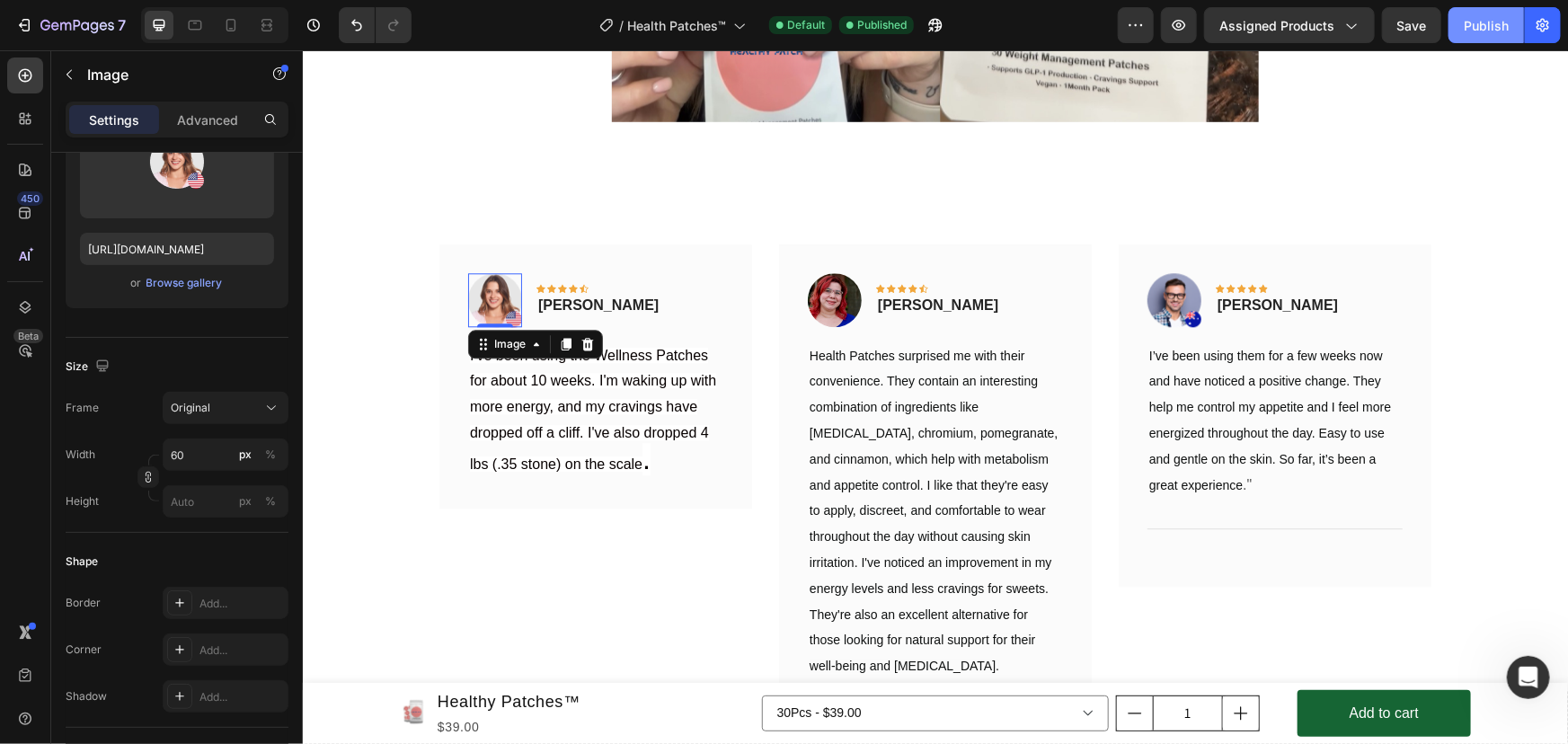
click at [1484, 16] on div "Publish" at bounding box center [1486, 26] width 45 height 19
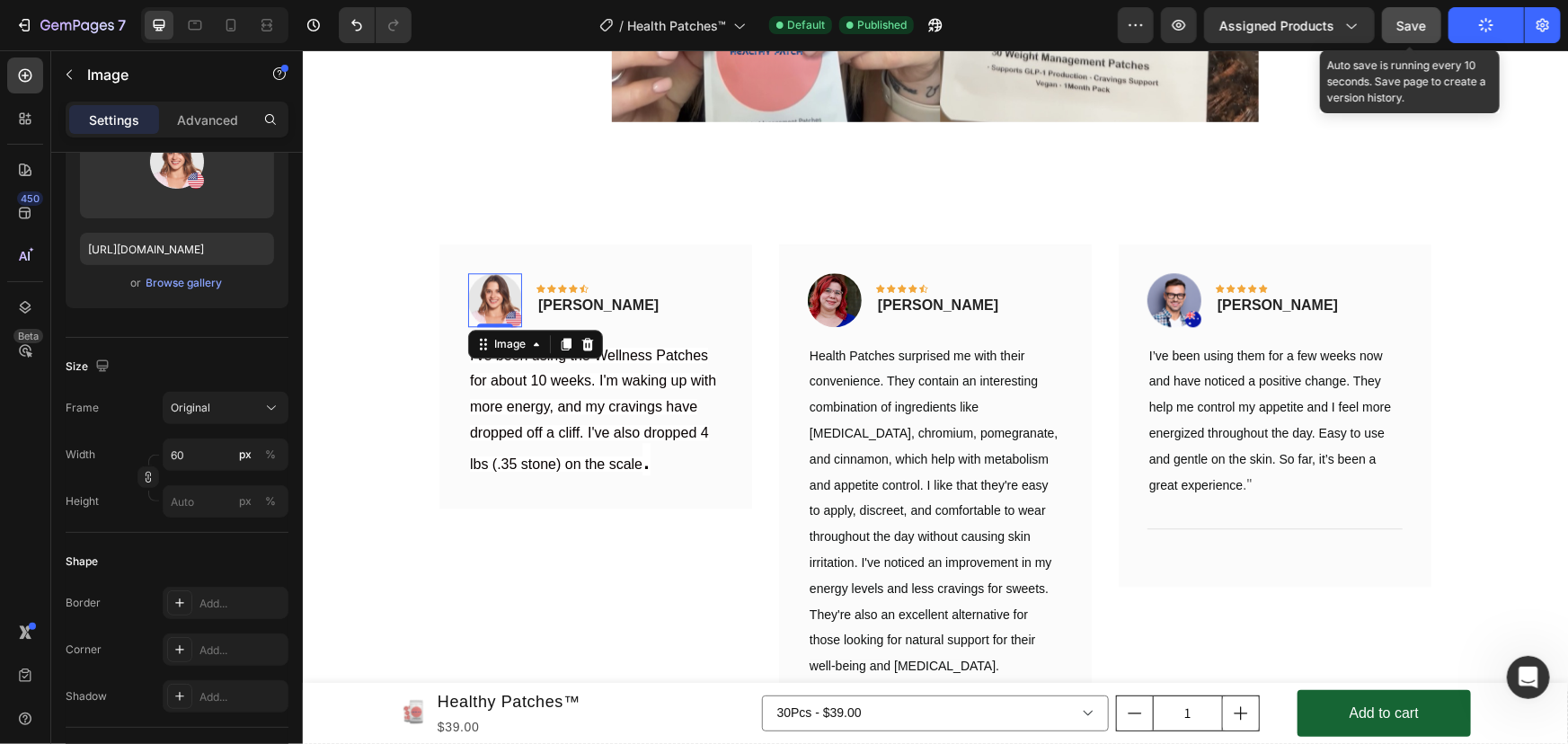
click at [1429, 25] on button "Save" at bounding box center [1411, 25] width 59 height 36
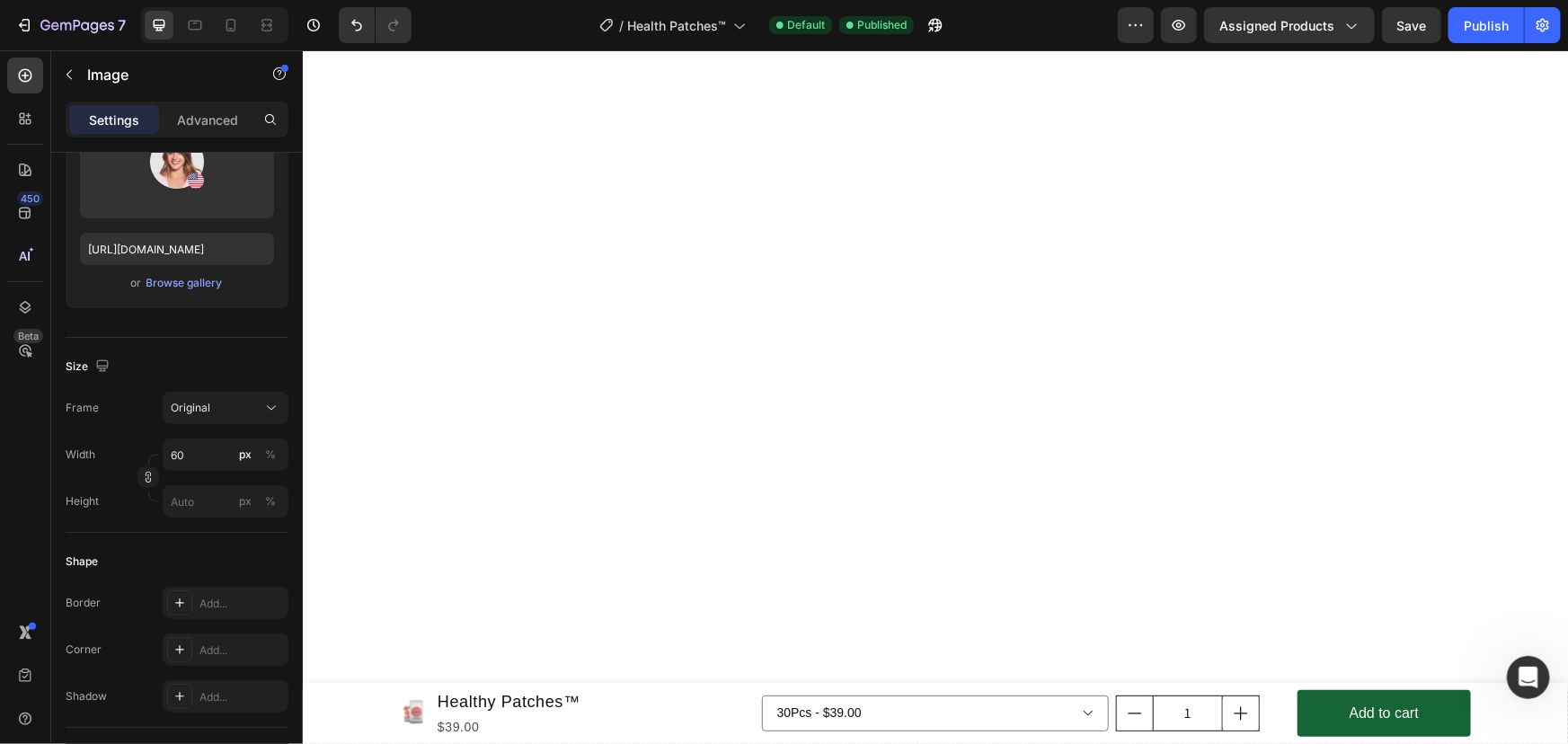
scroll to position [6125, 0]
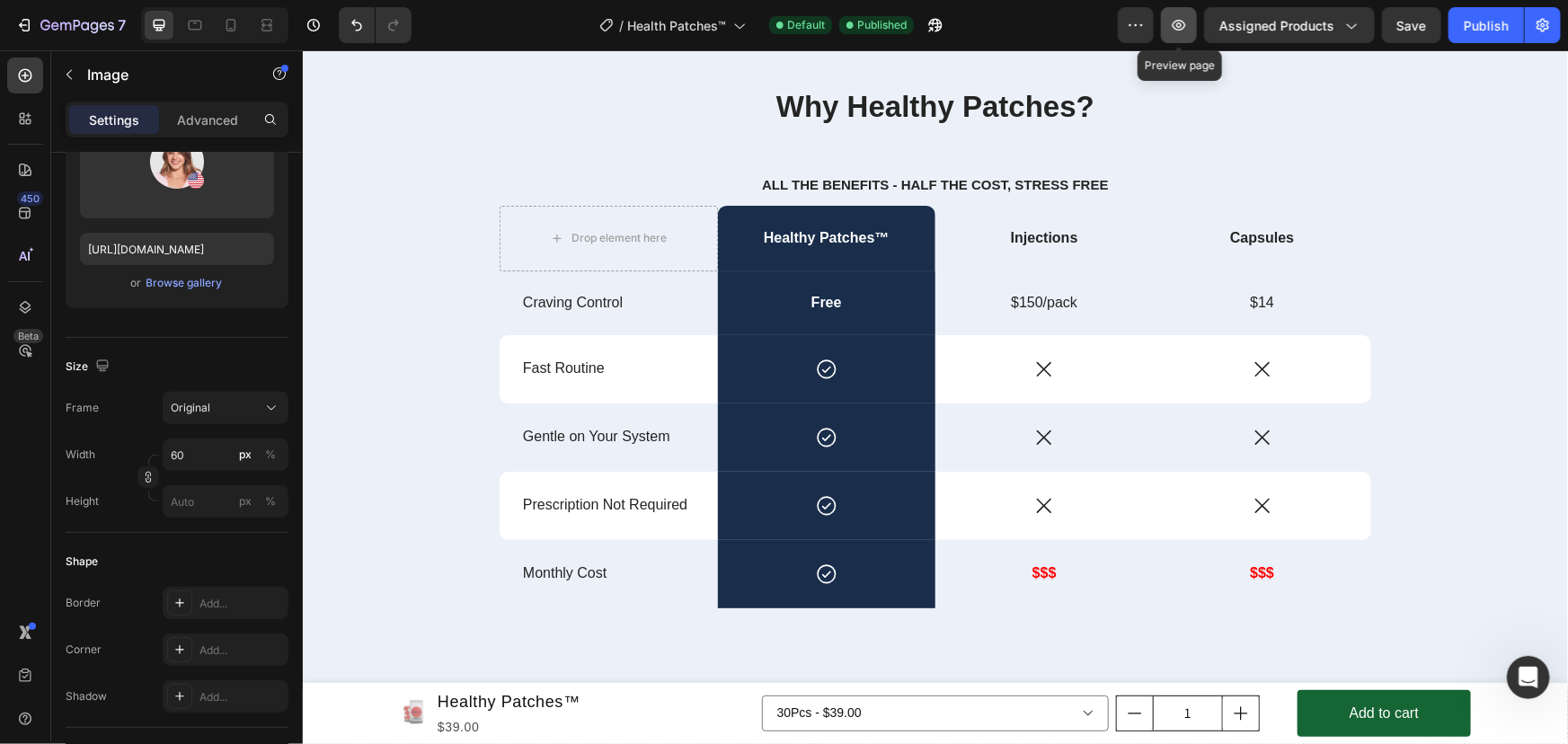
click at [1184, 23] on icon "button" at bounding box center [1179, 26] width 18 height 18
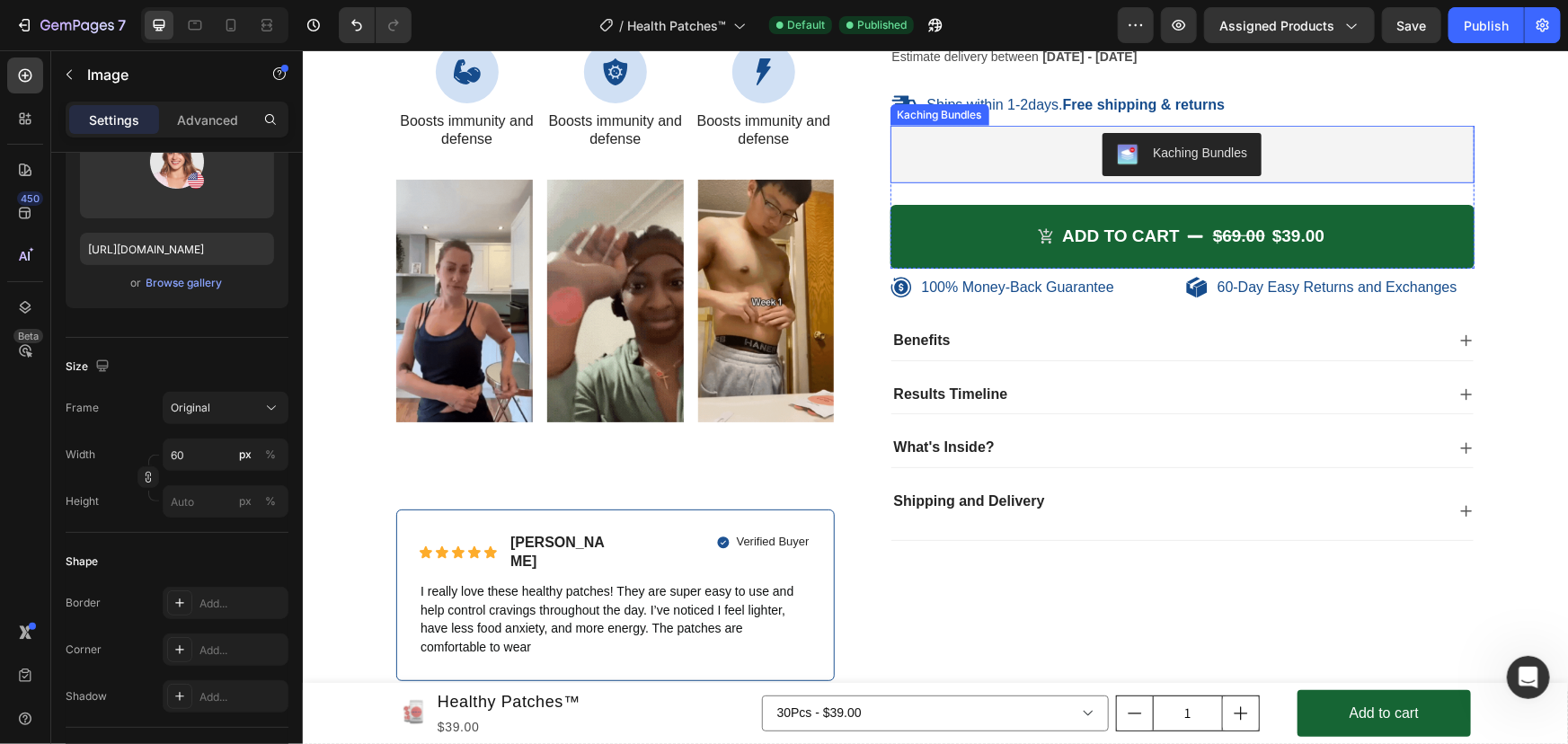
scroll to position [7348, 0]
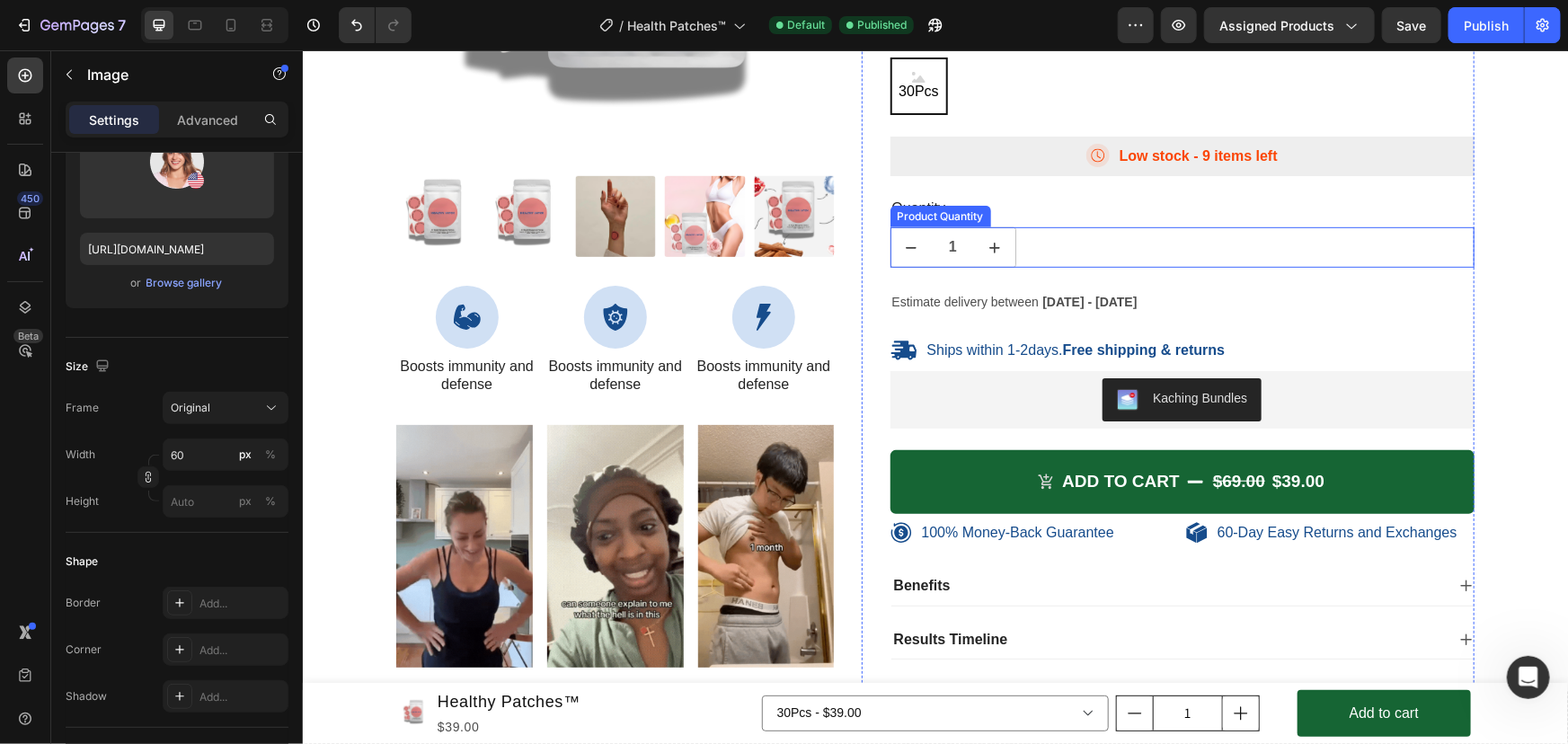
click at [1030, 242] on div "1" at bounding box center [1182, 246] width 585 height 40
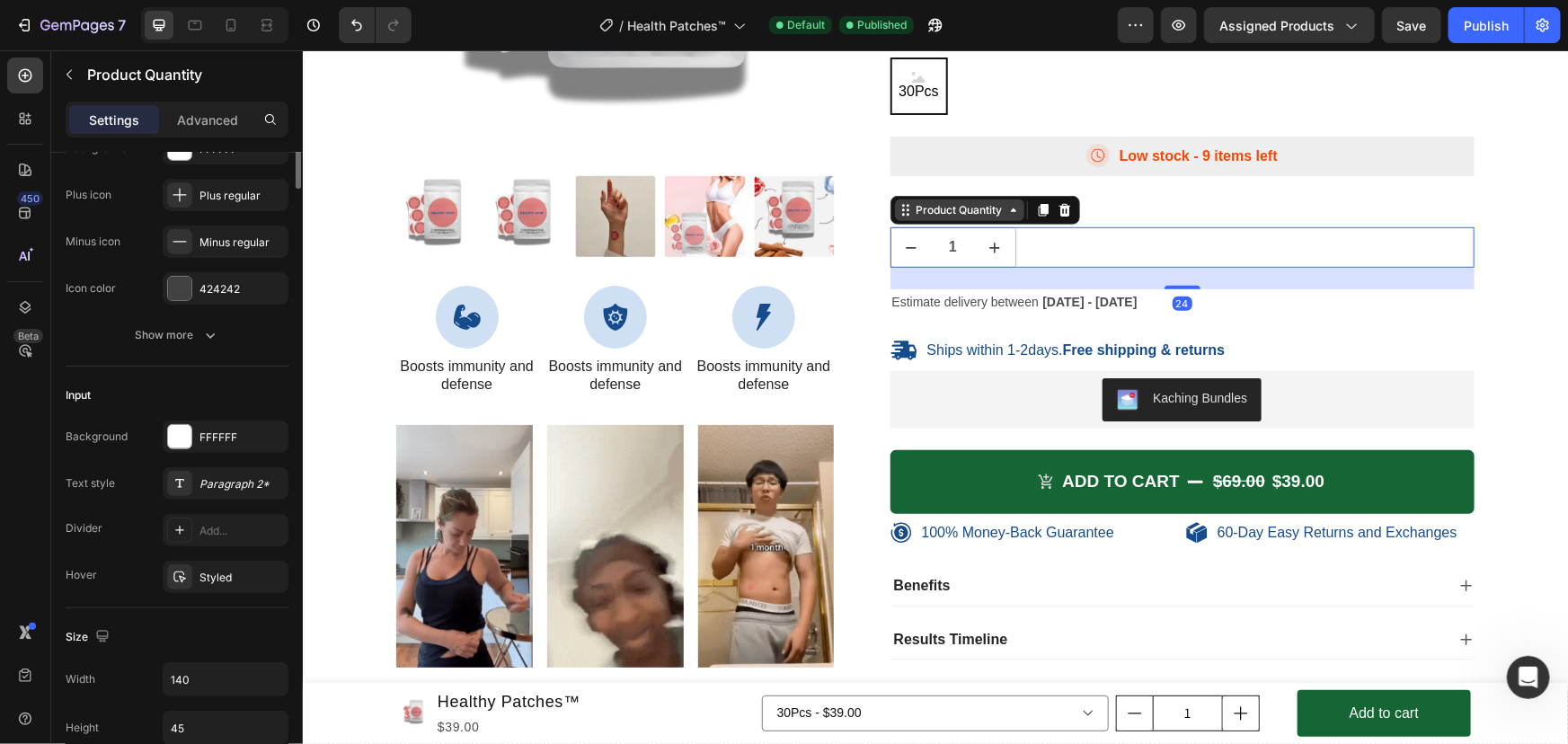
scroll to position [0, 0]
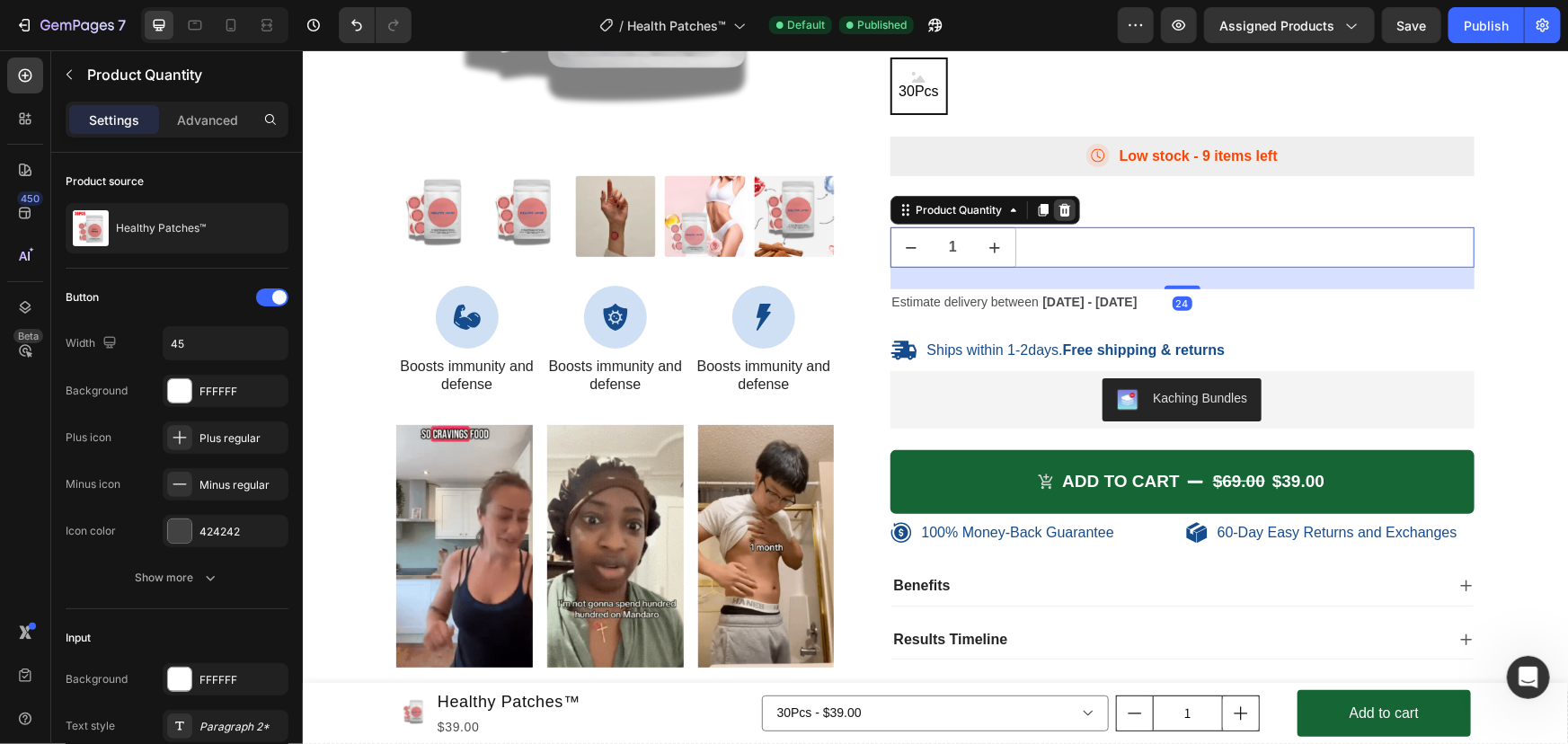
click at [1057, 204] on icon at bounding box center [1063, 210] width 12 height 13
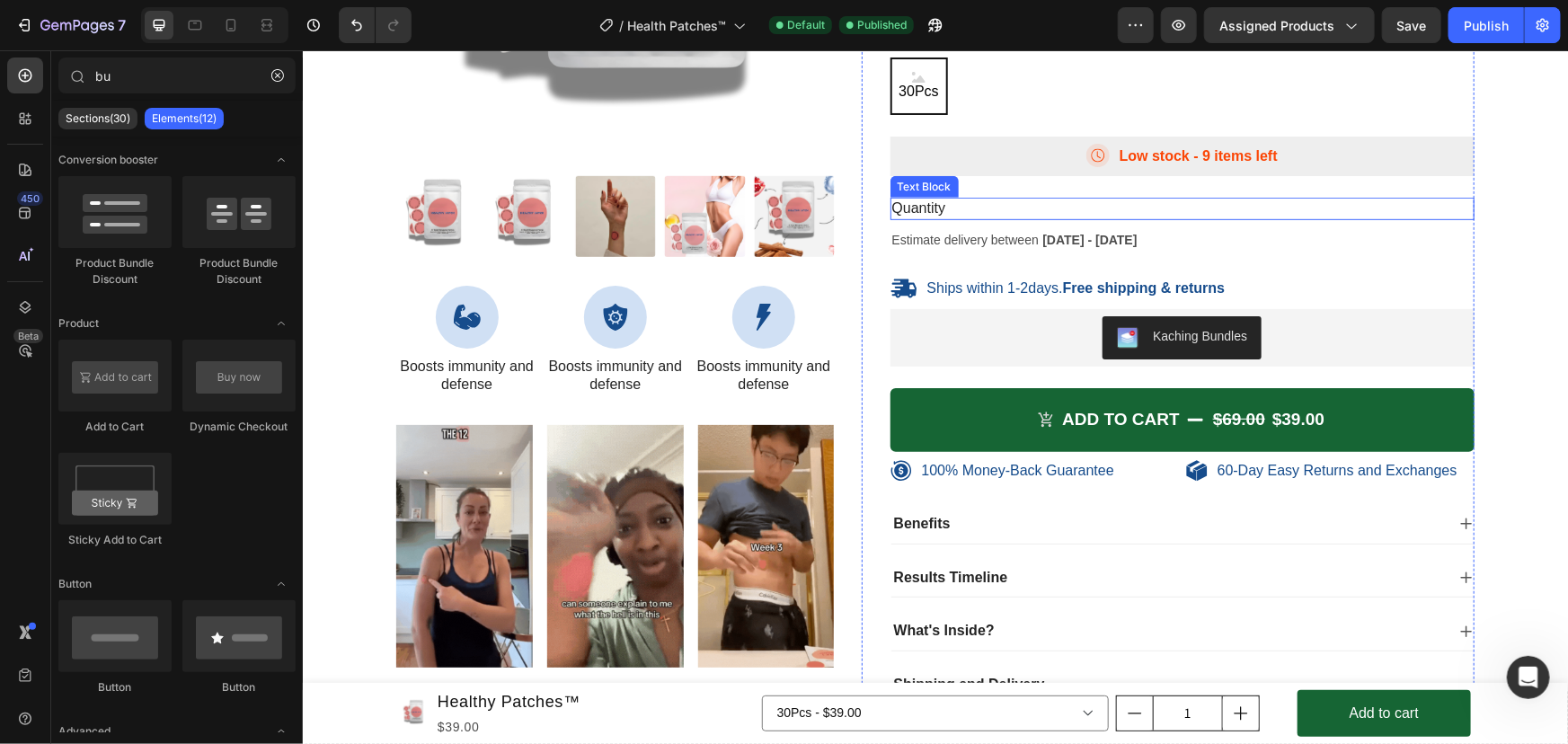
click at [962, 206] on div "Quantity" at bounding box center [1182, 208] width 585 height 23
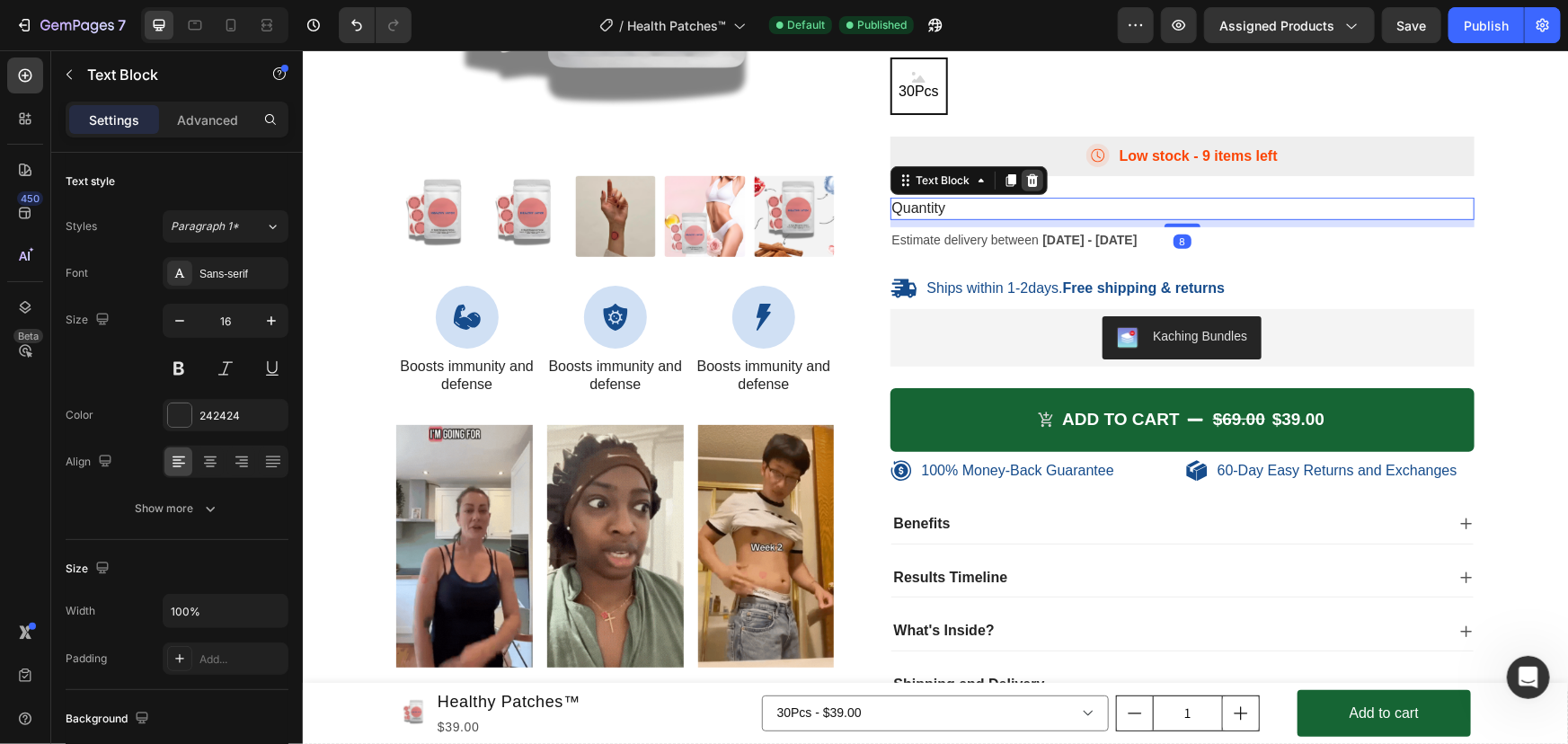
click at [1027, 181] on icon at bounding box center [1031, 179] width 12 height 13
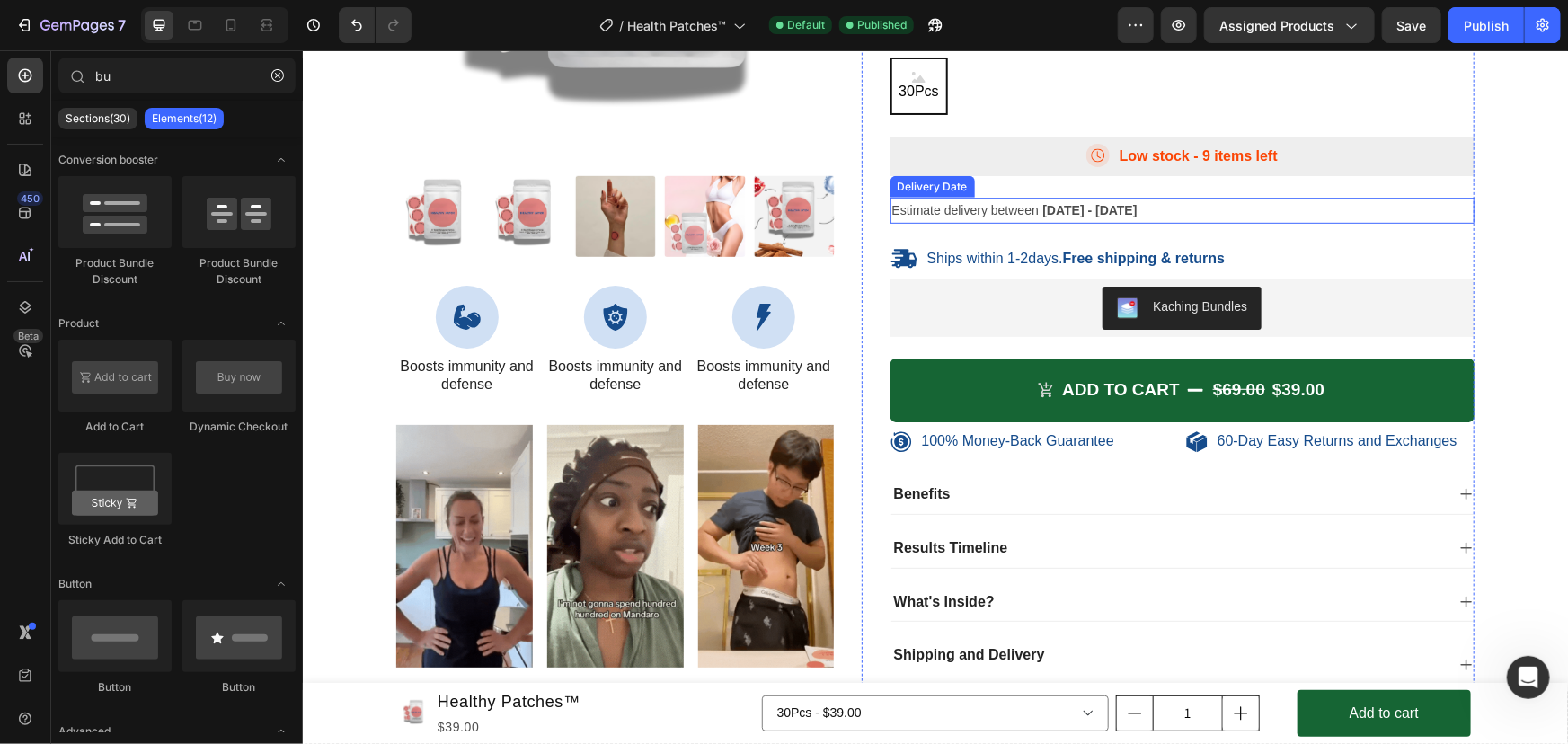
scroll to position [7104, 0]
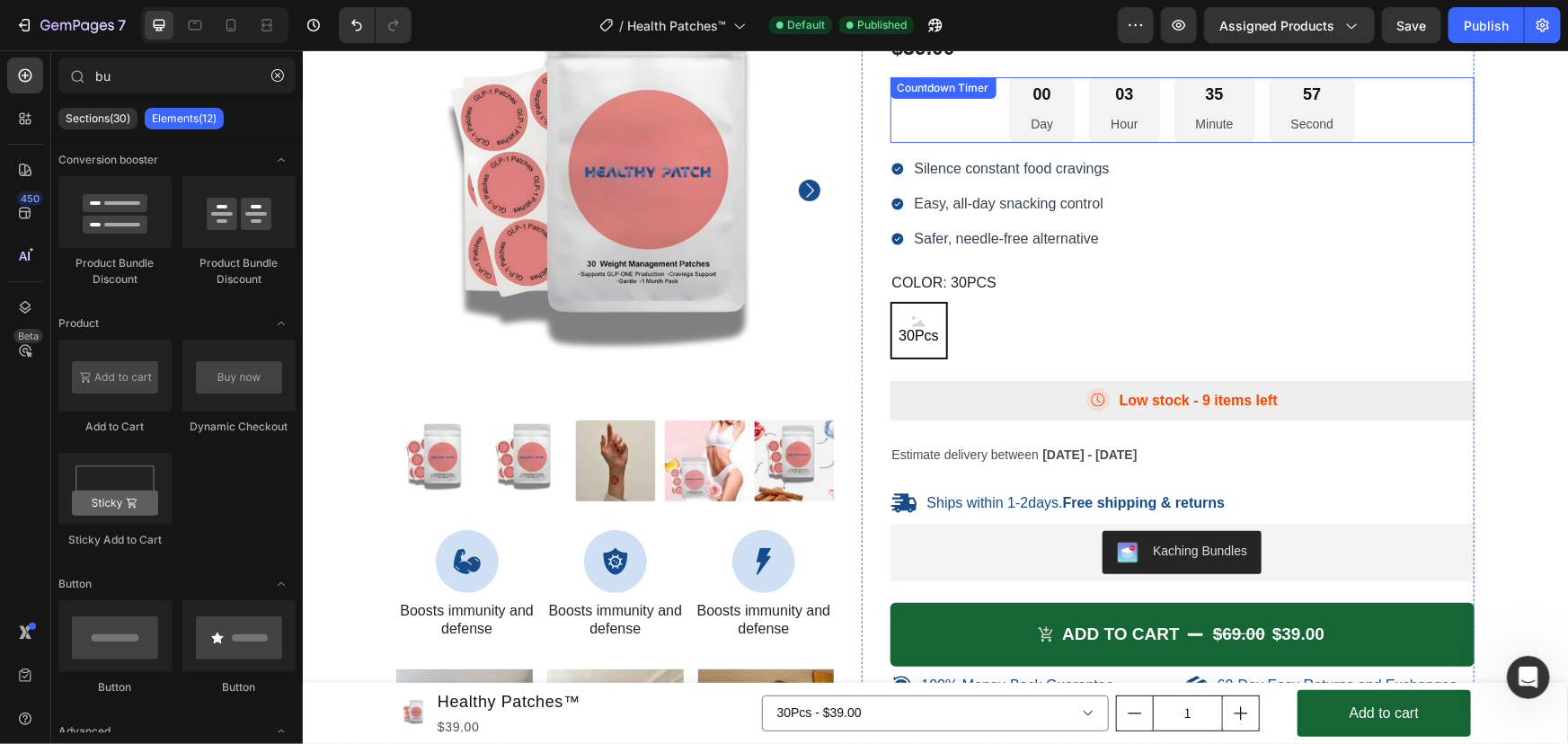
click at [1001, 91] on div "00 Day 03 Hour 35 Minute 57 Second Countdown Timer" at bounding box center [1182, 109] width 585 height 66
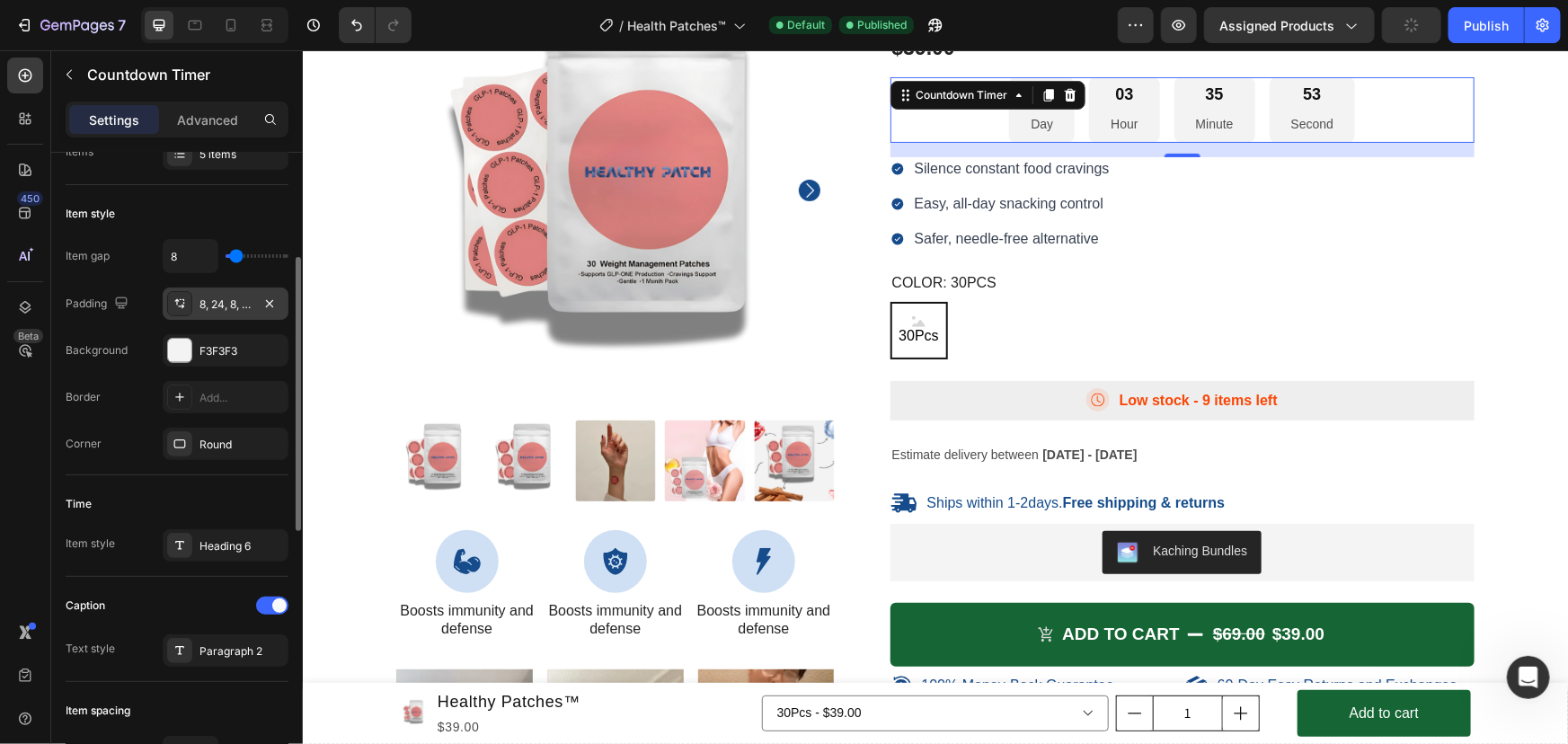
scroll to position [490, 0]
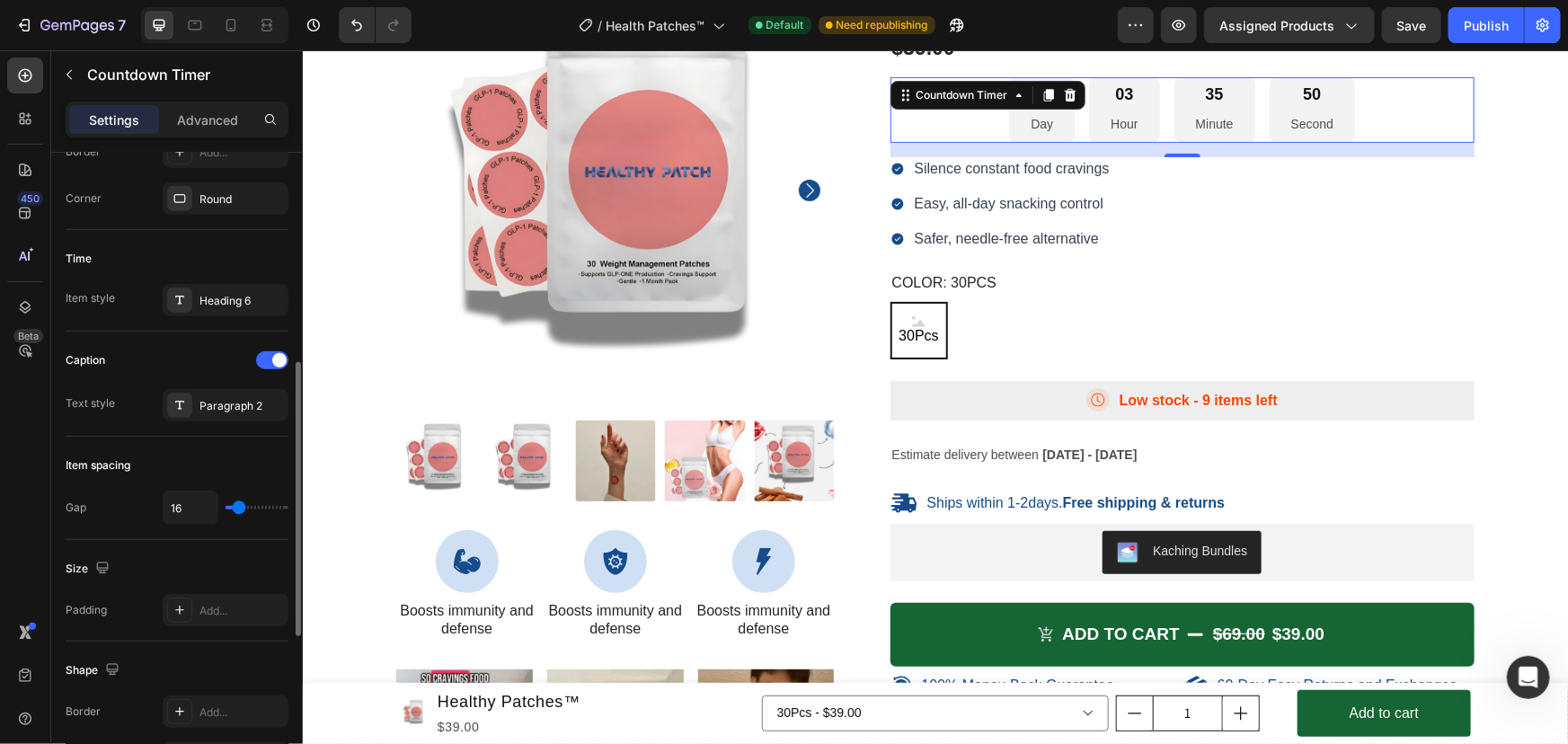
type input "22"
type input "20"
type input "14"
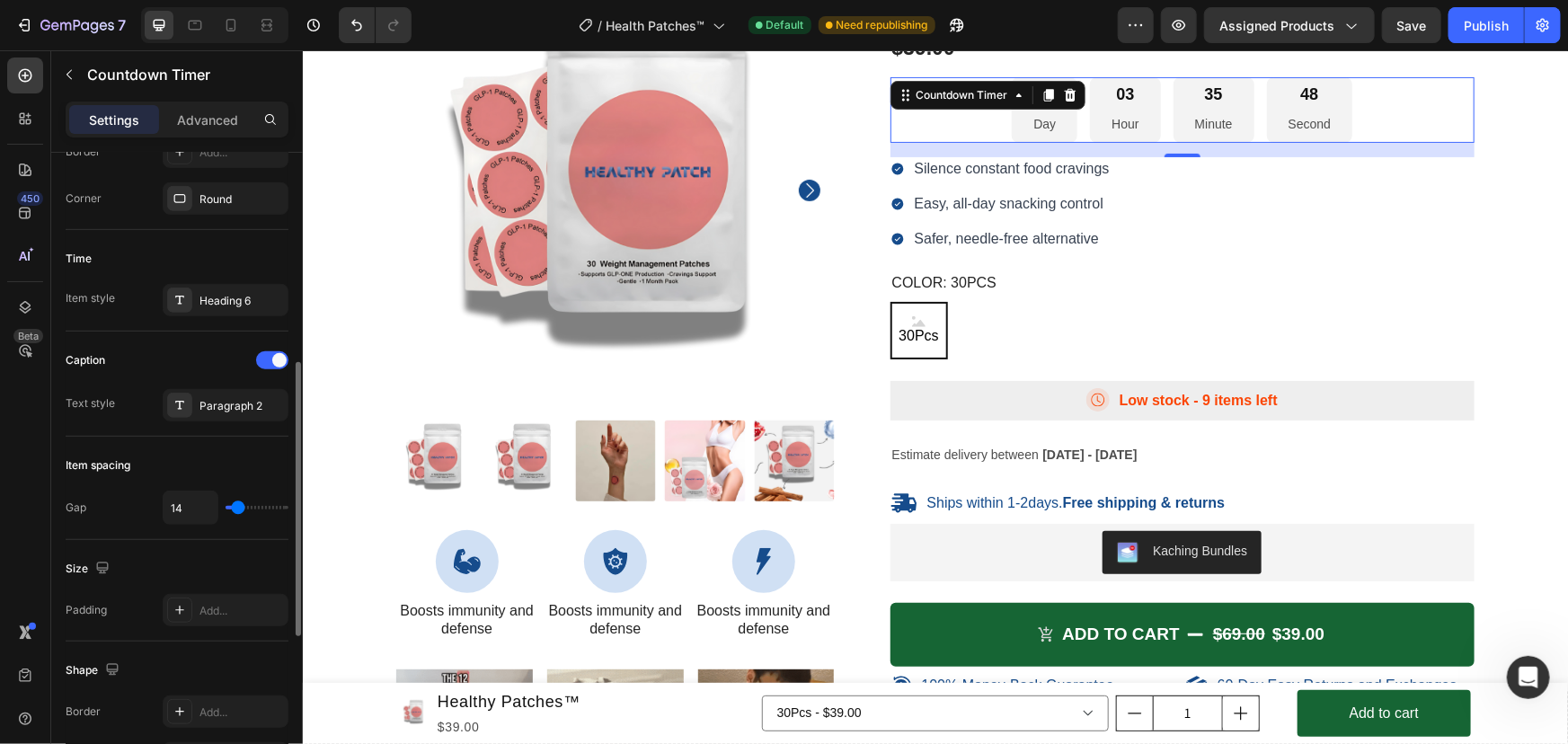
type input "14"
click at [238, 509] on input "range" at bounding box center [256, 508] width 63 height 4
click at [237, 242] on div "Time Item style Heading 6" at bounding box center [177, 280] width 222 height 102
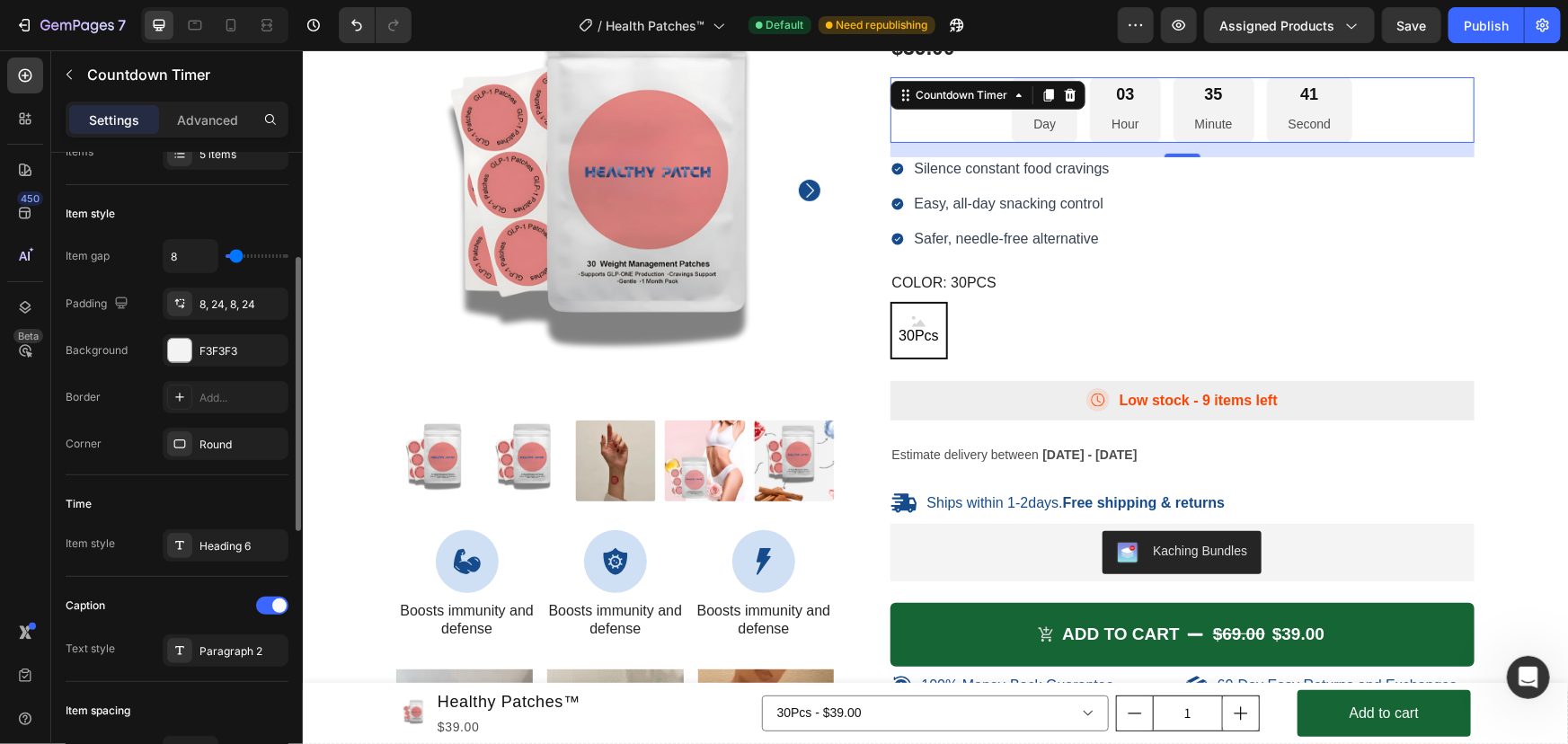
scroll to position [0, 0]
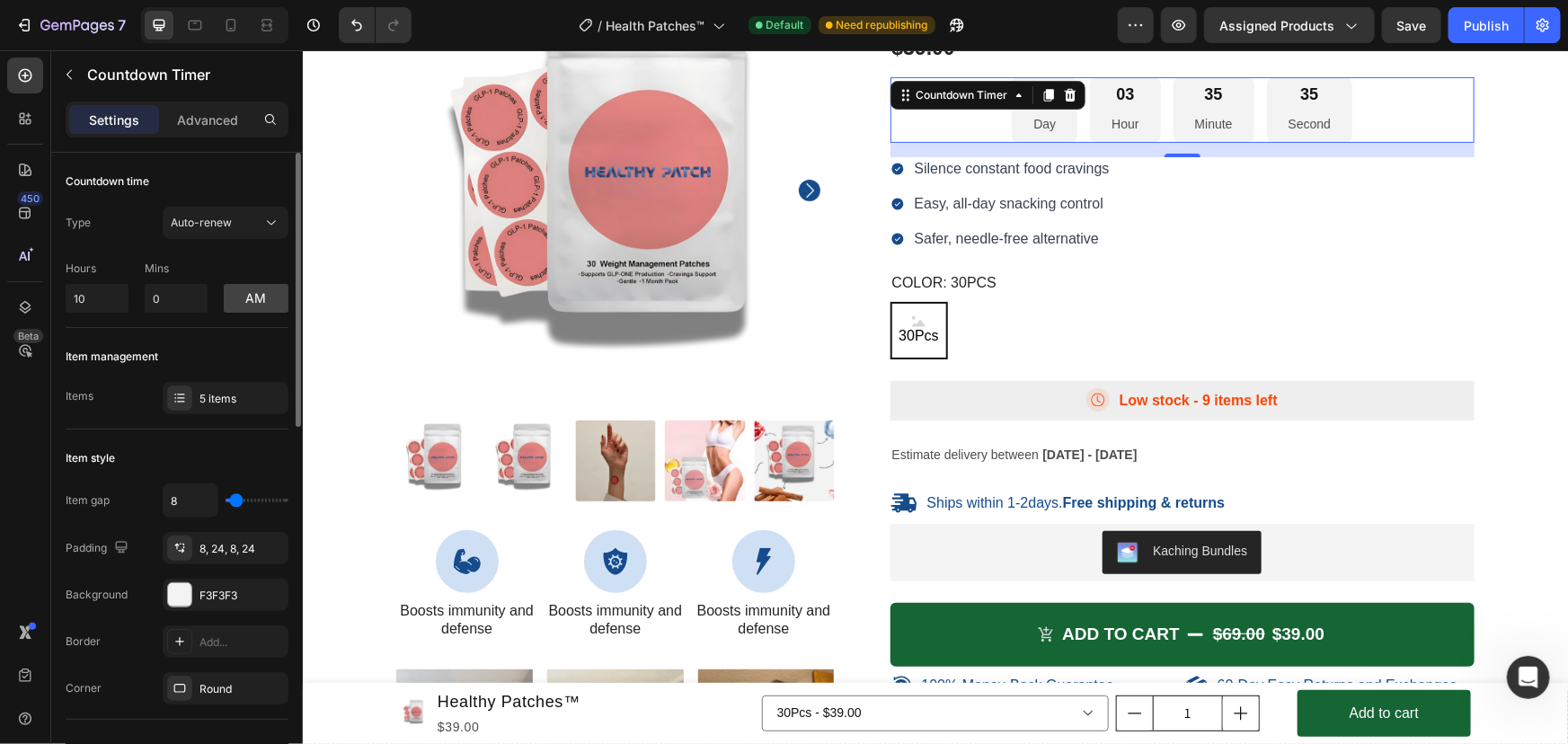
click at [132, 233] on div "Type Auto-renew" at bounding box center [177, 222] width 222 height 32
click at [245, 544] on div "8, 24, 8, 24" at bounding box center [225, 549] width 52 height 16
click at [265, 461] on div "Item style" at bounding box center [177, 458] width 222 height 28
click at [221, 124] on p "Advanced" at bounding box center [207, 120] width 61 height 19
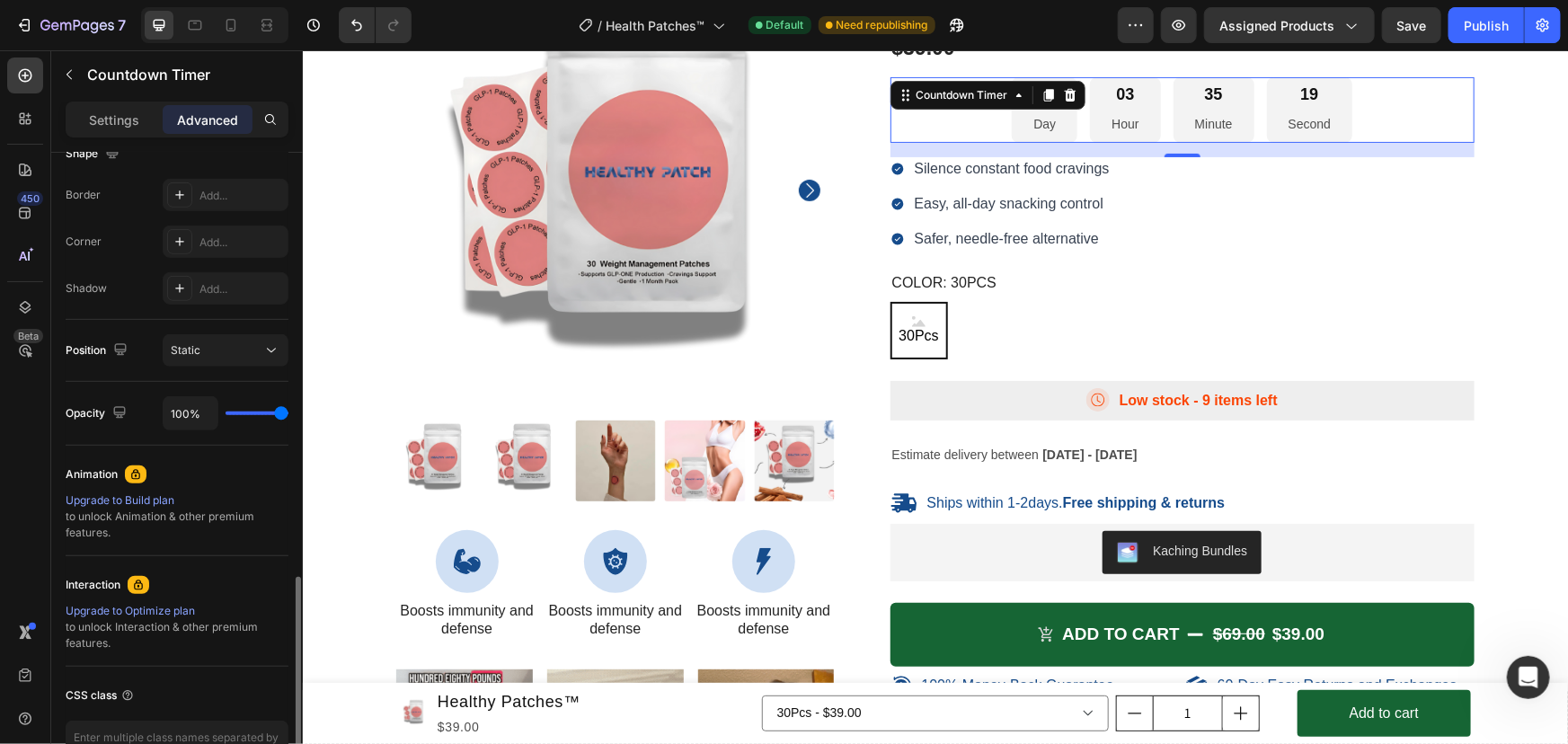
scroll to position [603, 0]
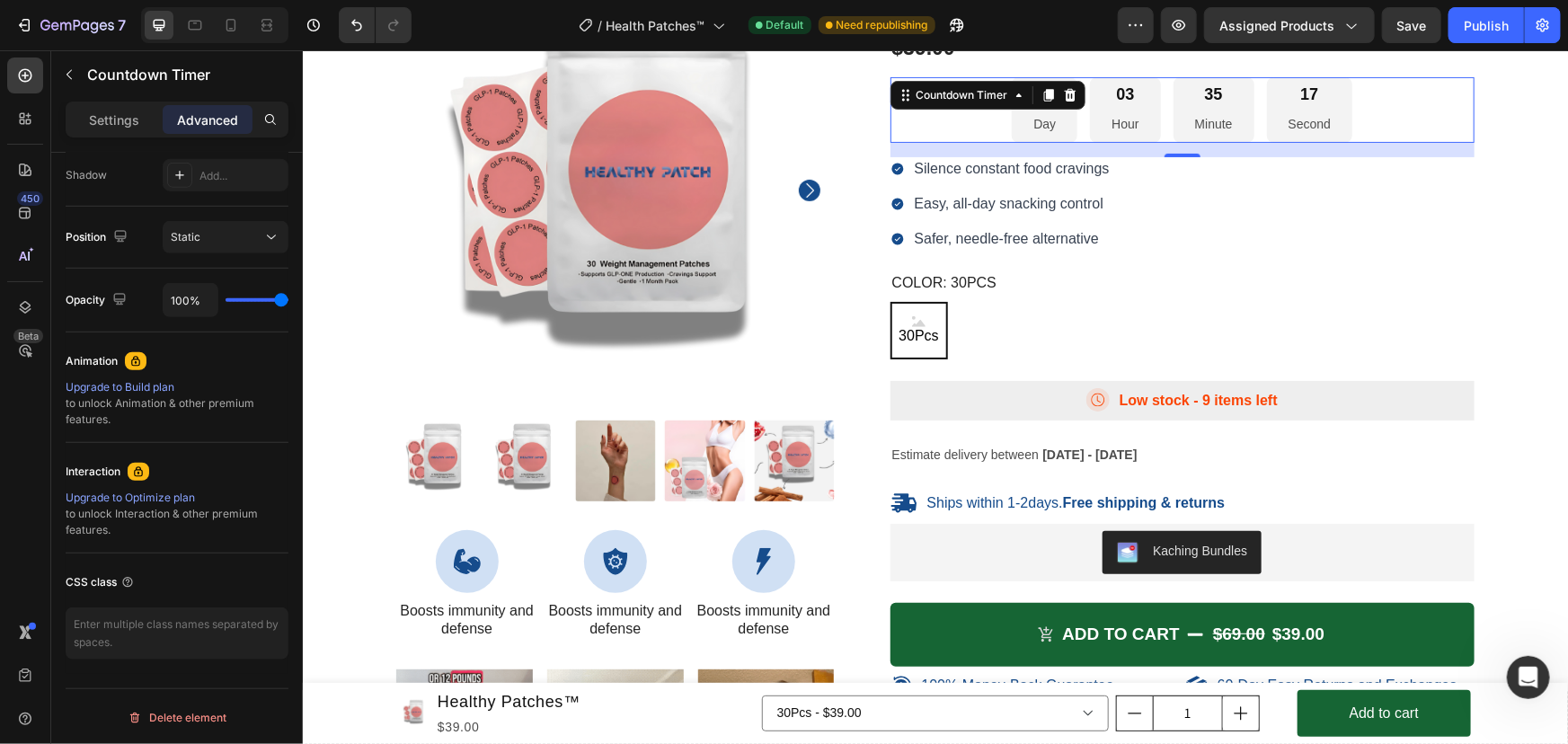
click at [1033, 121] on p "Day" at bounding box center [1044, 124] width 23 height 23
click at [1072, 124] on div "00 Day 03 Hour 35 Minute 16 Second" at bounding box center [1181, 109] width 341 height 66
click at [977, 124] on div "00 Day 03 Hour 35 Minute 15 Second" at bounding box center [1182, 109] width 585 height 66
click at [101, 114] on p "Settings" at bounding box center [114, 120] width 50 height 19
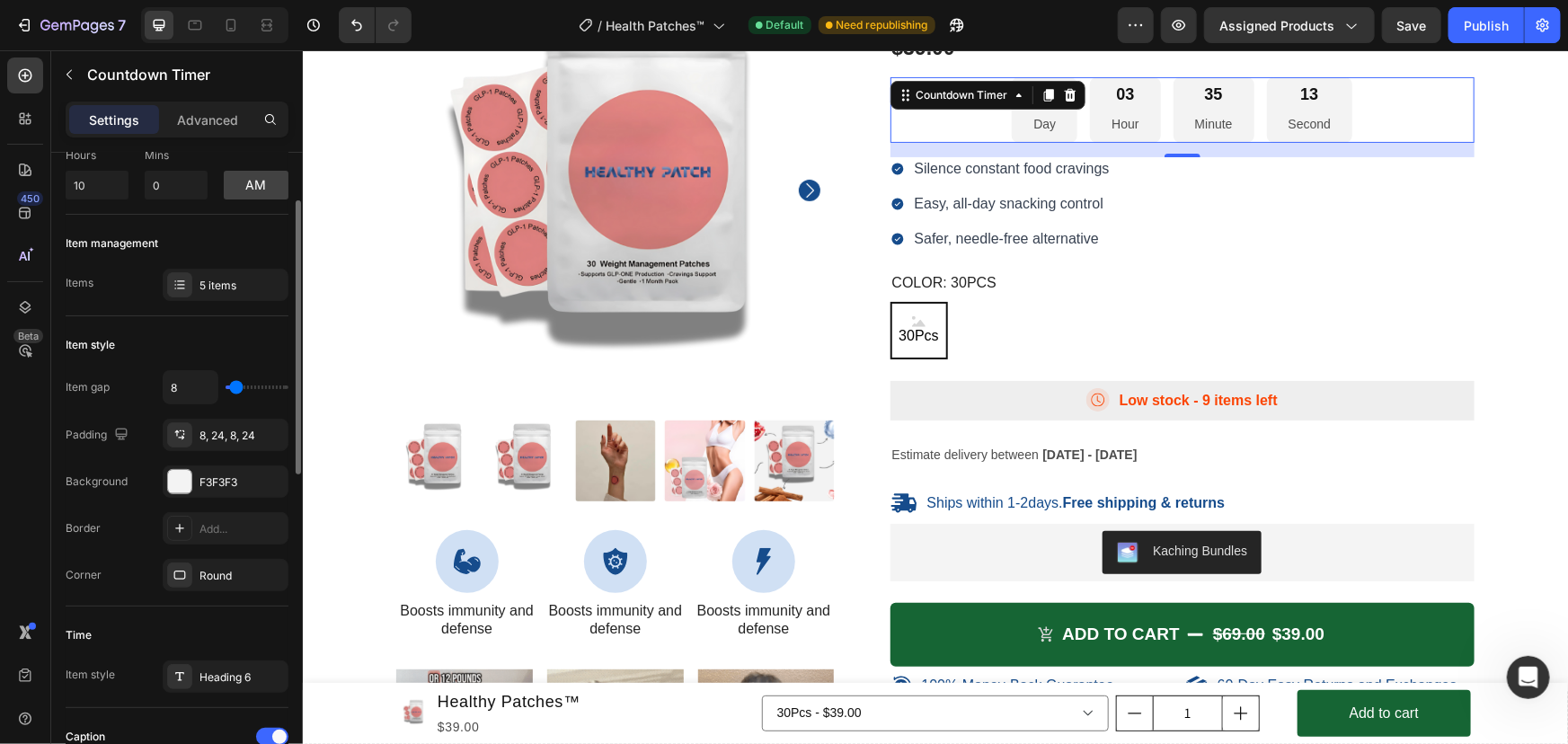
scroll to position [0, 0]
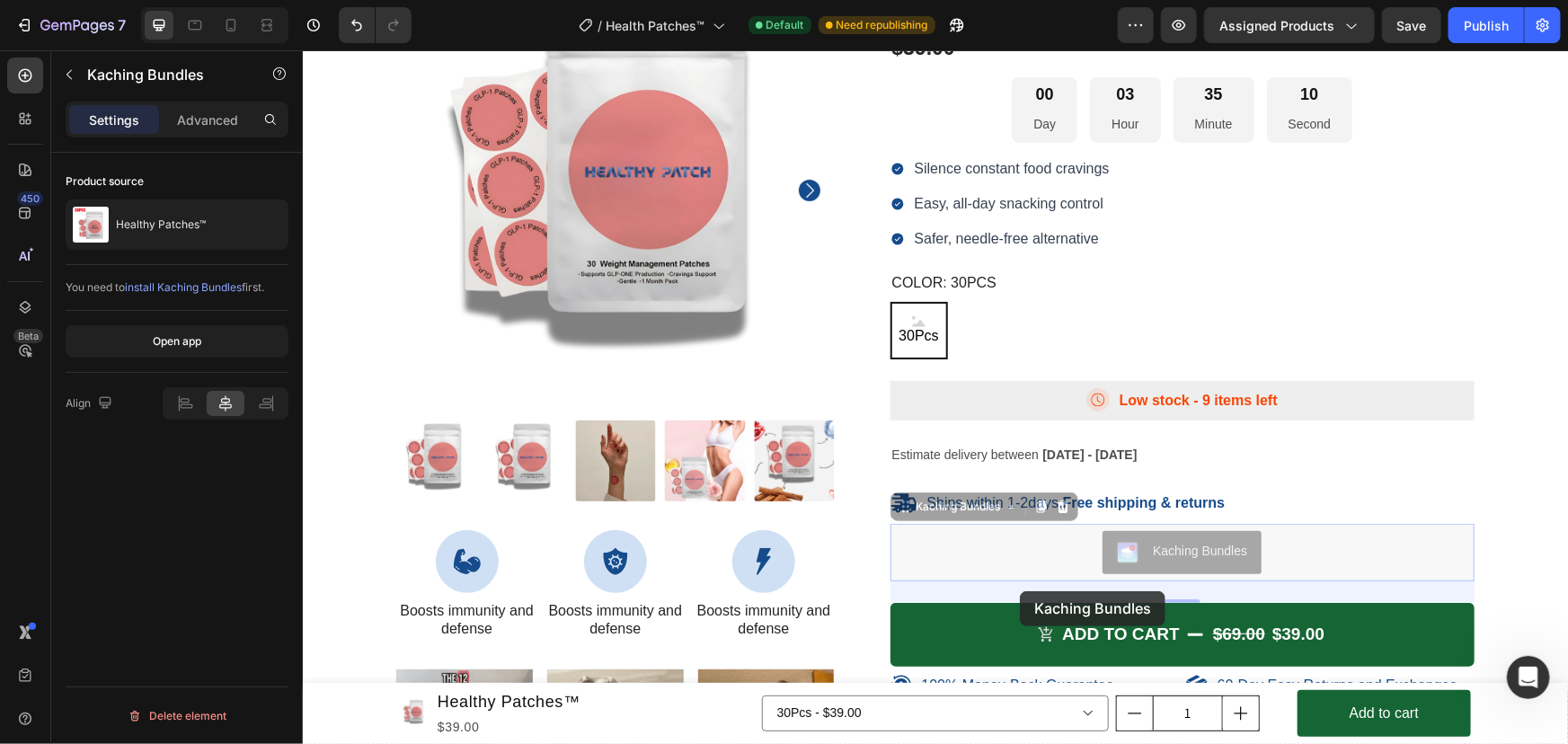
drag, startPoint x: 1021, startPoint y: 551, endPoint x: 1073, endPoint y: 590, distance: 65.0
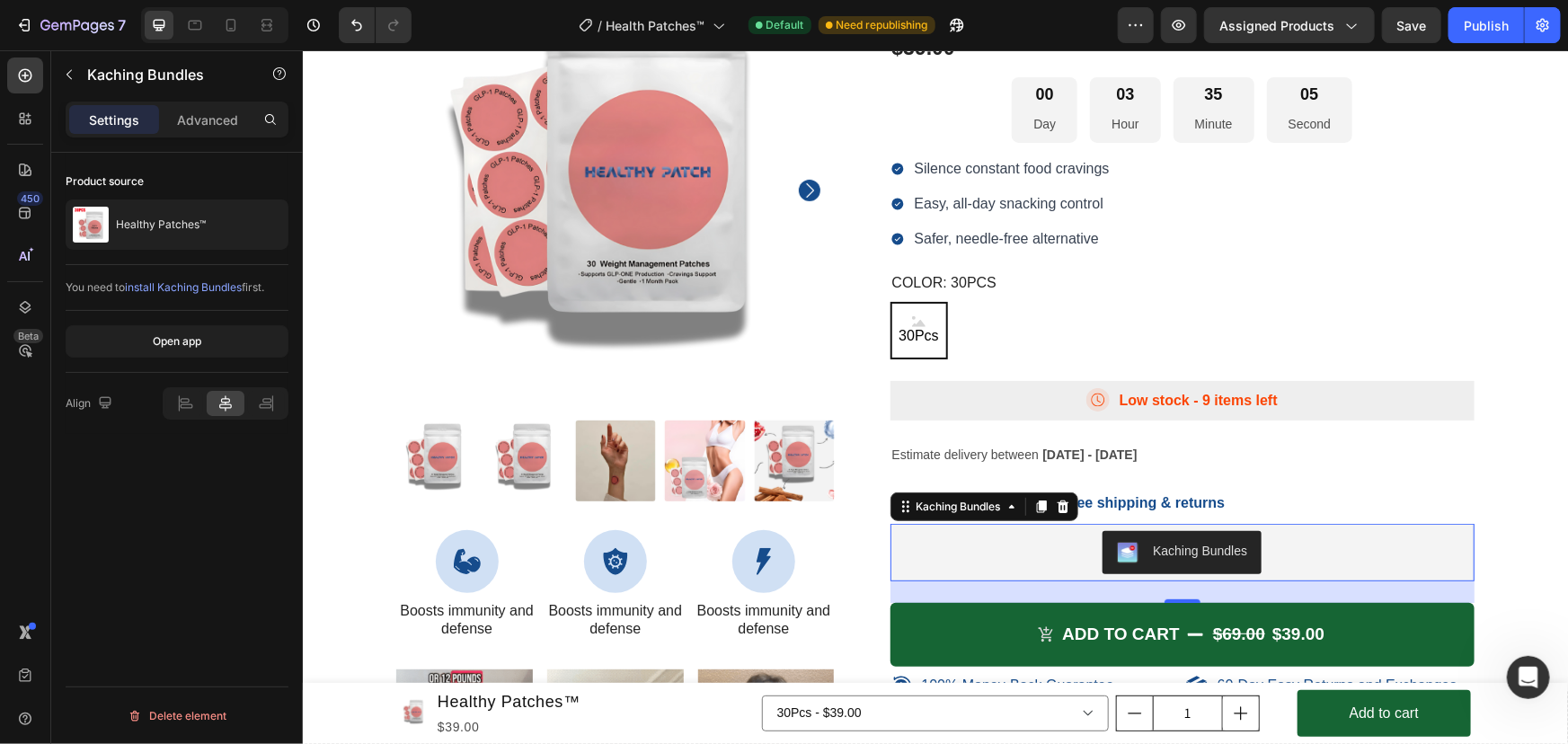
click at [1262, 552] on div "Kaching Bundles" at bounding box center [1182, 551] width 570 height 43
click at [206, 344] on button "Open app" at bounding box center [177, 340] width 222 height 32
click at [1184, 26] on icon "button" at bounding box center [1179, 26] width 14 height 11
click at [224, 115] on p "Advanced" at bounding box center [207, 120] width 61 height 19
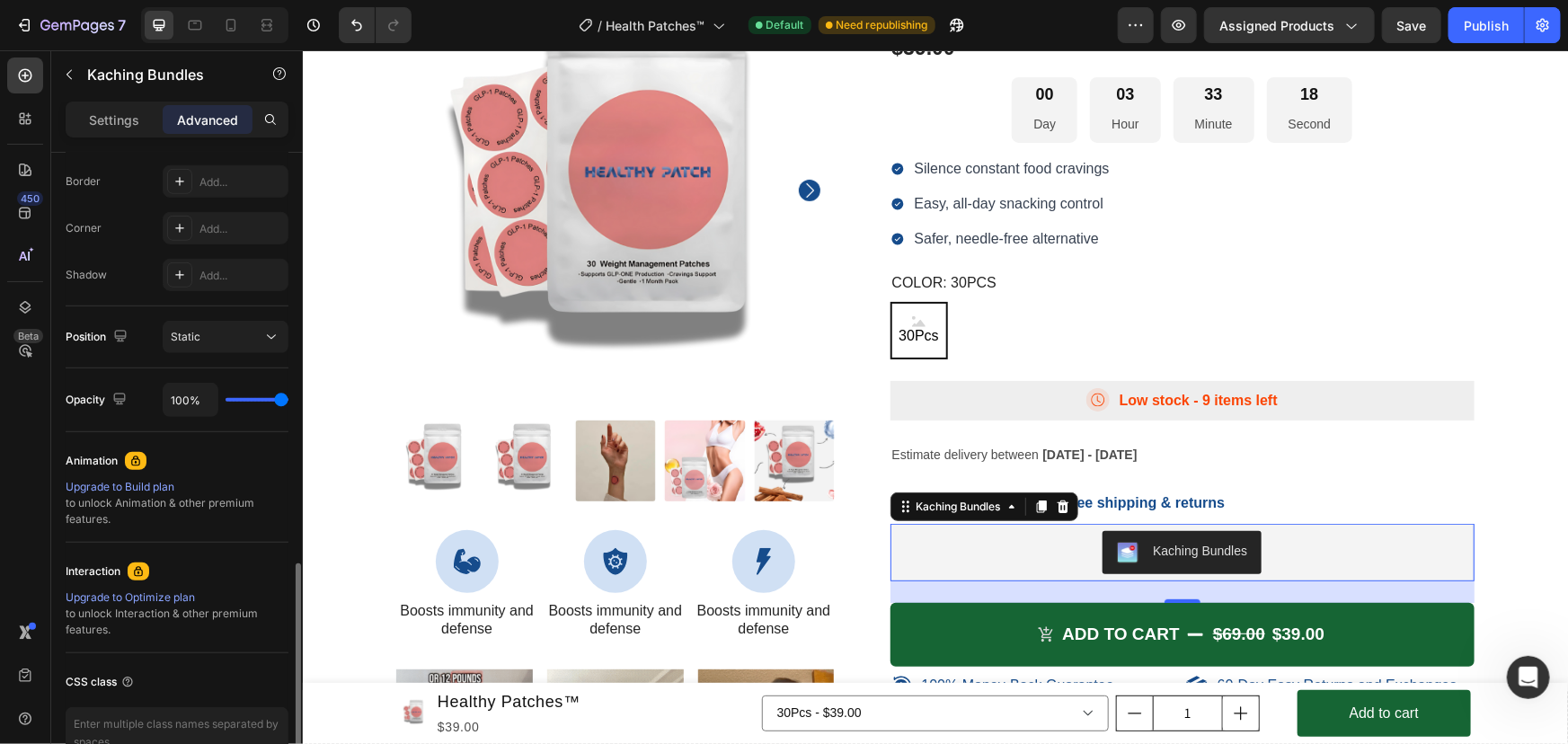
scroll to position [603, 0]
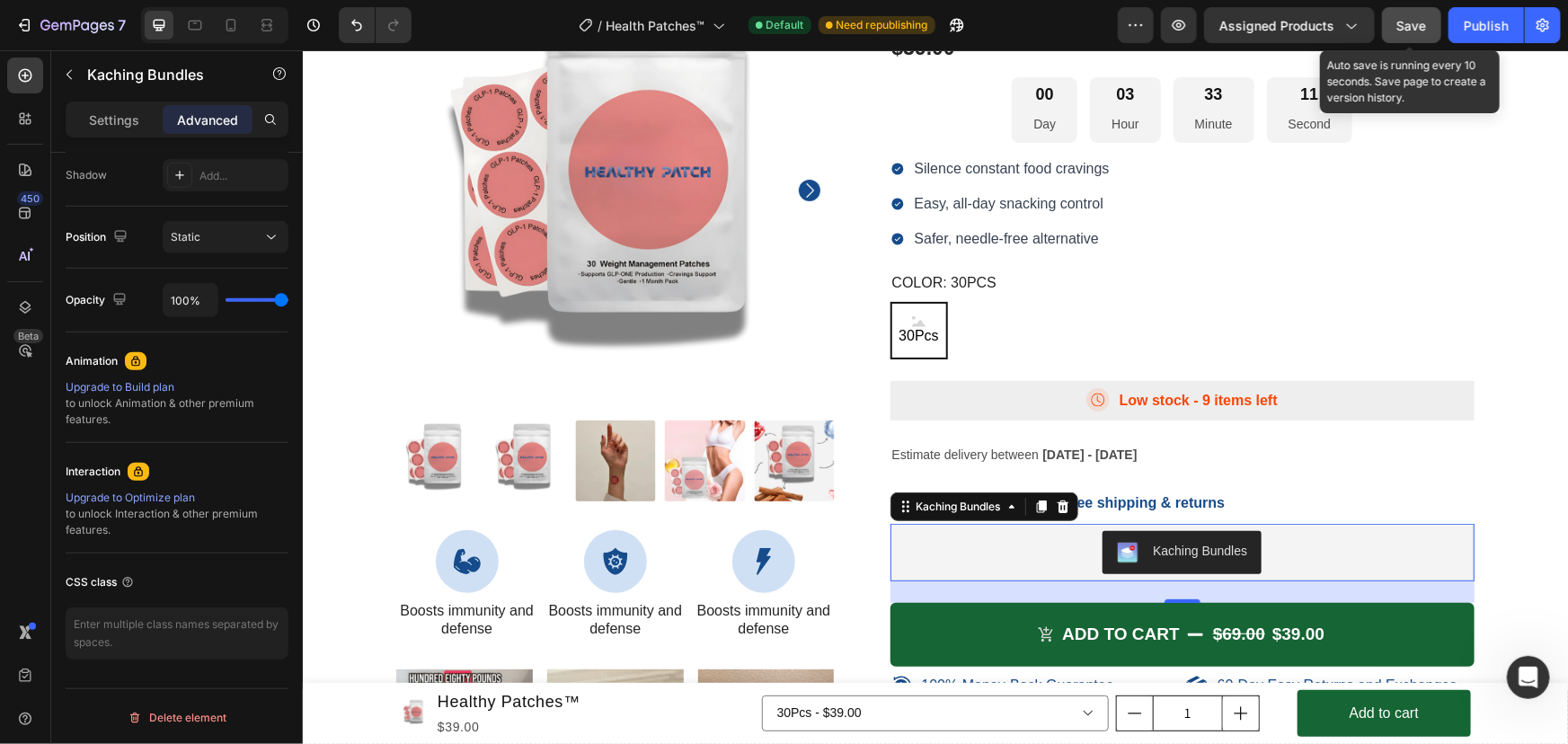
click at [1383, 24] on button "Save" at bounding box center [1411, 25] width 59 height 36
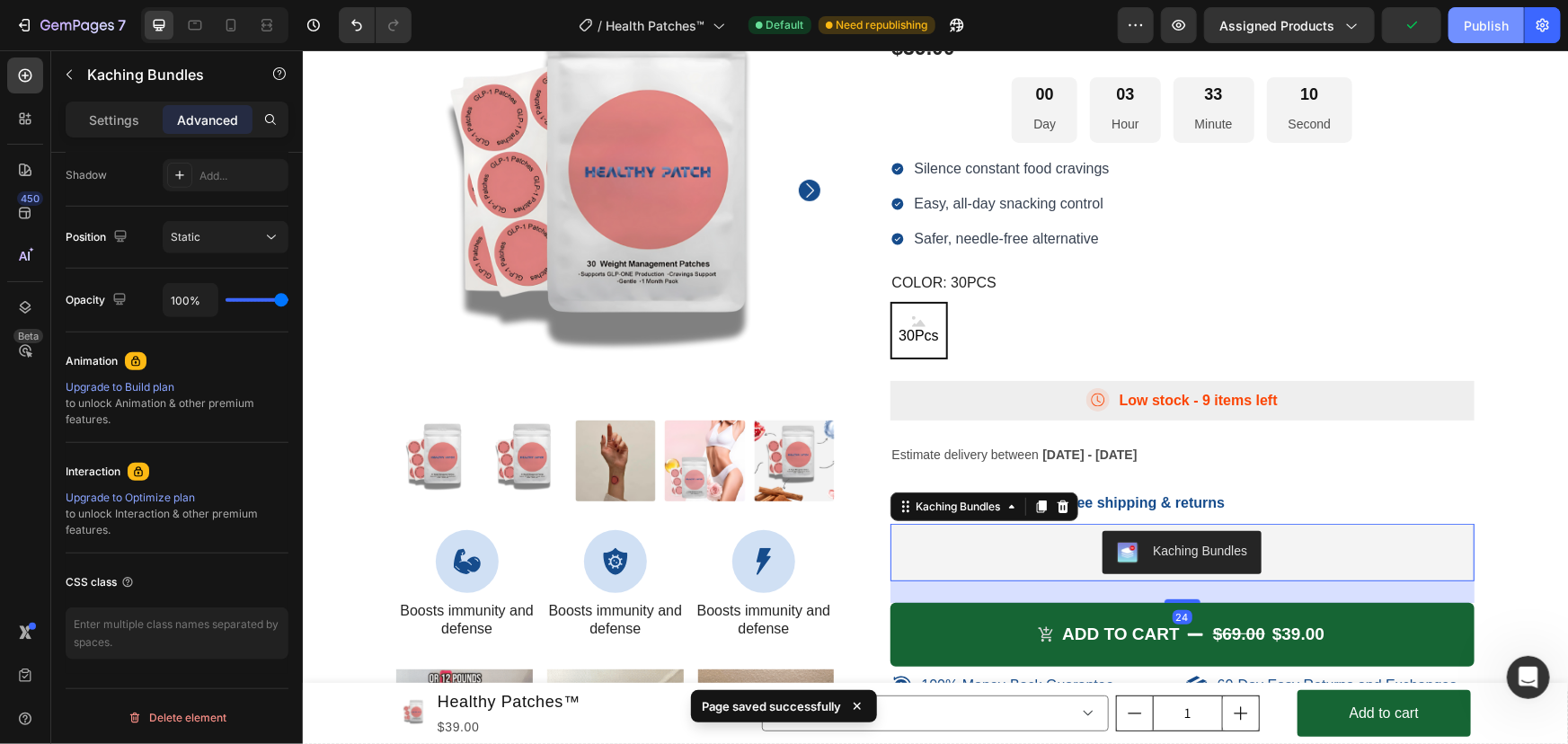
click at [1482, 14] on button "Publish" at bounding box center [1486, 25] width 75 height 36
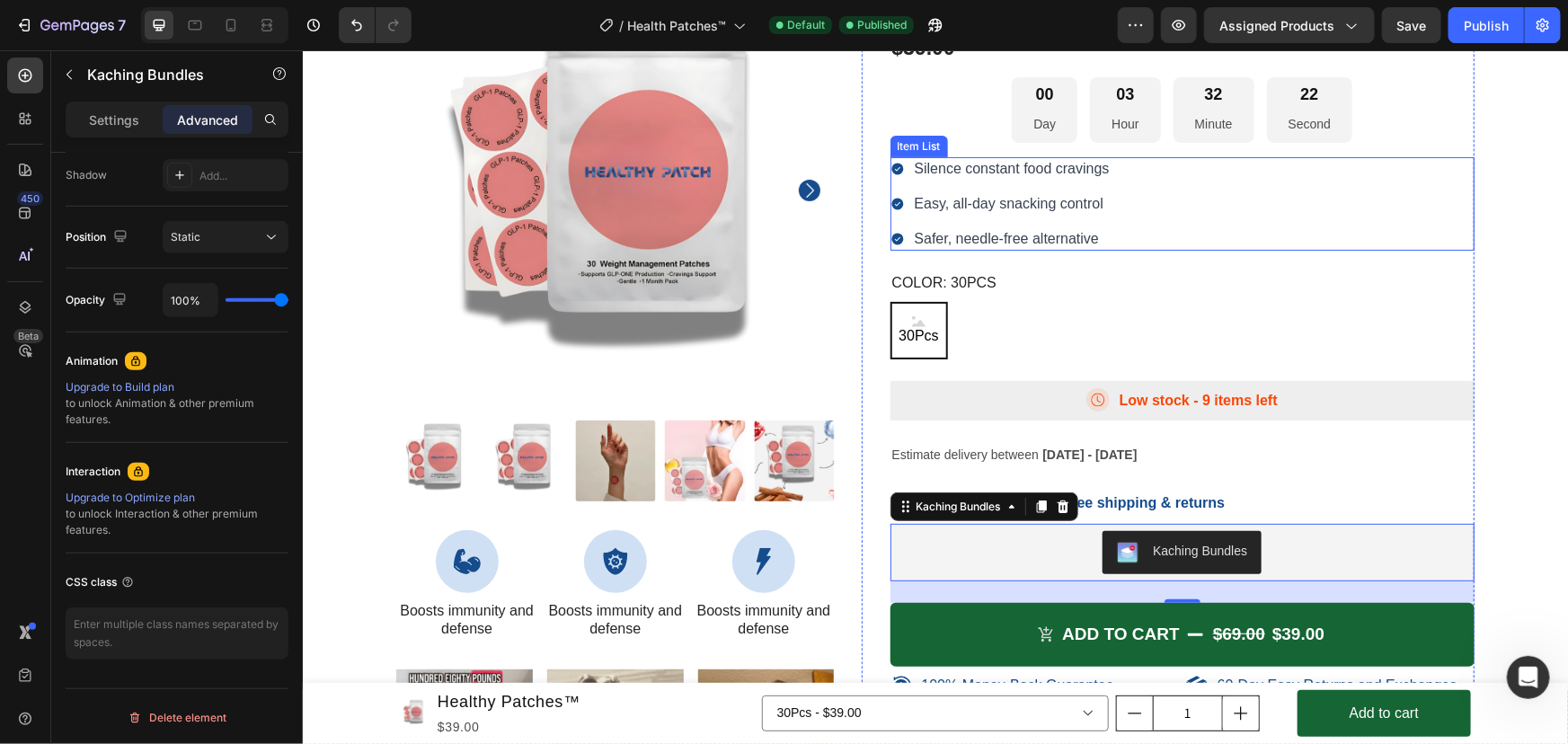
scroll to position [7037, 0]
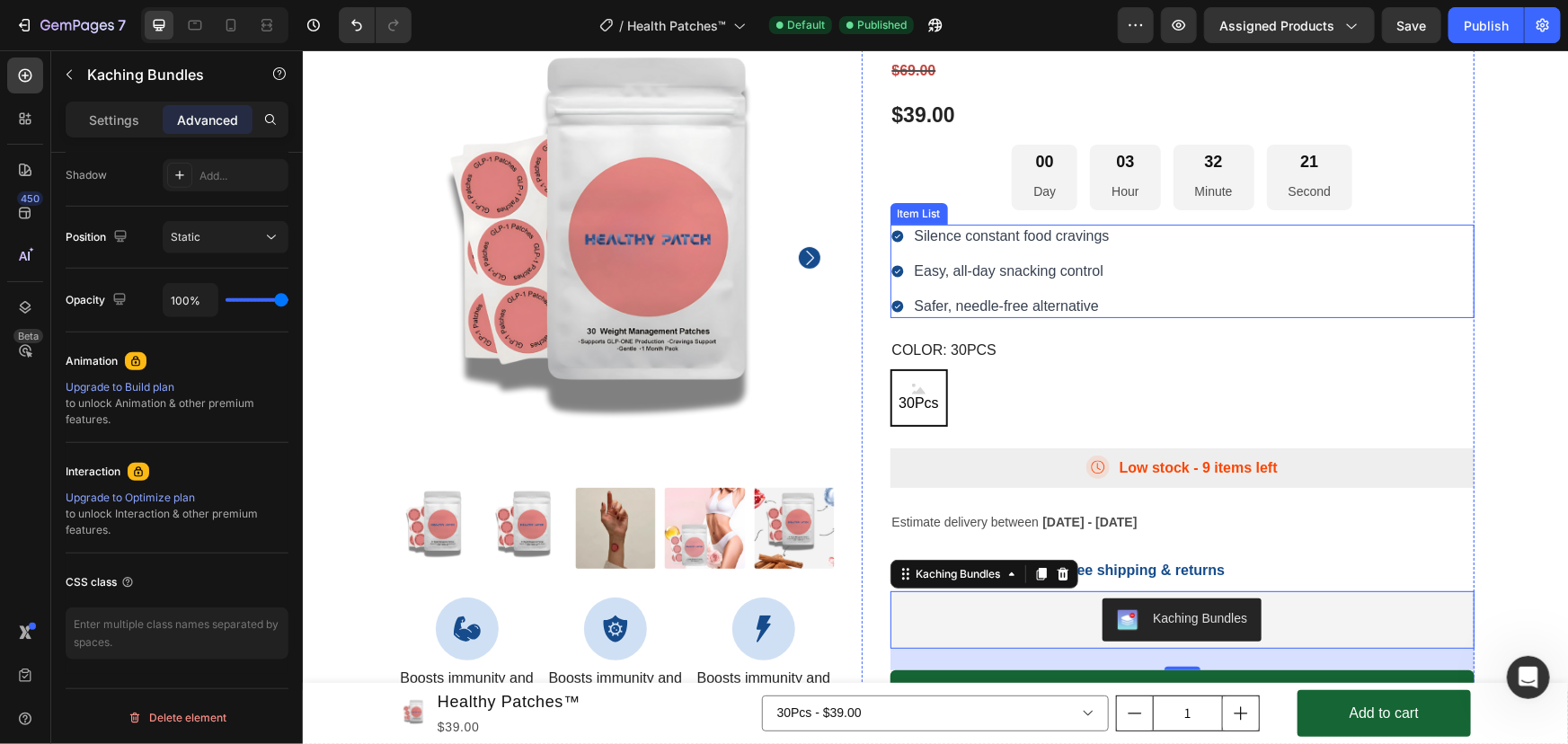
click at [1113, 268] on div "Silence constant food cravings Easy, all-day snacking control Safer, needle-fre…" at bounding box center [1182, 270] width 585 height 93
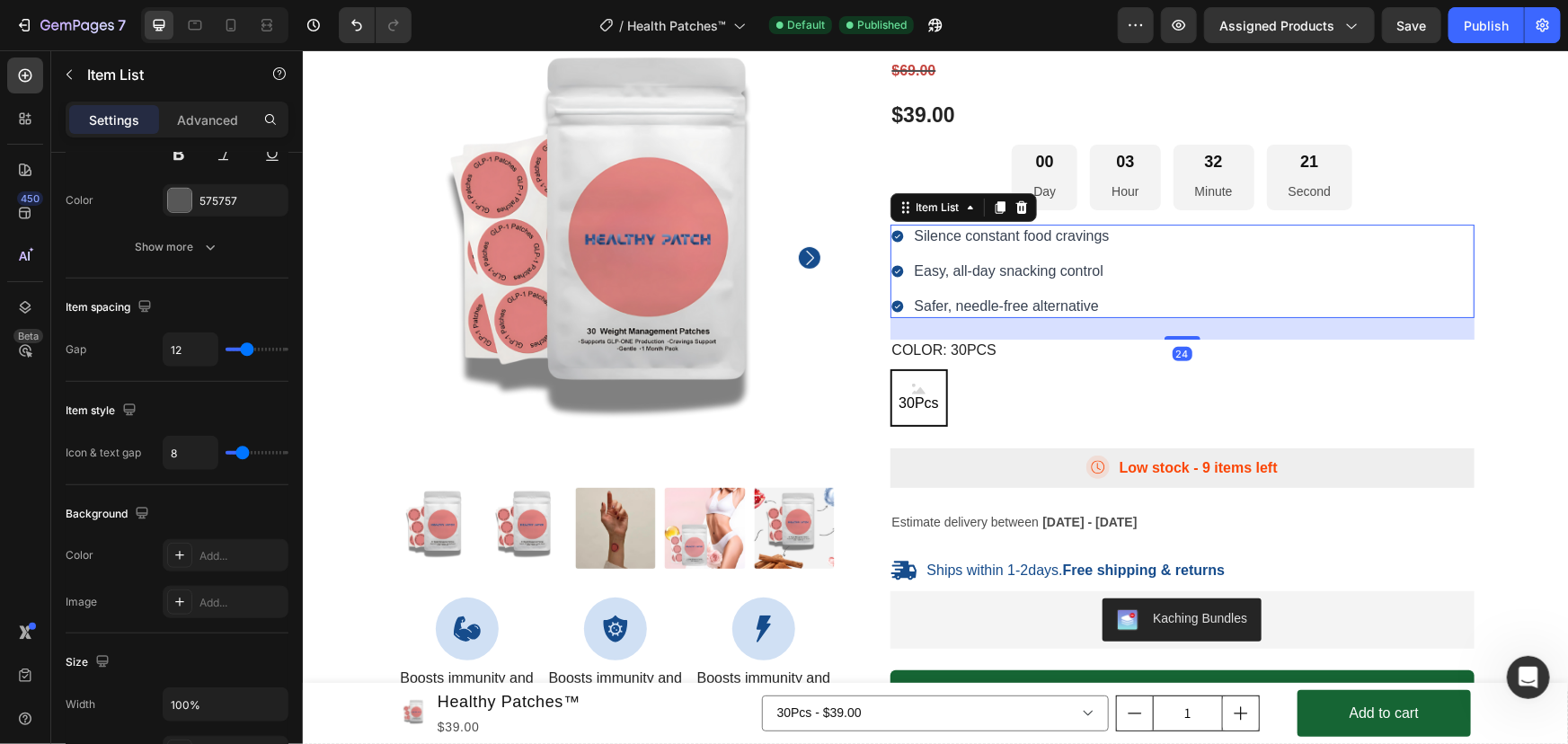
scroll to position [0, 0]
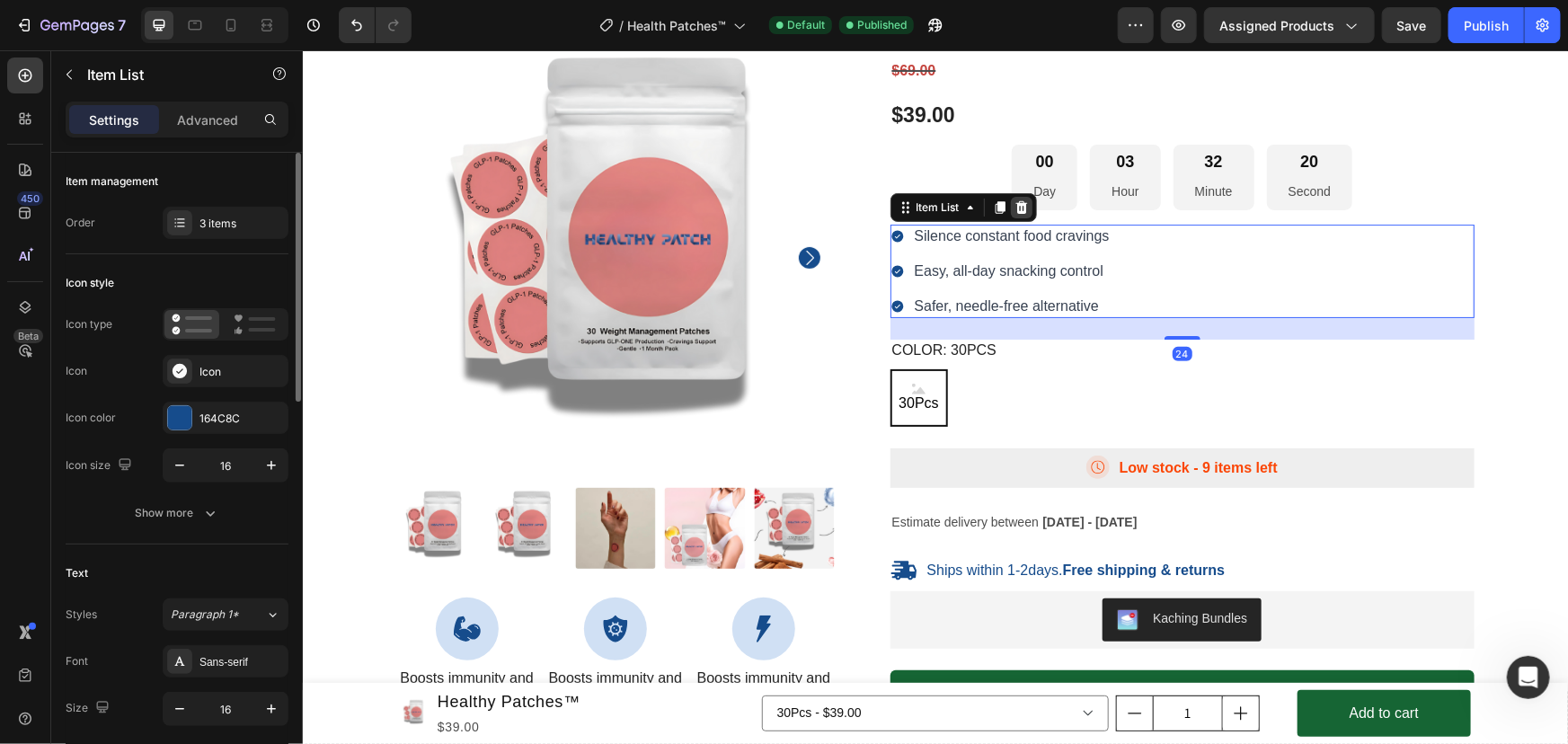
click at [1013, 206] on icon at bounding box center [1021, 207] width 15 height 15
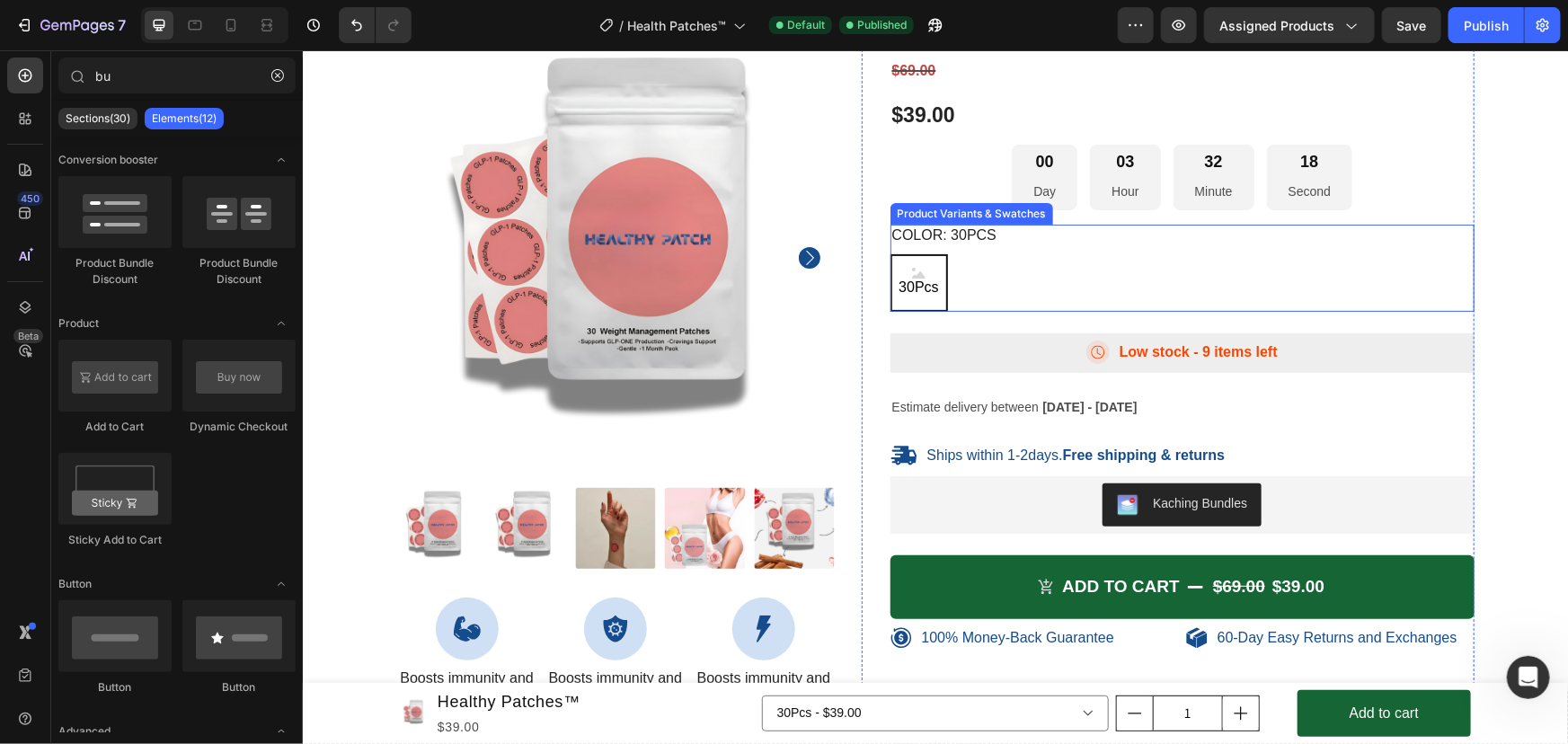
click at [957, 277] on div "30Pcs 30Pcs 30Pcs" at bounding box center [1182, 282] width 585 height 58
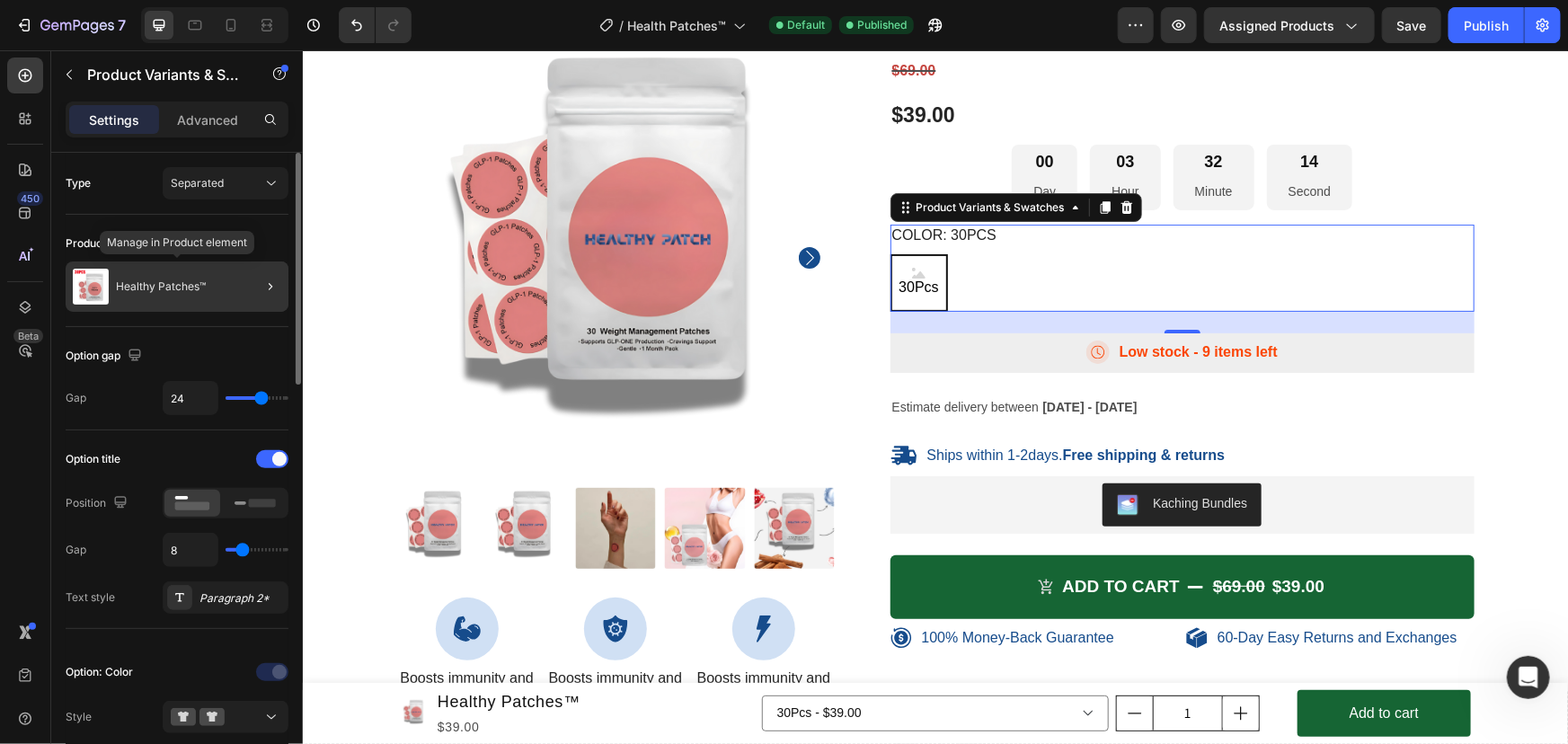
click at [225, 290] on div "Healthy Patches™" at bounding box center [177, 286] width 222 height 50
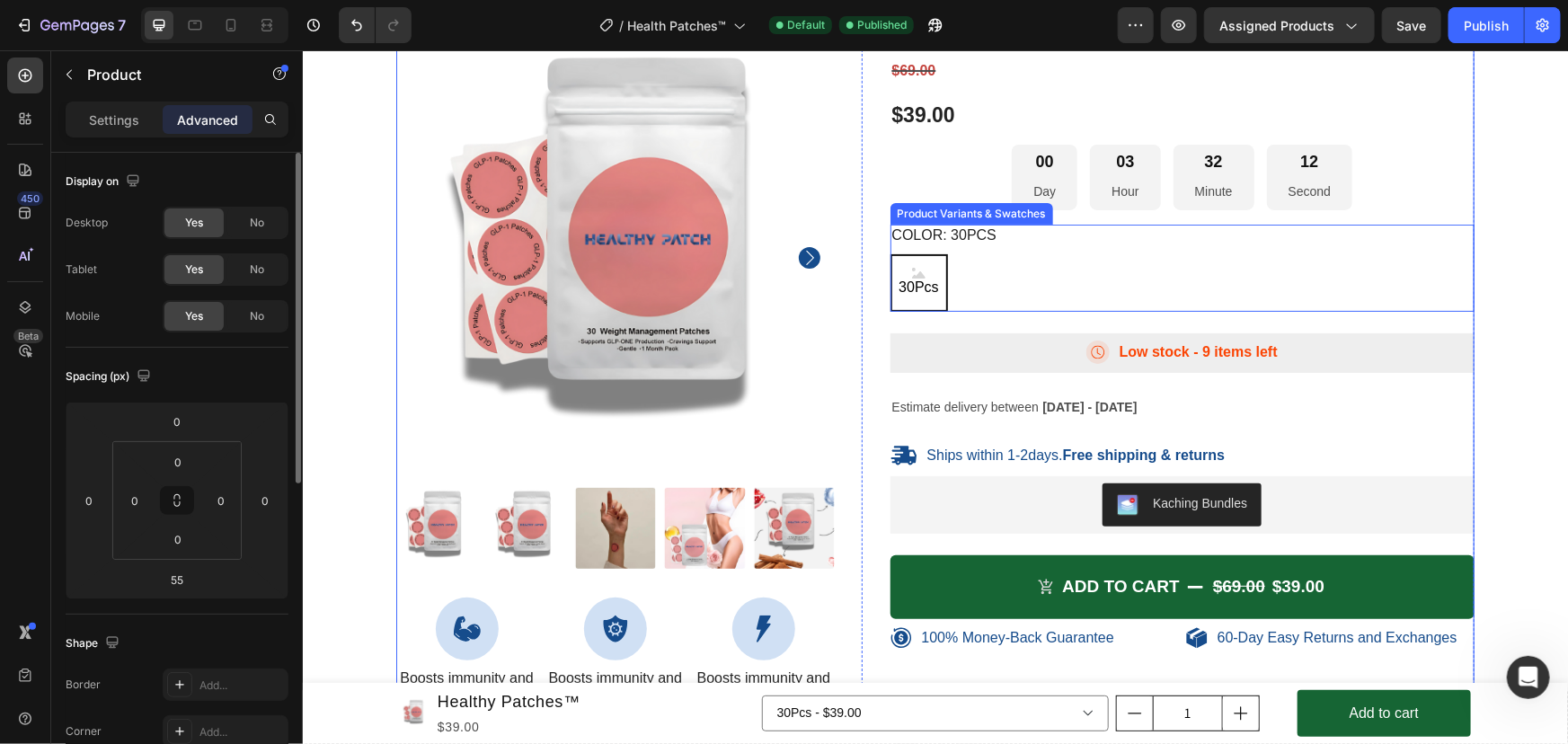
click at [925, 279] on span "30Pcs" at bounding box center [917, 286] width 47 height 19
click at [890, 253] on input "30Pcs 30Pcs 30Pcs" at bounding box center [889, 253] width 1 height 1
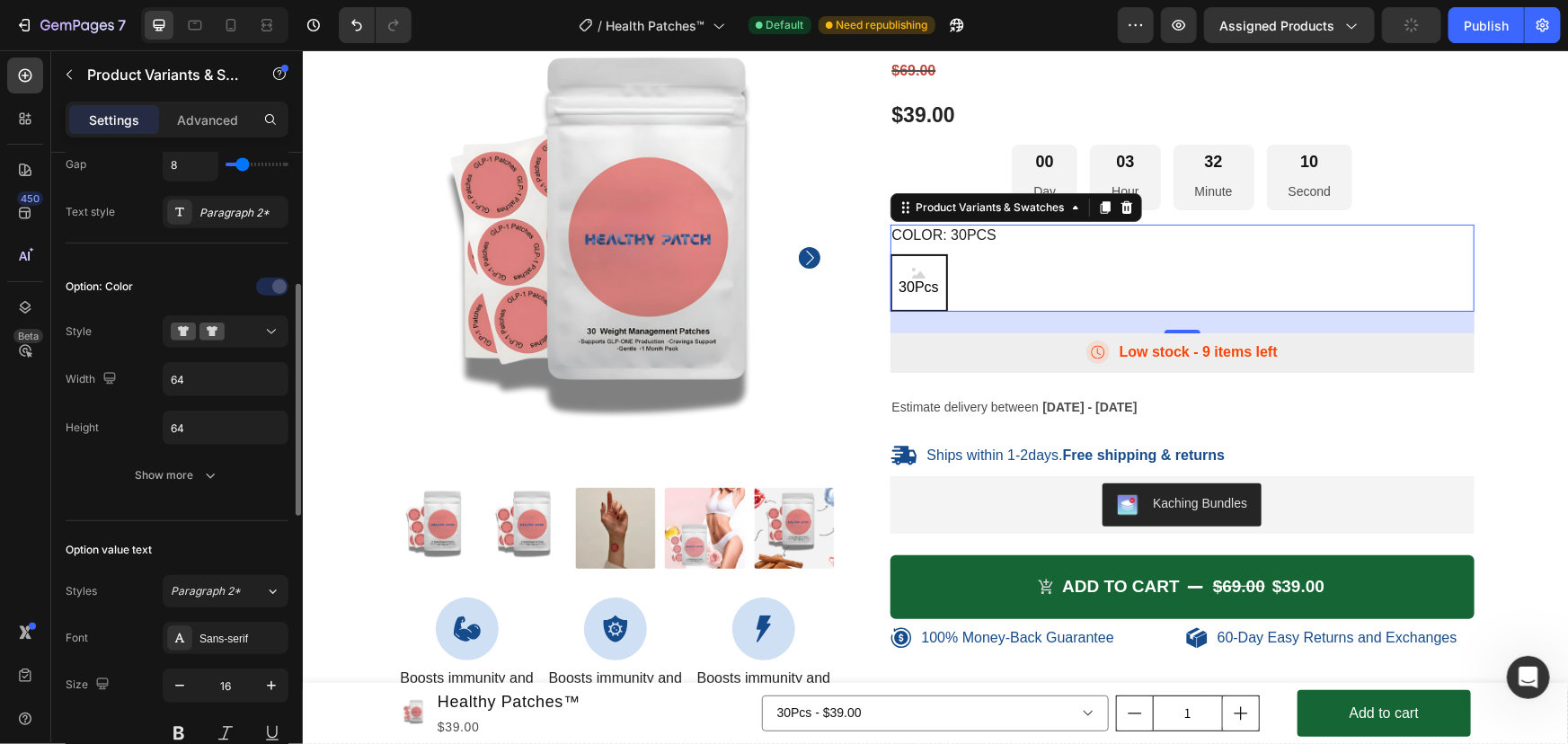
scroll to position [411, 0]
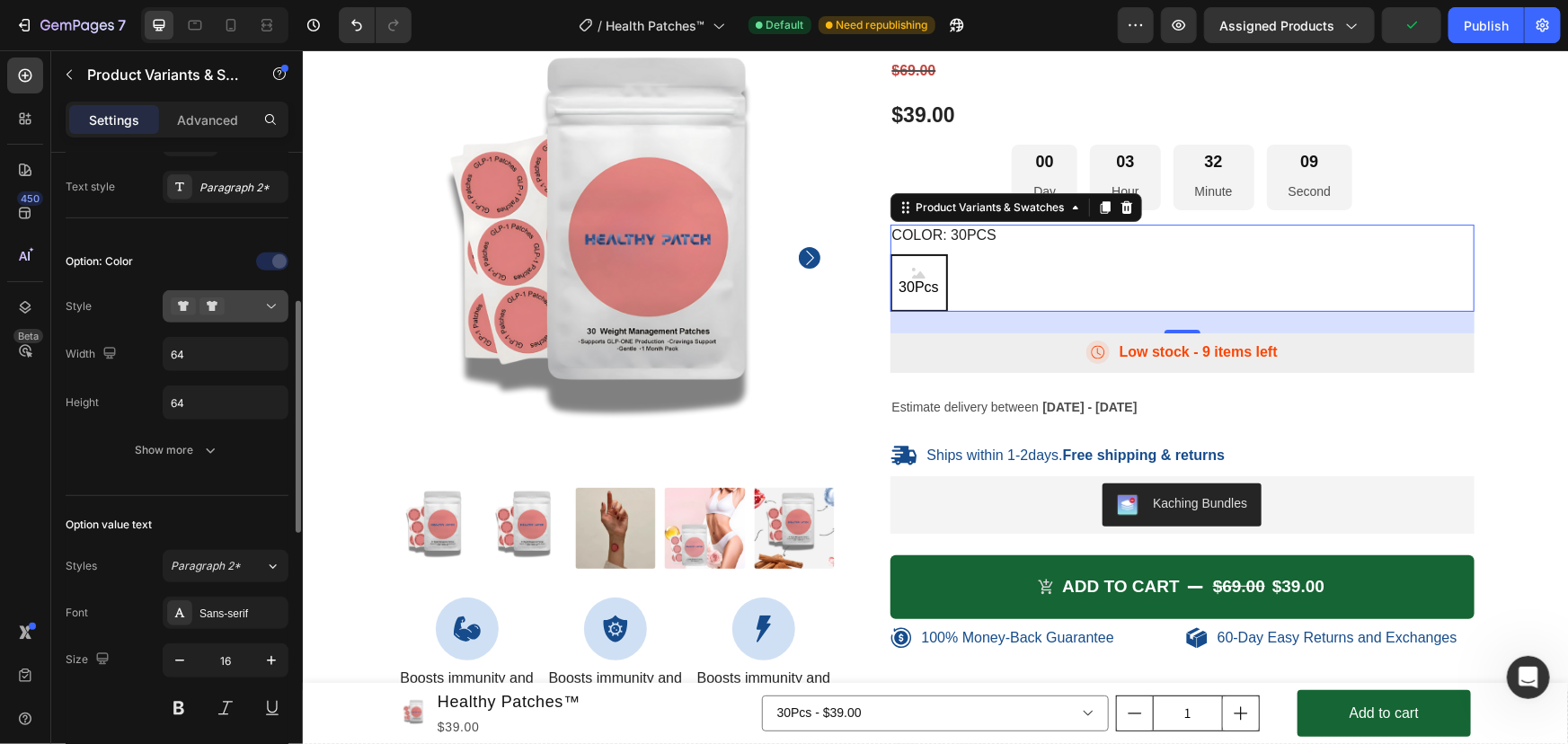
click at [228, 308] on div at bounding box center [225, 307] width 110 height 18
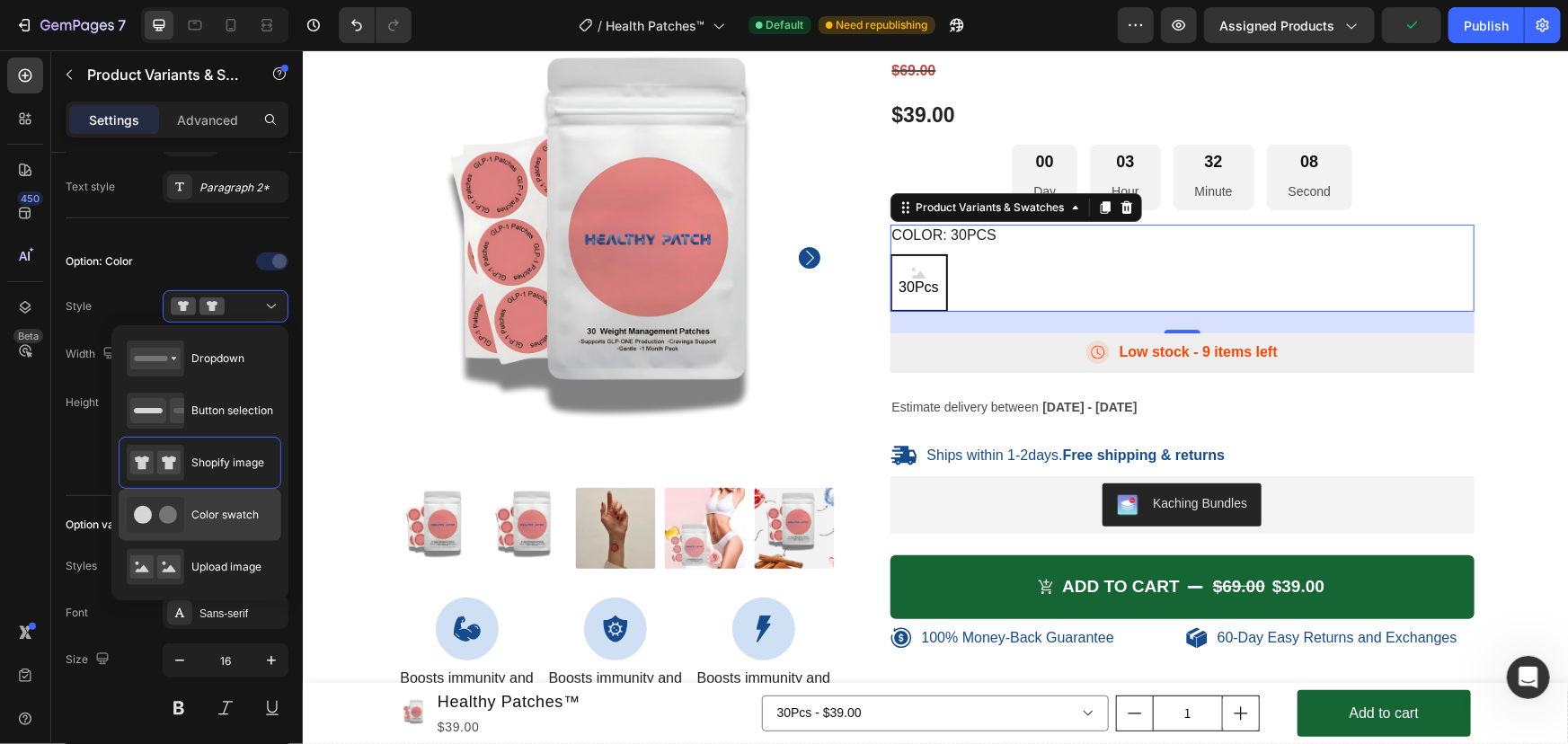
click at [204, 512] on span "Color swatch" at bounding box center [225, 515] width 68 height 16
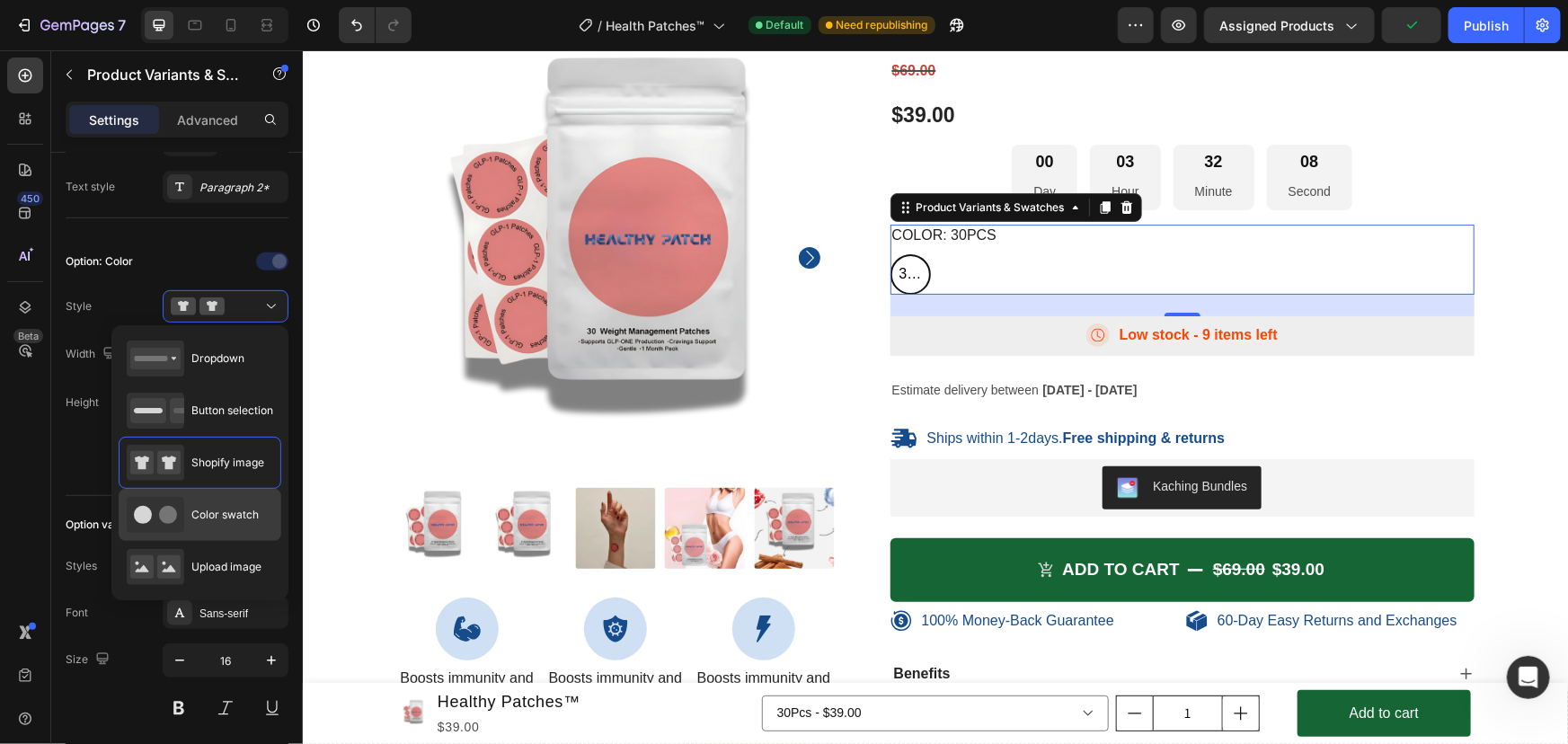
type input "45"
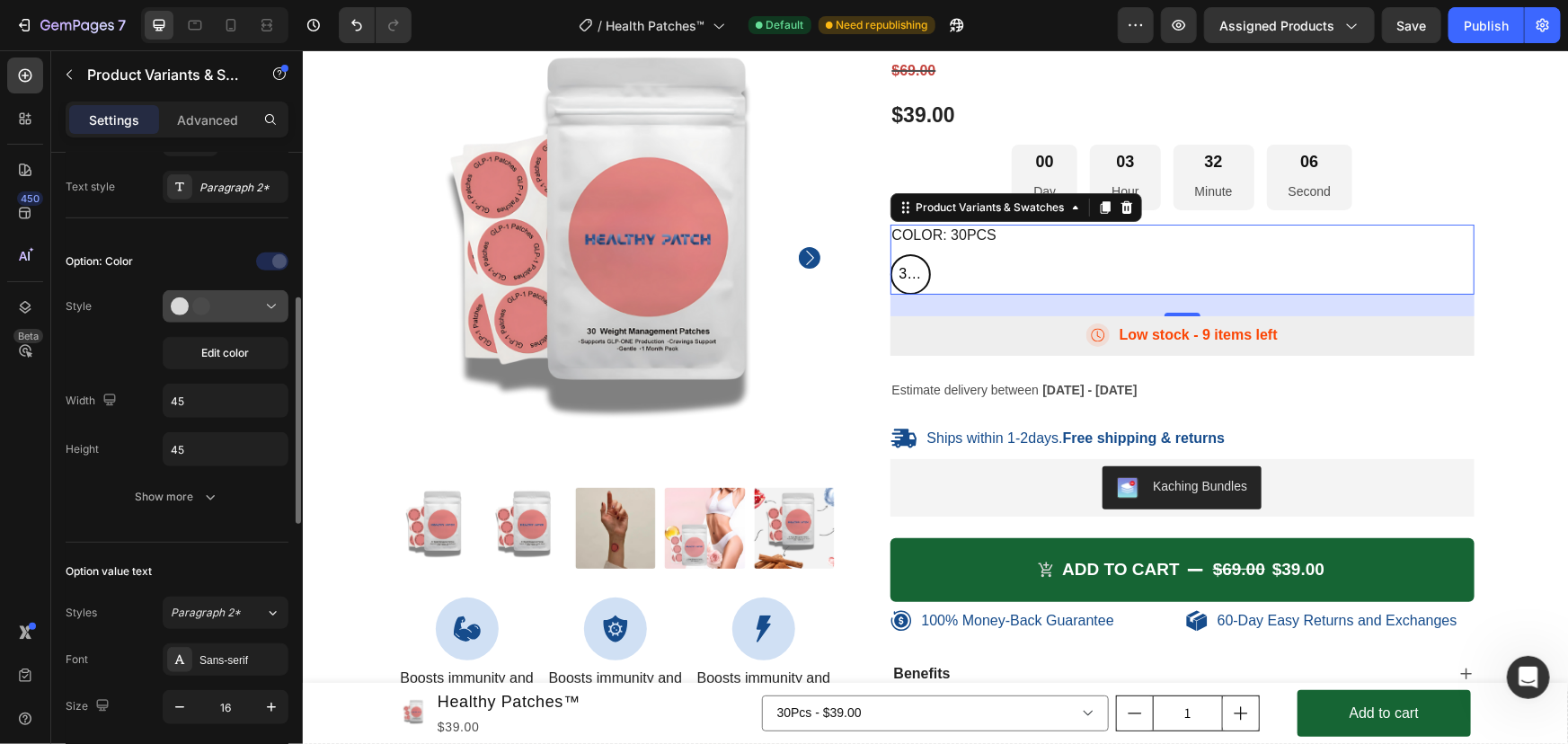
click at [221, 303] on icon at bounding box center [197, 307] width 54 height 18
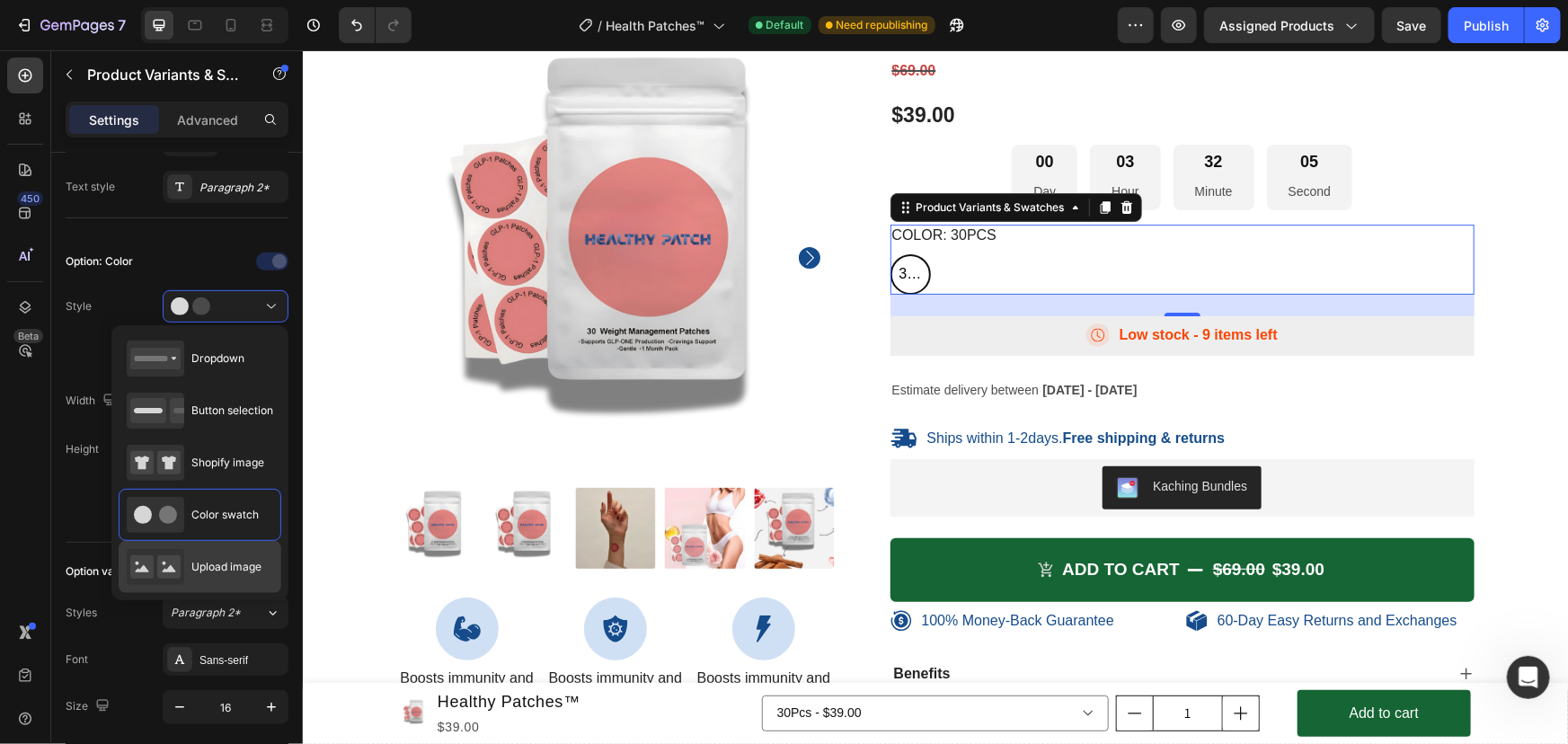
click at [197, 550] on div "Upload image" at bounding box center [193, 566] width 135 height 36
type input "64"
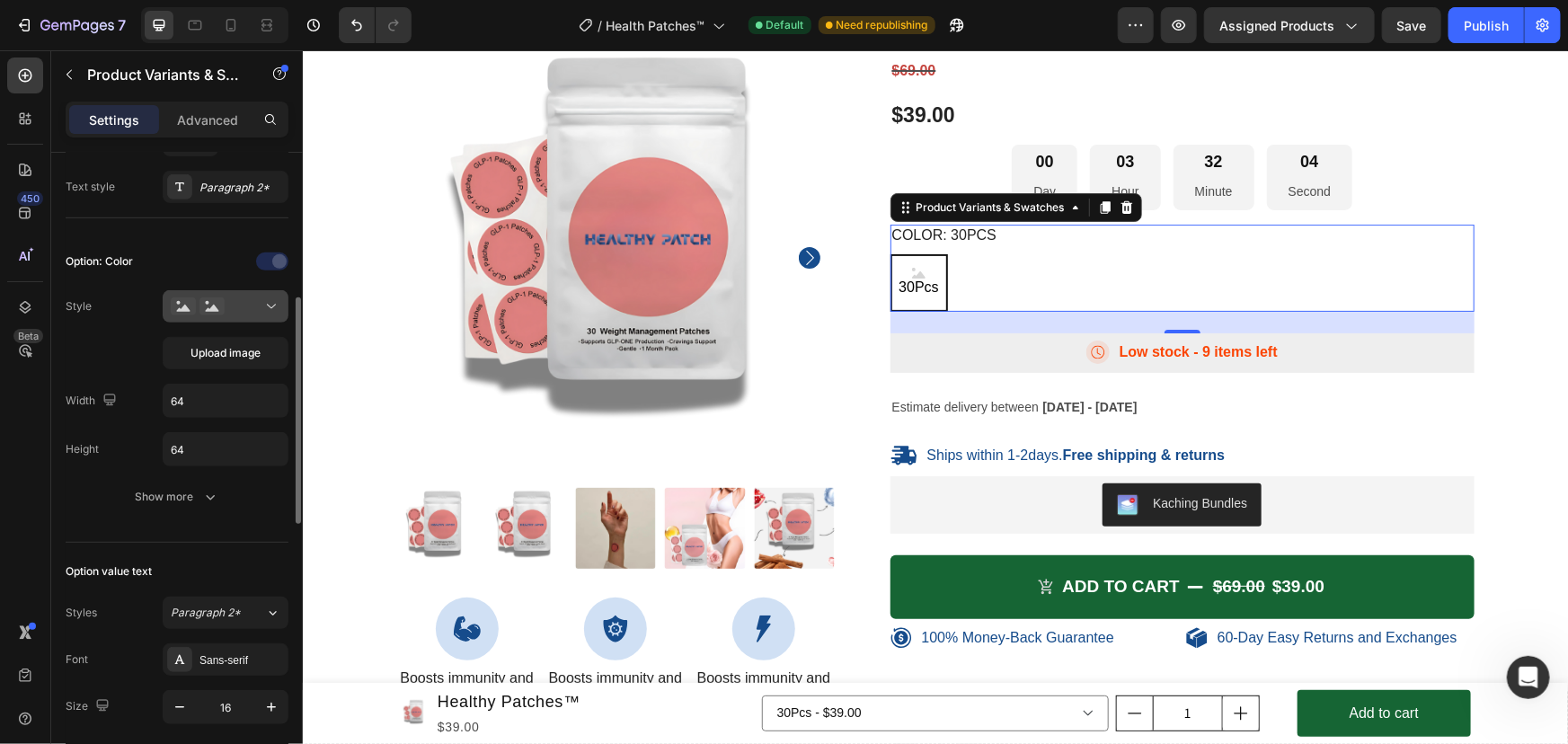
click at [233, 308] on div at bounding box center [225, 307] width 110 height 18
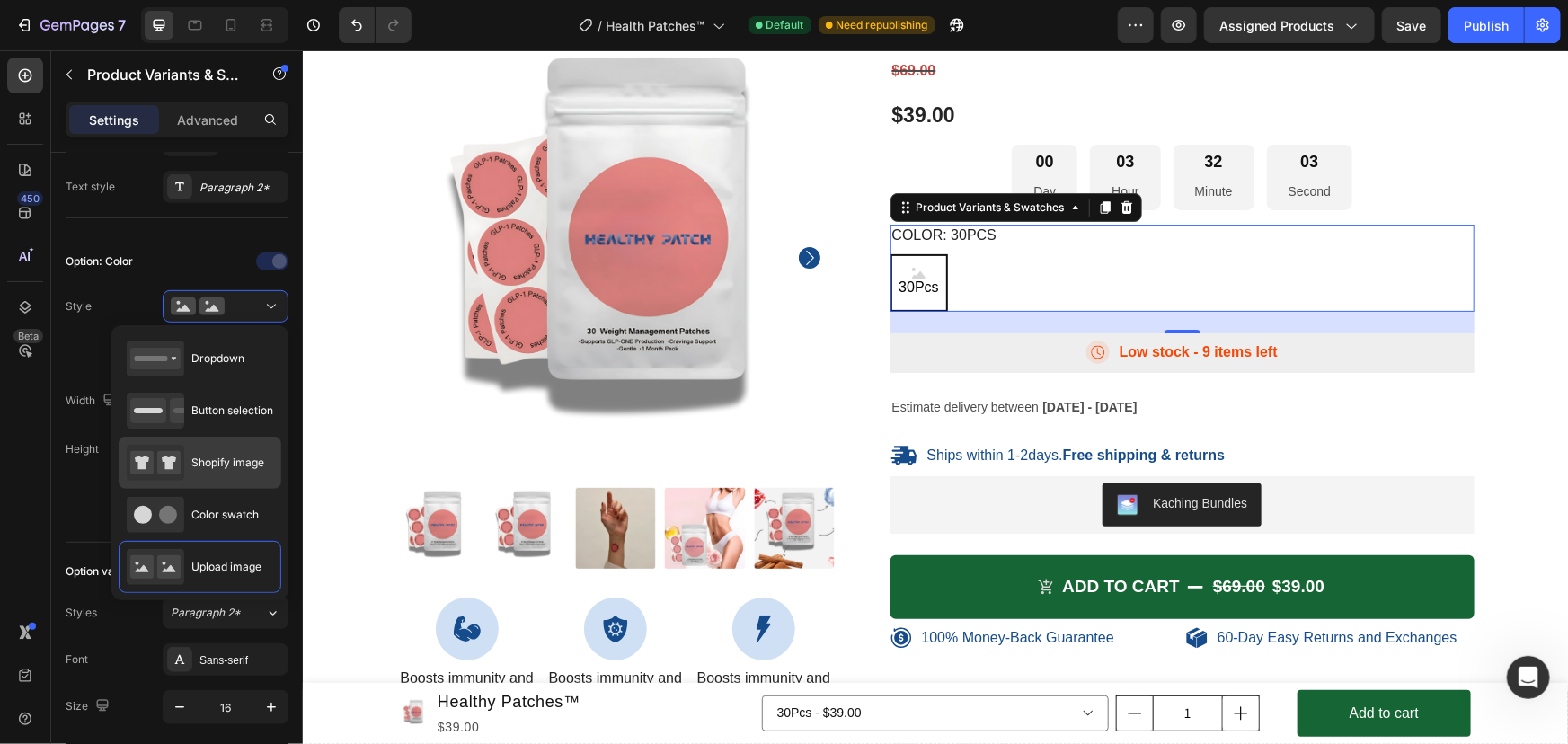
click at [224, 458] on span "Shopify image" at bounding box center [227, 463] width 72 height 16
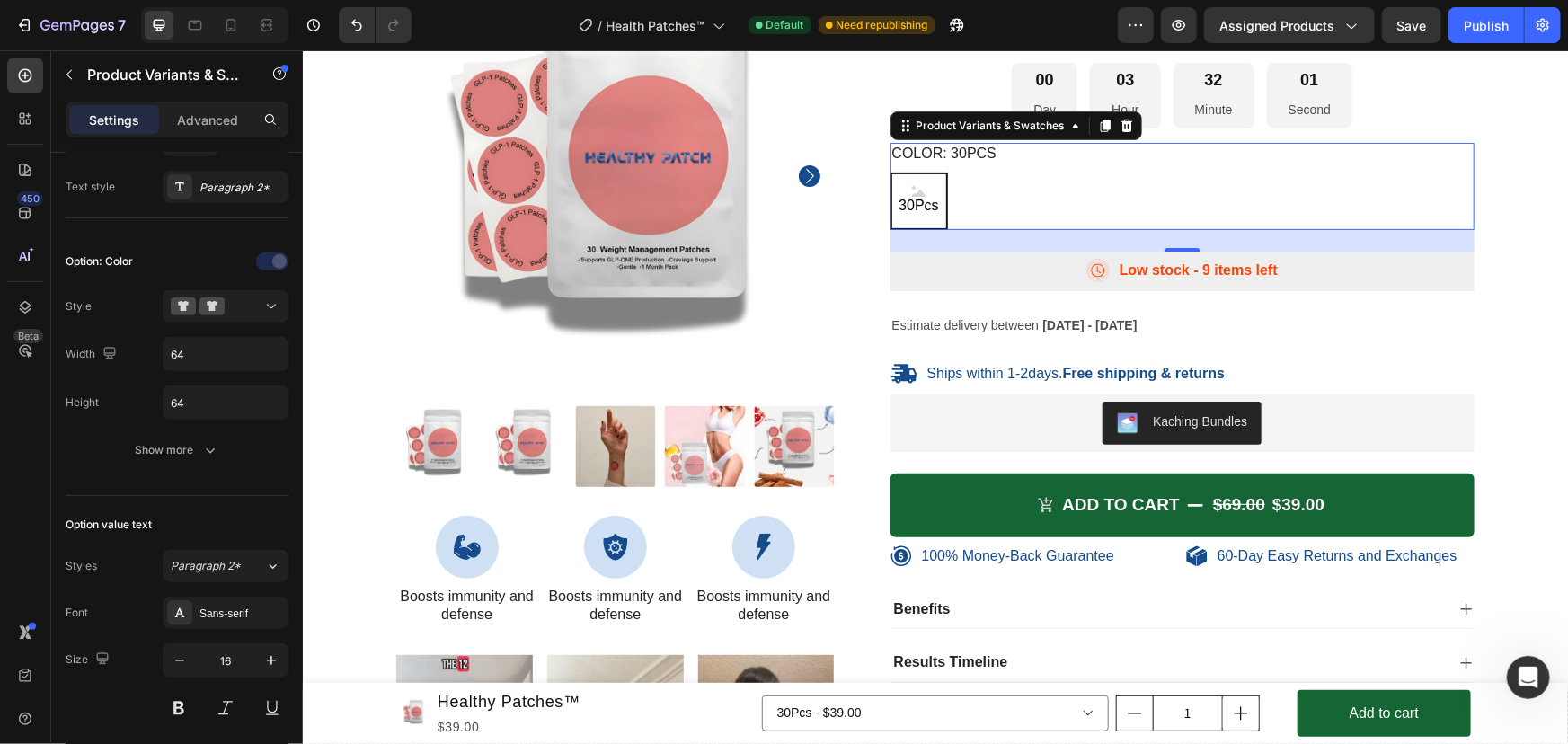
scroll to position [7121, 0]
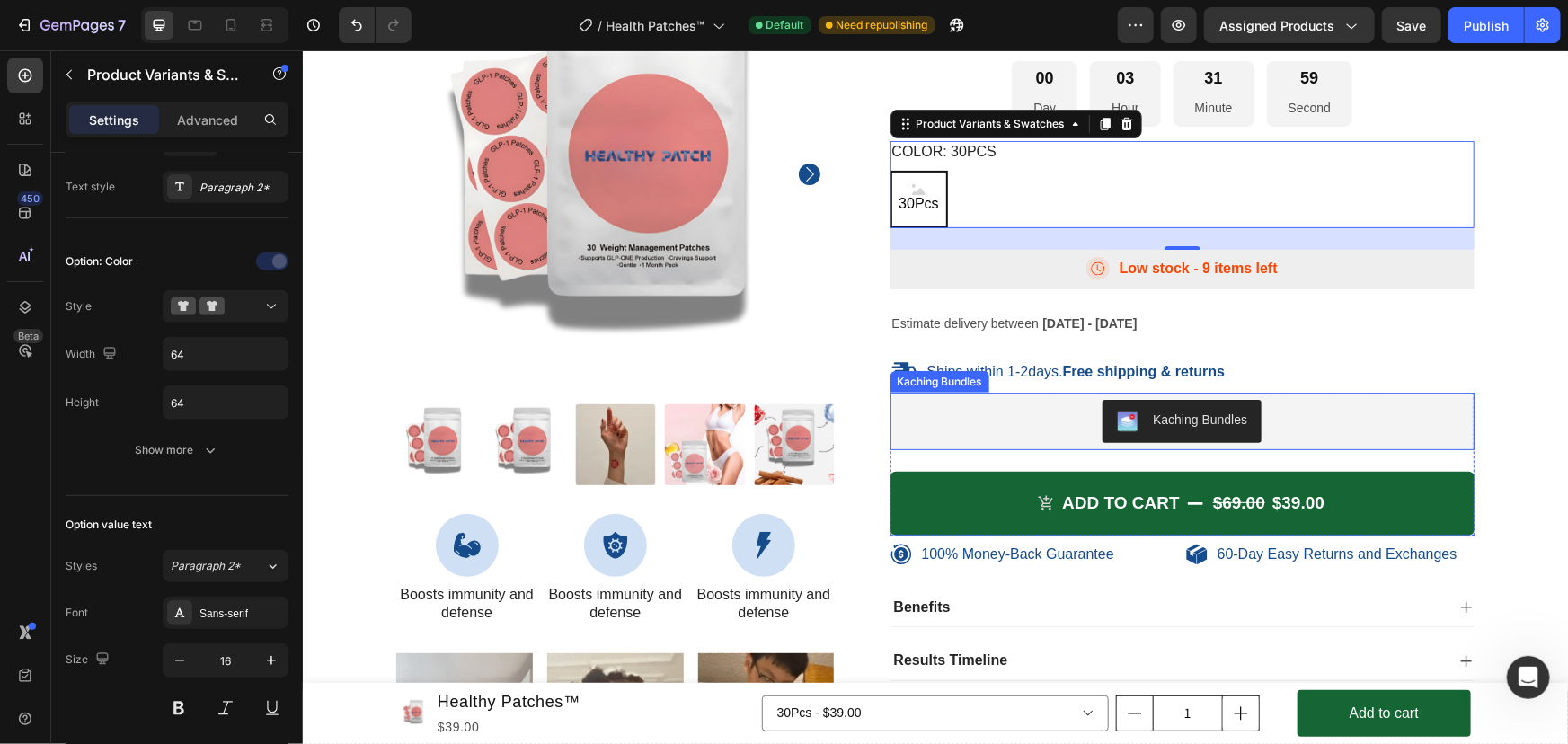
click at [1060, 429] on div "Kaching Bundles" at bounding box center [1182, 420] width 570 height 43
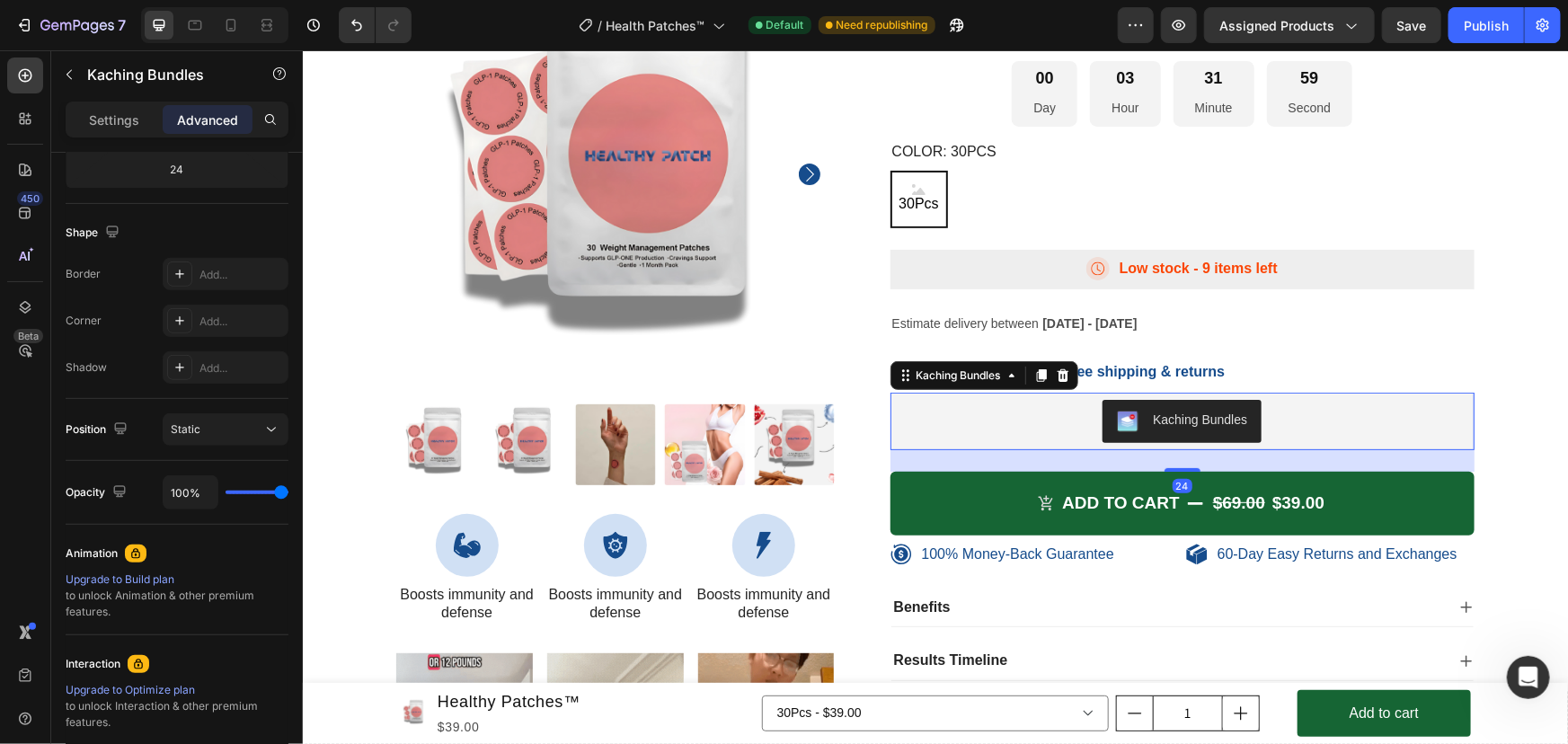
scroll to position [0, 0]
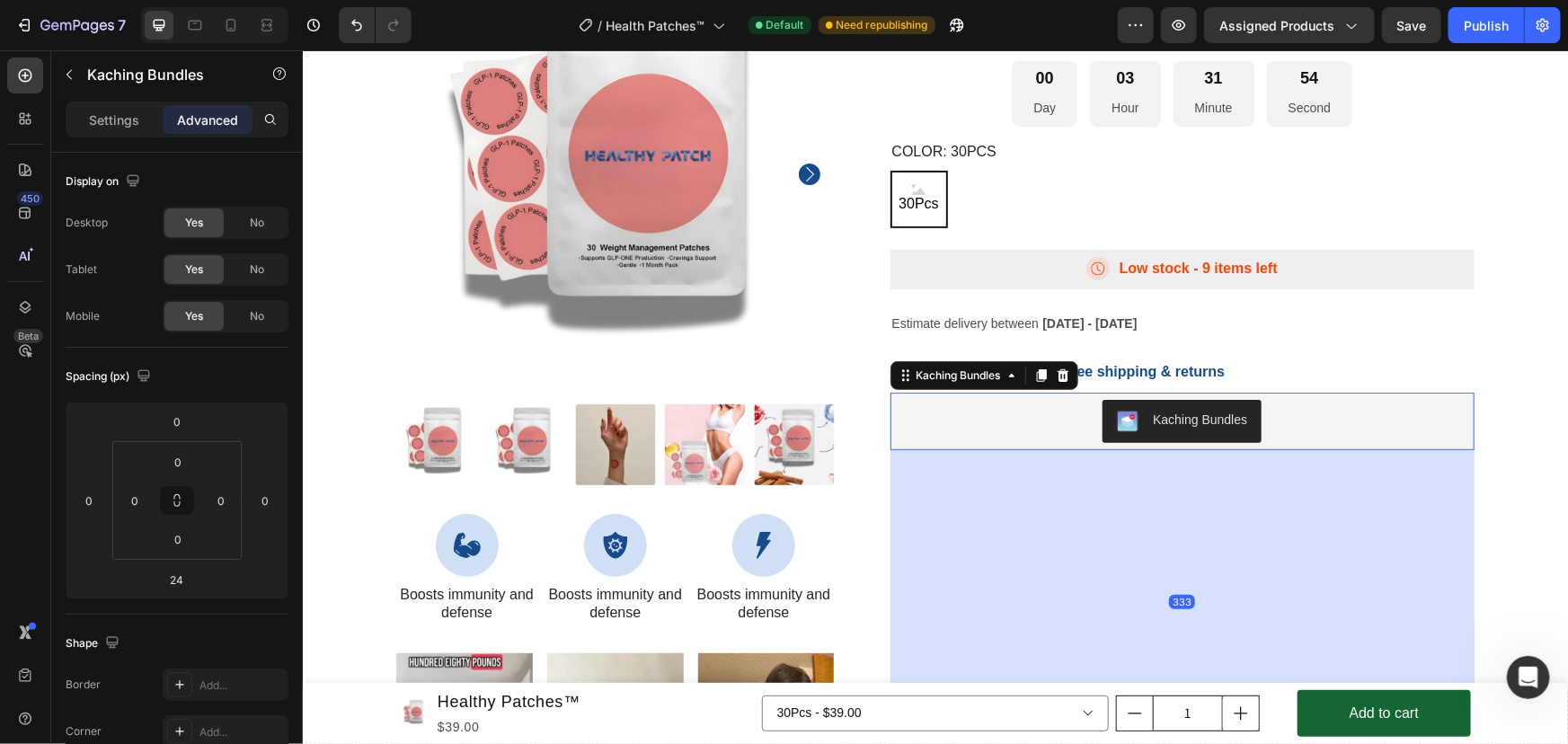
drag, startPoint x: 1171, startPoint y: 466, endPoint x: 1106, endPoint y: 770, distance: 310.9
type input "362"
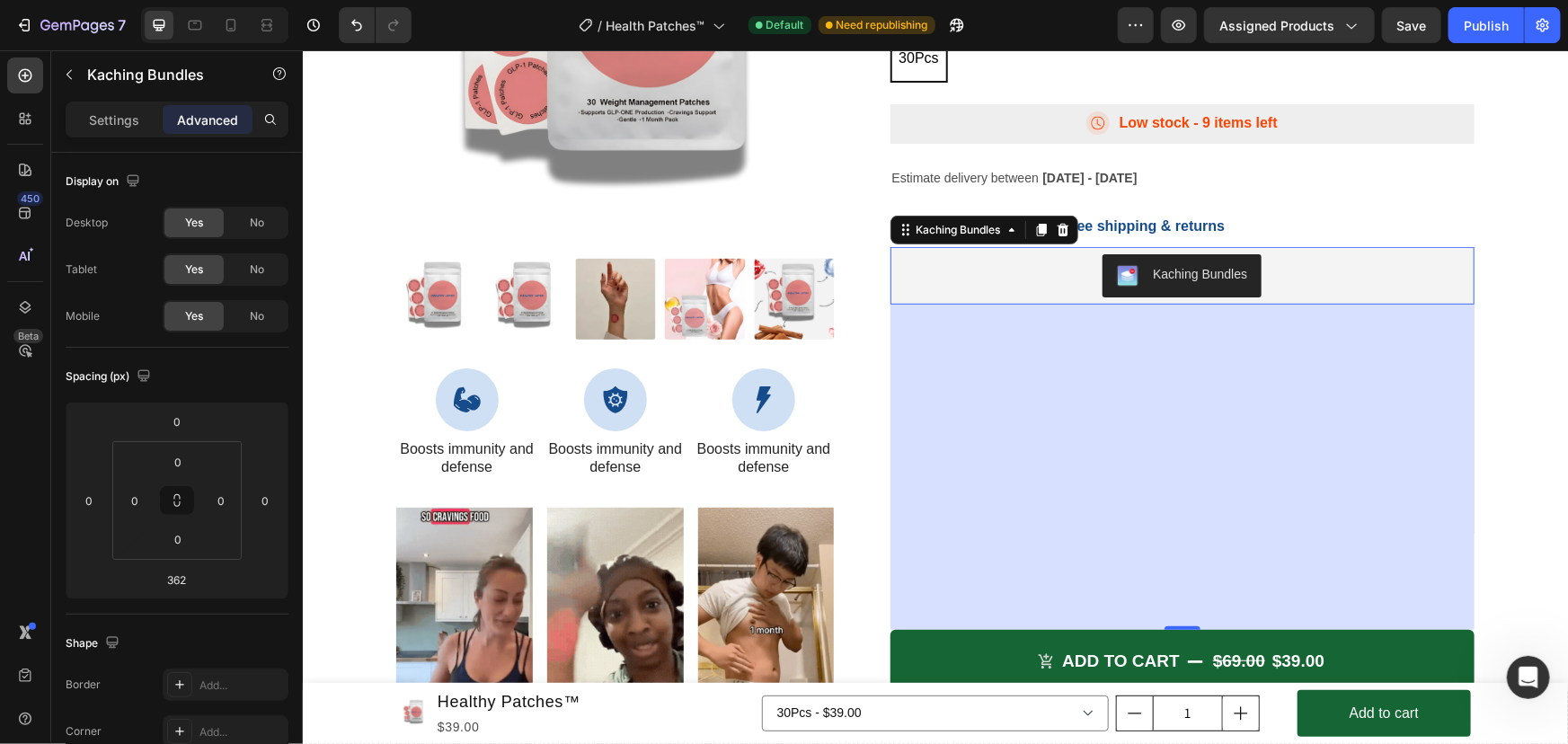
scroll to position [7200, 0]
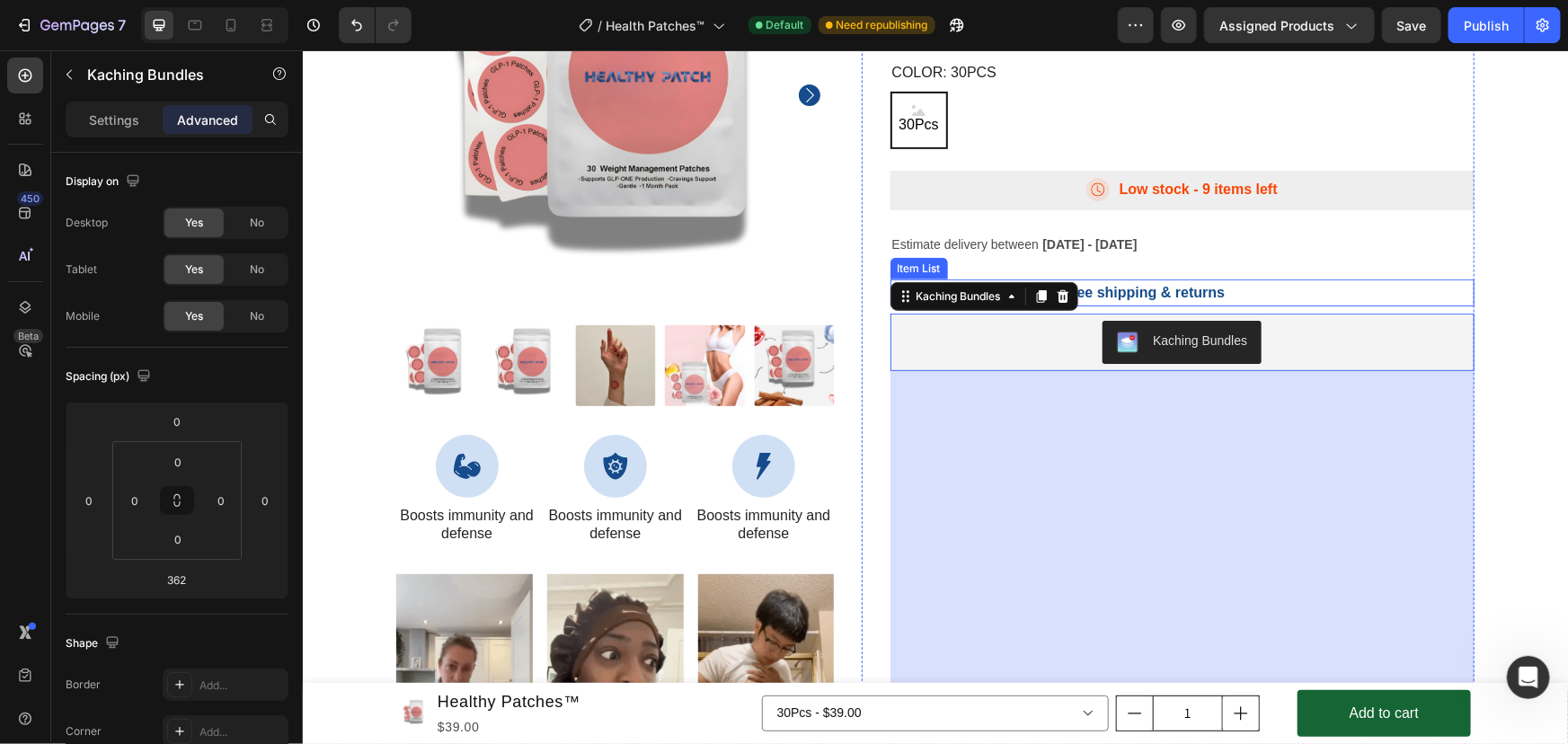
click at [1225, 296] on div "Ships within 1-2days. Free shipping & returns" at bounding box center [1182, 291] width 585 height 27
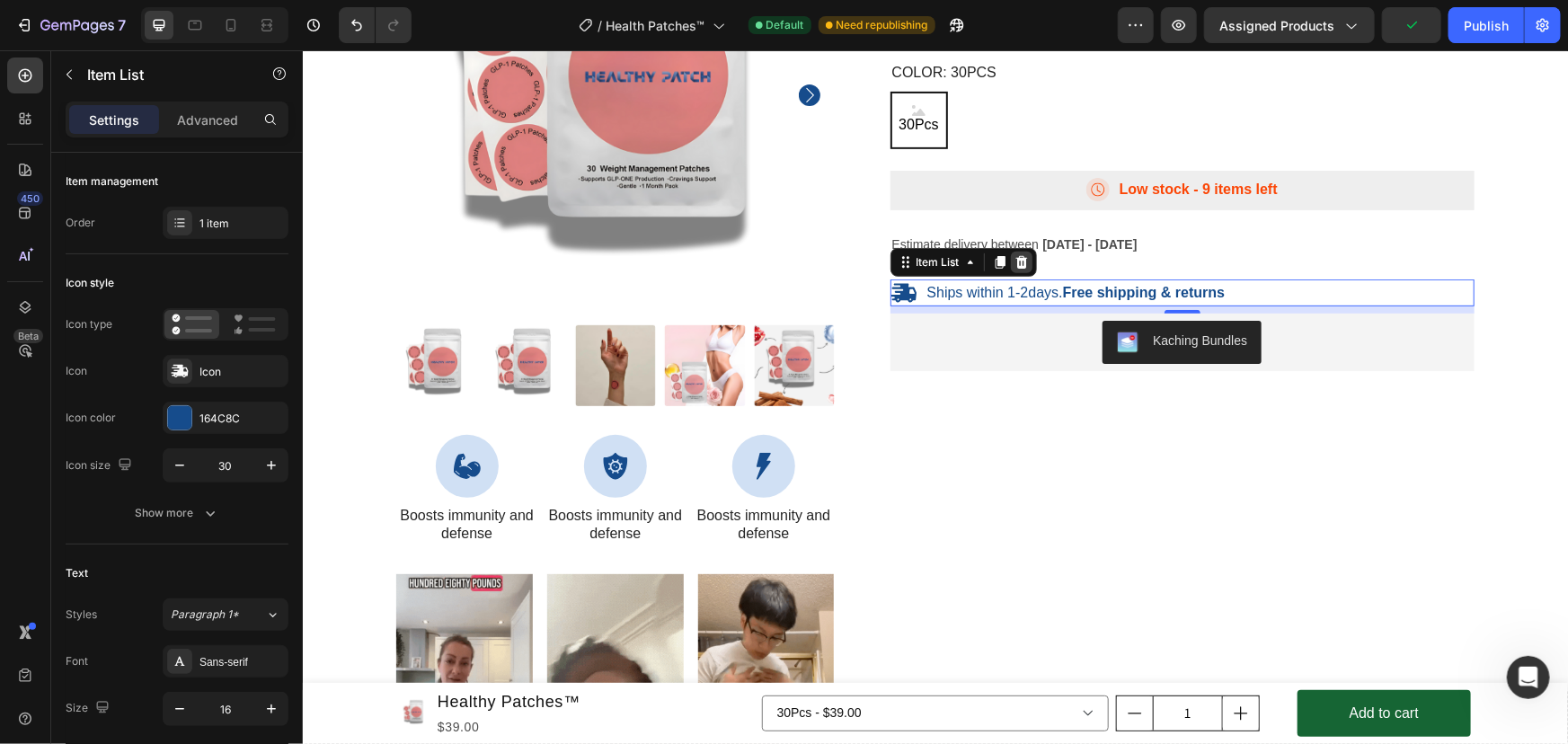
click at [1013, 264] on icon at bounding box center [1021, 262] width 15 height 15
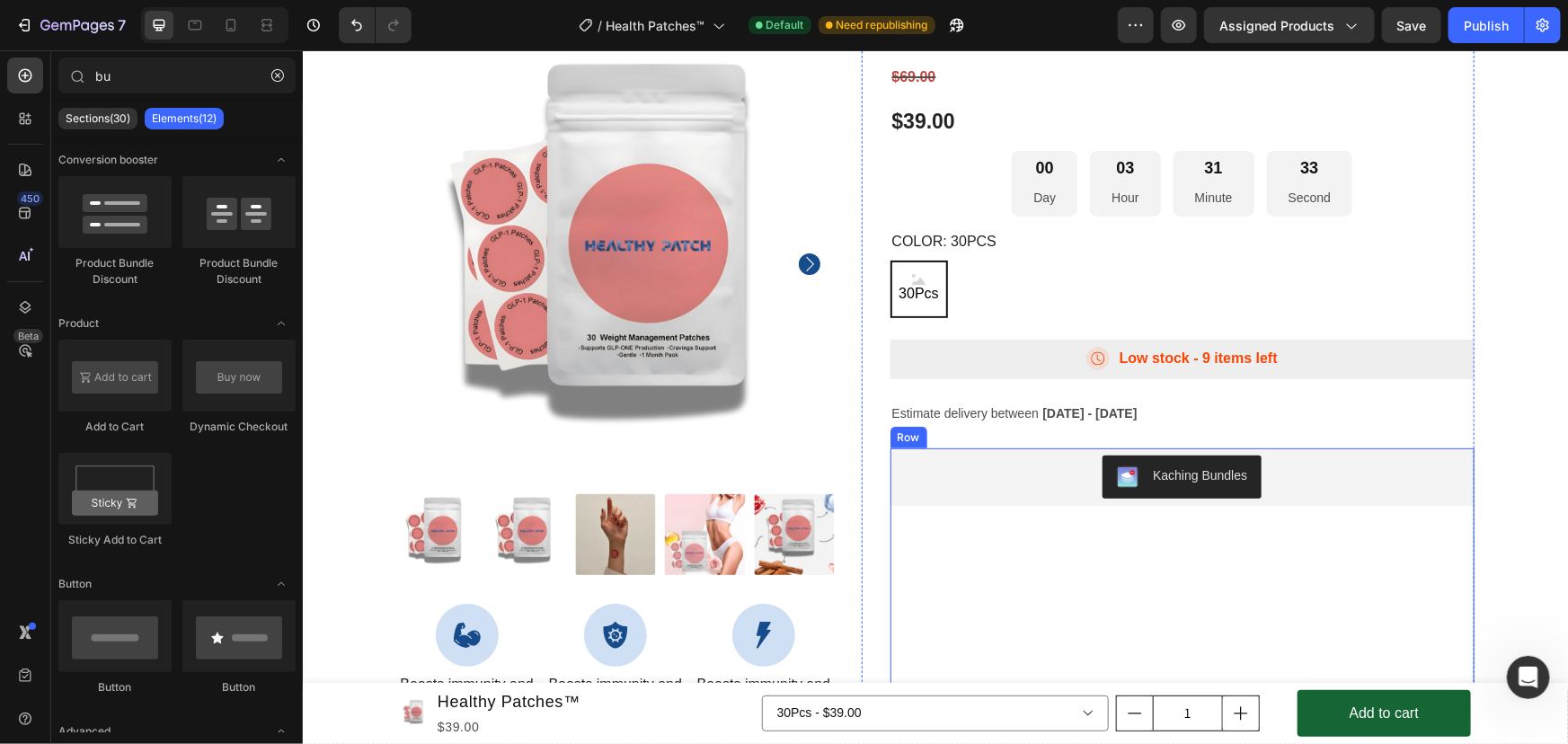
scroll to position [6970, 0]
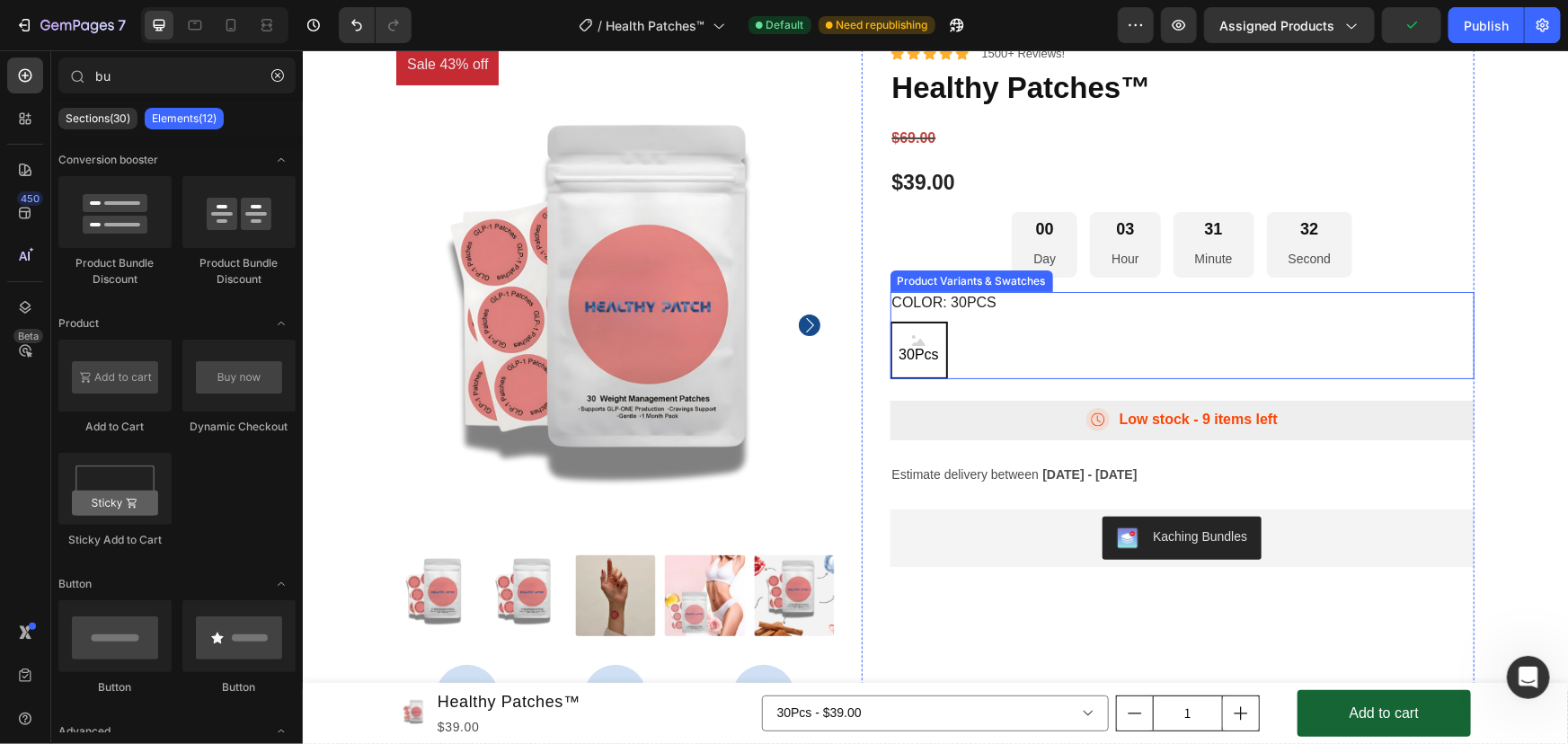
click at [967, 312] on legend "Color: 30Pcs" at bounding box center [944, 302] width 108 height 23
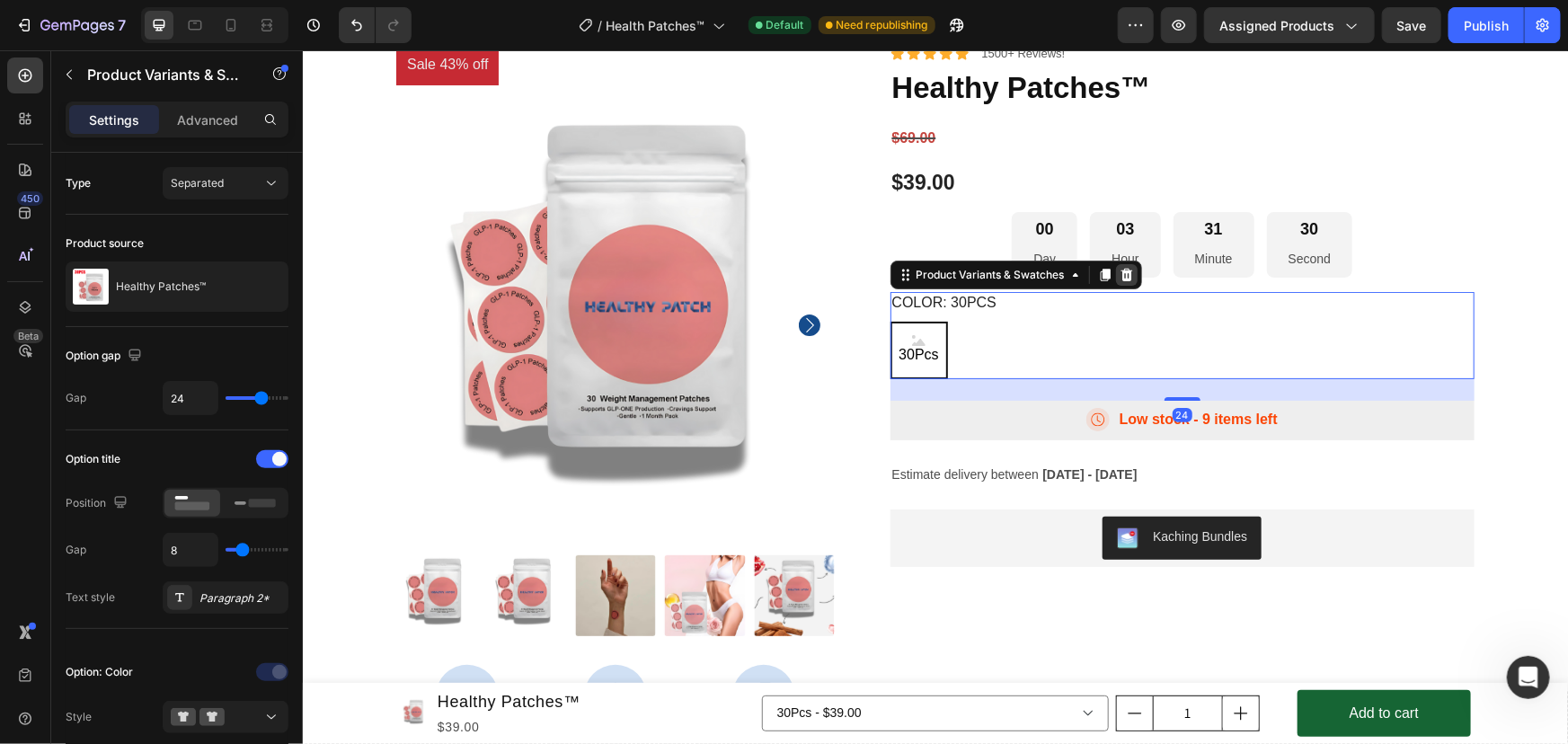
click at [1119, 279] on icon at bounding box center [1125, 274] width 12 height 13
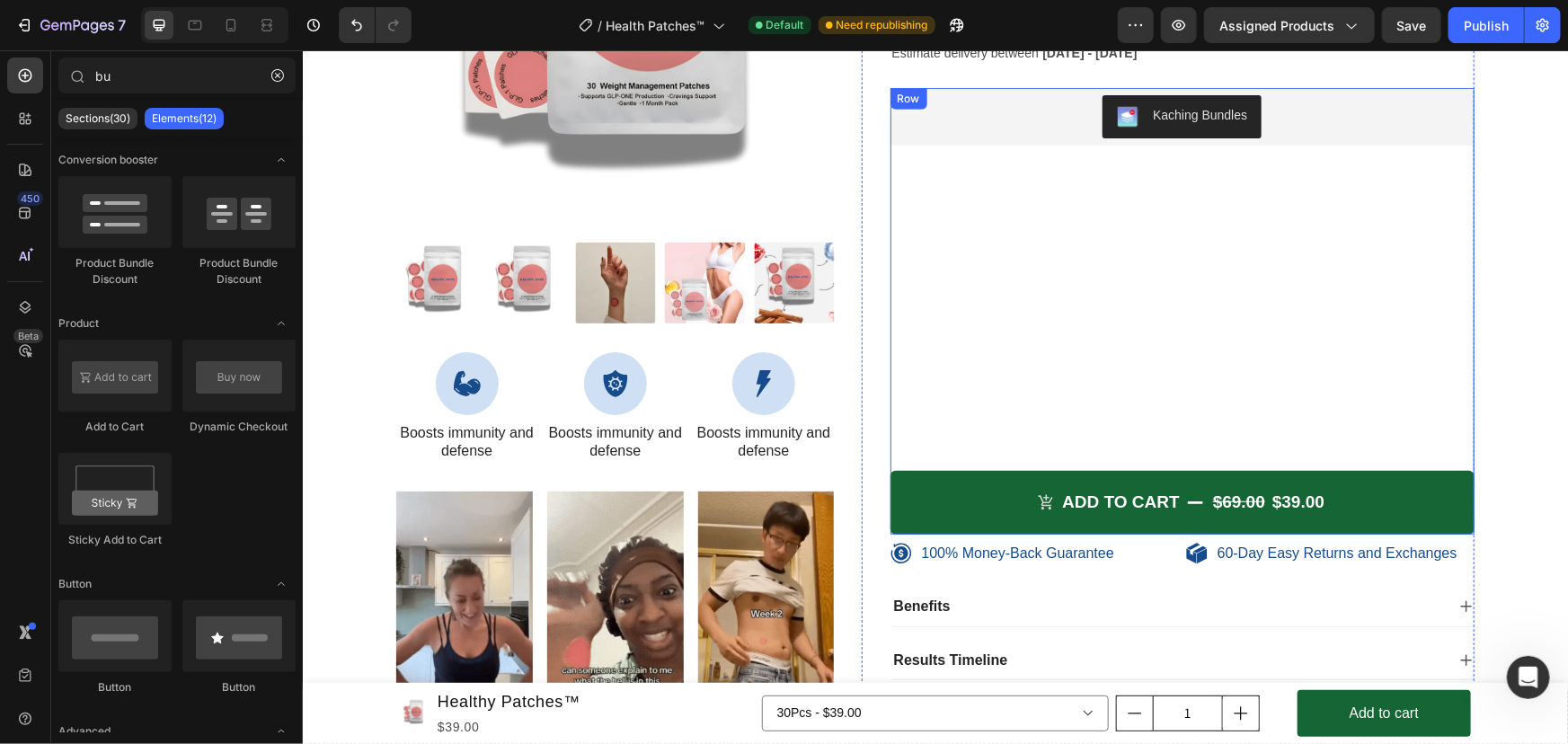
scroll to position [7368, 0]
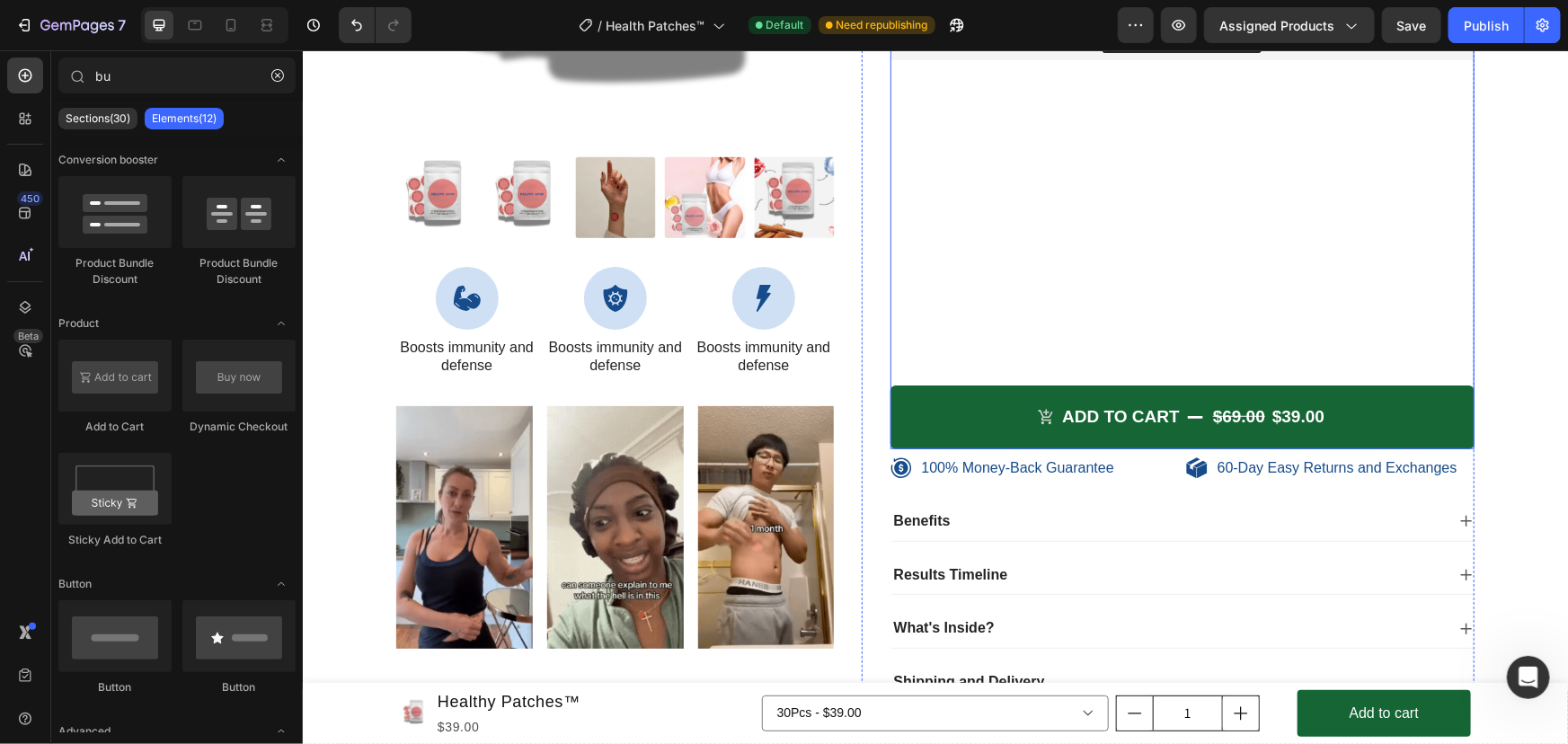
click at [1136, 335] on div "Kaching Bundles Kaching Bundles Add to cart $69.00 $39.00 Add to Cart" at bounding box center [1182, 225] width 585 height 447
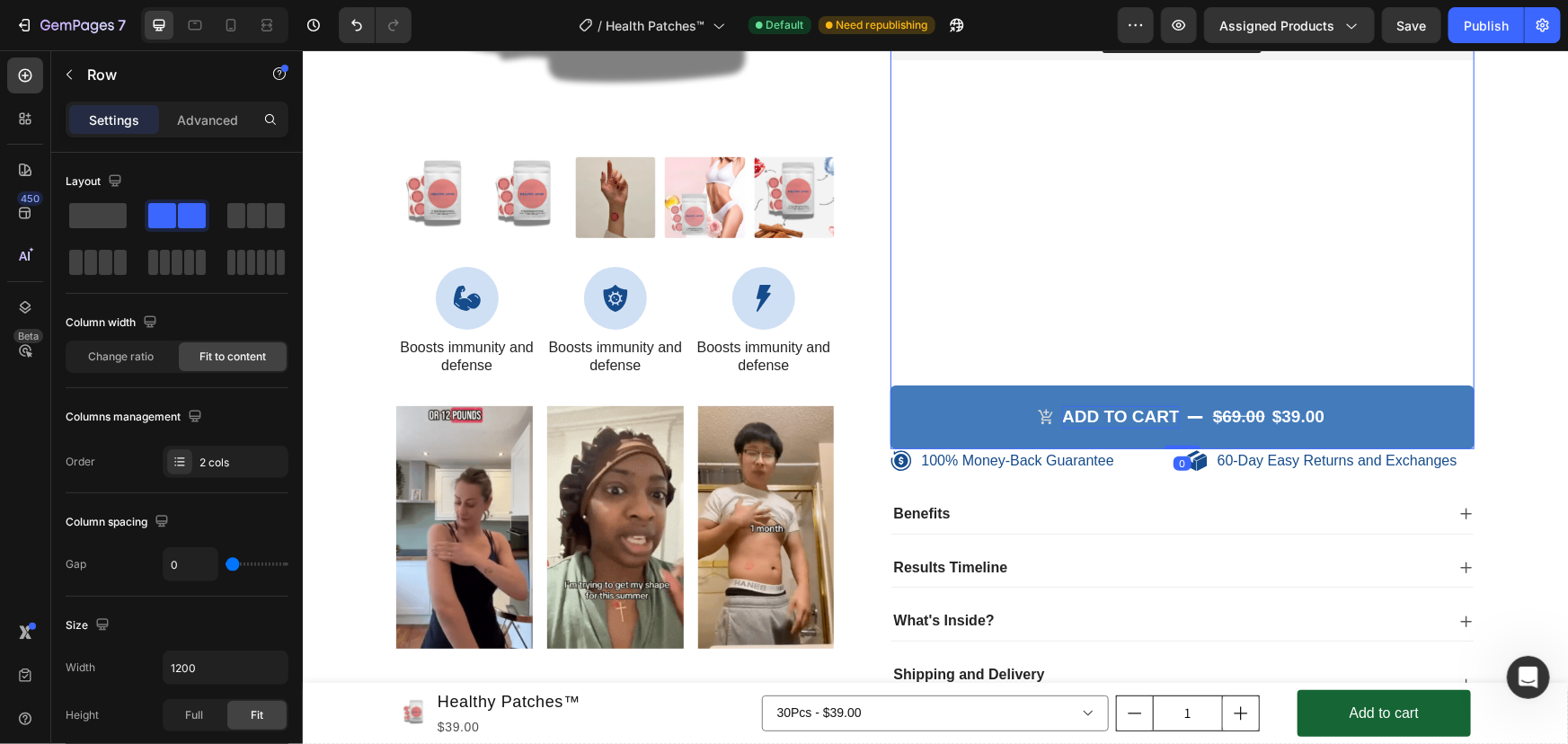
drag, startPoint x: 1166, startPoint y: 452, endPoint x: 1164, endPoint y: 422, distance: 30.1
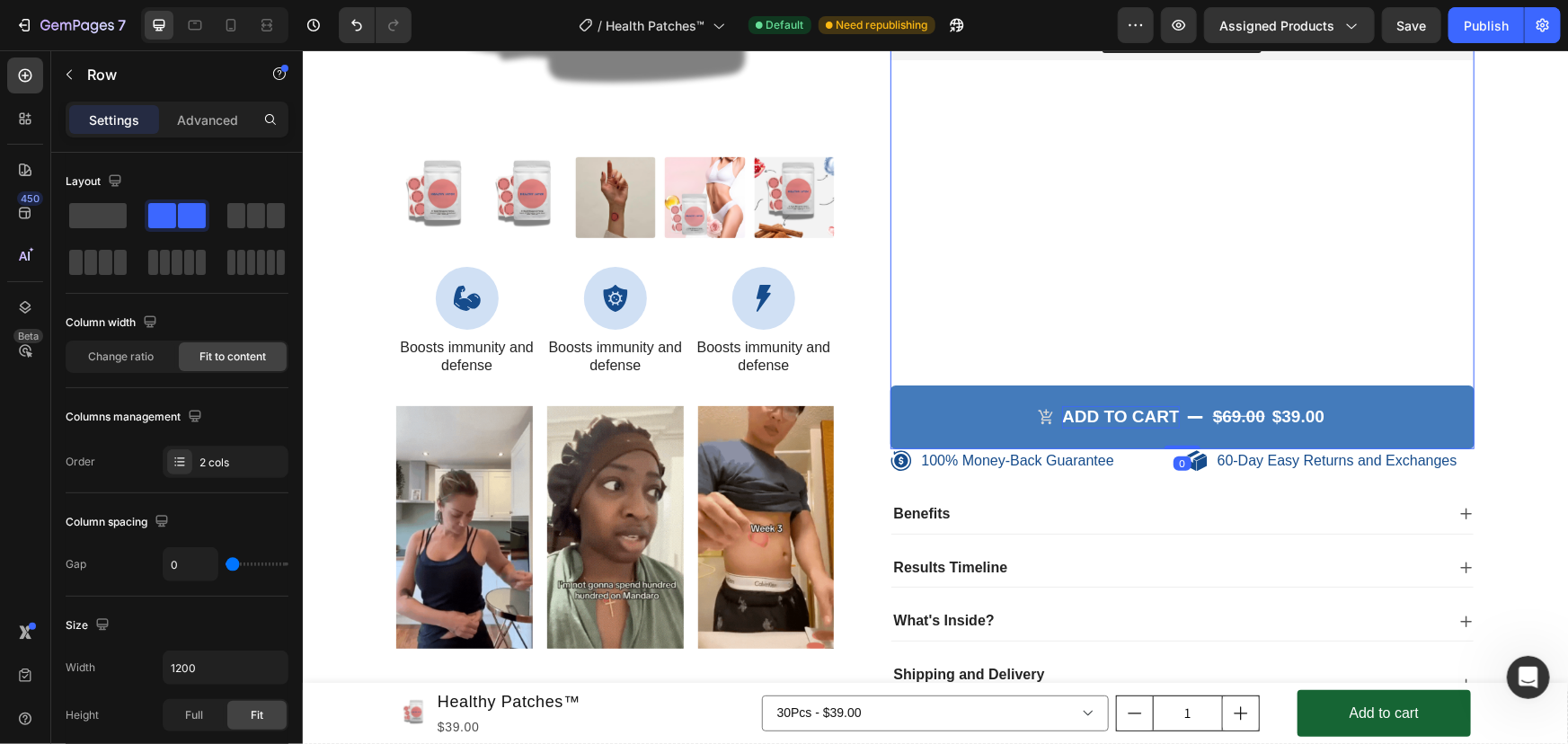
click at [1164, 422] on div "1 Product Quantity Kaching Bundles Kaching Bundles Add to cart $69.00 $39.00 Ad…" at bounding box center [1182, 225] width 585 height 447
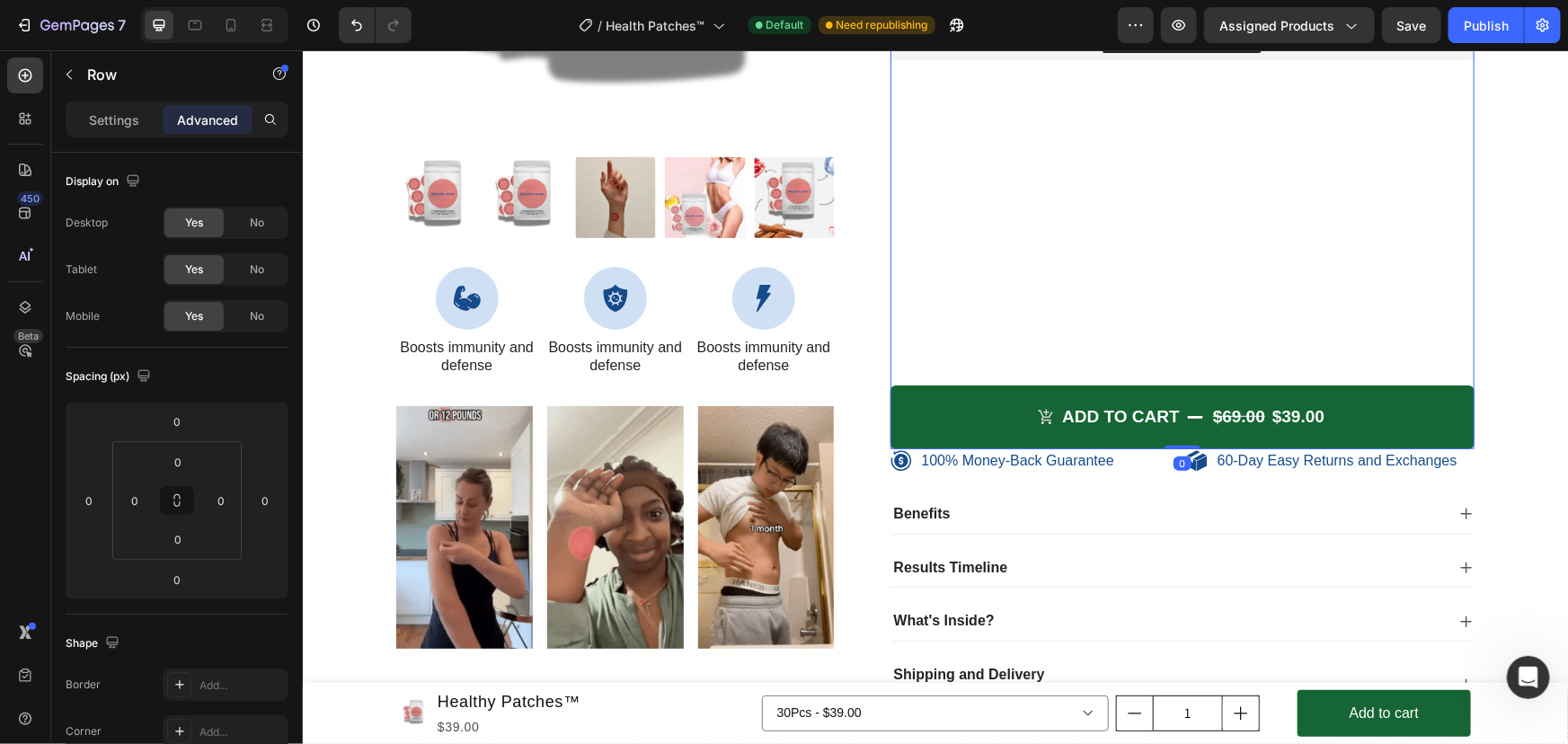
click at [1129, 312] on div "Kaching Bundles Kaching Bundles Add to cart $69.00 $39.00 Add to Cart" at bounding box center [1182, 225] width 585 height 447
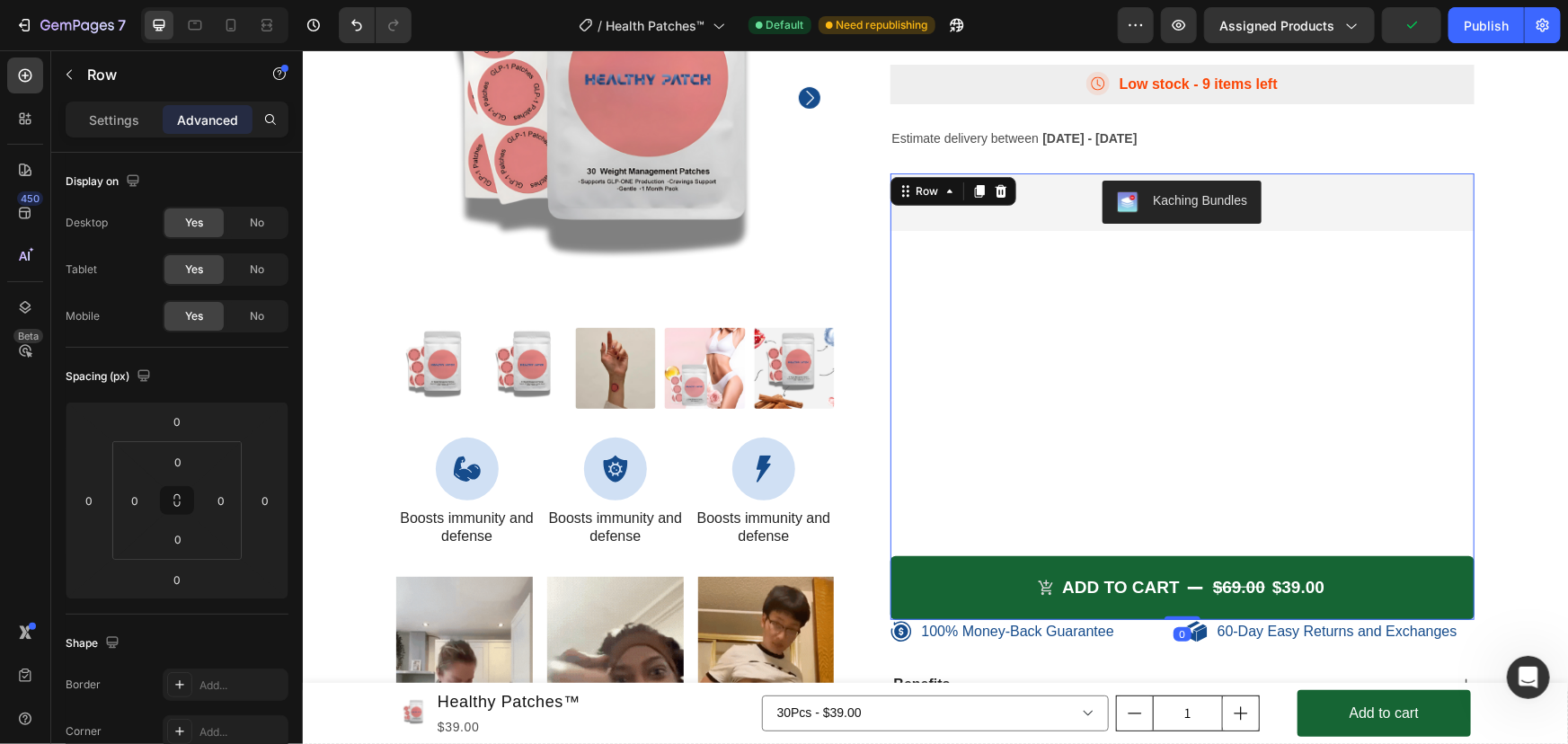
scroll to position [7198, 0]
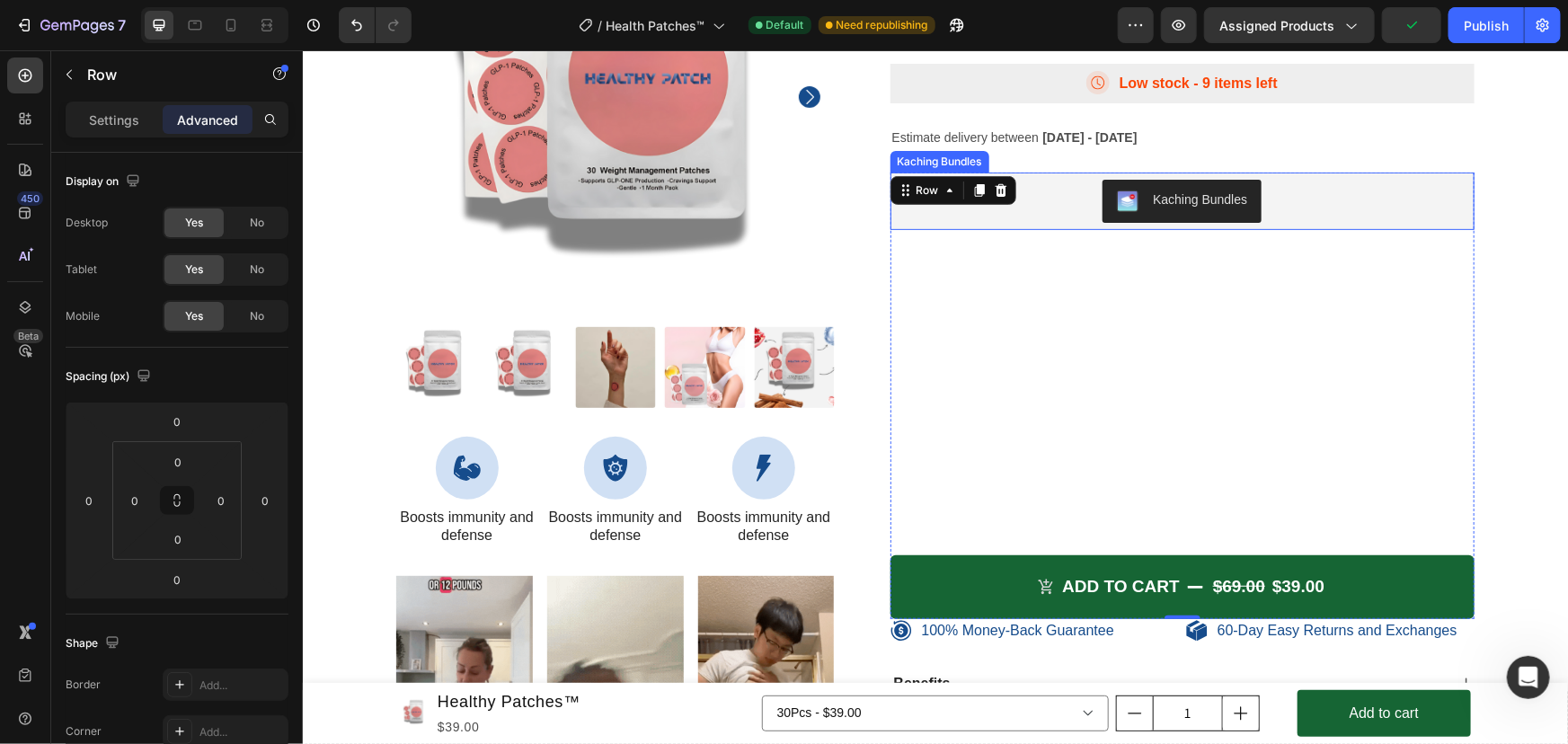
click at [1072, 211] on div "Kaching Bundles" at bounding box center [1182, 199] width 570 height 43
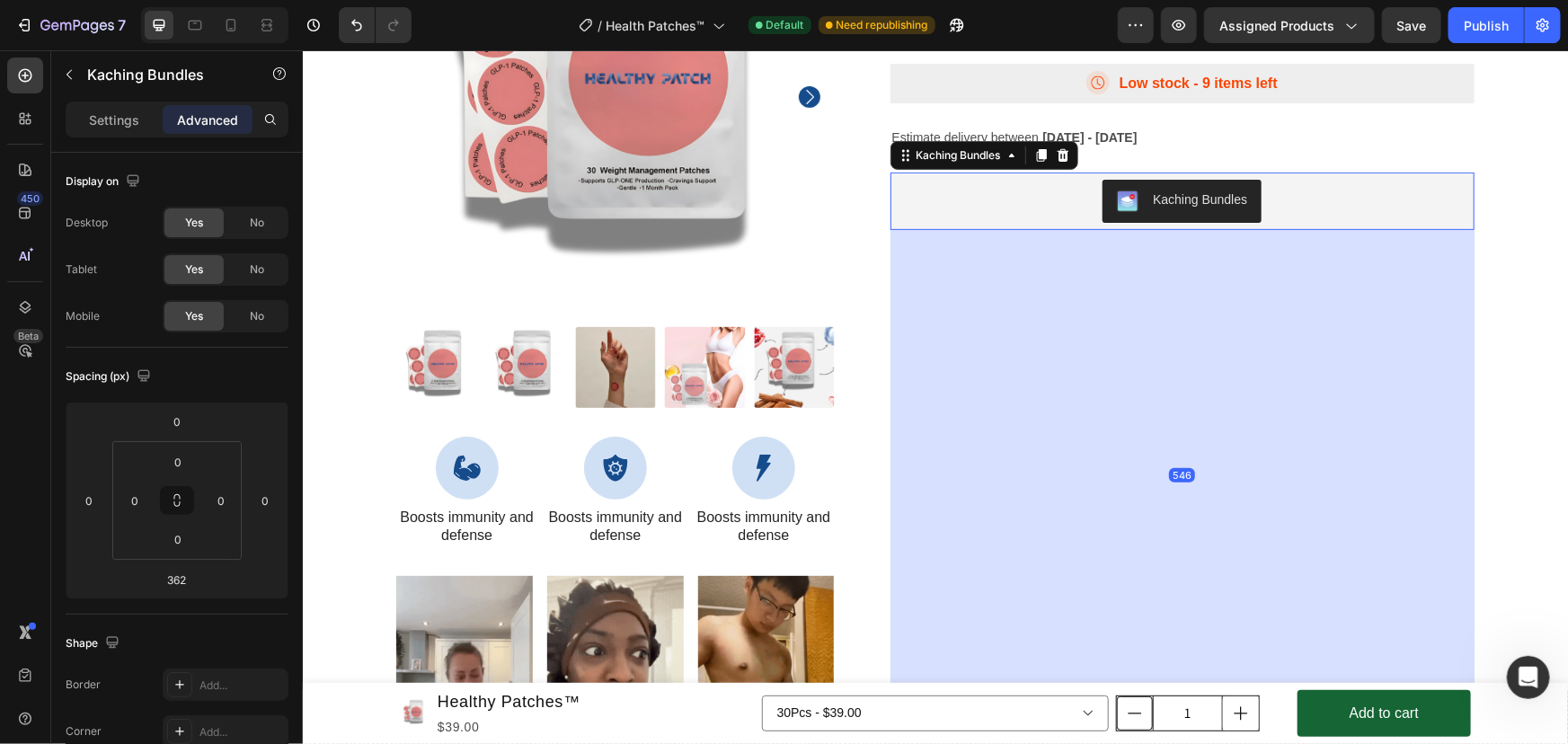
drag, startPoint x: 1165, startPoint y: 550, endPoint x: 1130, endPoint y: 715, distance: 168.7
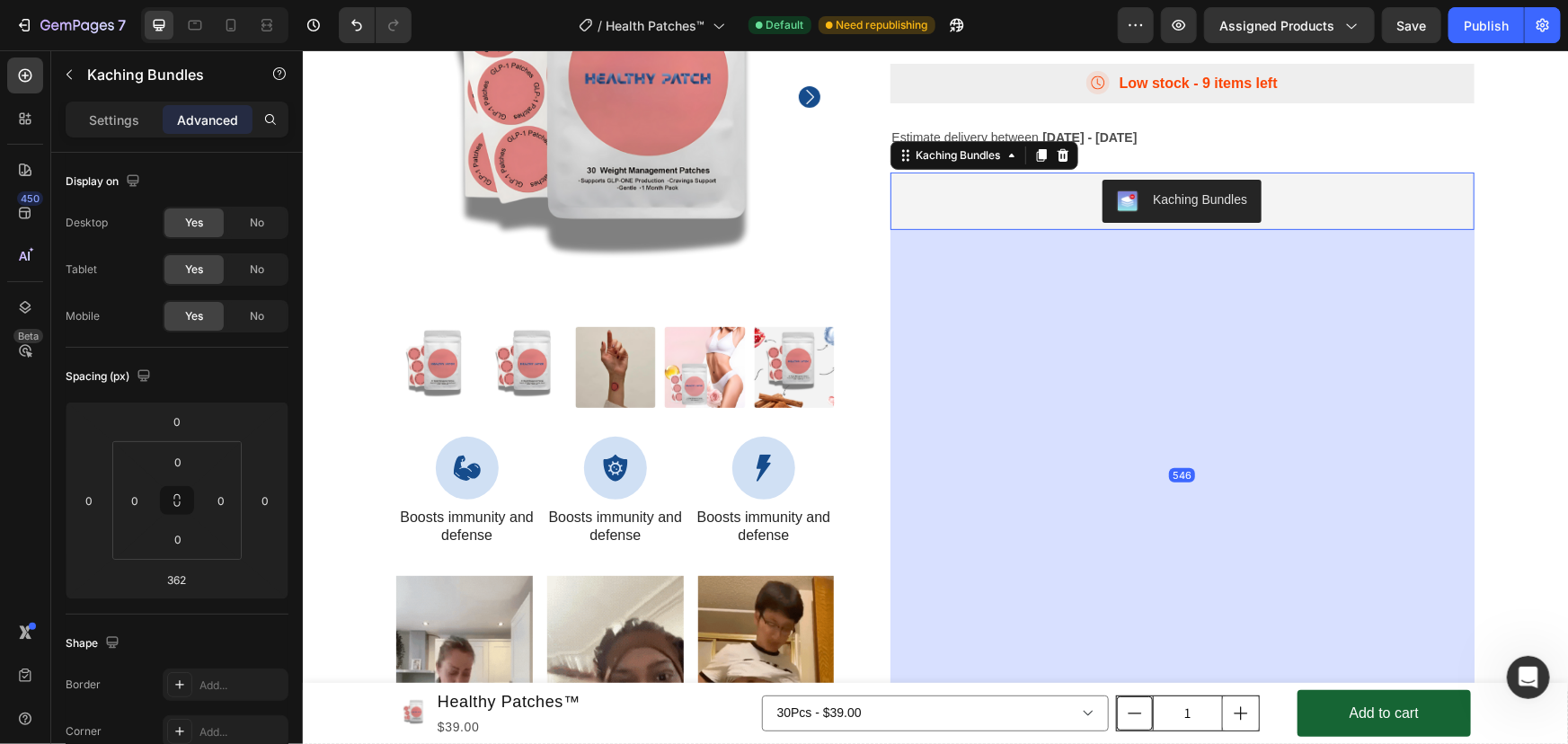
type input "546"
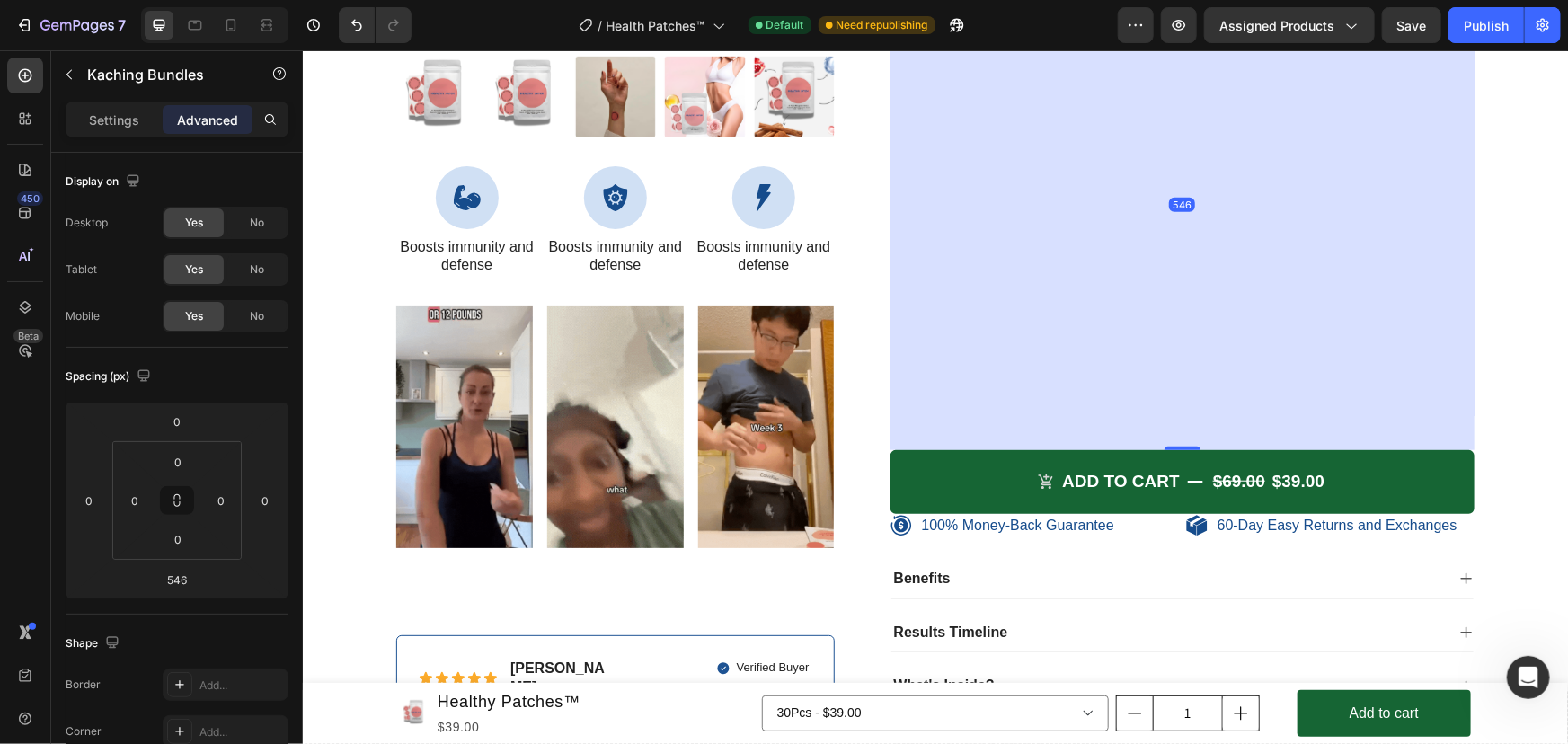
scroll to position [7469, 0]
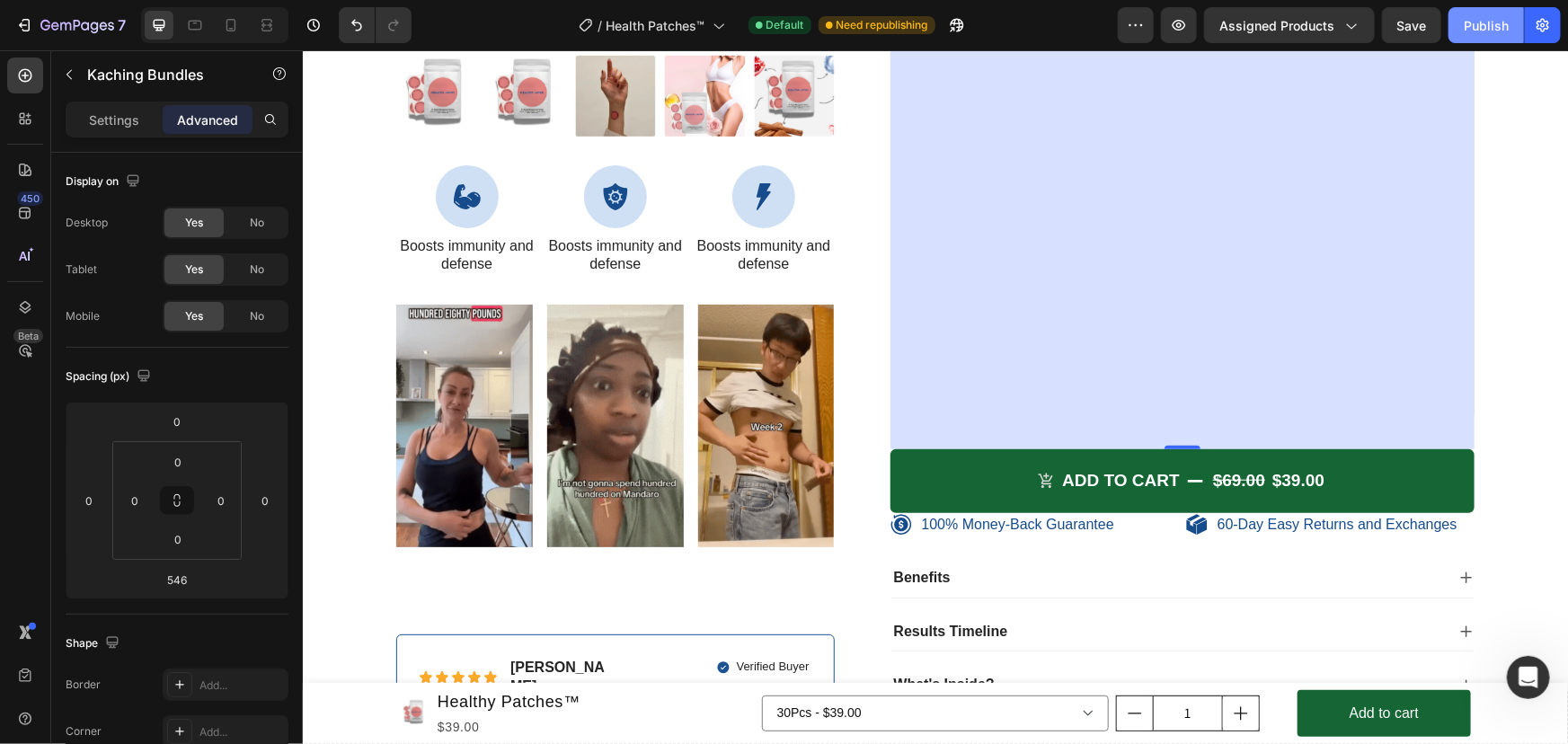
click at [1458, 31] on button "Publish" at bounding box center [1486, 25] width 75 height 36
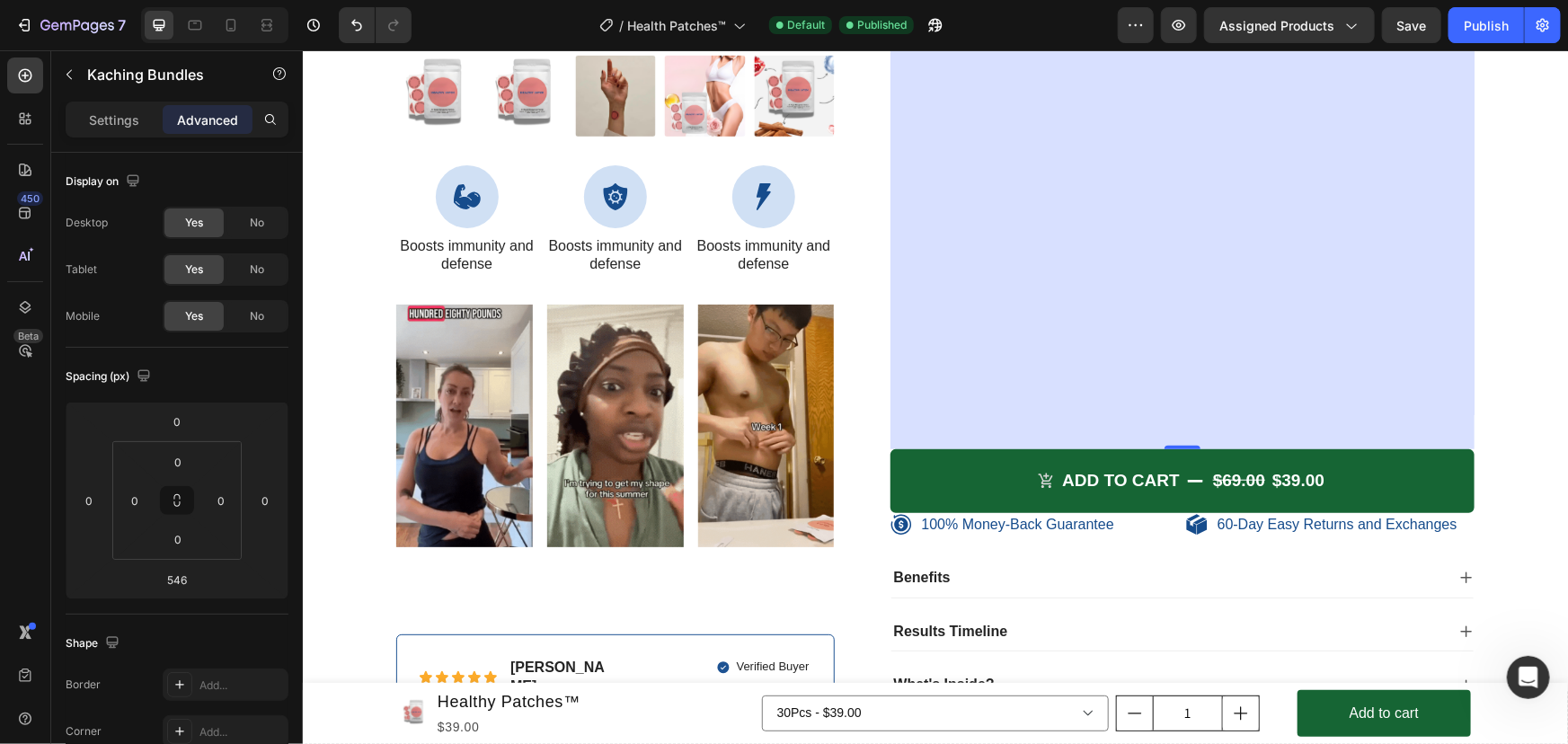
scroll to position [7469, 0]
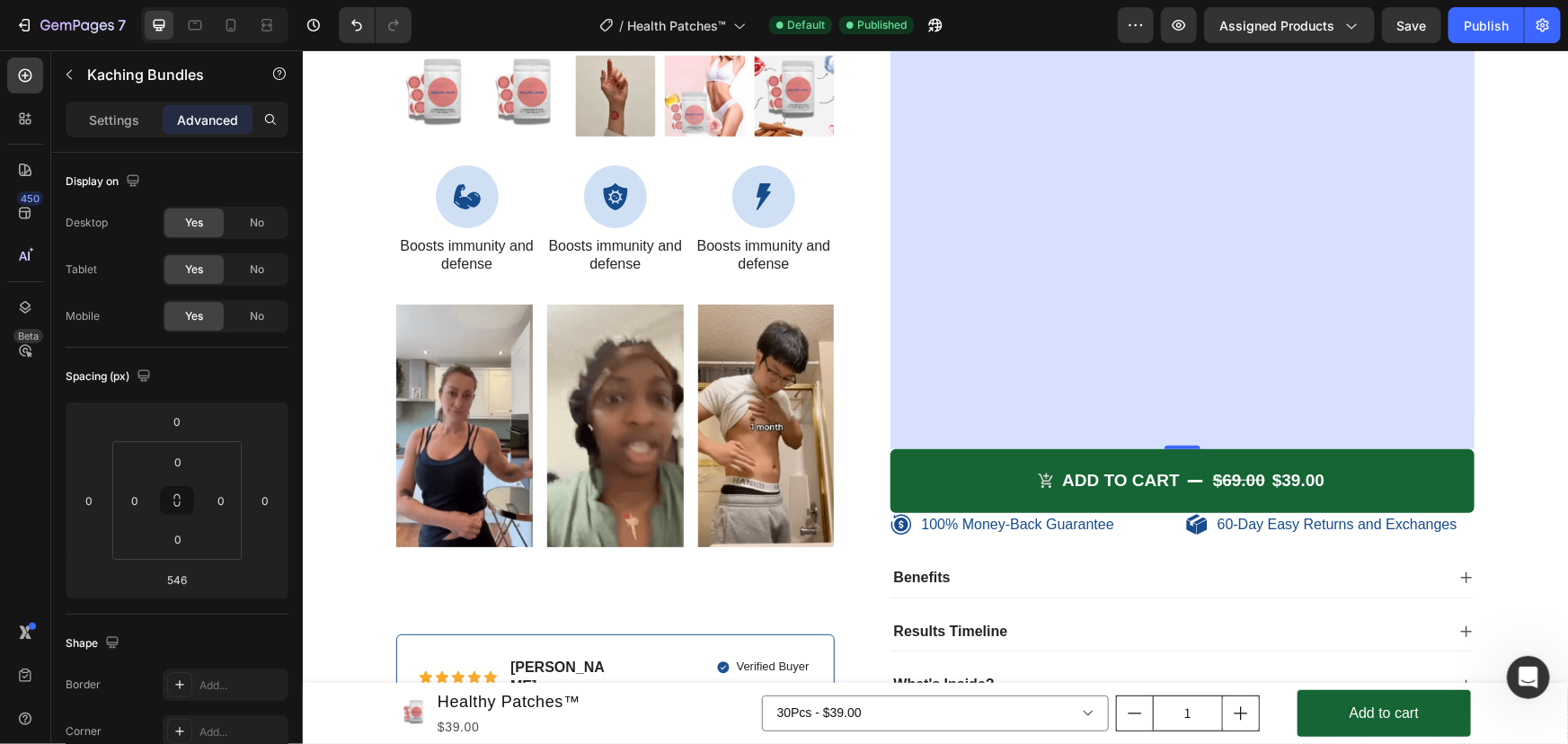
drag, startPoint x: 1179, startPoint y: 443, endPoint x: 1181, endPoint y: 199, distance: 244.0
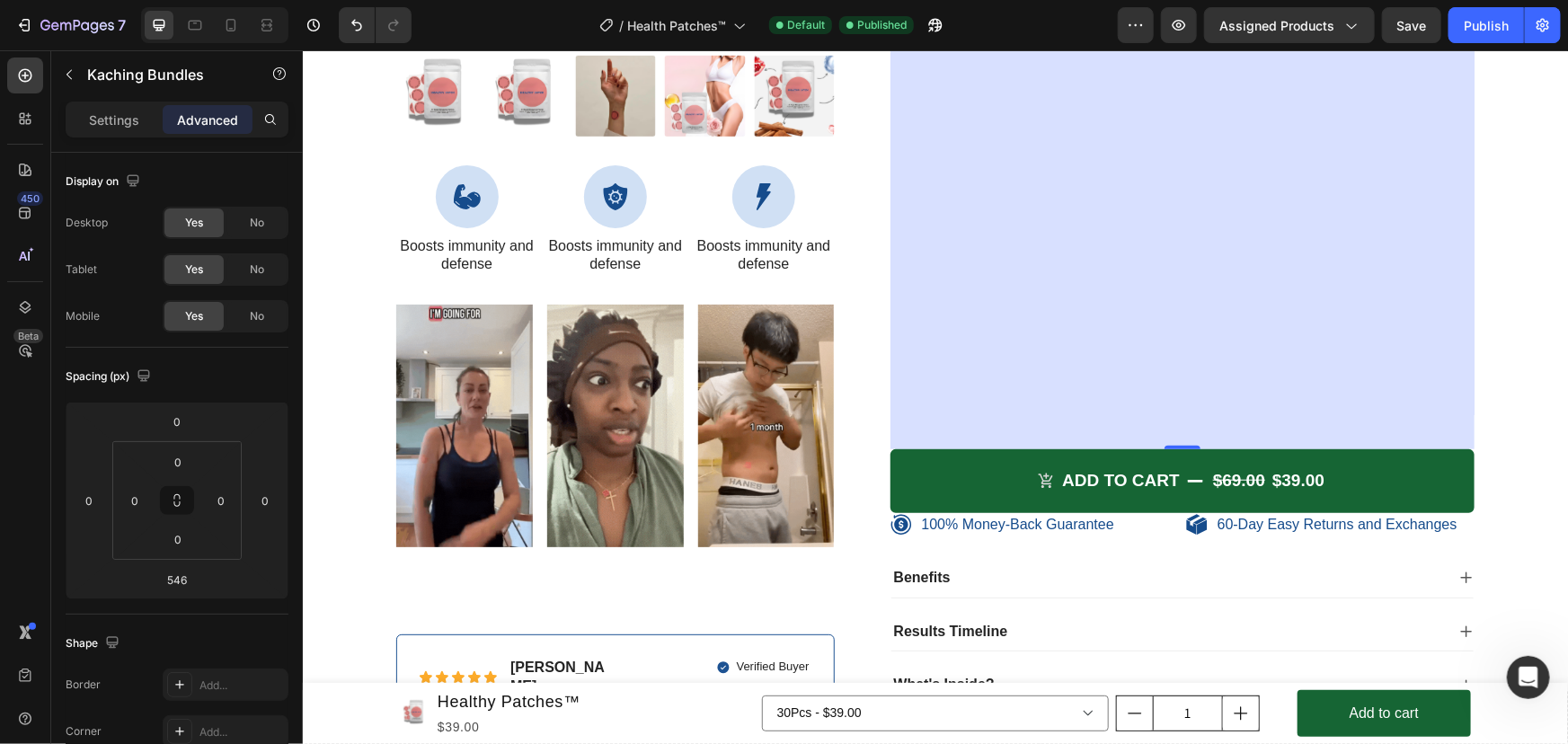
click at [1175, 322] on div "546" at bounding box center [1182, 203] width 585 height 491
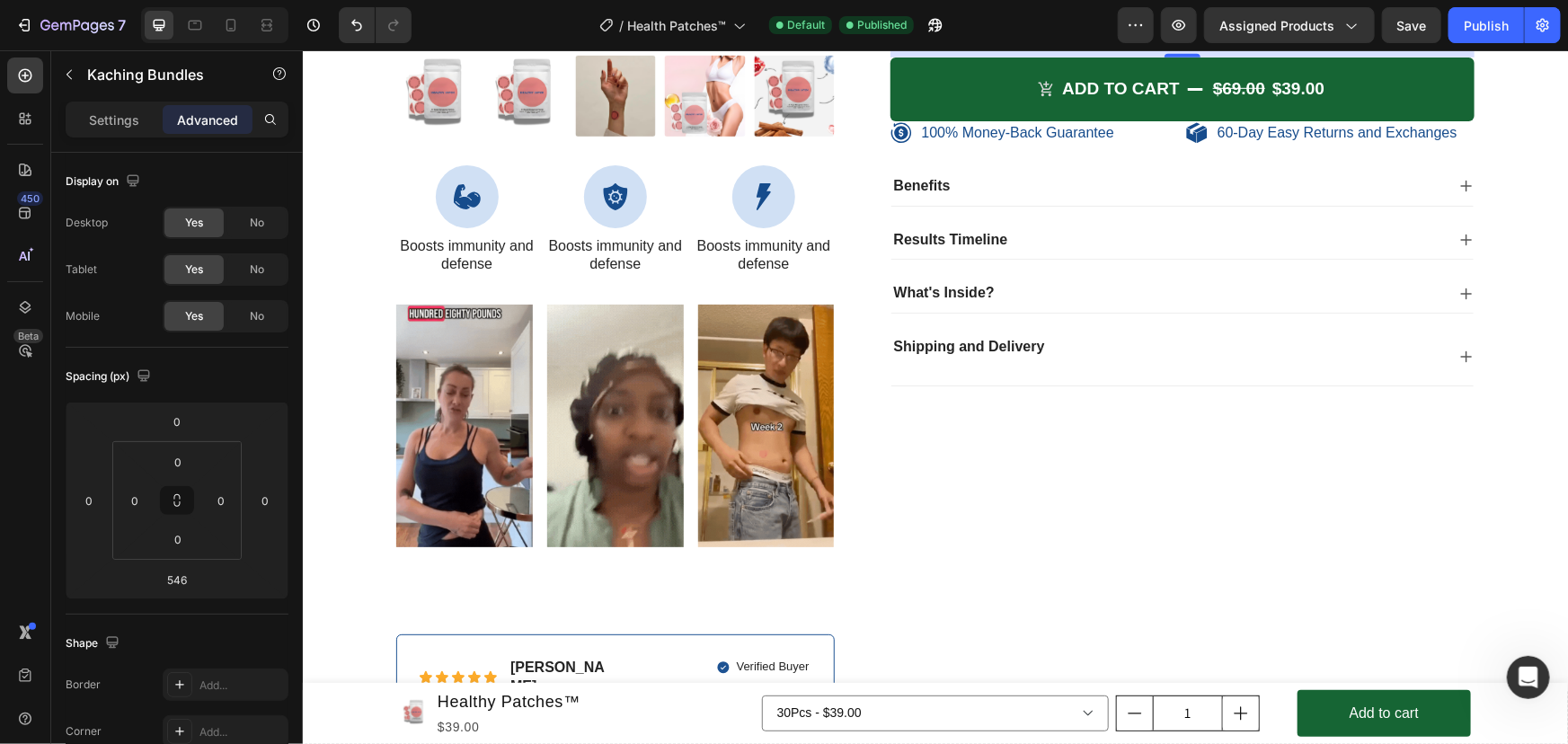
drag, startPoint x: 1180, startPoint y: 438, endPoint x: 1119, endPoint y: 376, distance: 87.0
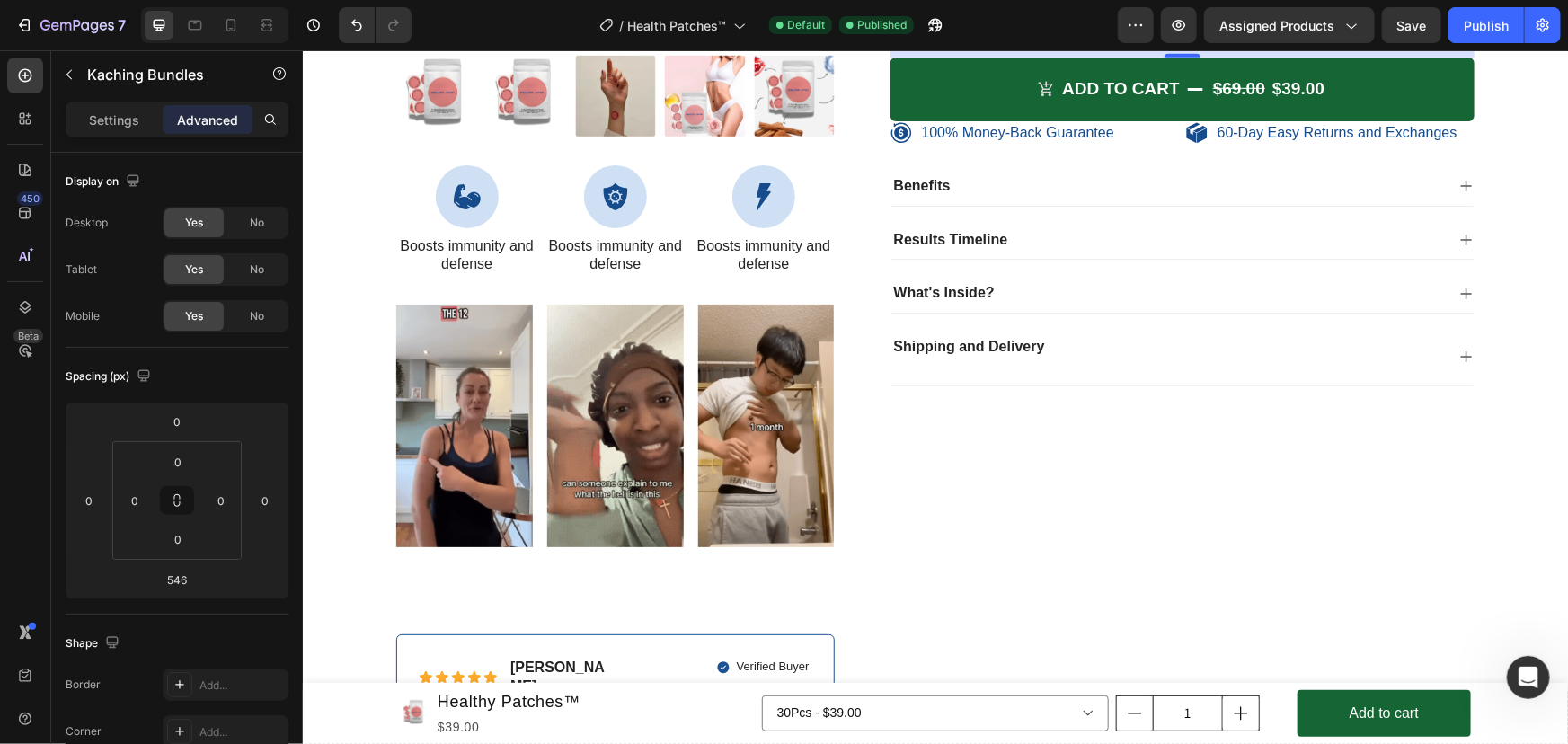
click at [1163, 57] on div at bounding box center [1181, 55] width 36 height 4
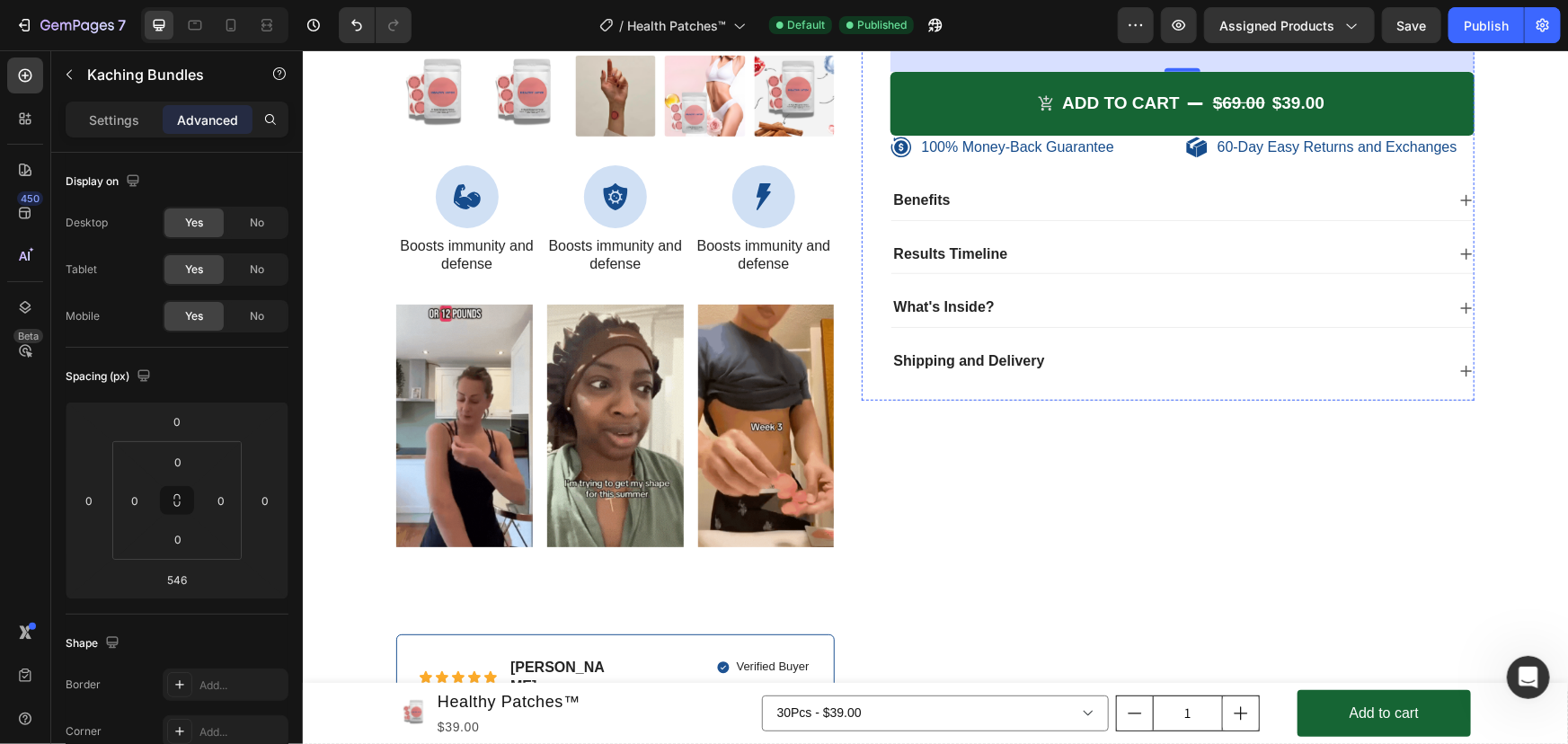
type input "126"
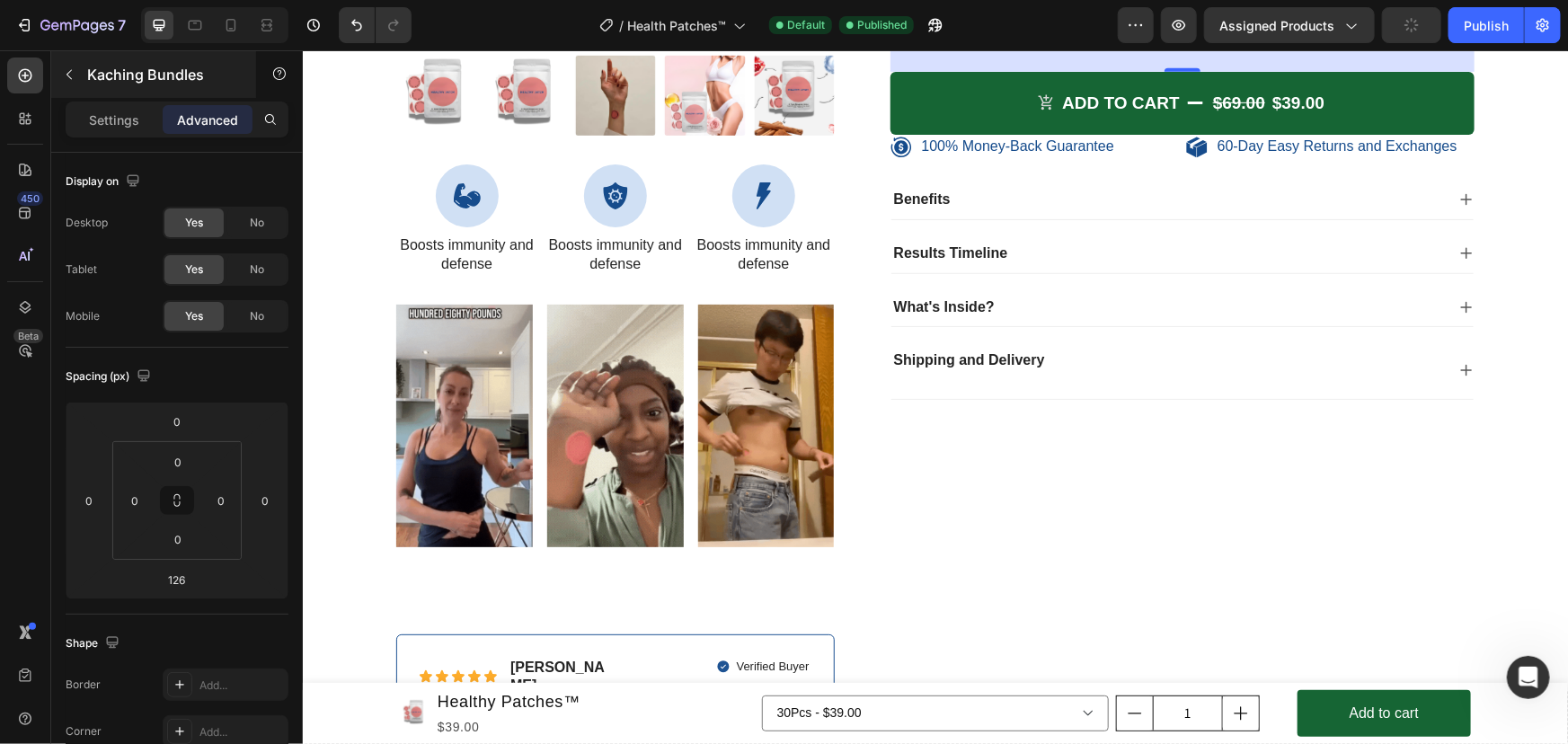
scroll to position [6734, 0]
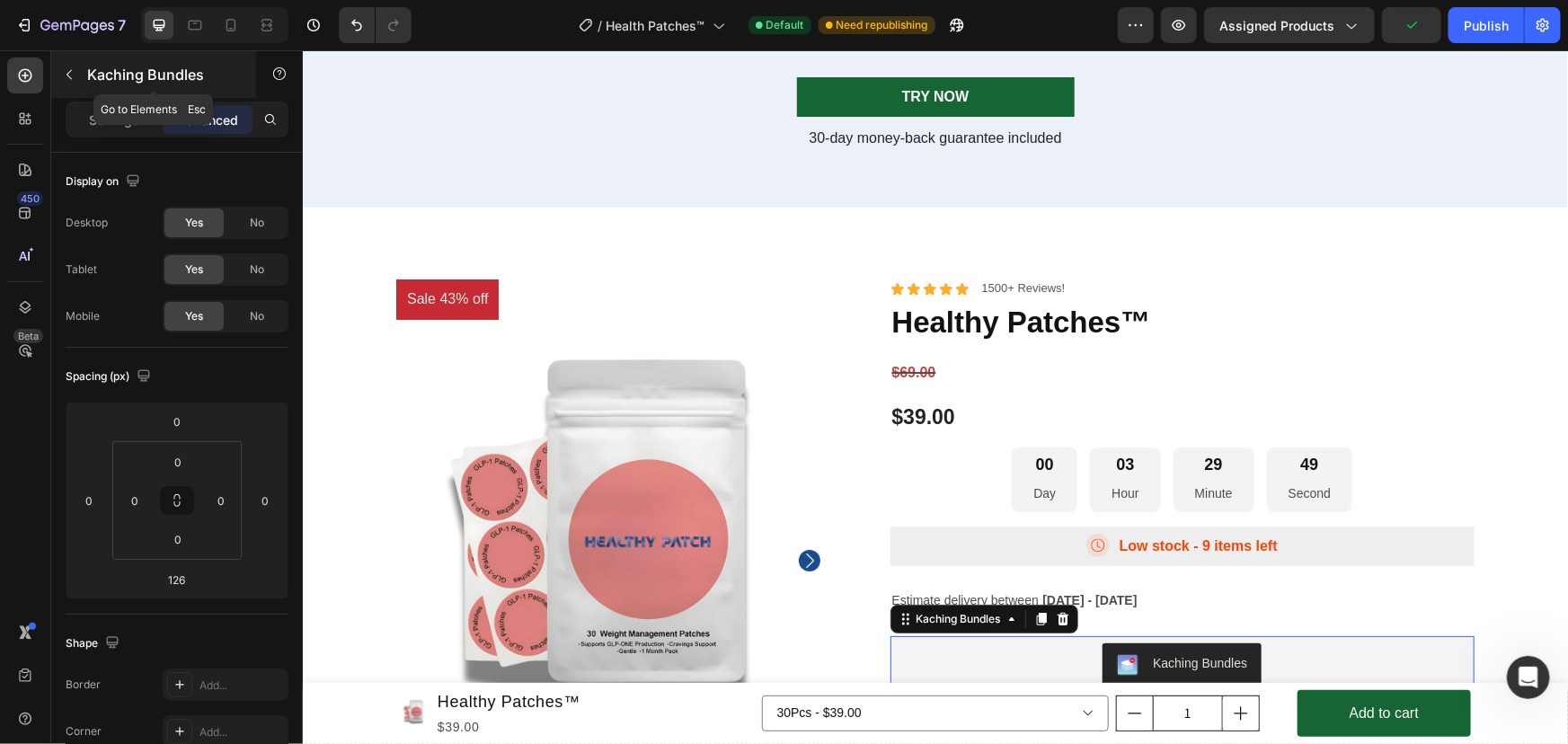
click at [74, 76] on icon "button" at bounding box center [70, 75] width 15 height 15
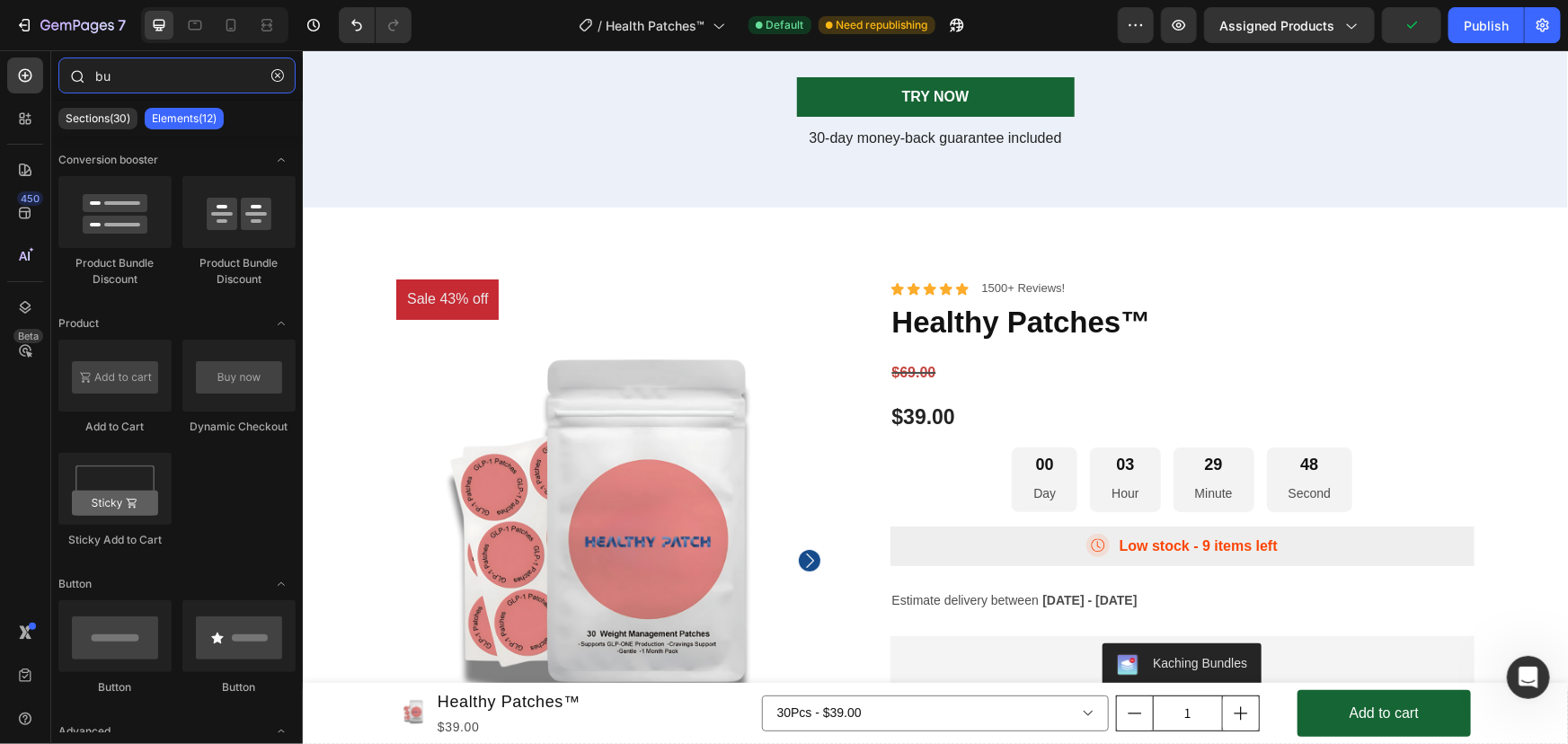
click at [139, 80] on input "bu" at bounding box center [177, 75] width 237 height 36
click at [27, 124] on icon at bounding box center [28, 123] width 5 height 5
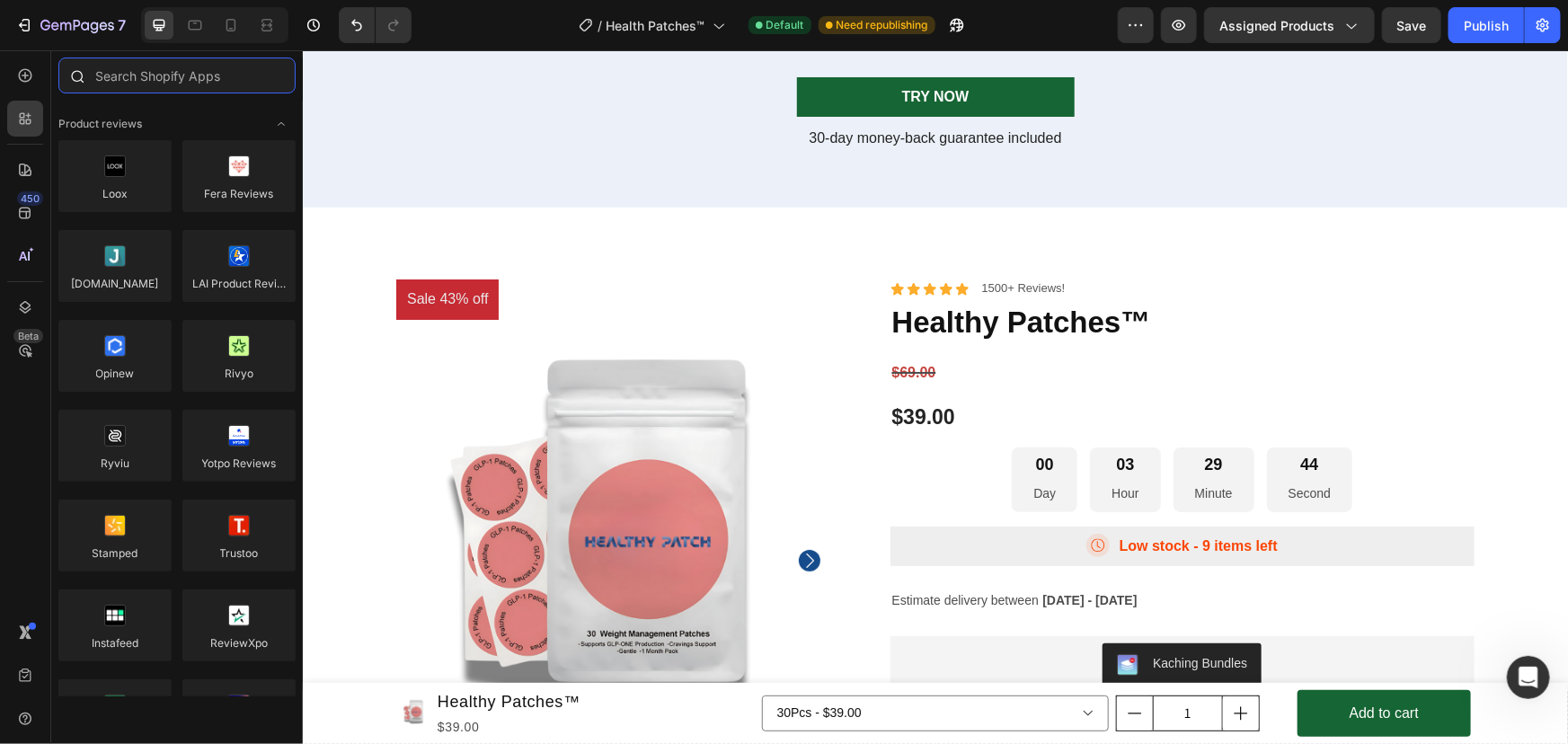
click at [125, 73] on input "text" at bounding box center [177, 75] width 237 height 36
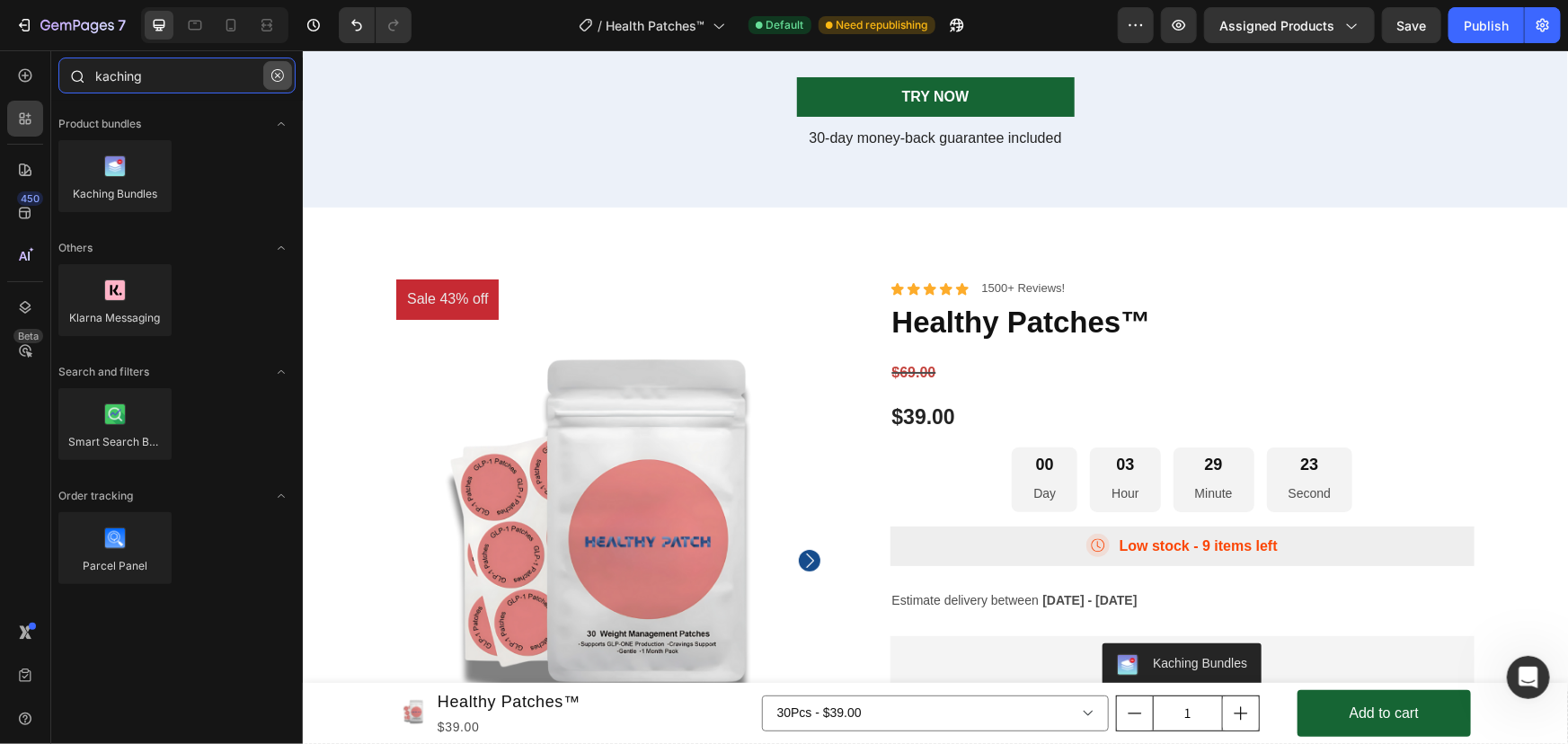
type input "kaching"
click at [272, 81] on icon "button" at bounding box center [277, 76] width 13 height 13
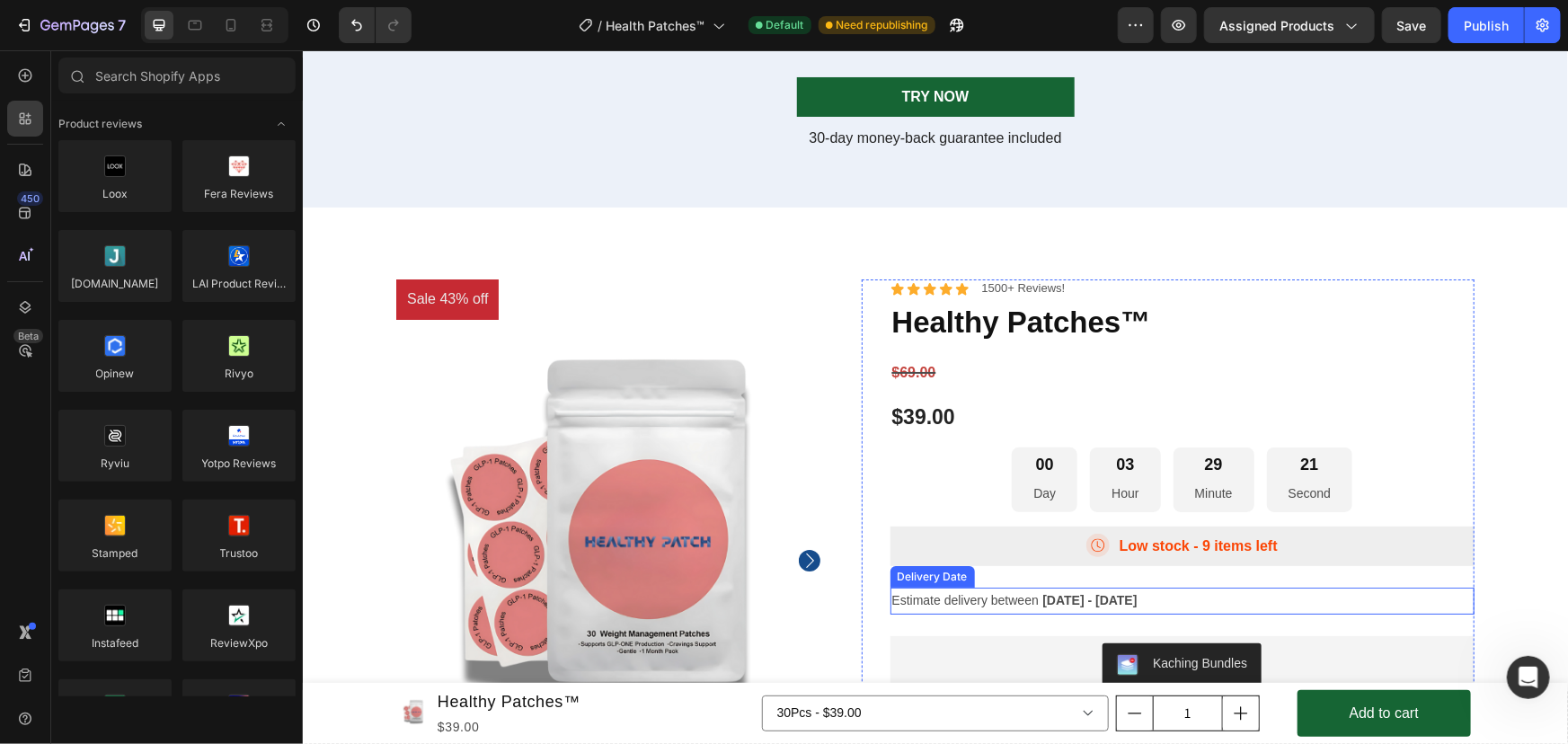
scroll to position [6979, 0]
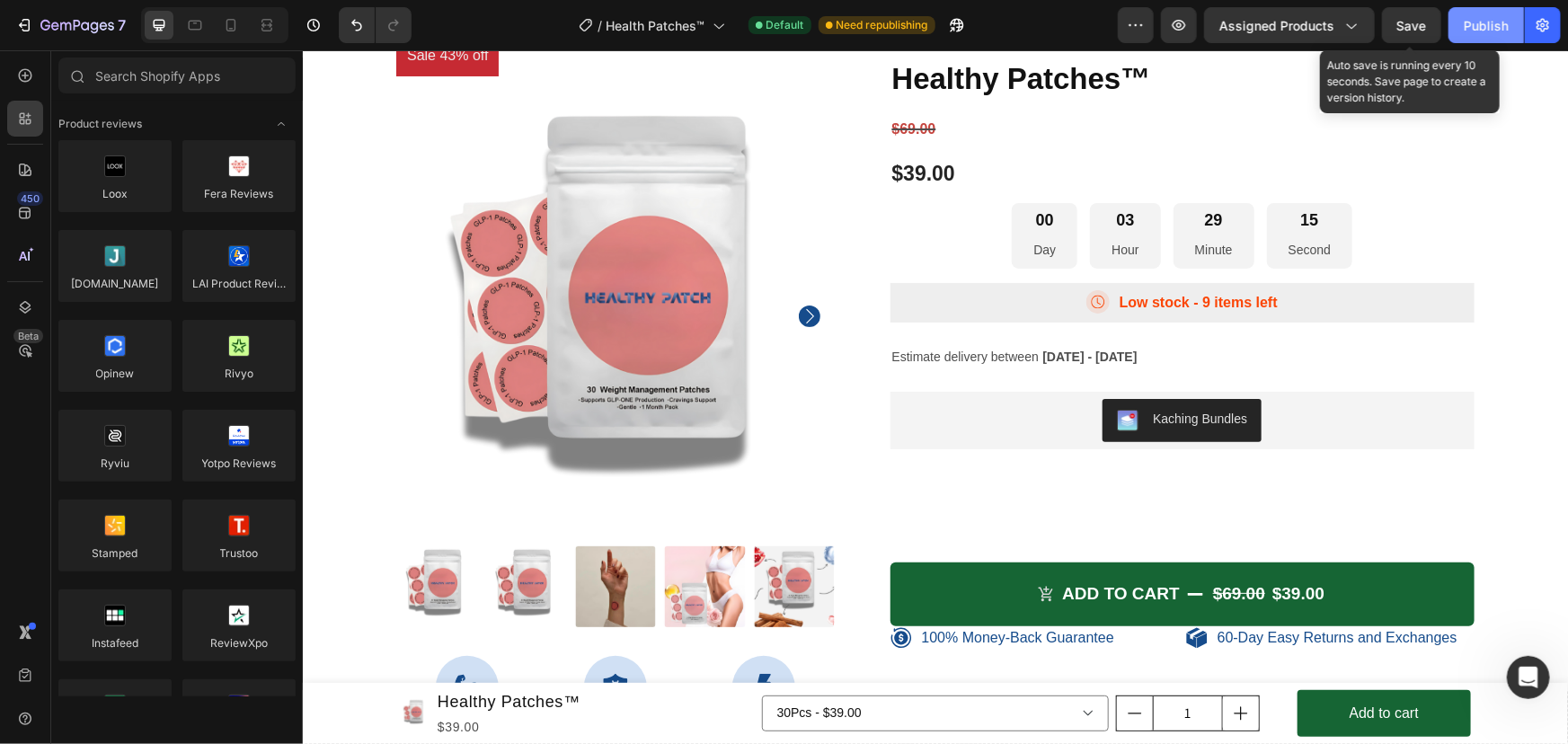
drag, startPoint x: 1416, startPoint y: 25, endPoint x: 1470, endPoint y: 23, distance: 54.0
click at [1417, 26] on span "Save" at bounding box center [1411, 26] width 29 height 16
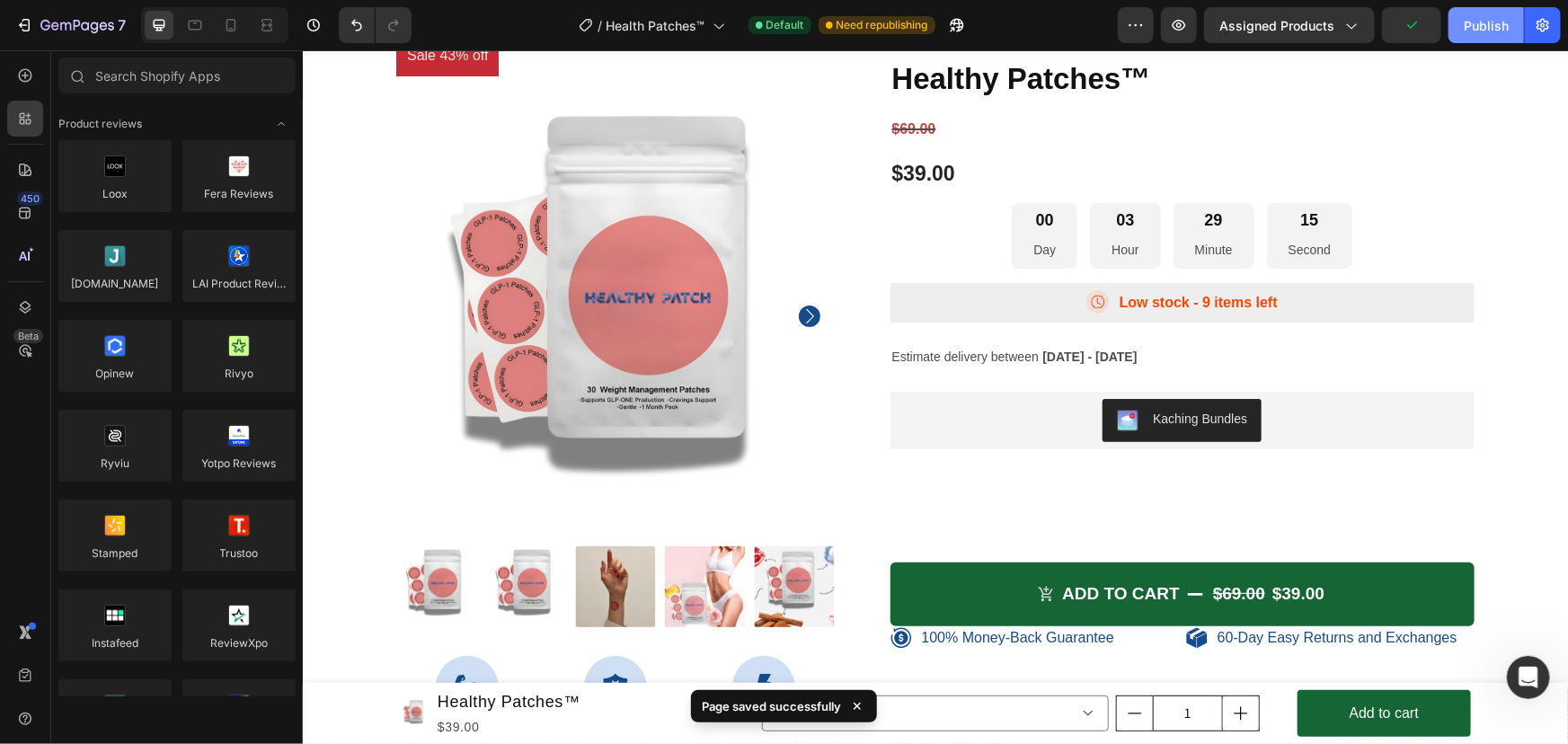
click at [1474, 21] on div "Publish" at bounding box center [1486, 26] width 45 height 19
